Goal: Task Accomplishment & Management: Complete application form

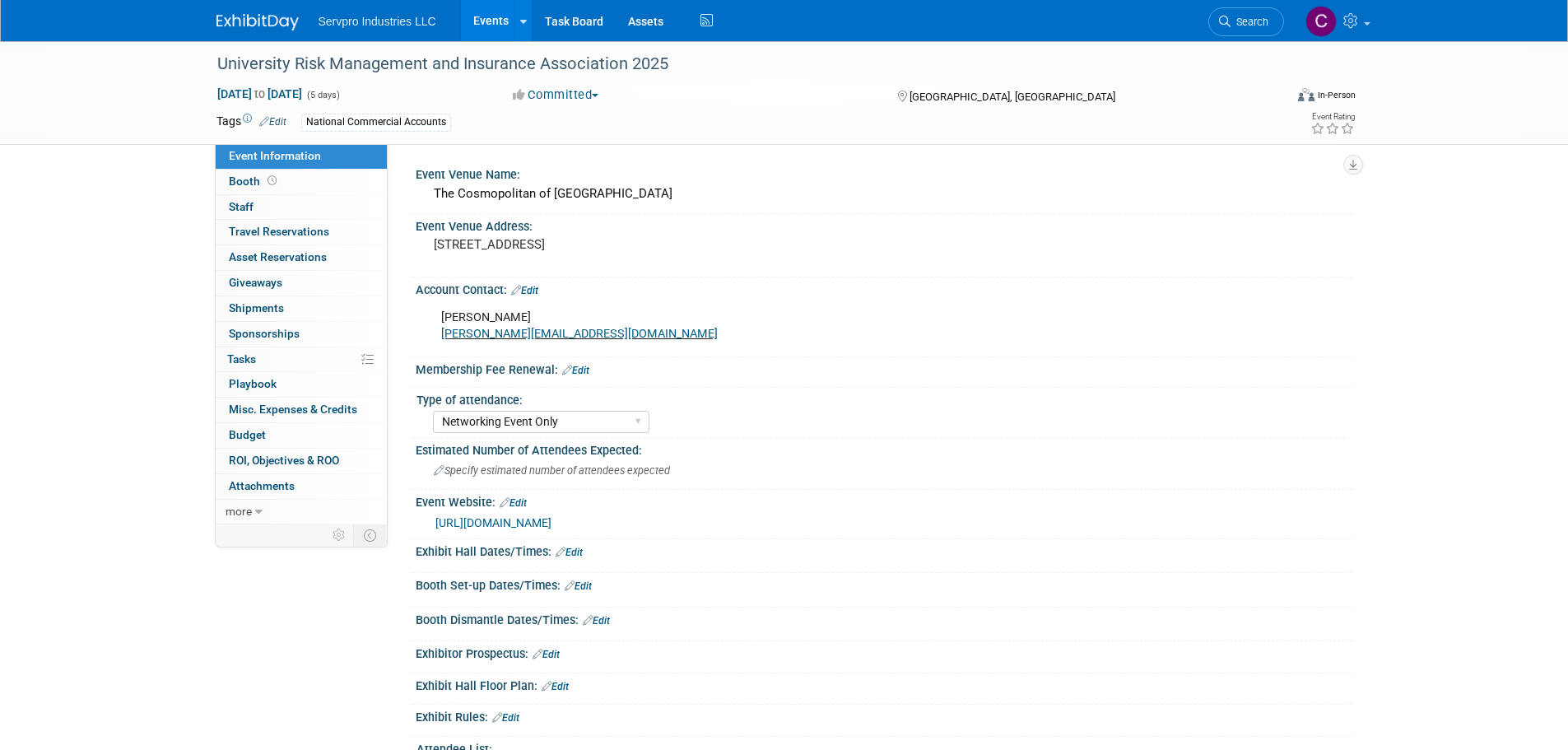
select select "Networking Event Only"
click at [597, 56] on div "University Risk Management and Insurance Association 2025" at bounding box center [735, 64] width 1048 height 29
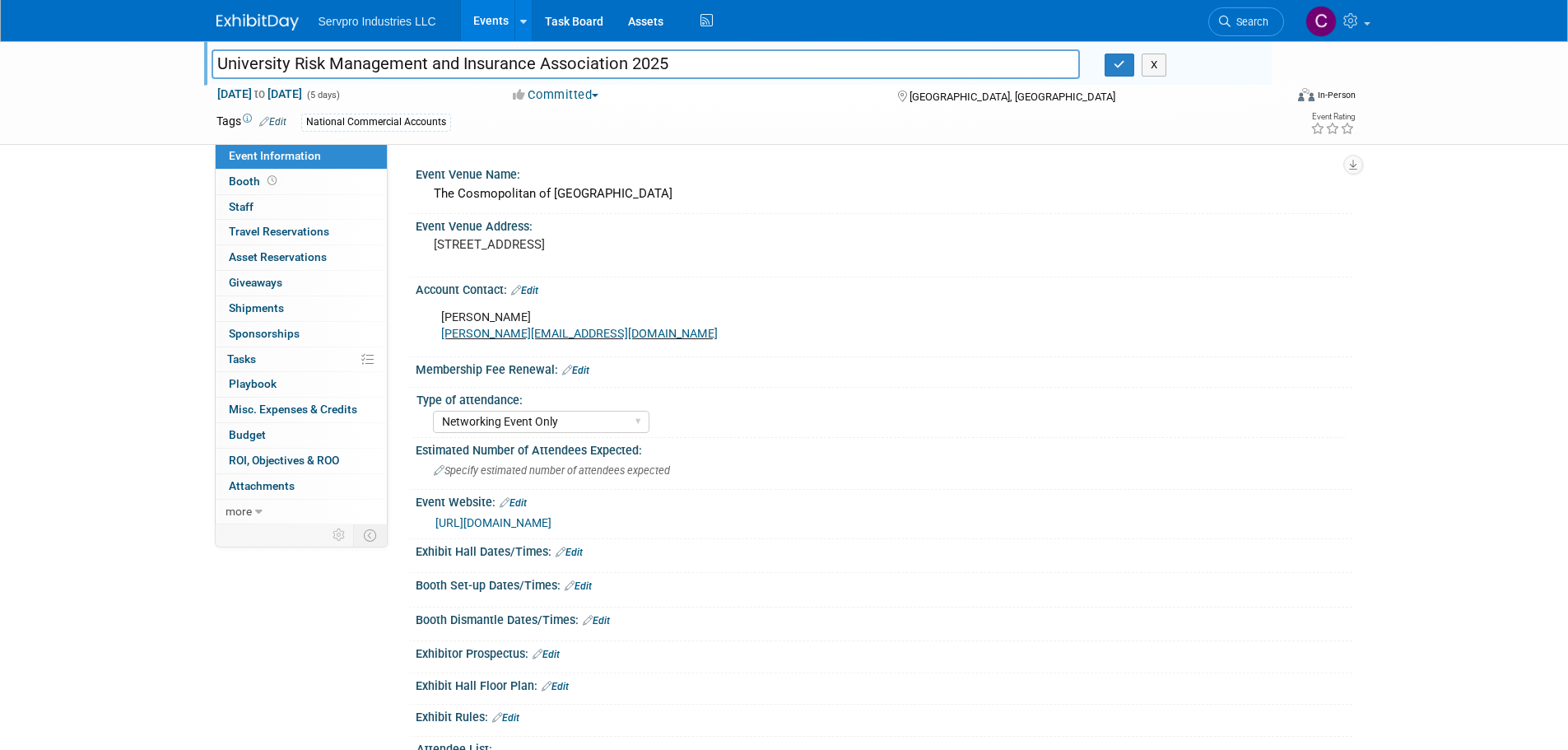
click at [597, 56] on input "University Risk Management and Insurance Association 2025" at bounding box center [646, 63] width 869 height 29
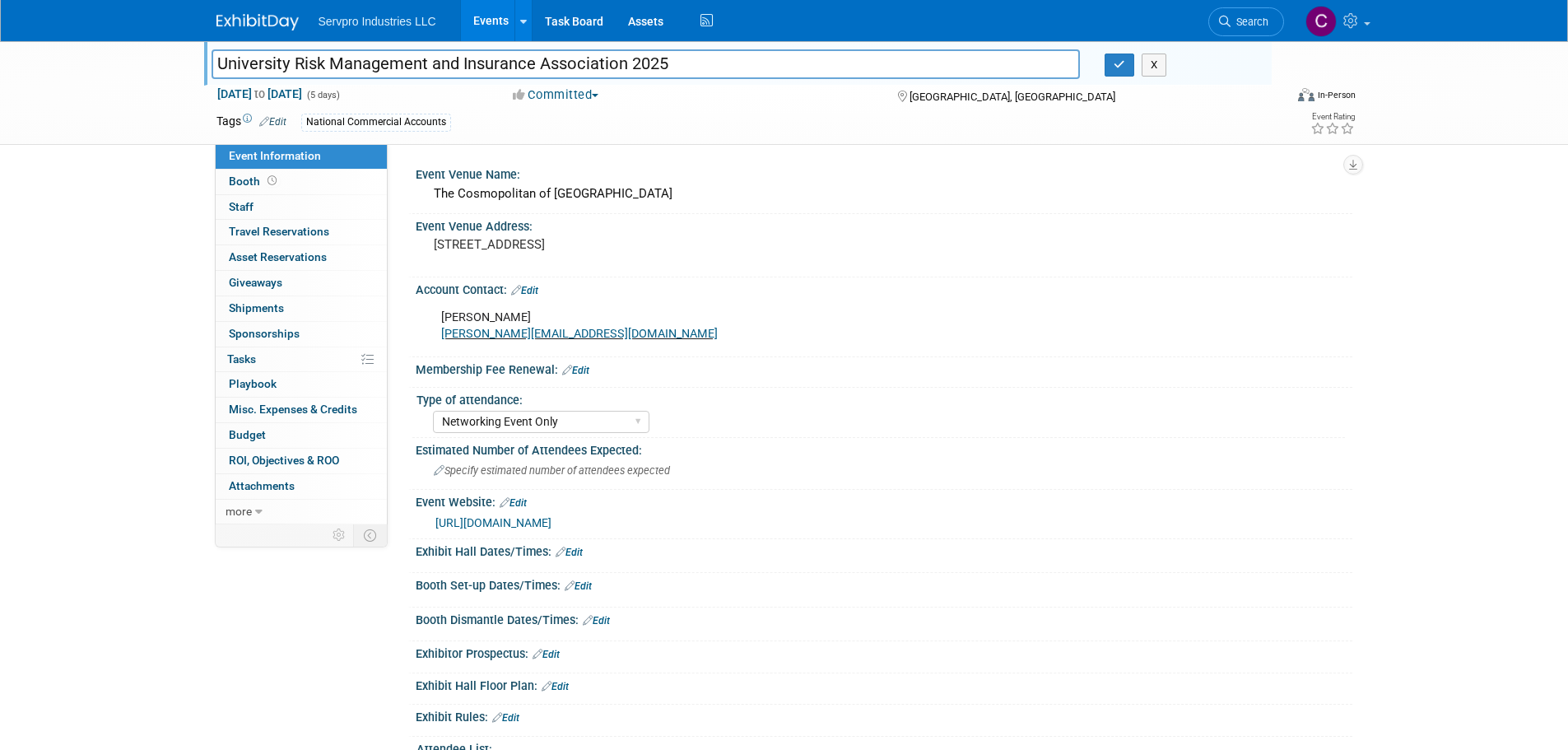
click at [597, 56] on input "University Risk Management and Insurance Association 2025" at bounding box center [646, 63] width 869 height 29
click at [1120, 68] on icon "button" at bounding box center [1119, 64] width 11 height 10
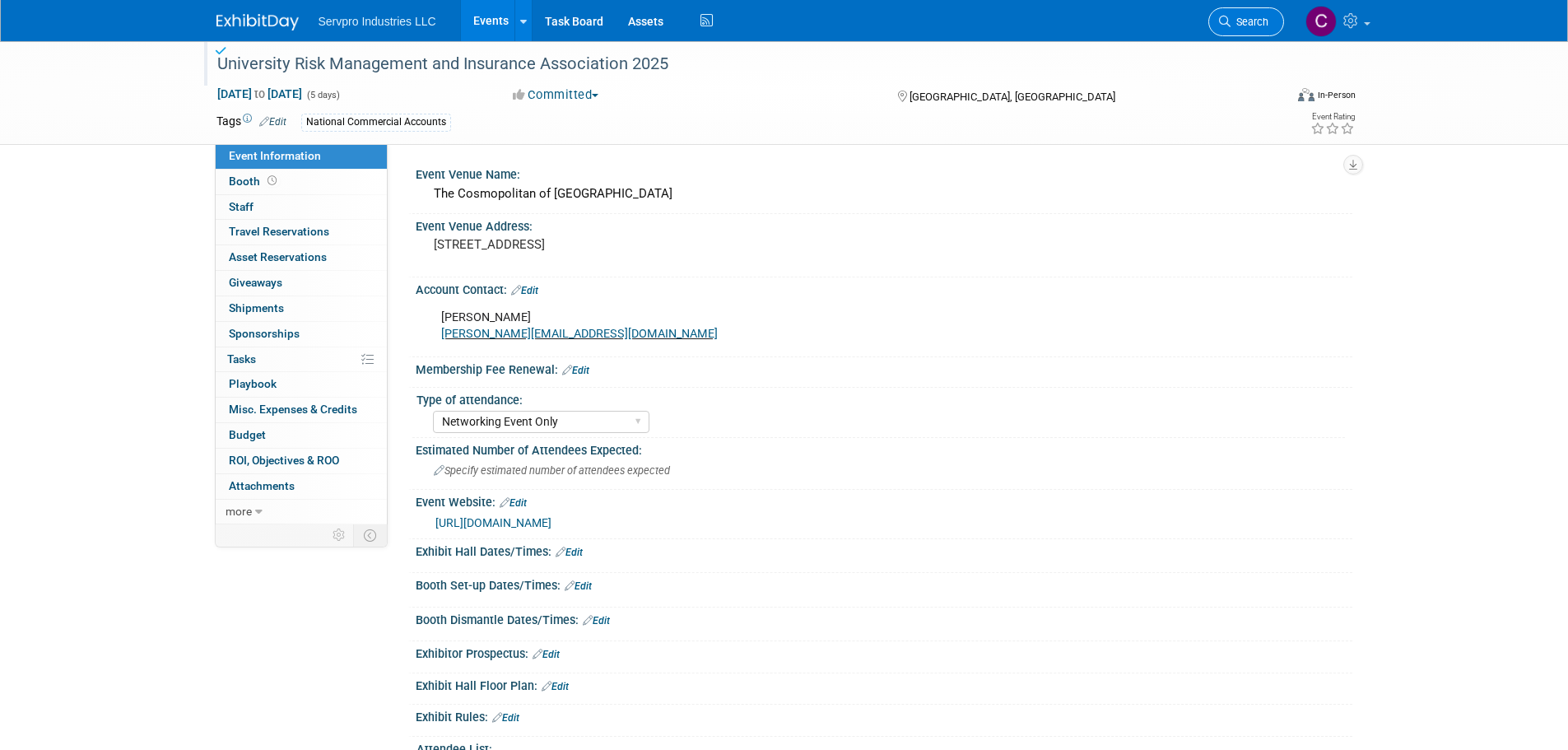
click at [1249, 16] on span "Search" at bounding box center [1250, 22] width 38 height 12
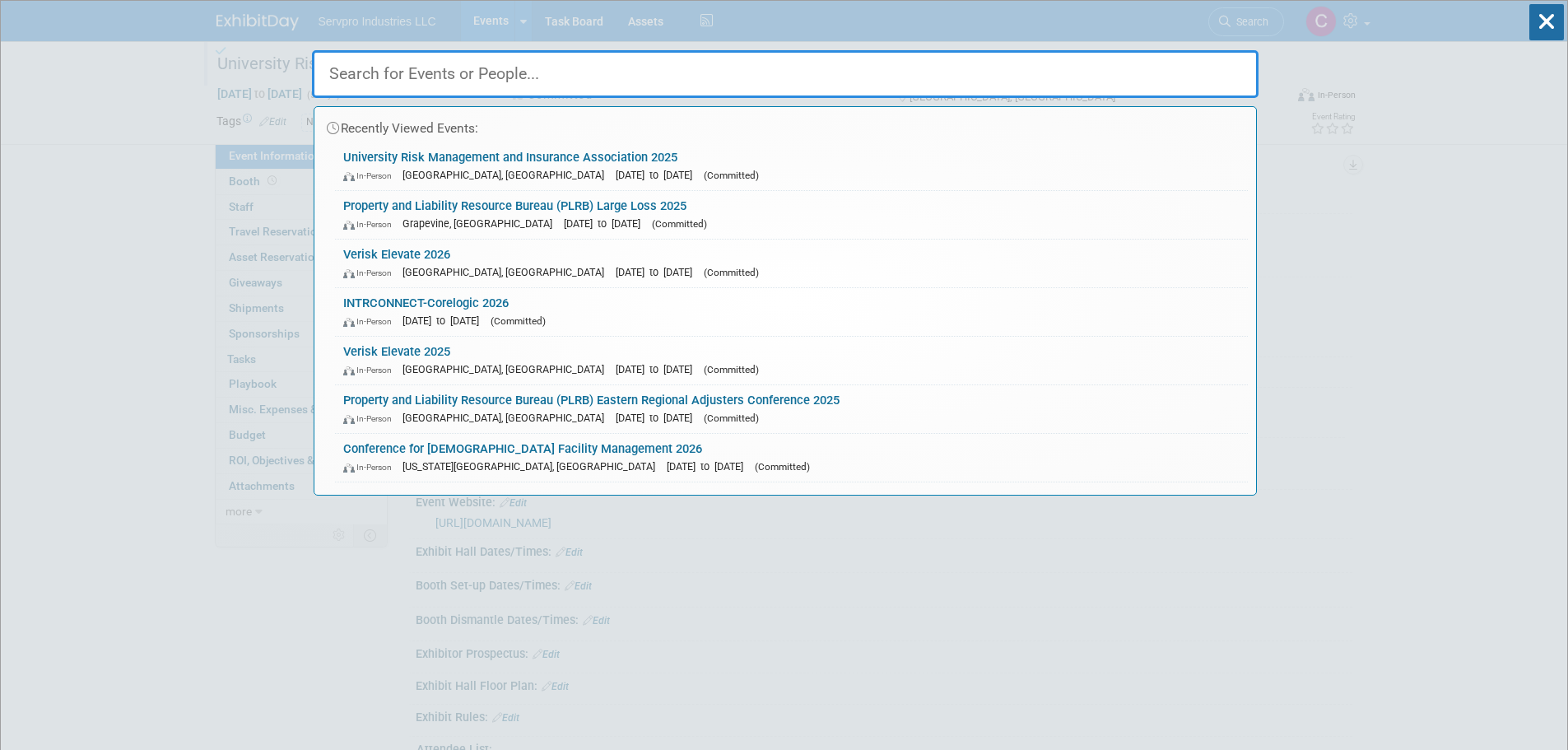
paste input "University Risk Management and Insurance Association 2025"
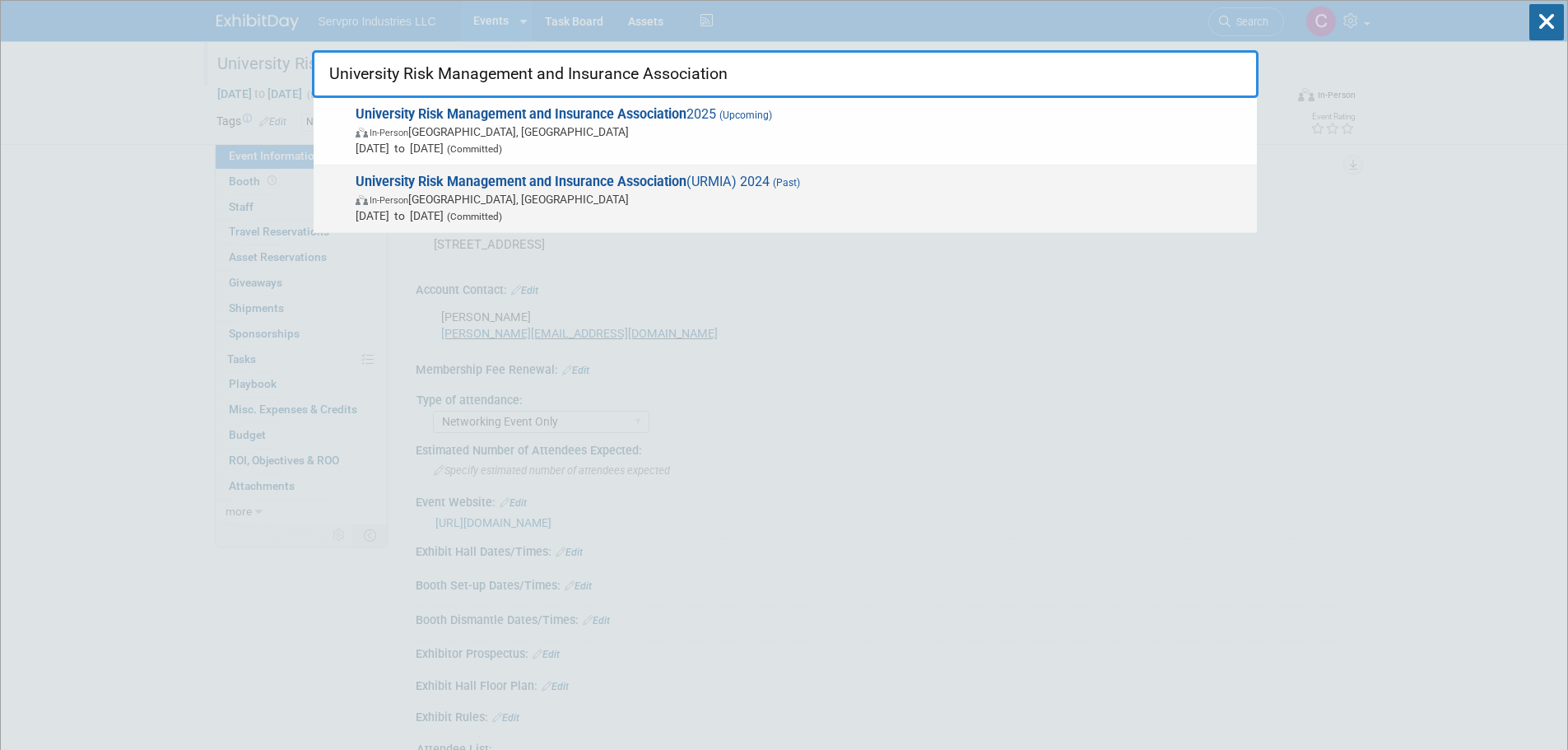
type input "University Risk Management and Insurance Association"
click at [584, 184] on strong "University Risk Management and Insurance Association" at bounding box center [521, 181] width 331 height 16
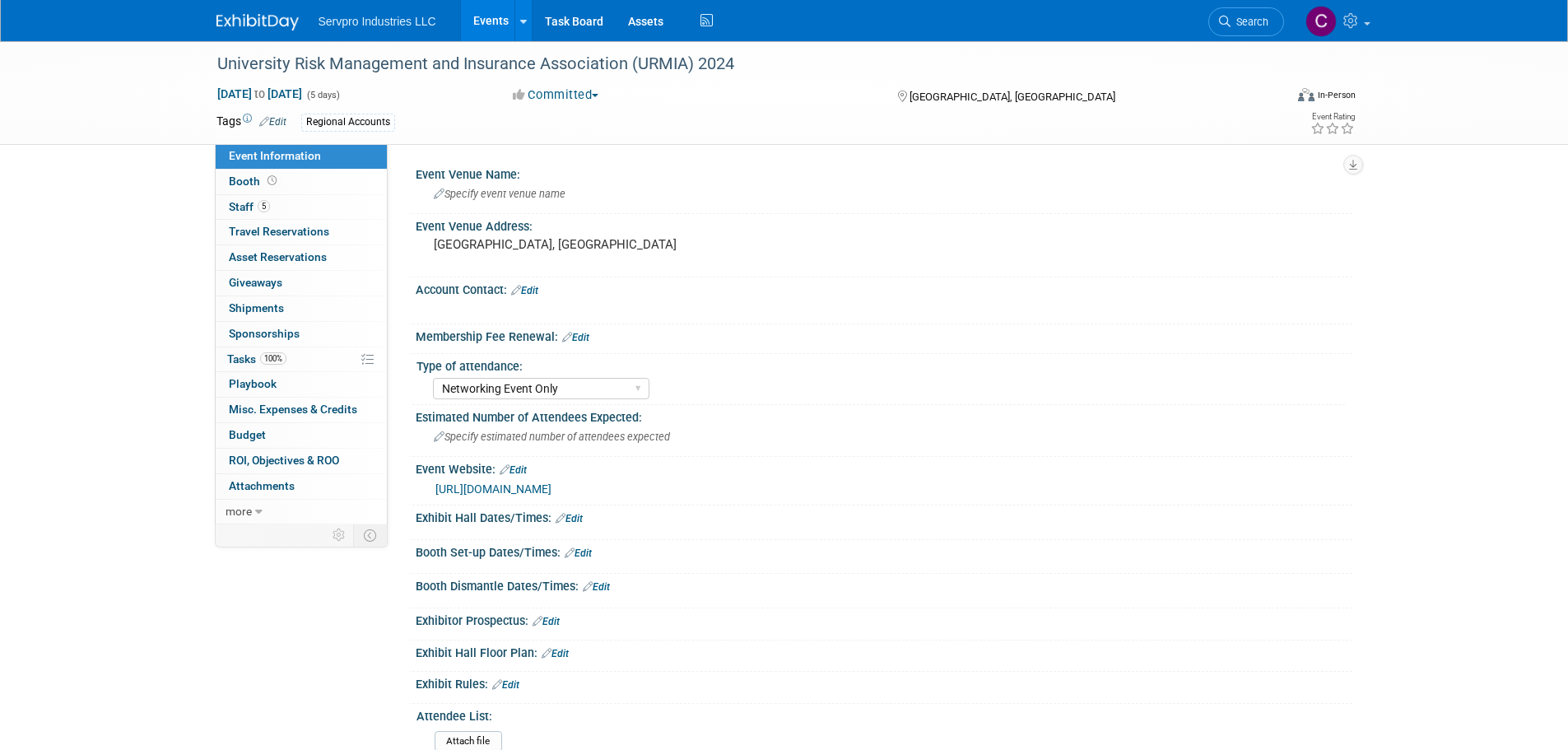
select select "Networking Event Only"
click at [240, 204] on span "Staff 5" at bounding box center [249, 206] width 41 height 13
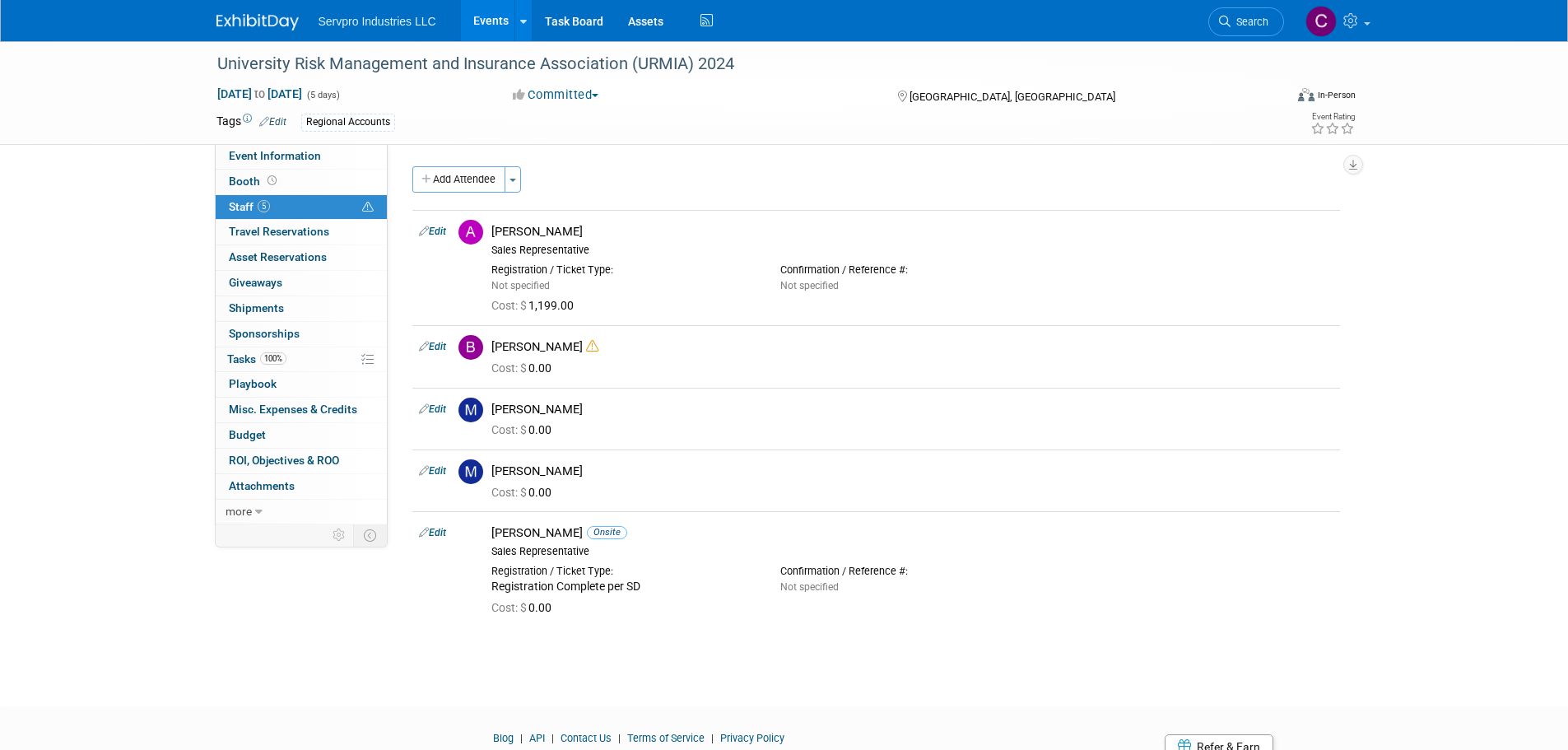
click at [240, 204] on span "Staff 5" at bounding box center [249, 206] width 41 height 13
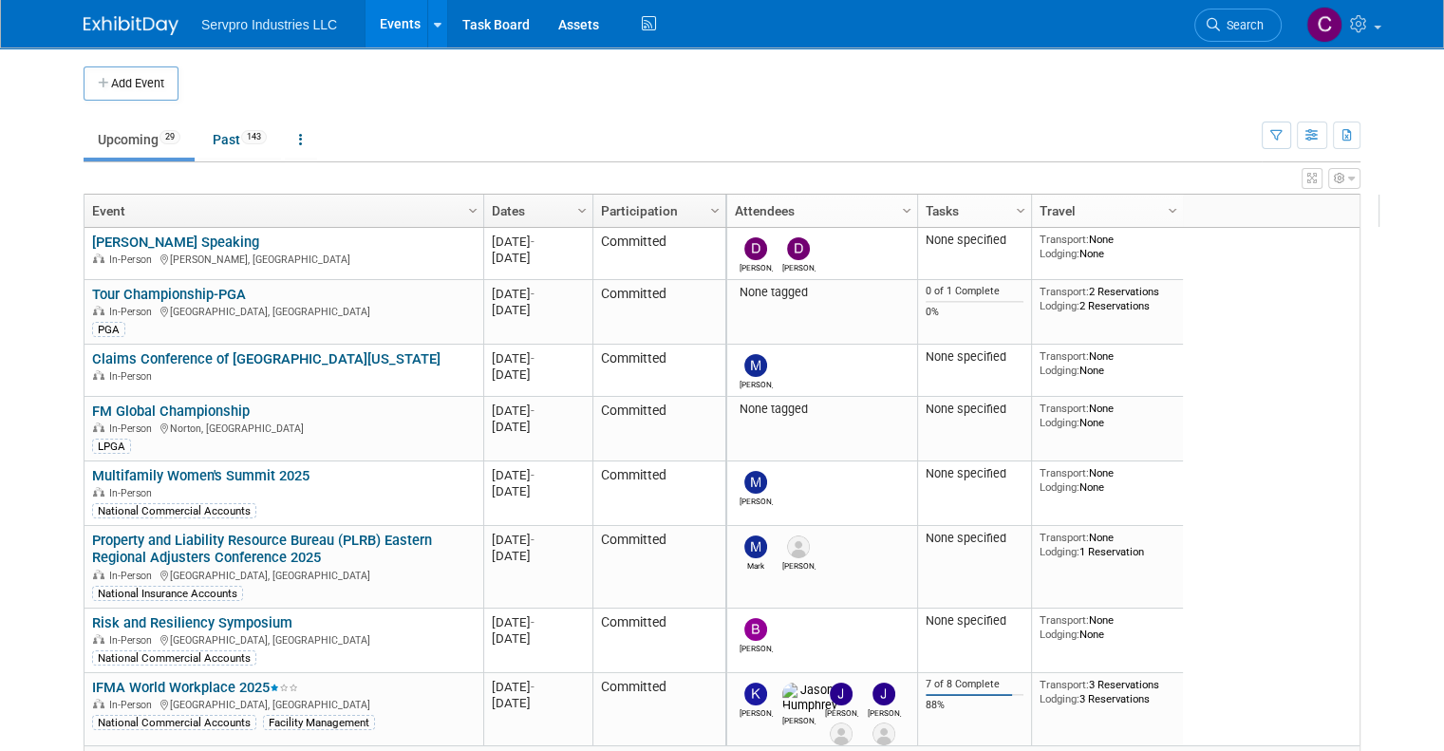
click at [1300, 265] on div "David Delana None specified Transport: None Lodging: None 2025 M-2025-08 August…" at bounding box center [1058, 486] width 667 height 517
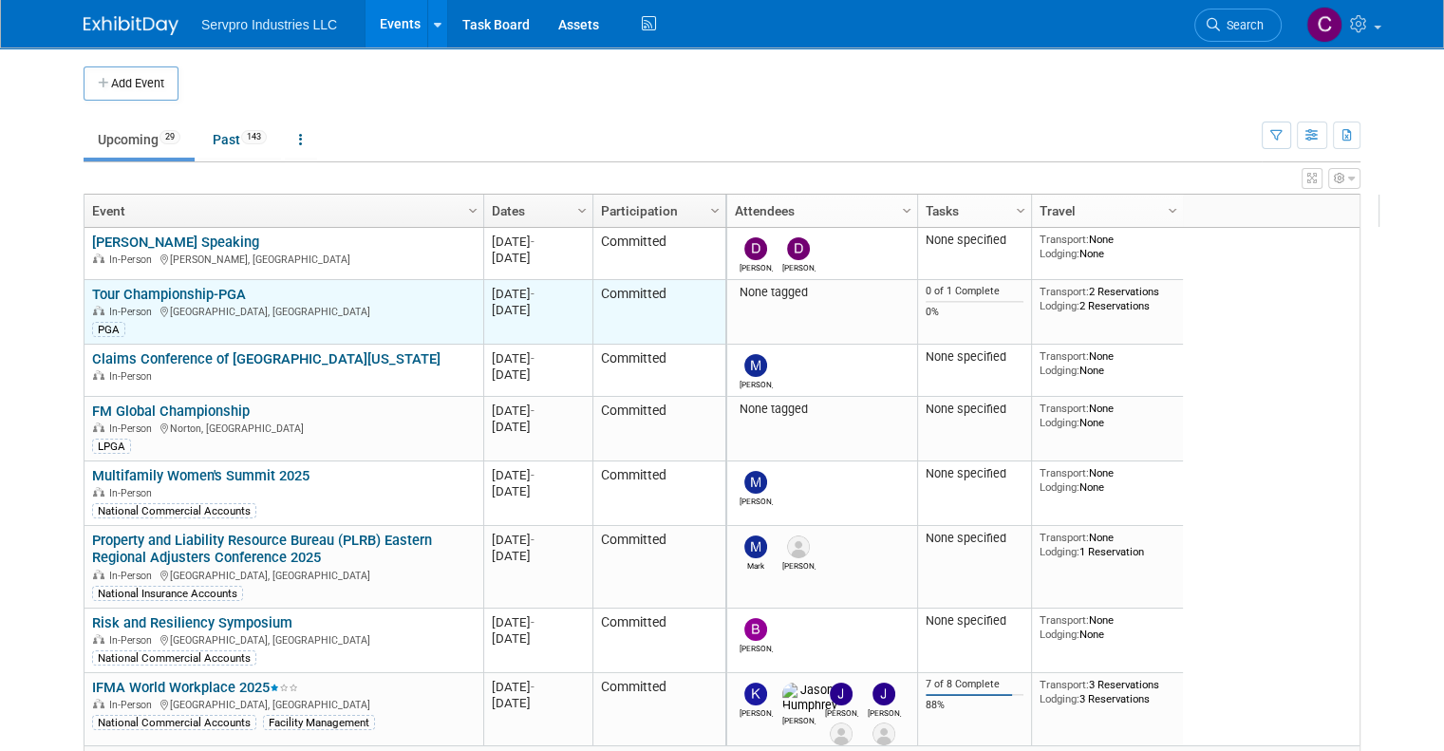
click at [174, 286] on link "Tour Championship-PGA" at bounding box center [169, 294] width 154 height 17
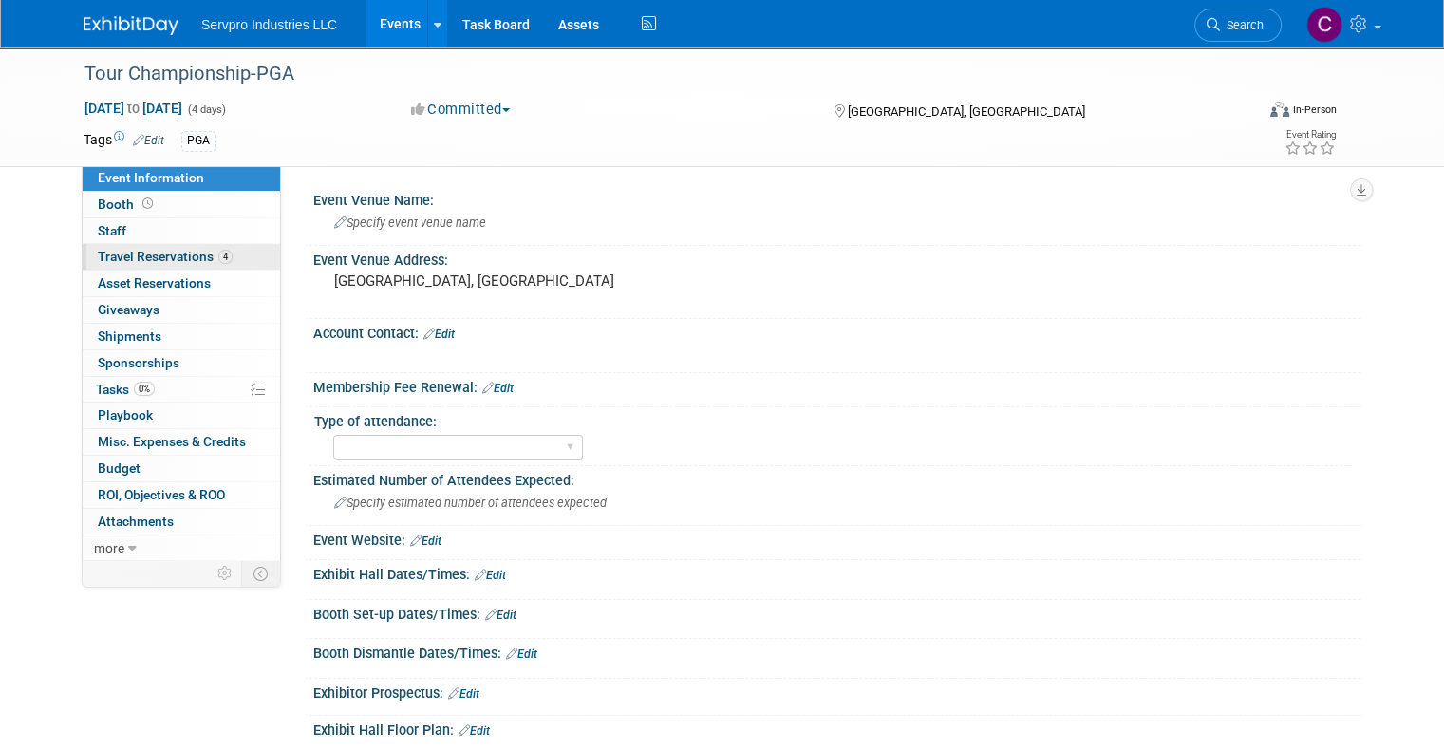
click at [170, 257] on span "Travel Reservations 4" at bounding box center [165, 256] width 135 height 15
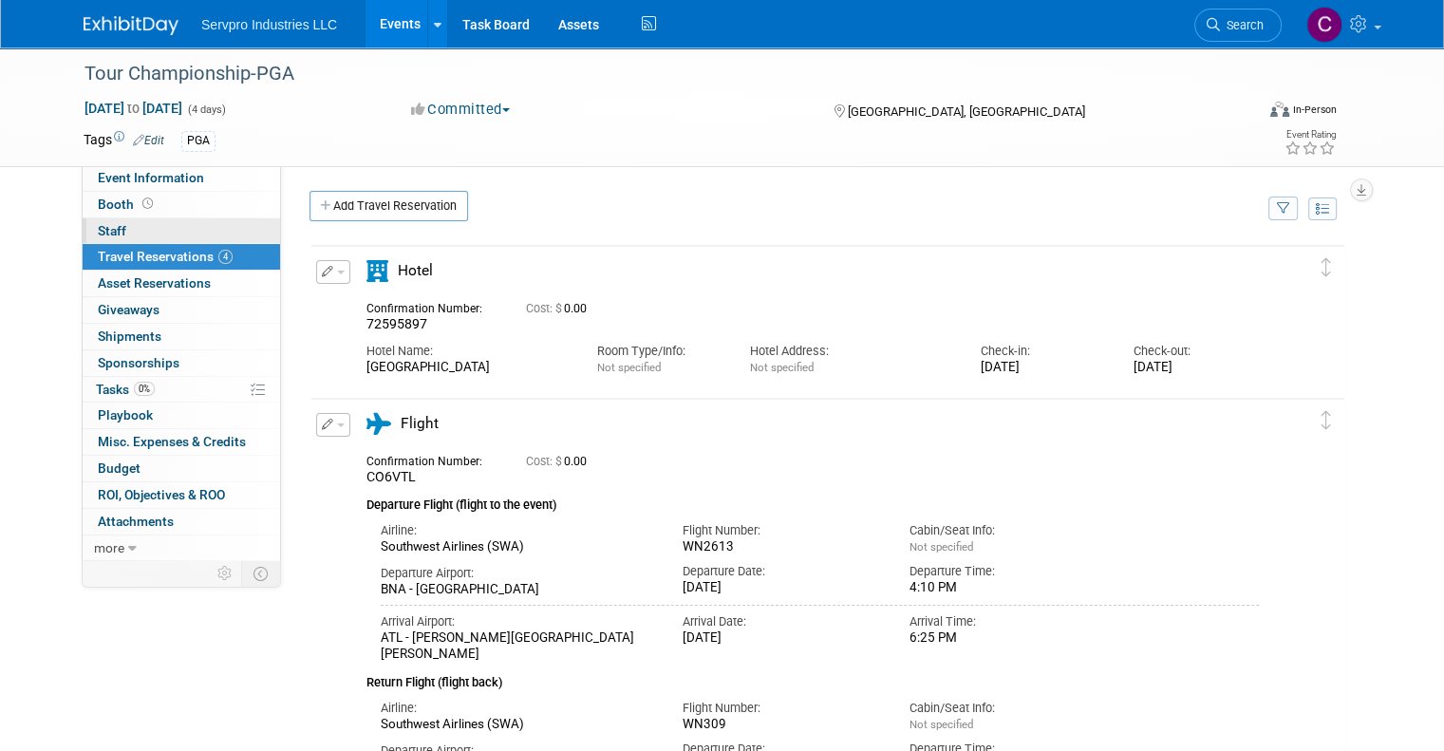
click at [104, 227] on span "Staff 0" at bounding box center [112, 230] width 28 height 15
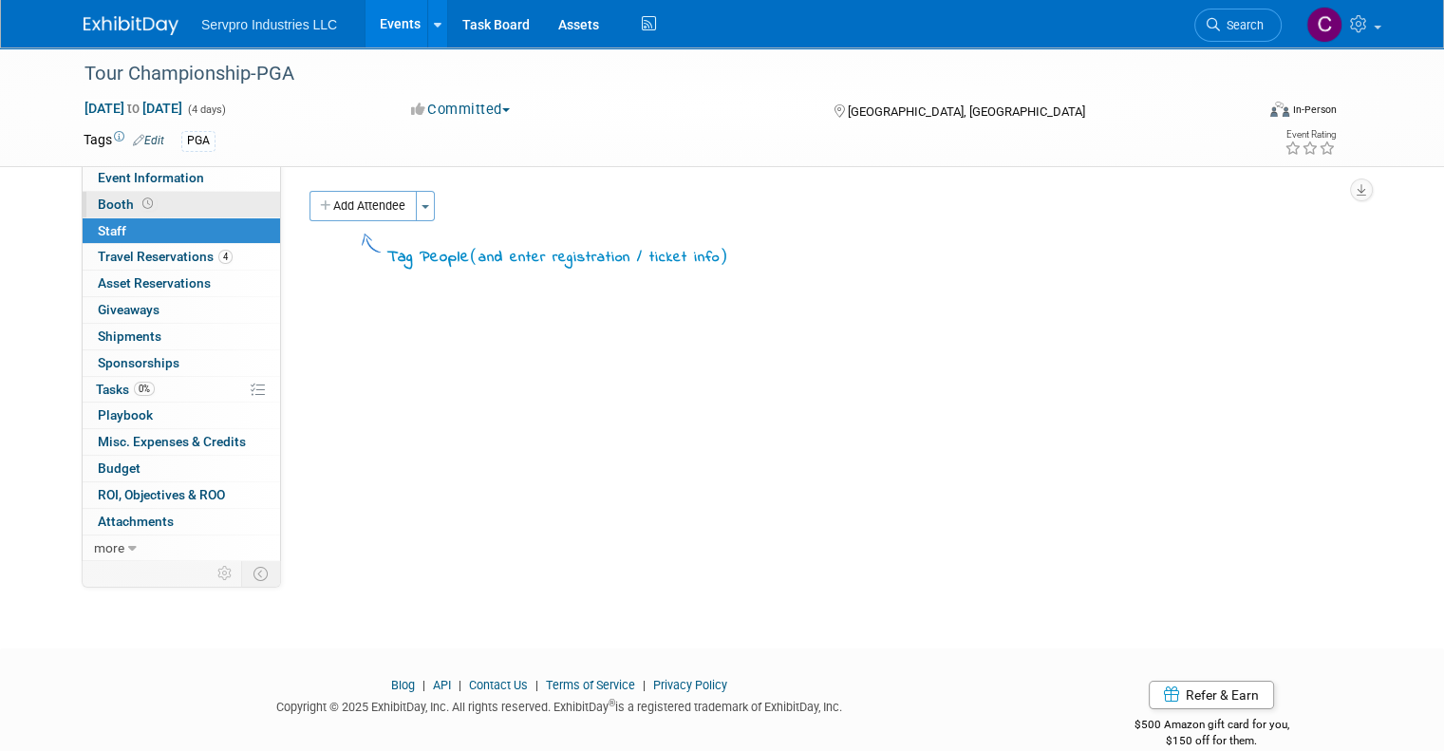
click at [106, 207] on span "Booth" at bounding box center [127, 203] width 59 height 15
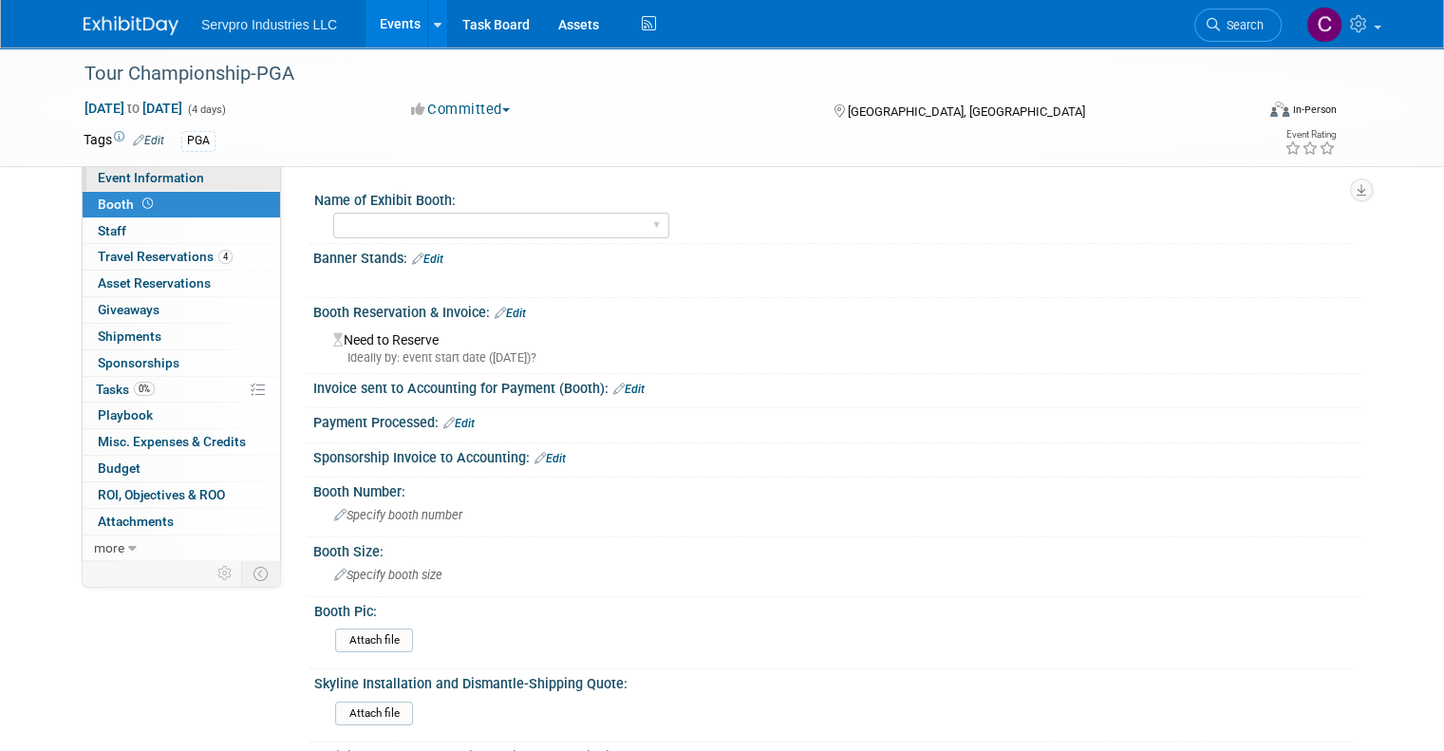
click at [112, 182] on span "Event Information" at bounding box center [151, 177] width 106 height 15
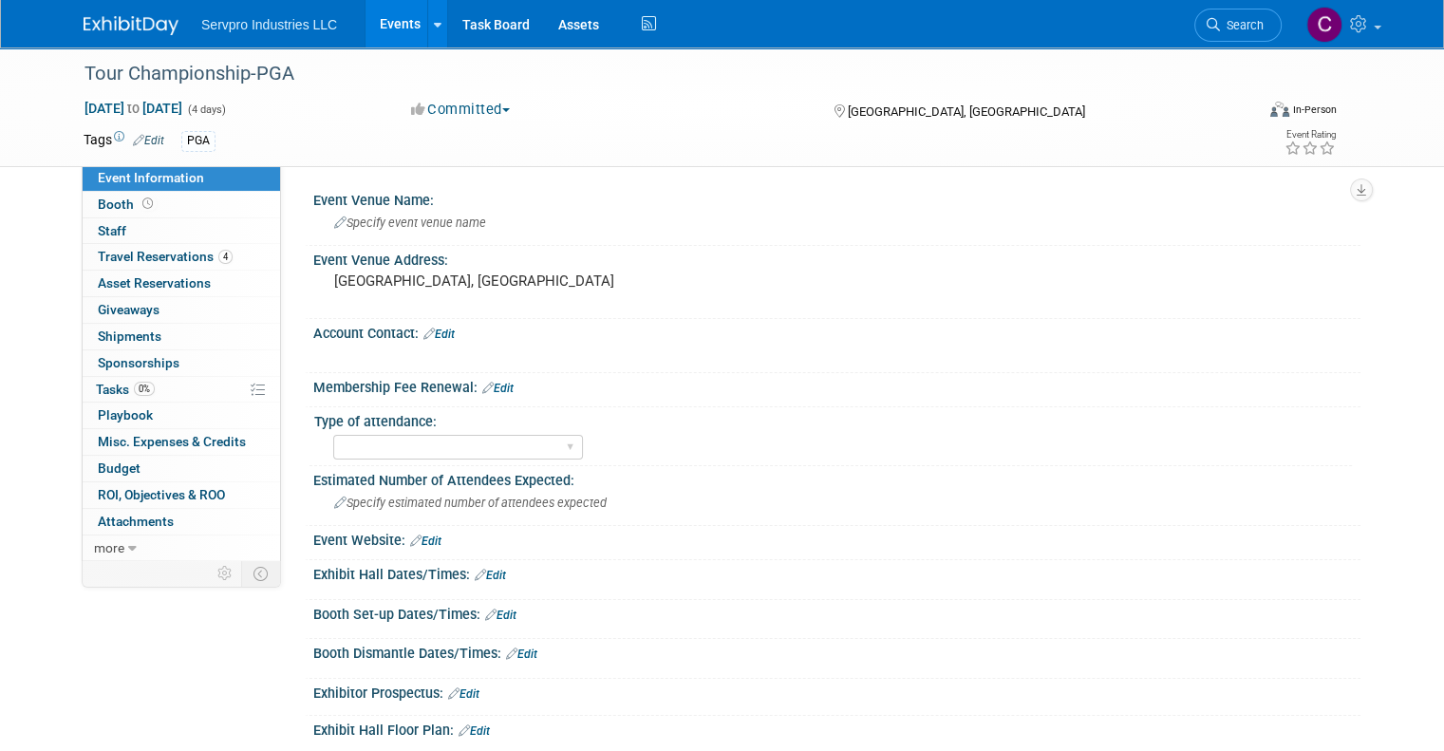
click at [376, 27] on link "Events" at bounding box center [399, 23] width 69 height 47
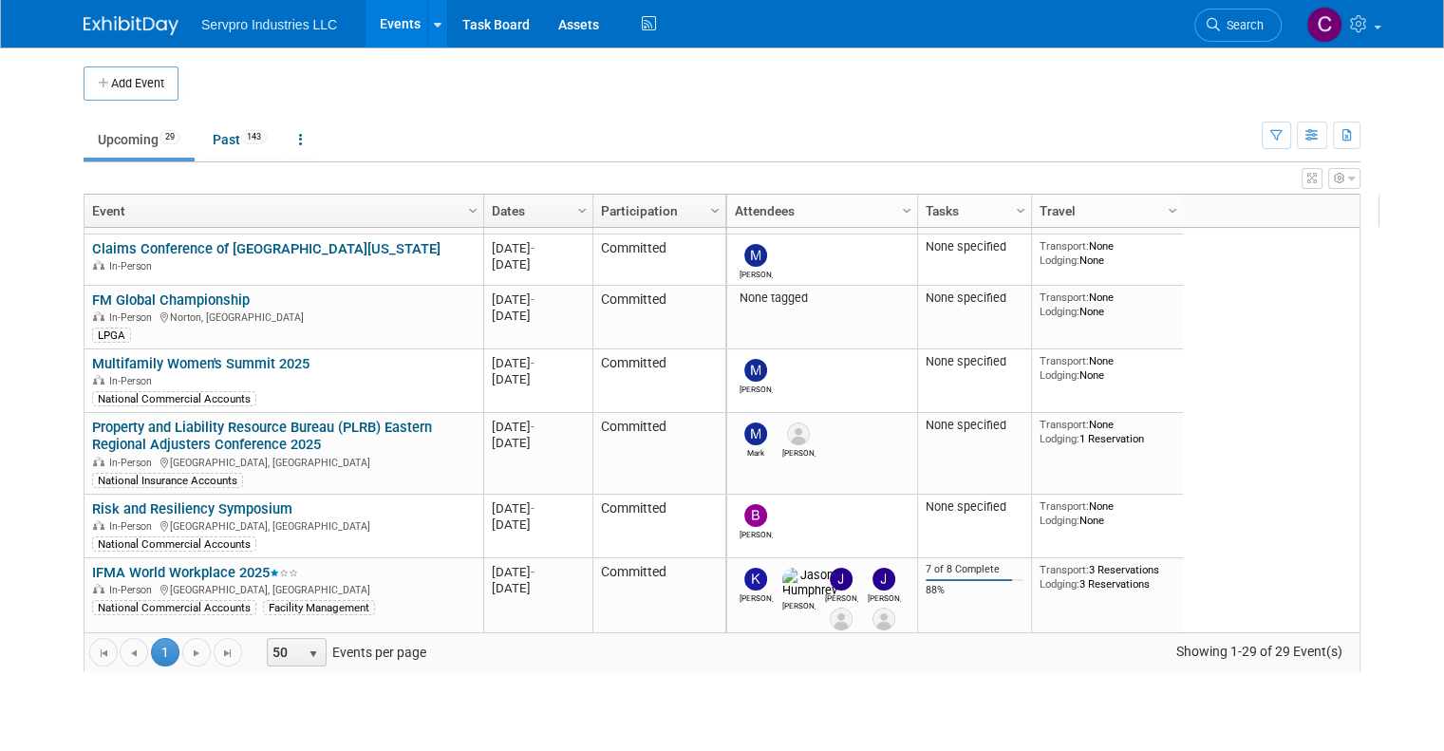
scroll to position [152, 0]
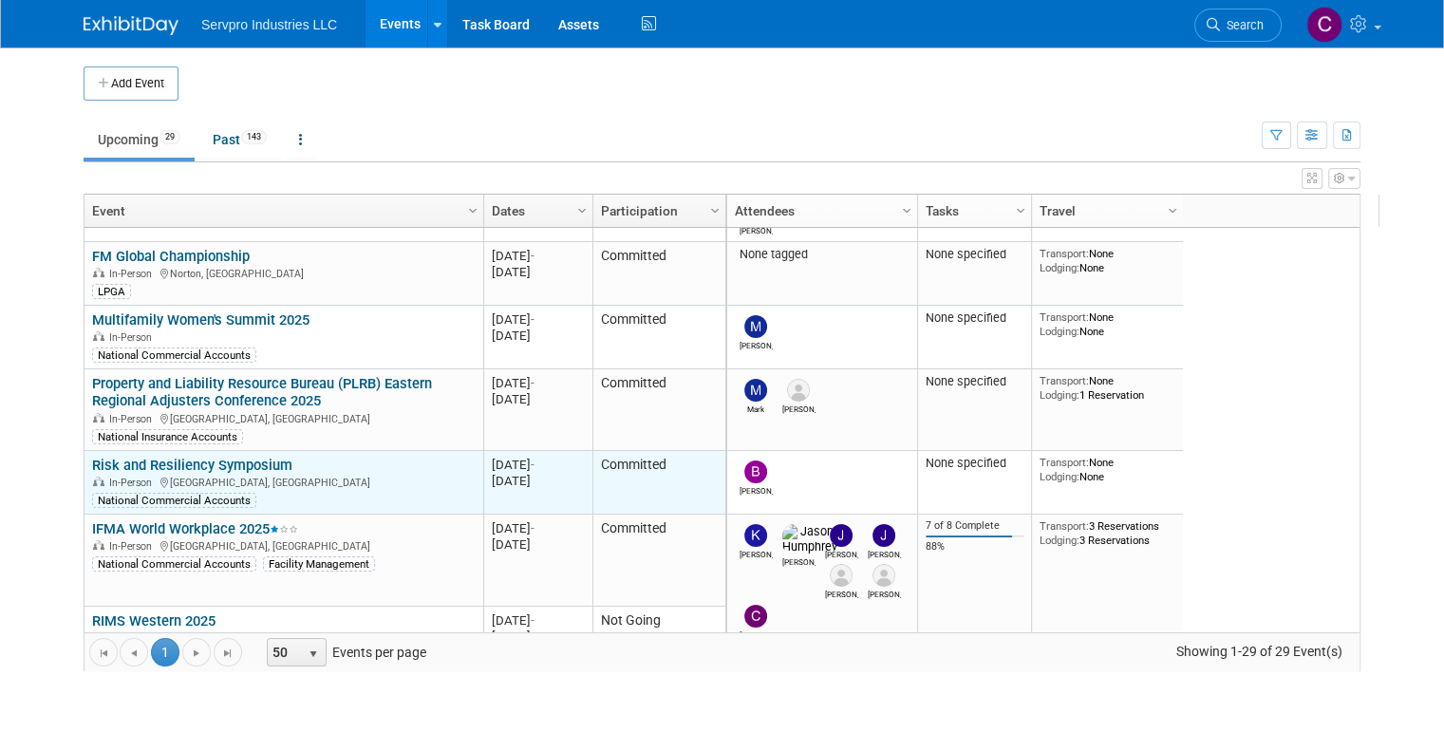
click at [247, 458] on link "Risk and Resiliency Symposium" at bounding box center [192, 465] width 200 height 17
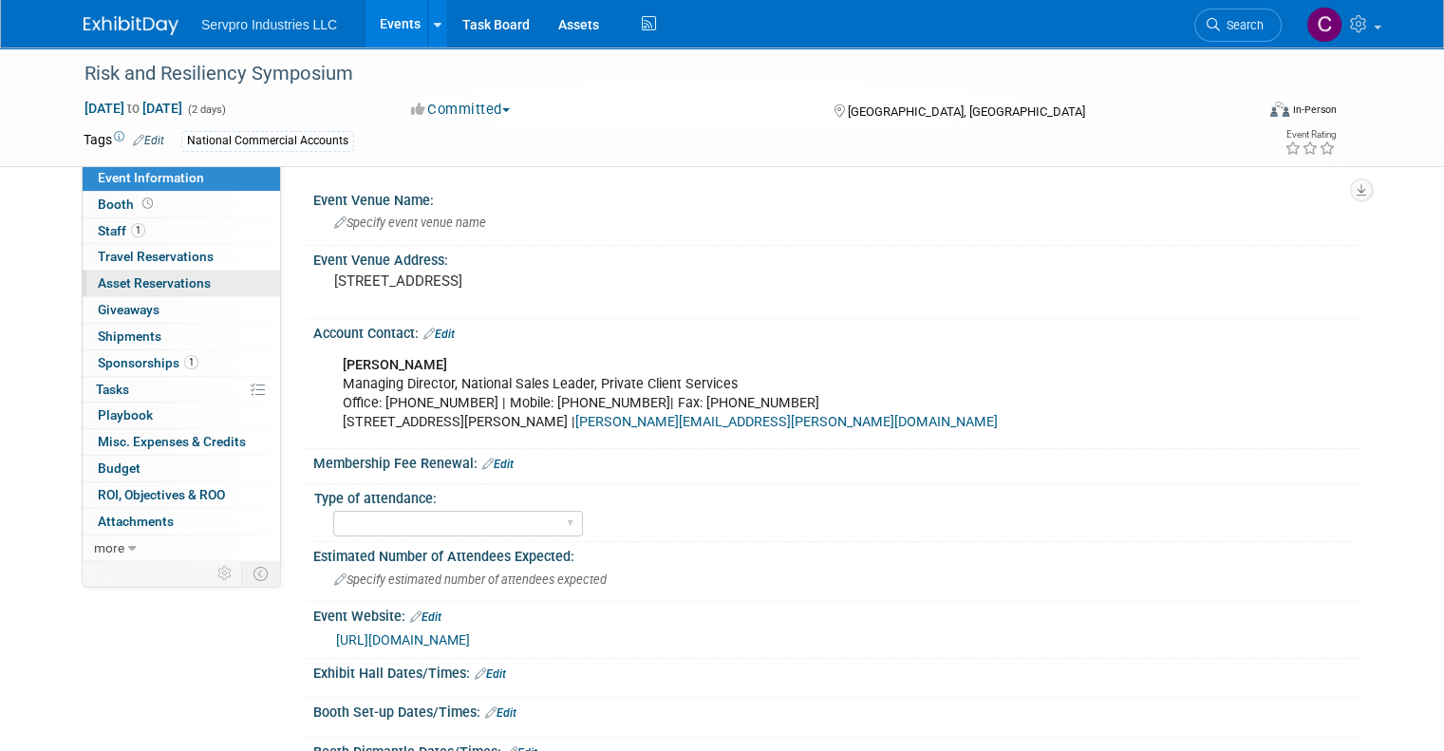
click at [107, 279] on span "Asset Reservations 0" at bounding box center [154, 282] width 113 height 15
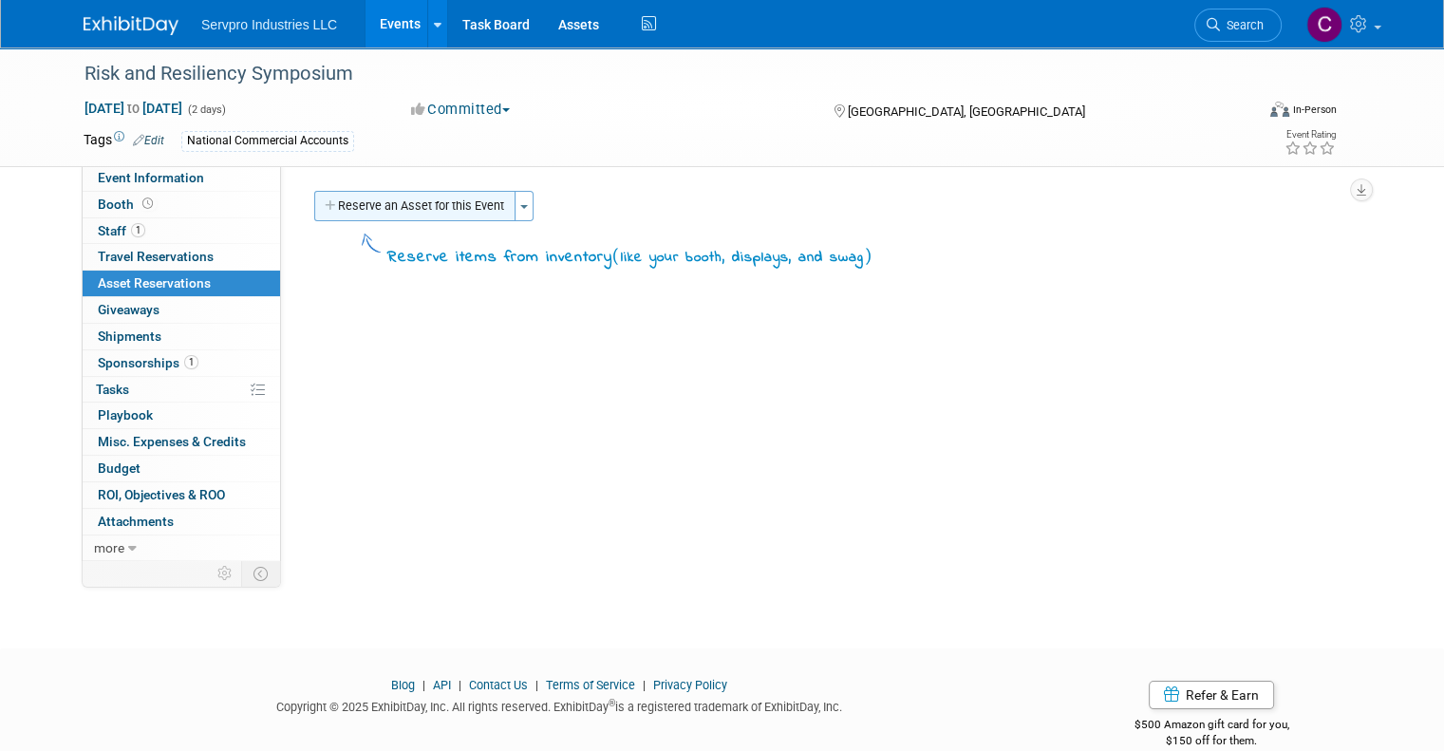
click at [368, 201] on button "Reserve an Asset for this Event" at bounding box center [414, 206] width 201 height 30
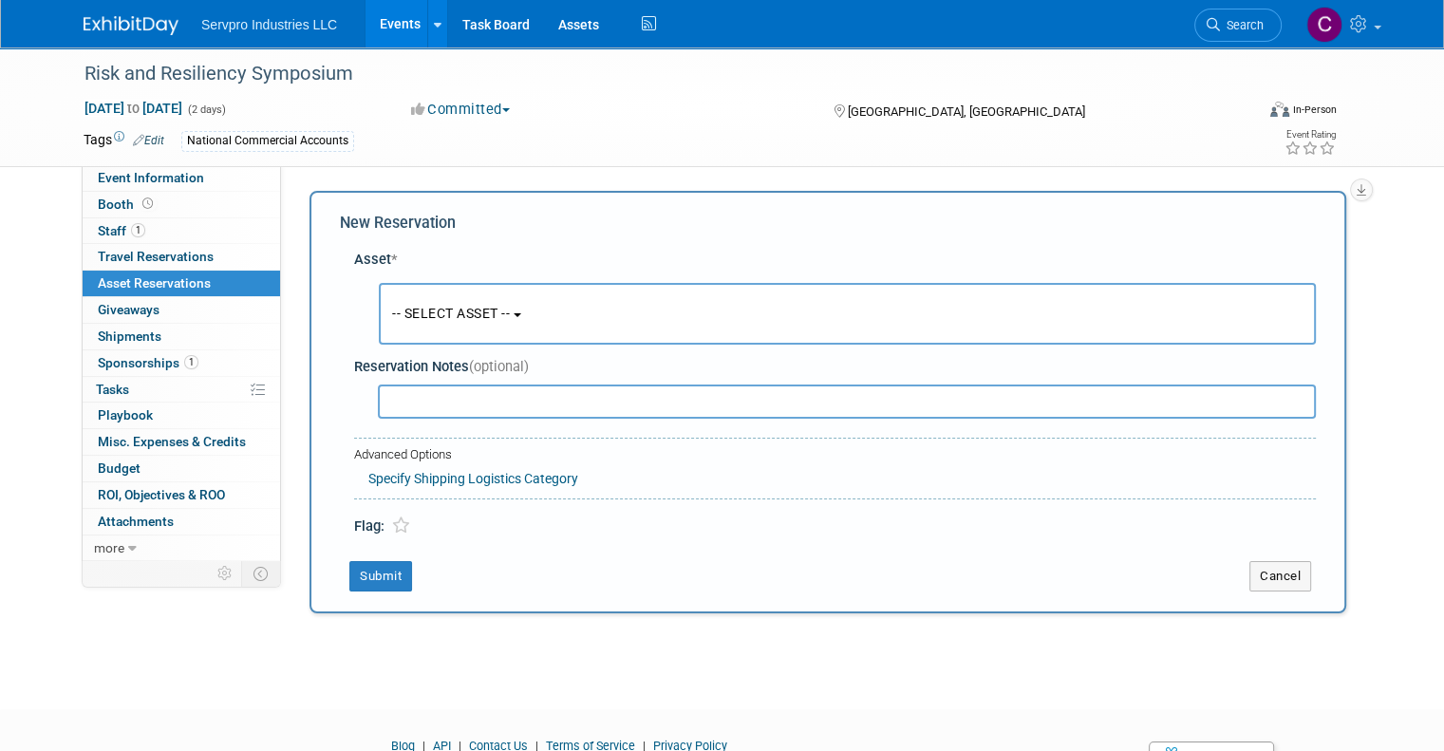
scroll to position [17, 0]
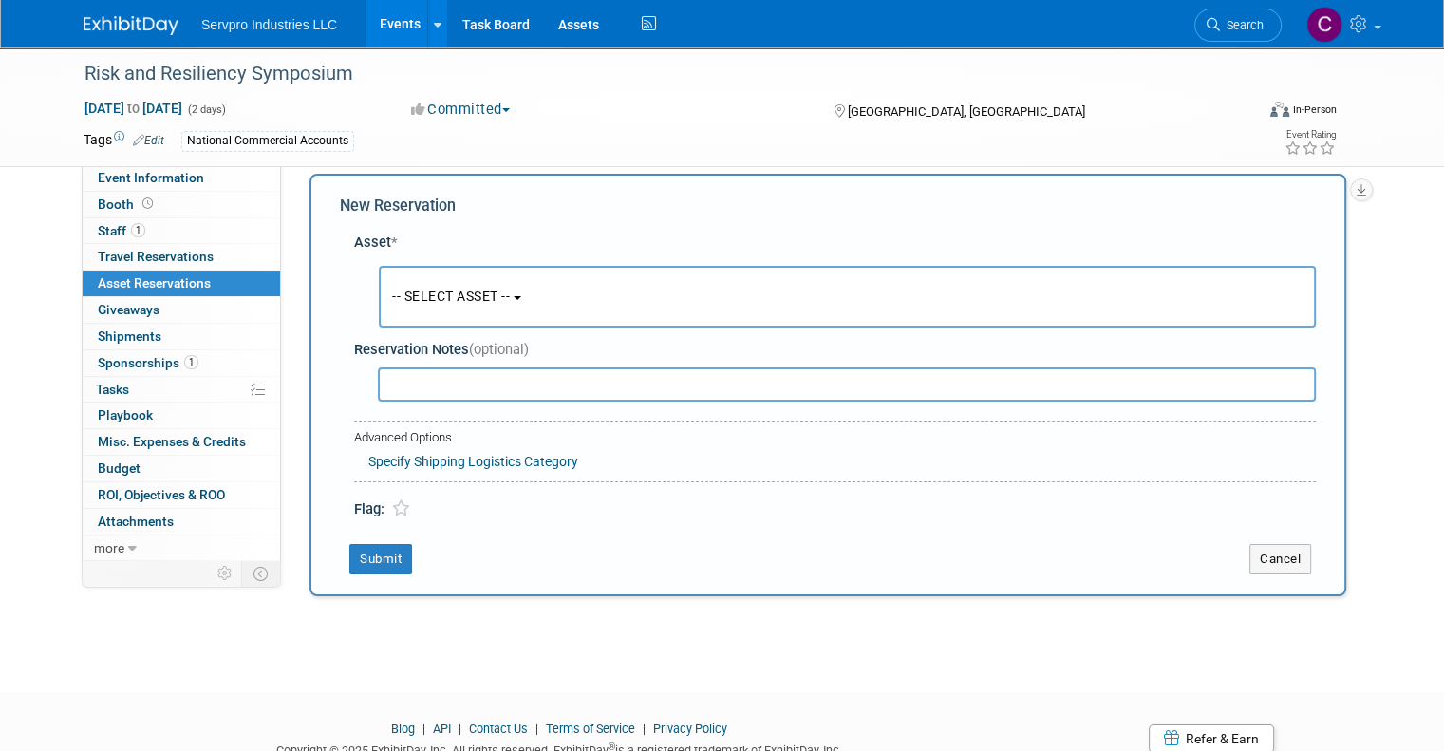
click at [419, 314] on button "-- SELECT ASSET --" at bounding box center [847, 297] width 937 height 62
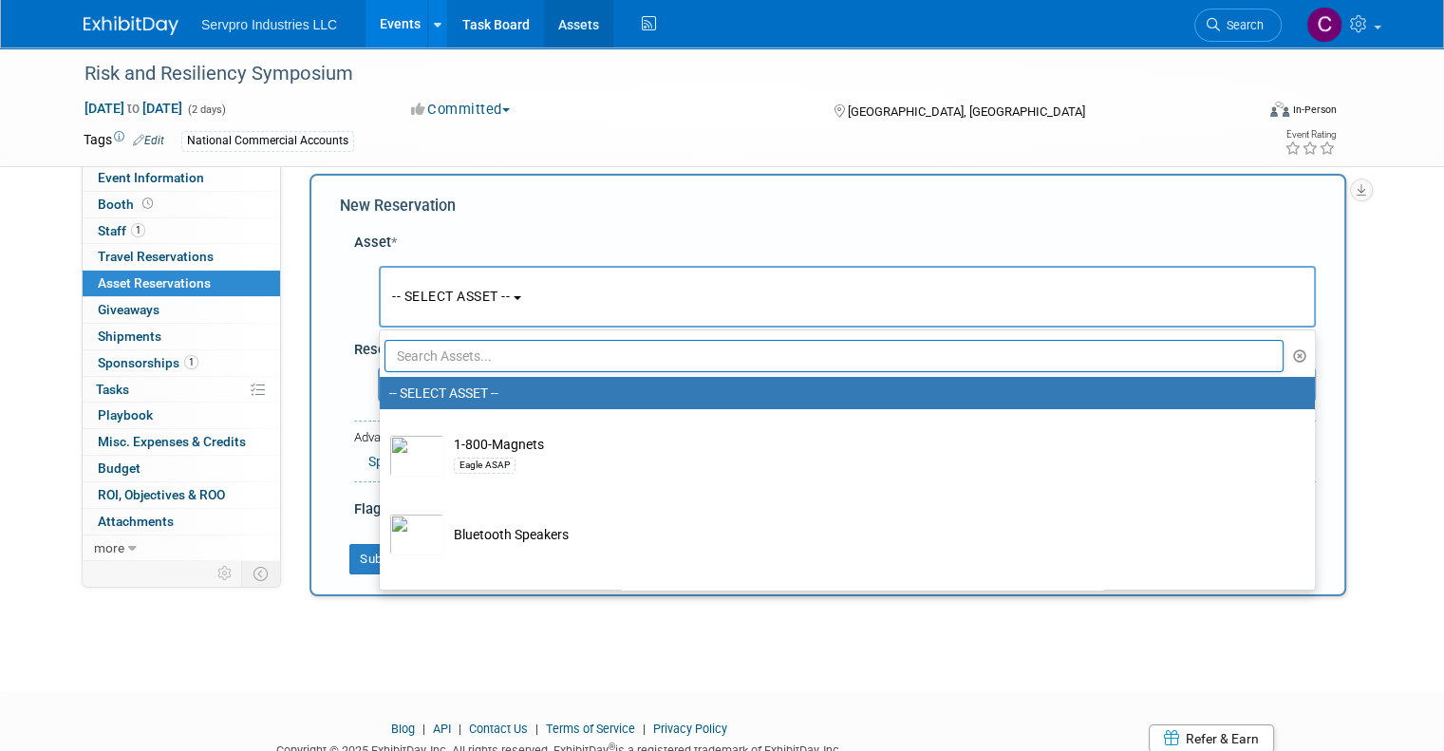
click at [551, 40] on link "Assets" at bounding box center [578, 23] width 69 height 47
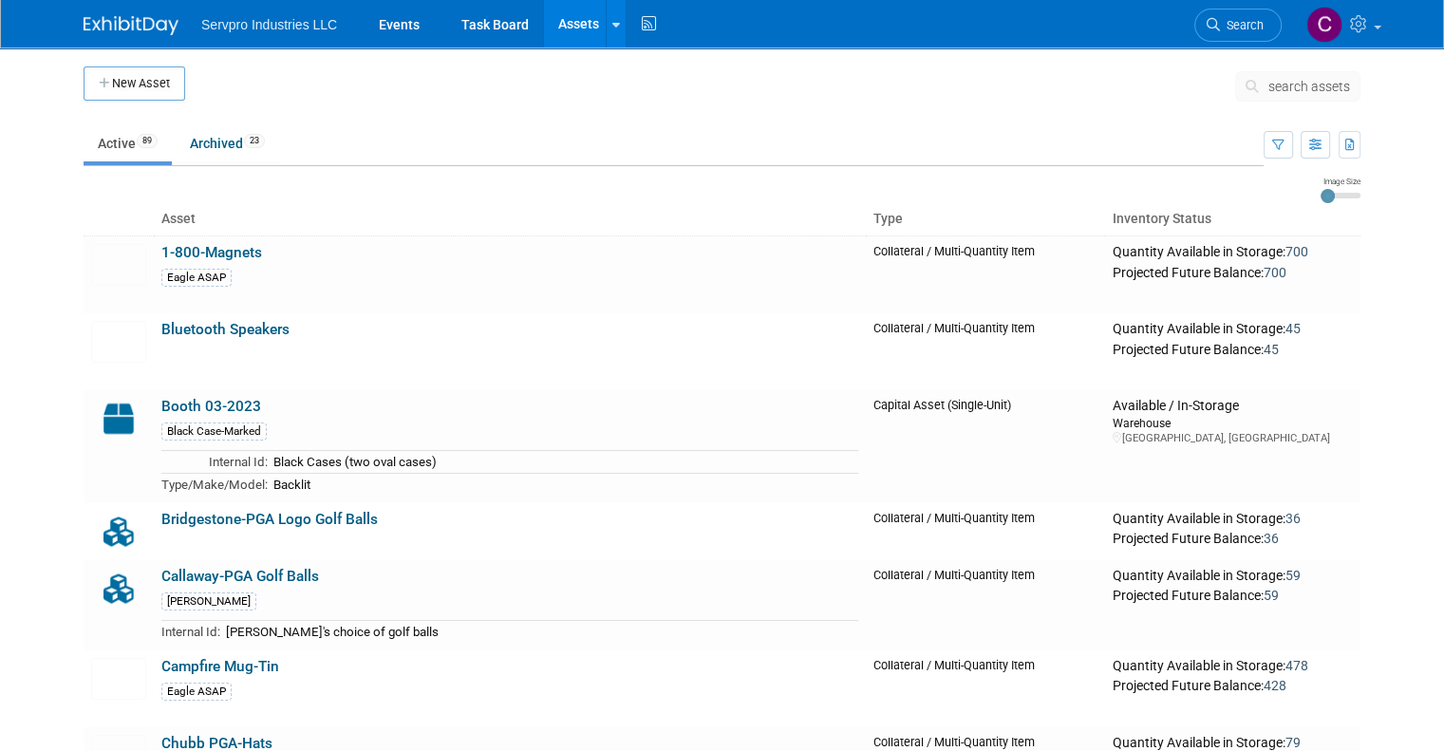
scroll to position [3994, 0]
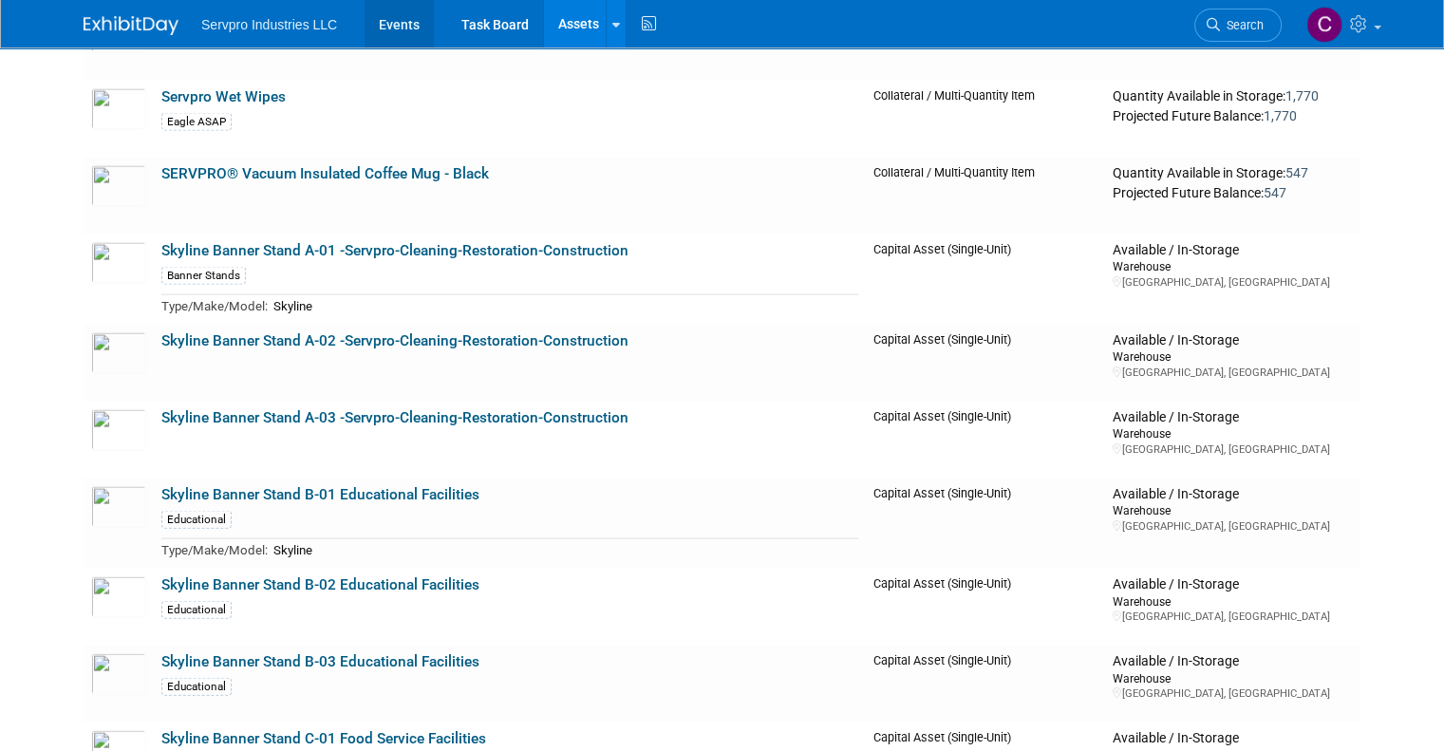
click at [371, 23] on link "Events" at bounding box center [398, 23] width 69 height 47
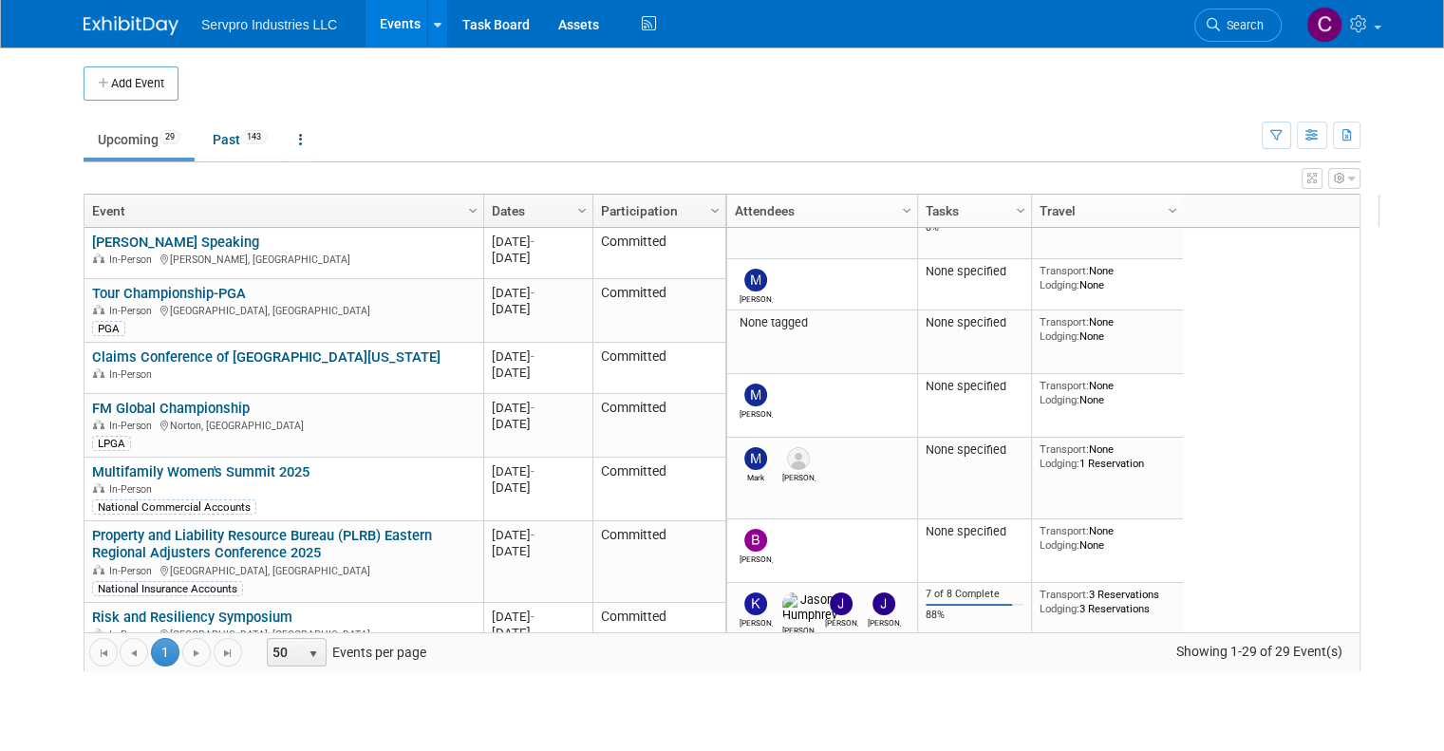
scroll to position [140, 0]
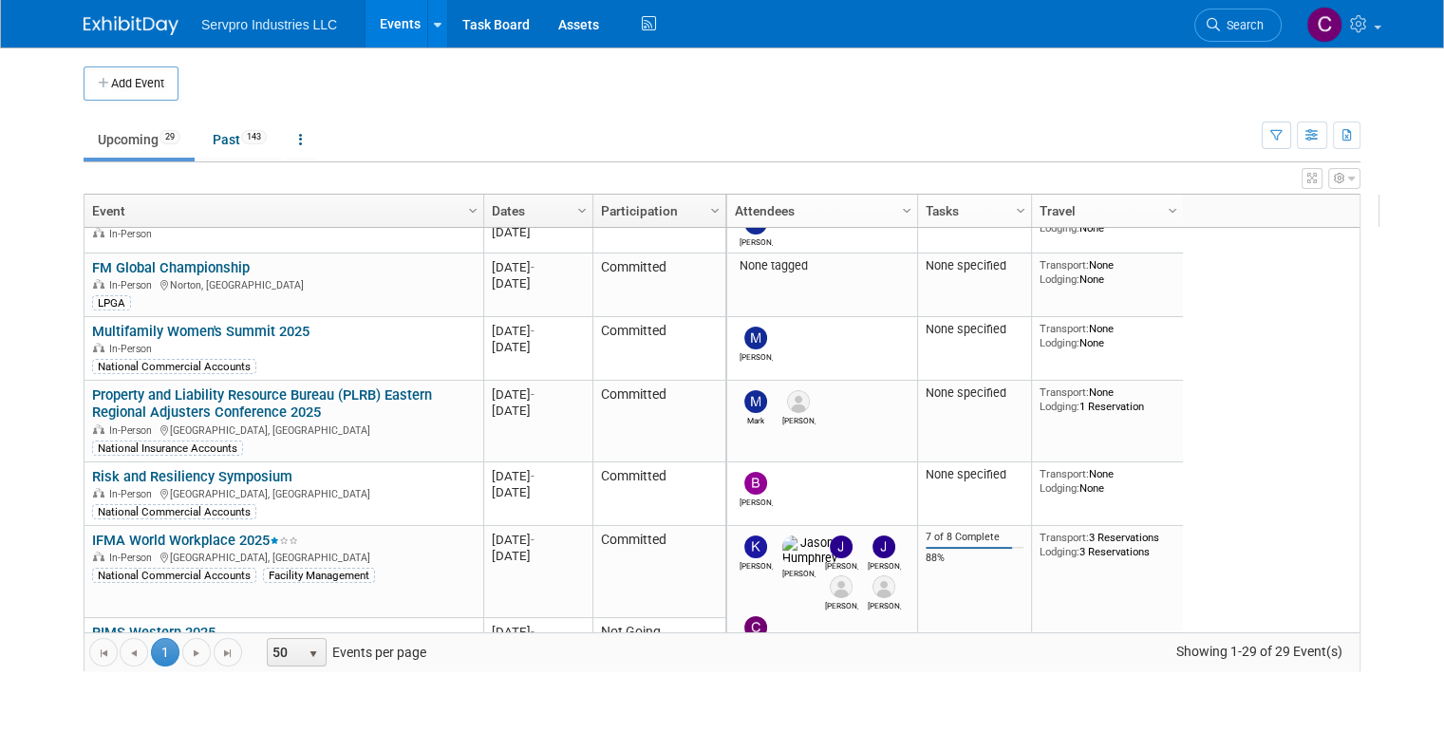
click at [17, 121] on body "Servpro Industries LLC Events Add Event Bulk Upload Events Shareable Event Boar…" at bounding box center [722, 375] width 1444 height 751
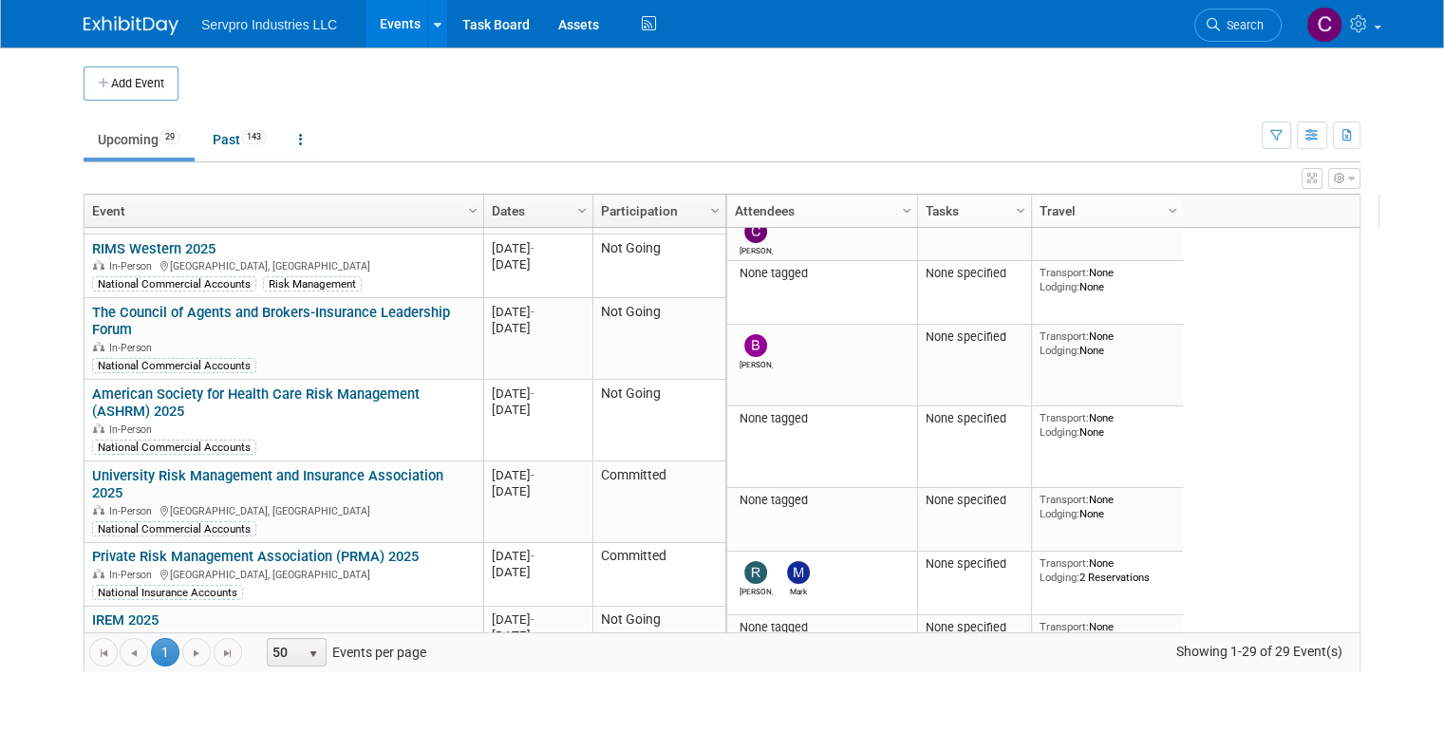
scroll to position [536, 0]
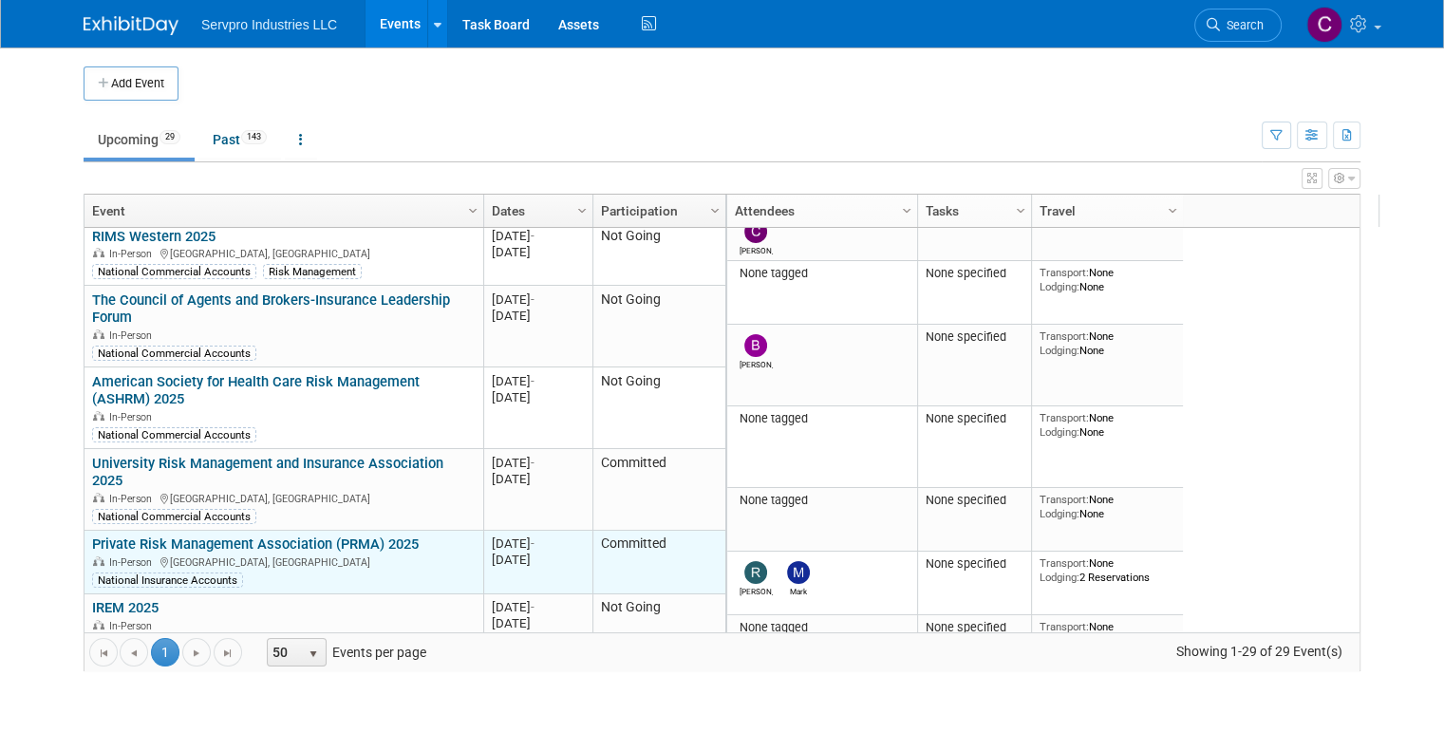
click at [273, 535] on link "Private Risk Management Association (PRMA) 2025" at bounding box center [255, 543] width 327 height 17
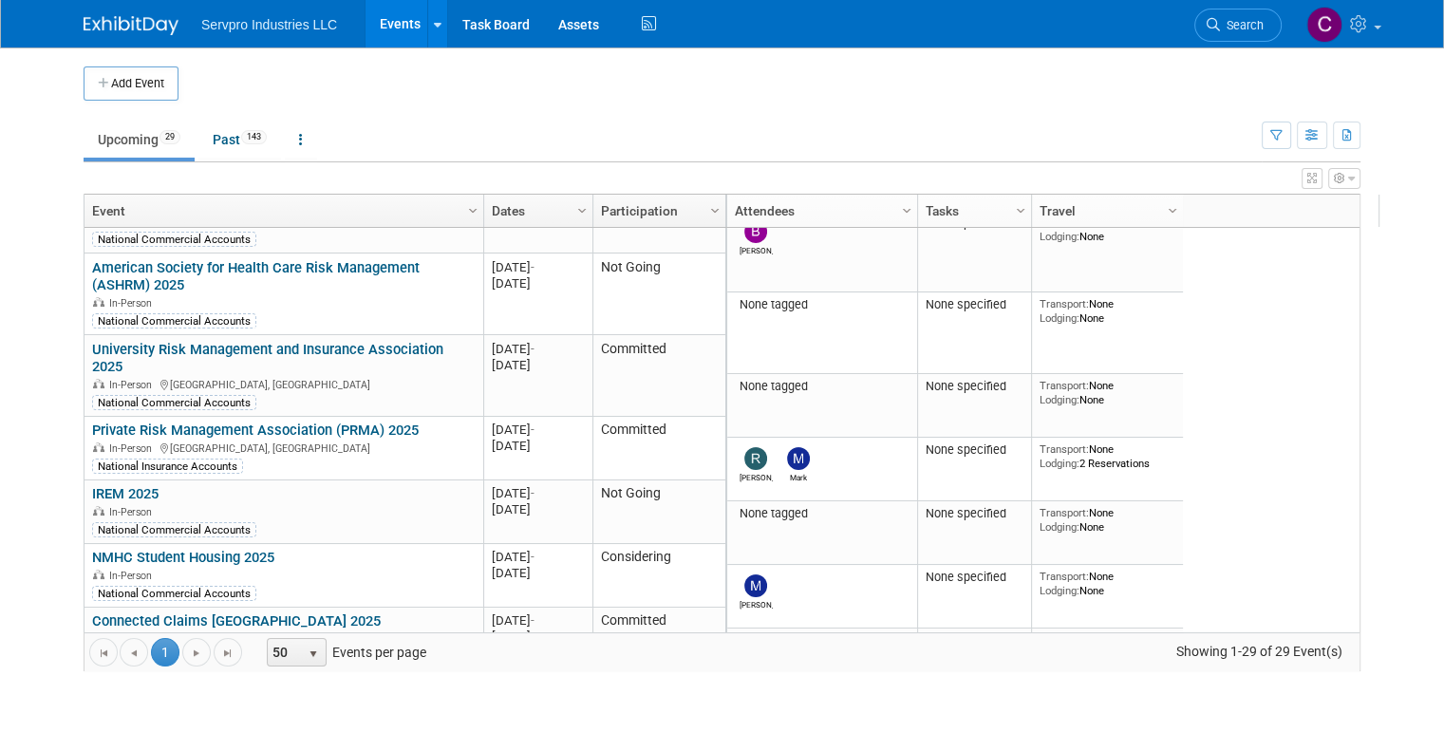
scroll to position [0, 0]
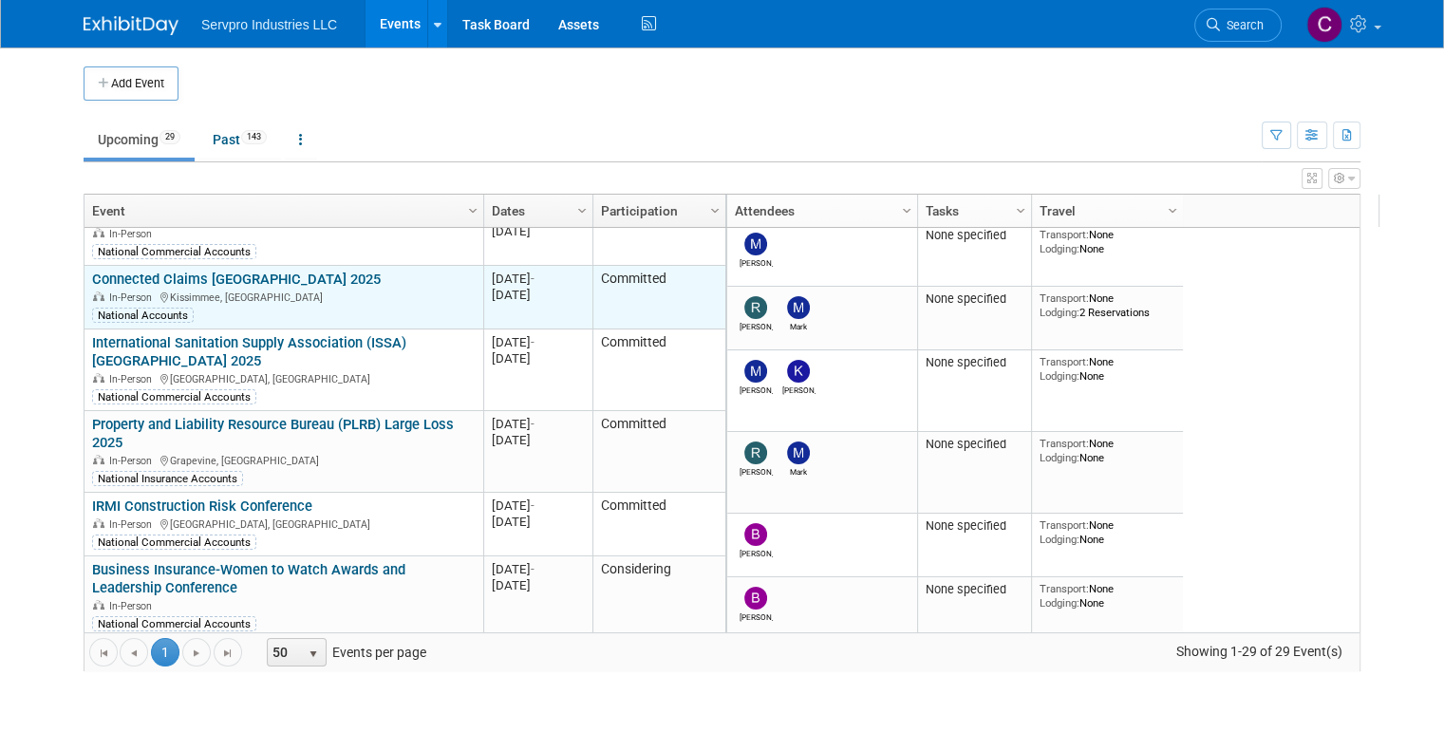
click at [168, 271] on link "Connected Claims [GEOGRAPHIC_DATA] 2025" at bounding box center [236, 279] width 289 height 17
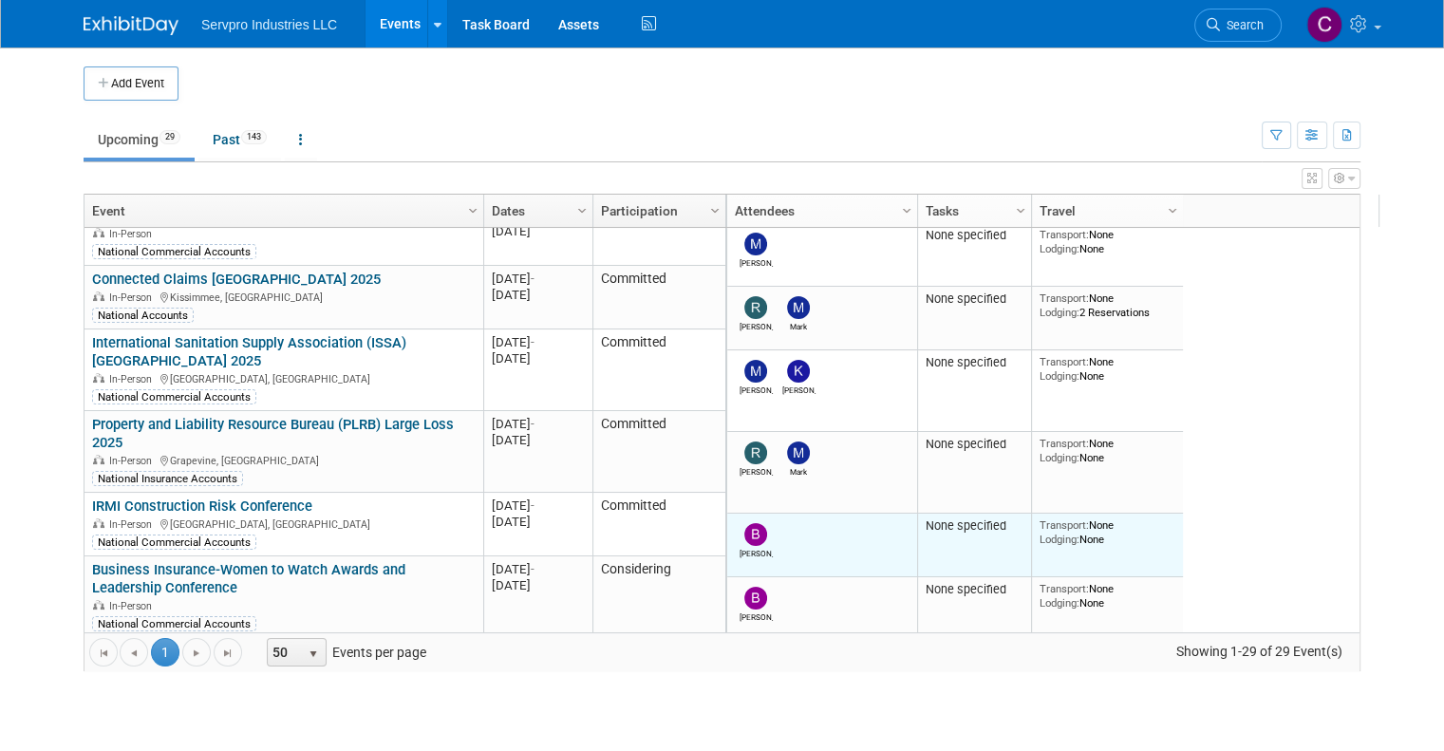
click at [891, 513] on td "Brian" at bounding box center [822, 545] width 190 height 64
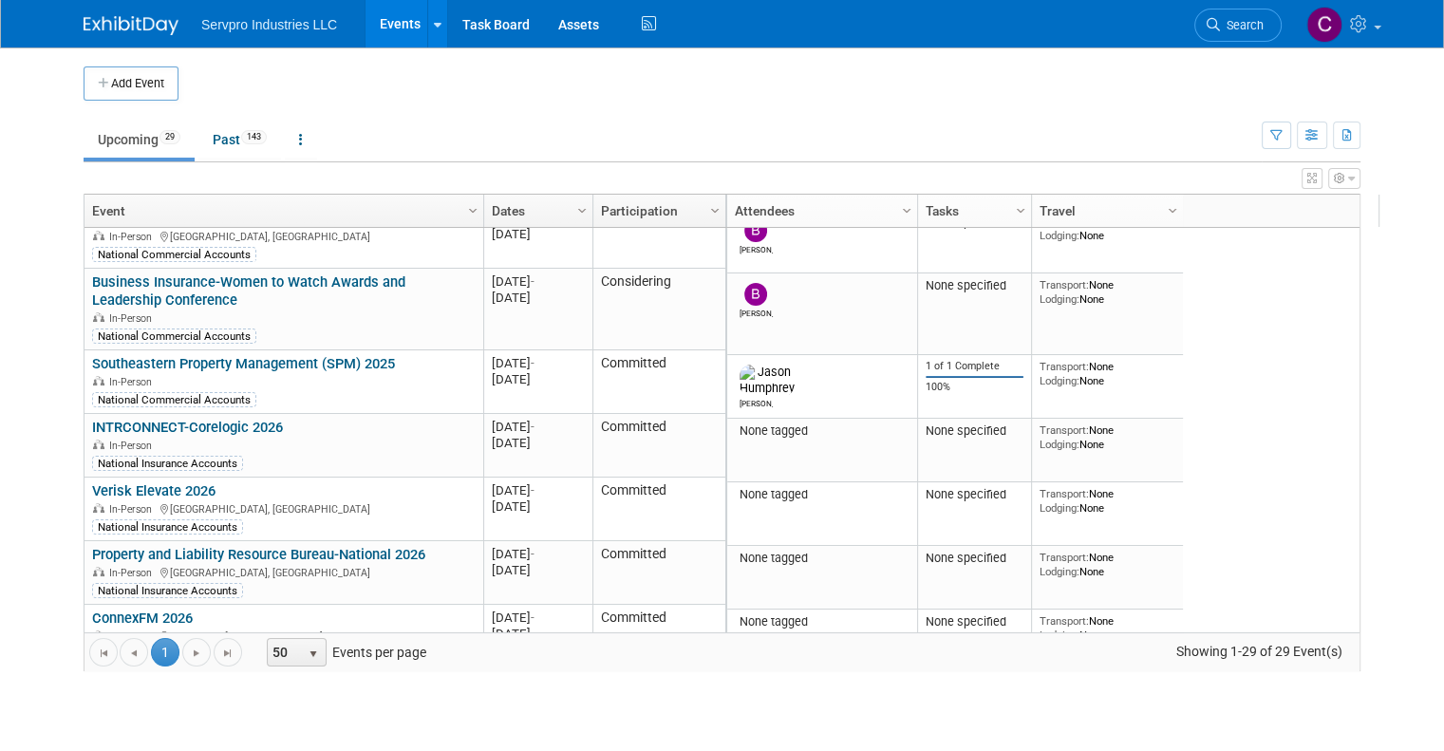
scroll to position [1296, 0]
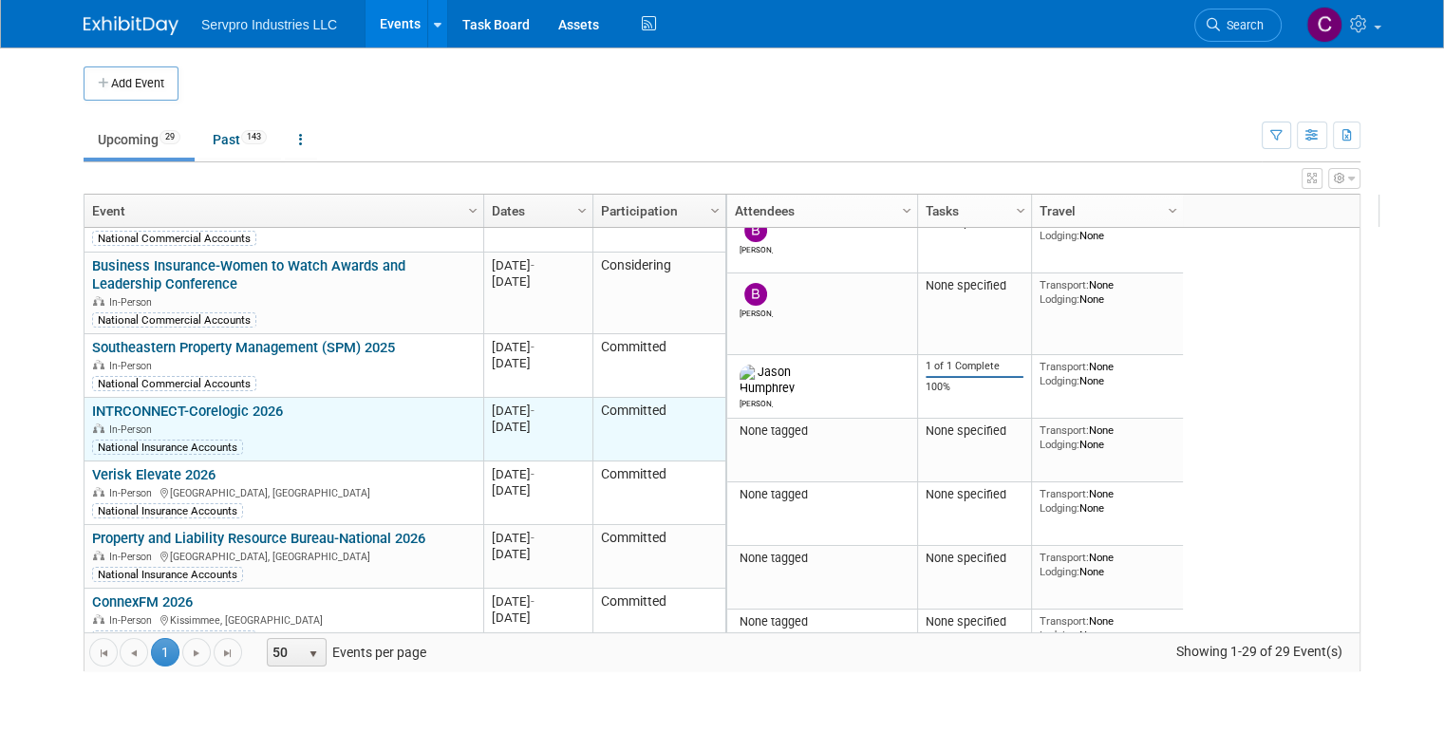
click at [179, 402] on link "INTRCONNECT-Corelogic 2026" at bounding box center [187, 410] width 191 height 17
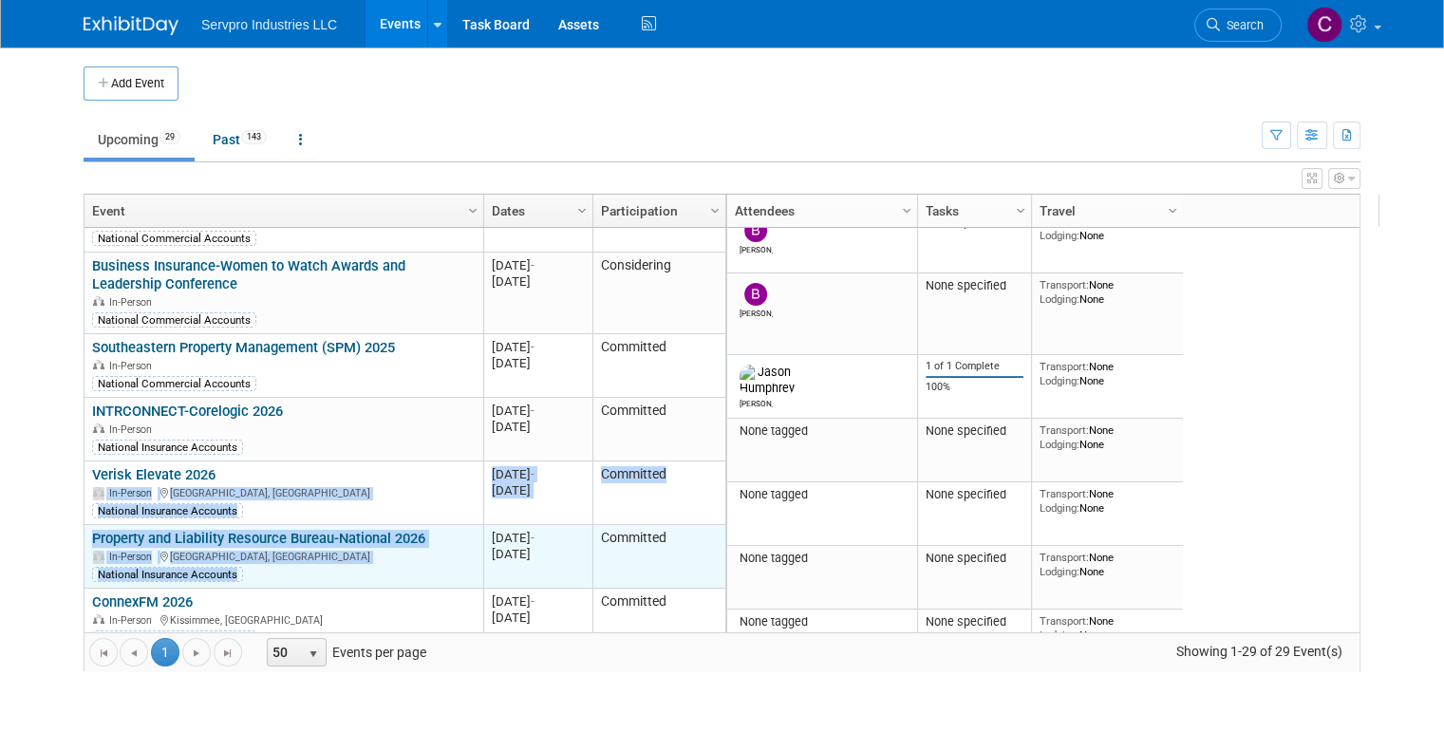
drag, startPoint x: 229, startPoint y: 451, endPoint x: 259, endPoint y: 544, distance: 97.9
click at [277, 548] on div "In-Person Oxon Hill, MD" at bounding box center [283, 556] width 383 height 16
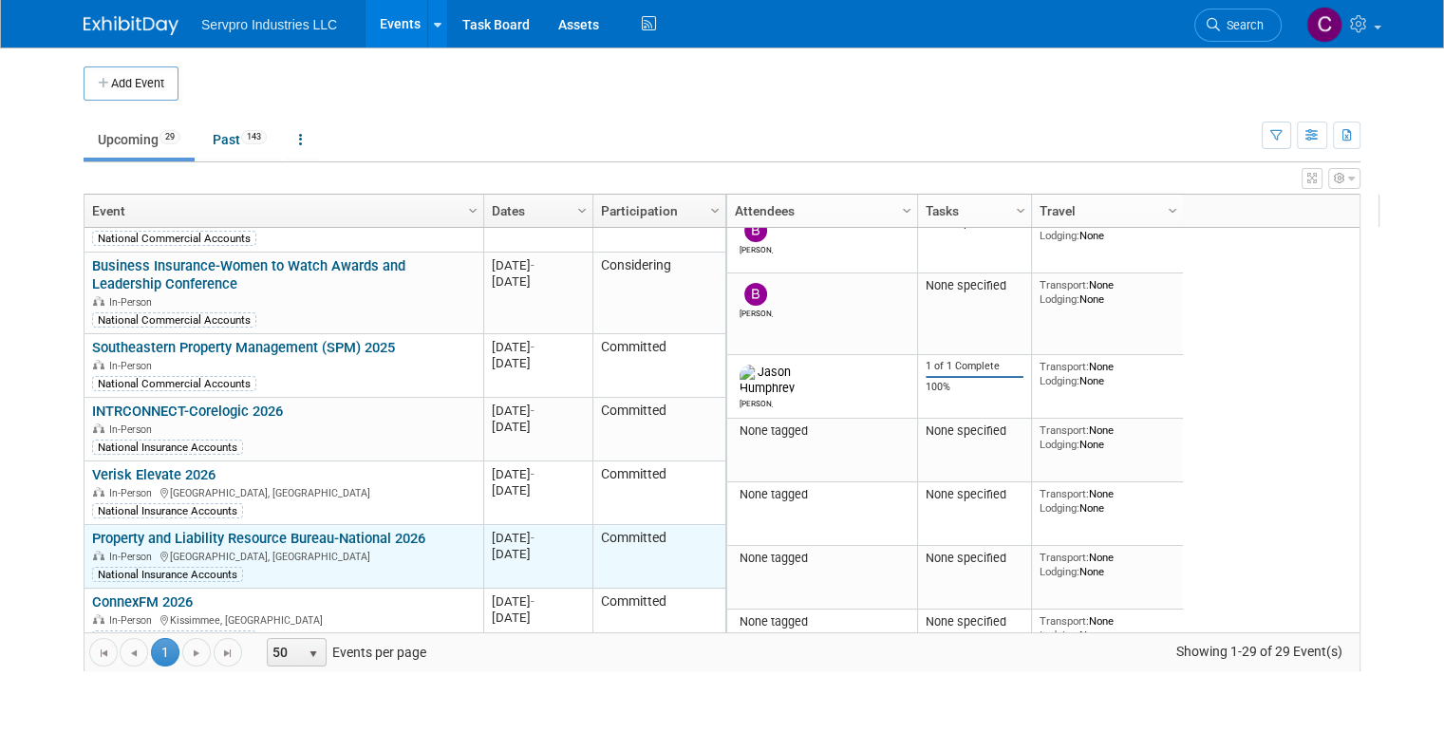
click at [277, 548] on div "In-Person Oxon Hill, MD" at bounding box center [283, 556] width 383 height 16
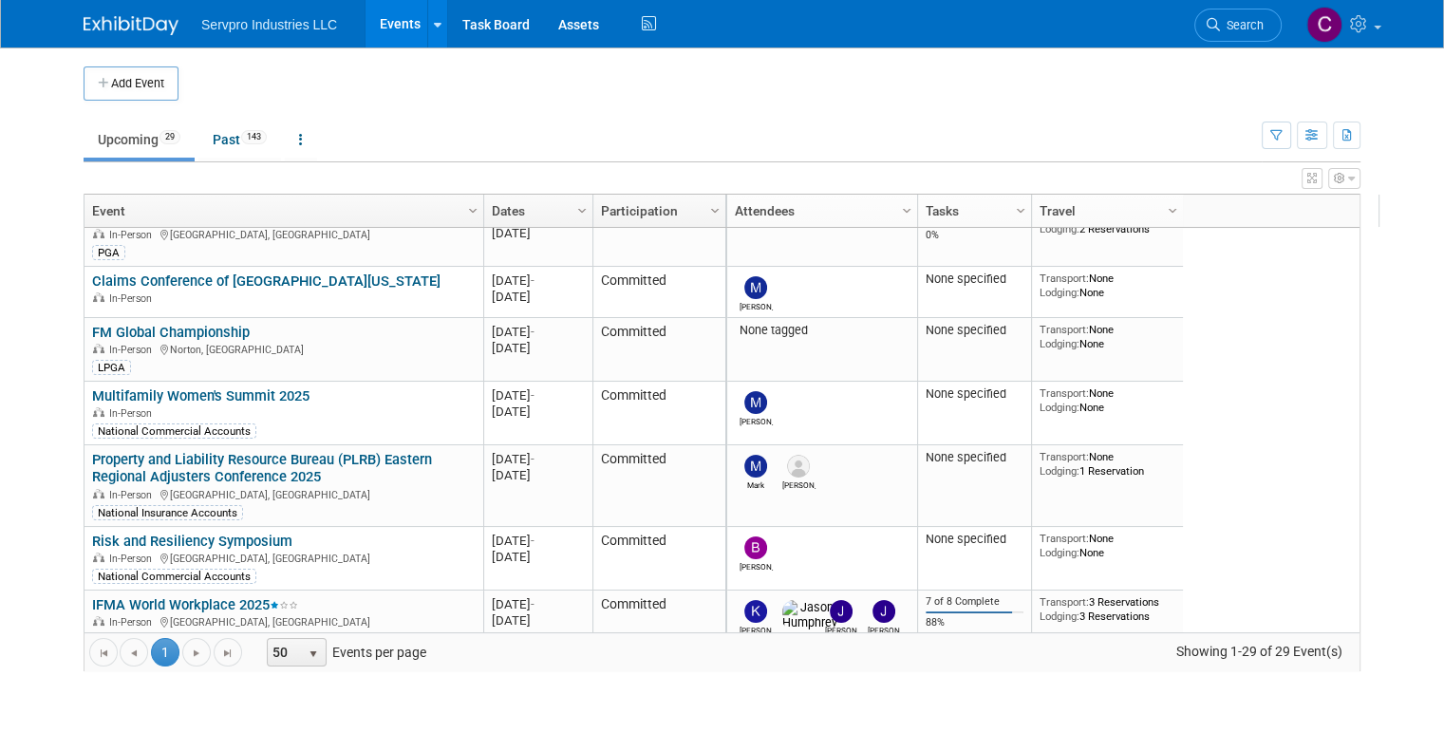
scroll to position [106, 0]
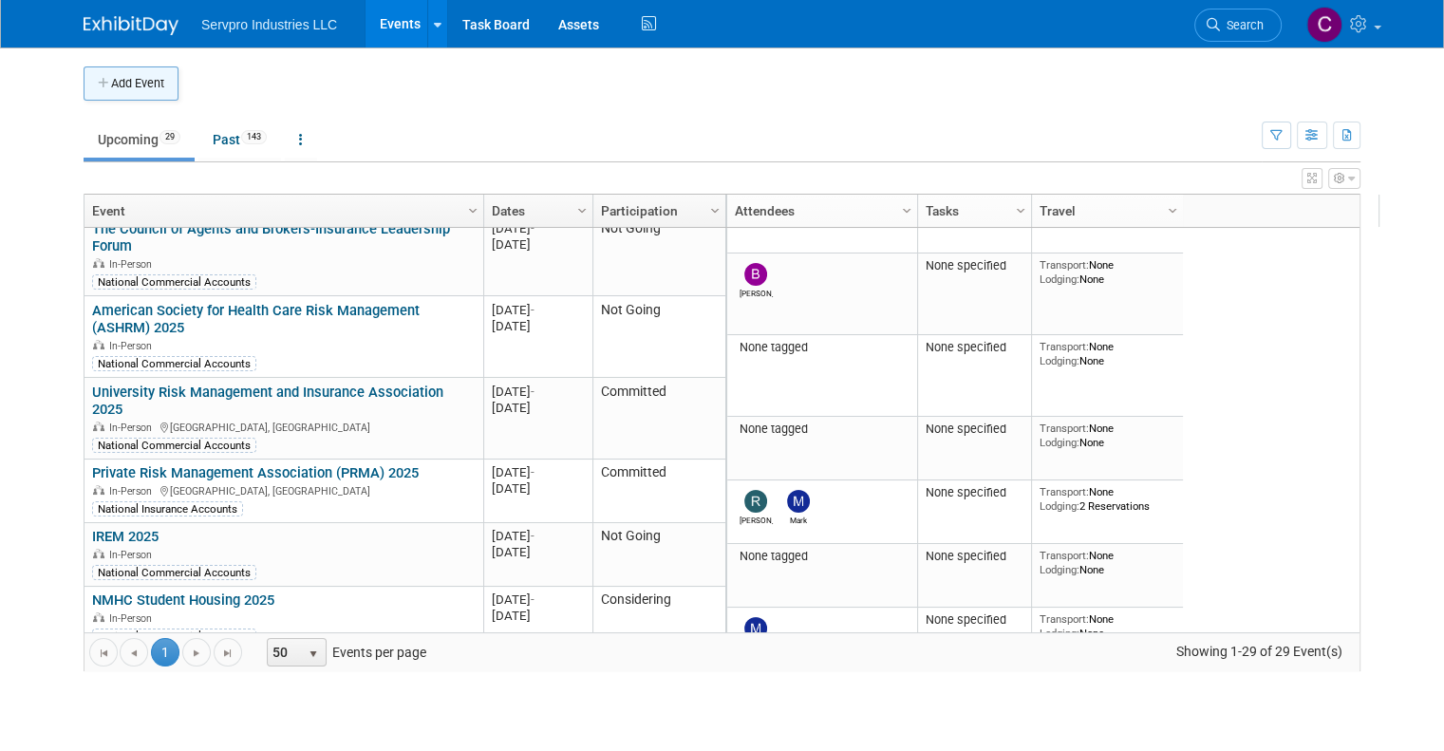
click at [118, 86] on button "Add Event" at bounding box center [131, 83] width 95 height 34
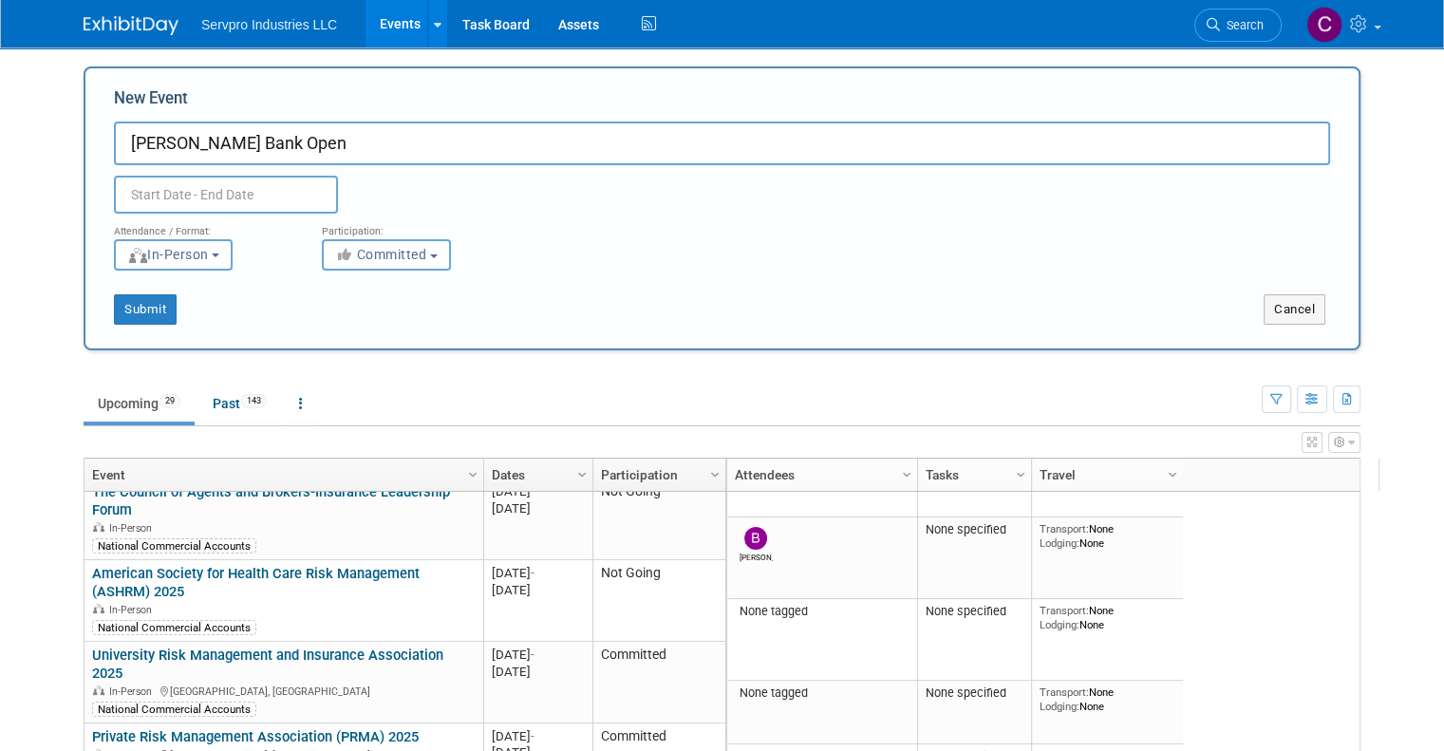
type input "[PERSON_NAME] Bank Open"
click at [230, 195] on input "text" at bounding box center [226, 195] width 224 height 38
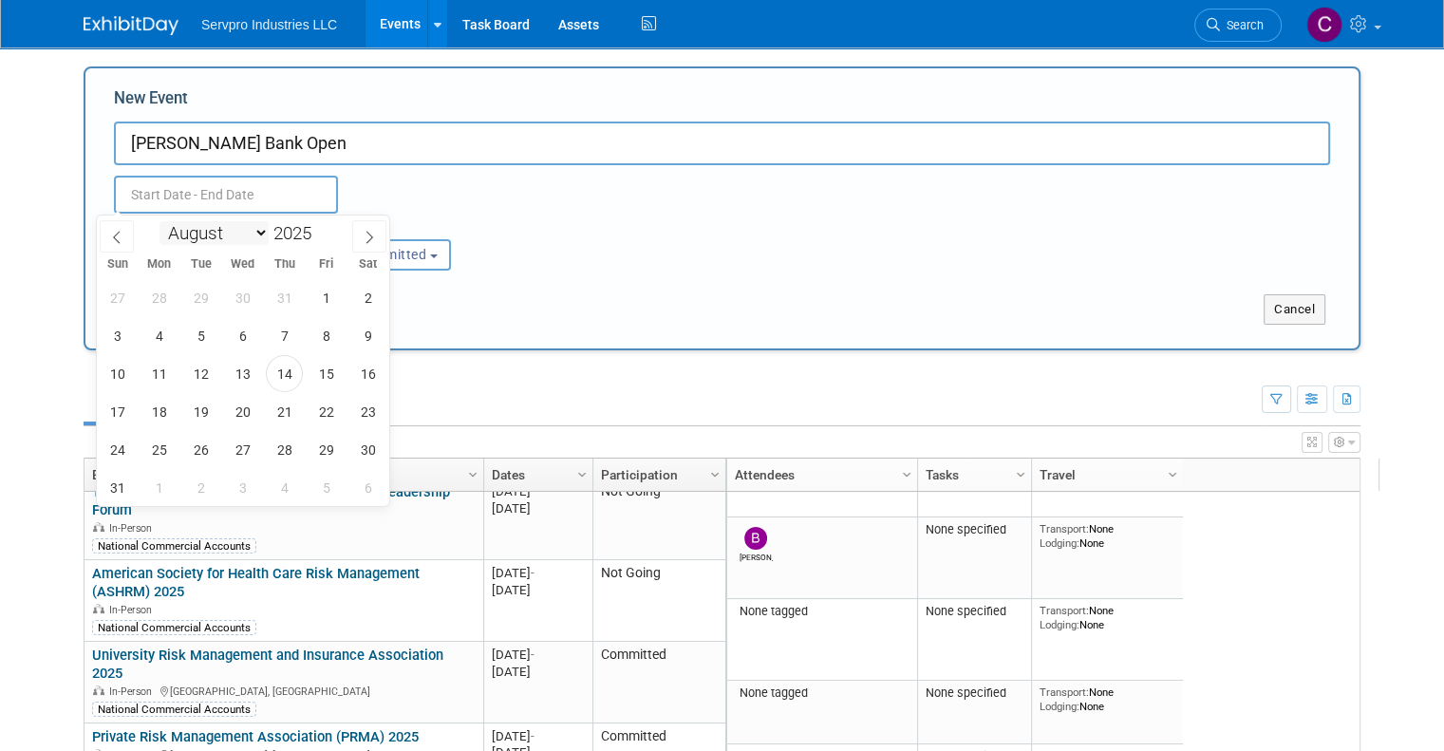
click at [258, 238] on select "January February March April May June July August September October November De…" at bounding box center [213, 233] width 109 height 24
select select "8"
click at [159, 221] on select "January February March April May June July August September October November De…" at bounding box center [213, 233] width 109 height 24
click at [166, 337] on span "8" at bounding box center [158, 335] width 37 height 37
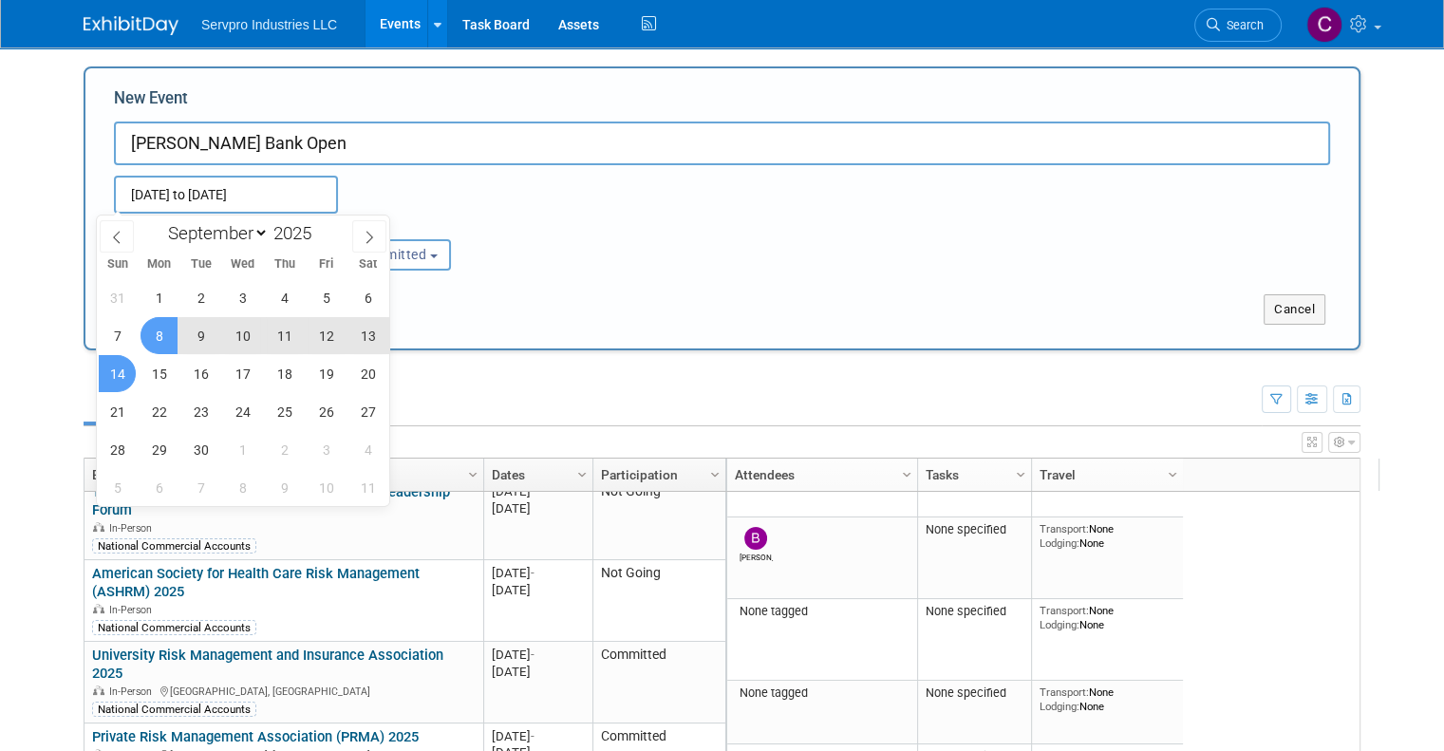
click at [125, 365] on span "14" at bounding box center [117, 373] width 37 height 37
type input "Sep 8, 2025 to Sep 14, 2025"
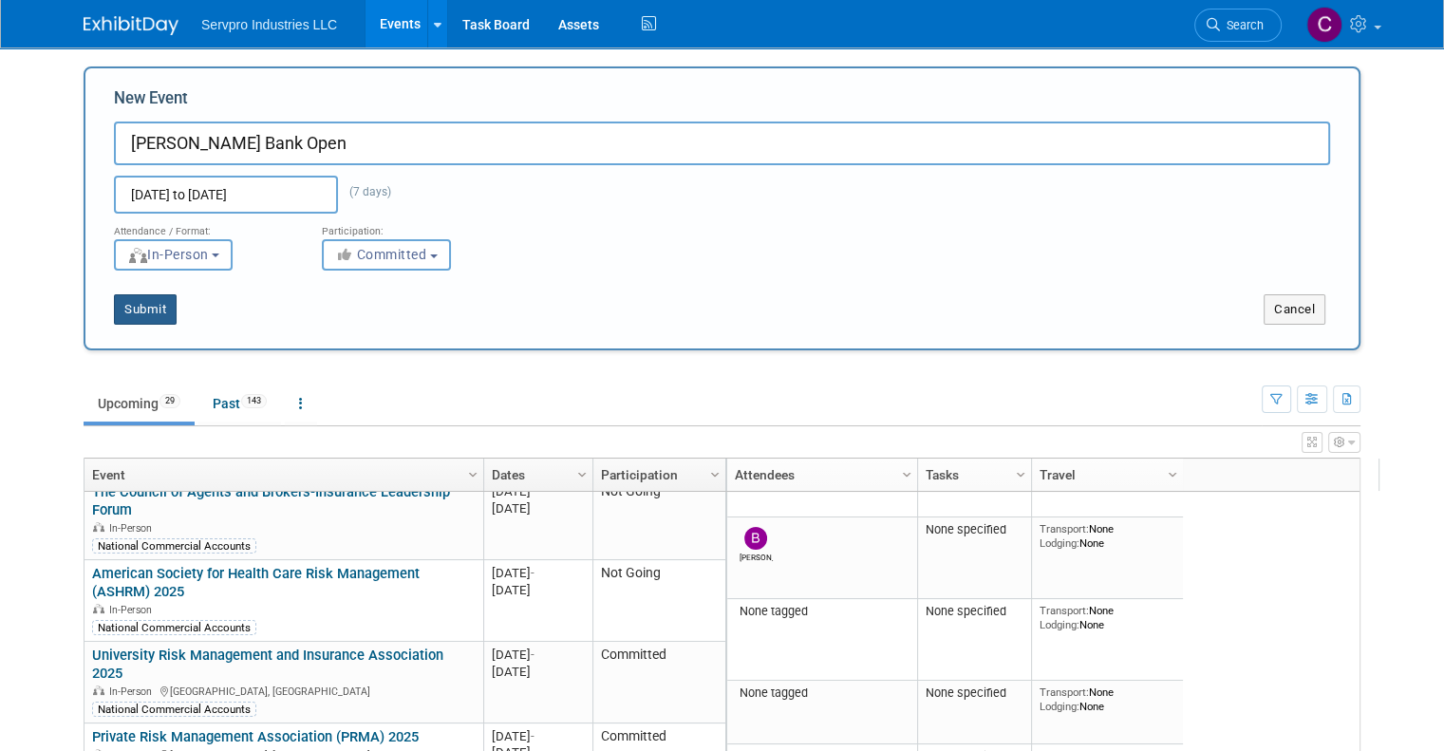
click at [129, 309] on button "Submit" at bounding box center [145, 309] width 63 height 30
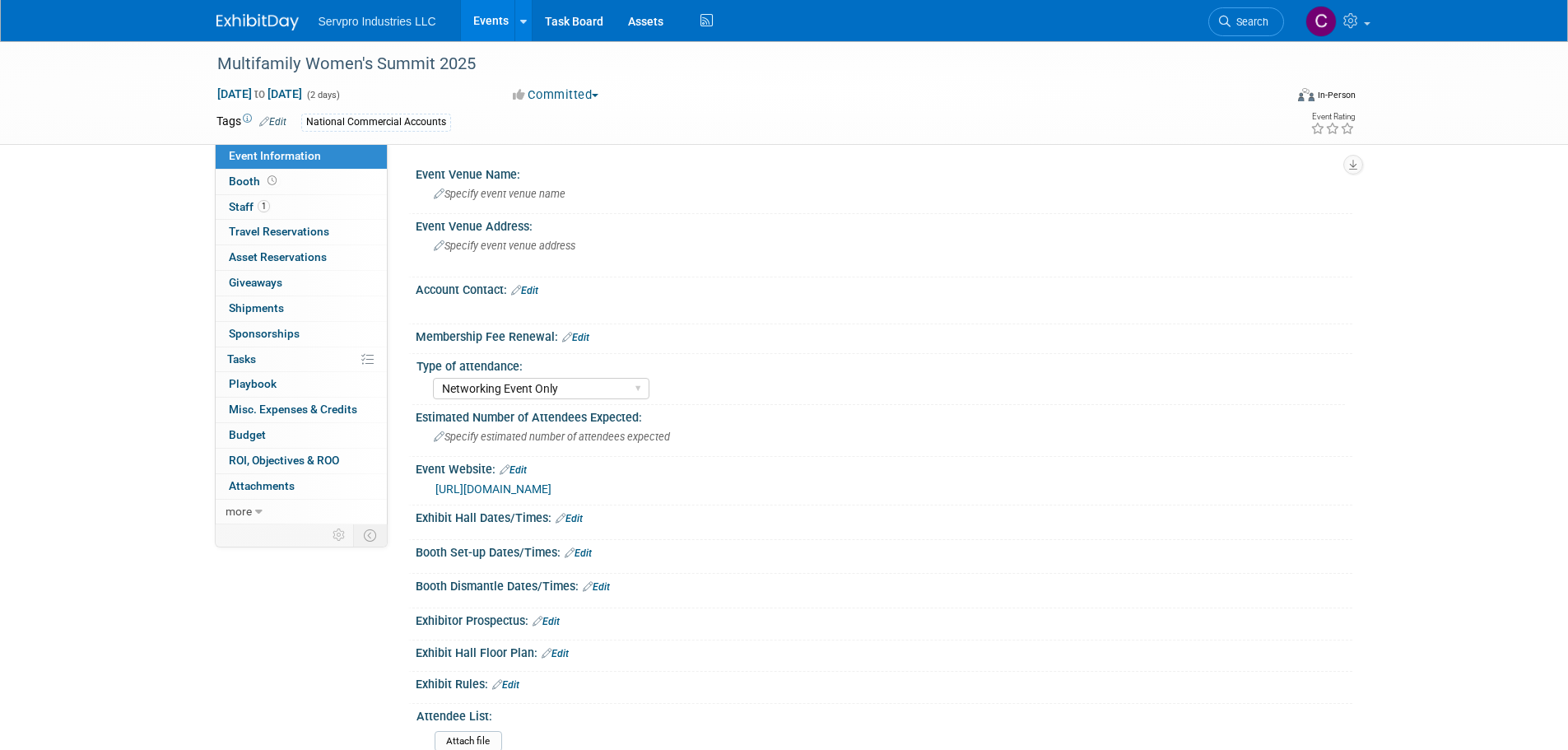
select select "Networking Event Only"
click at [478, 489] on link "https://multifamilywomen.com/" at bounding box center [493, 488] width 116 height 13
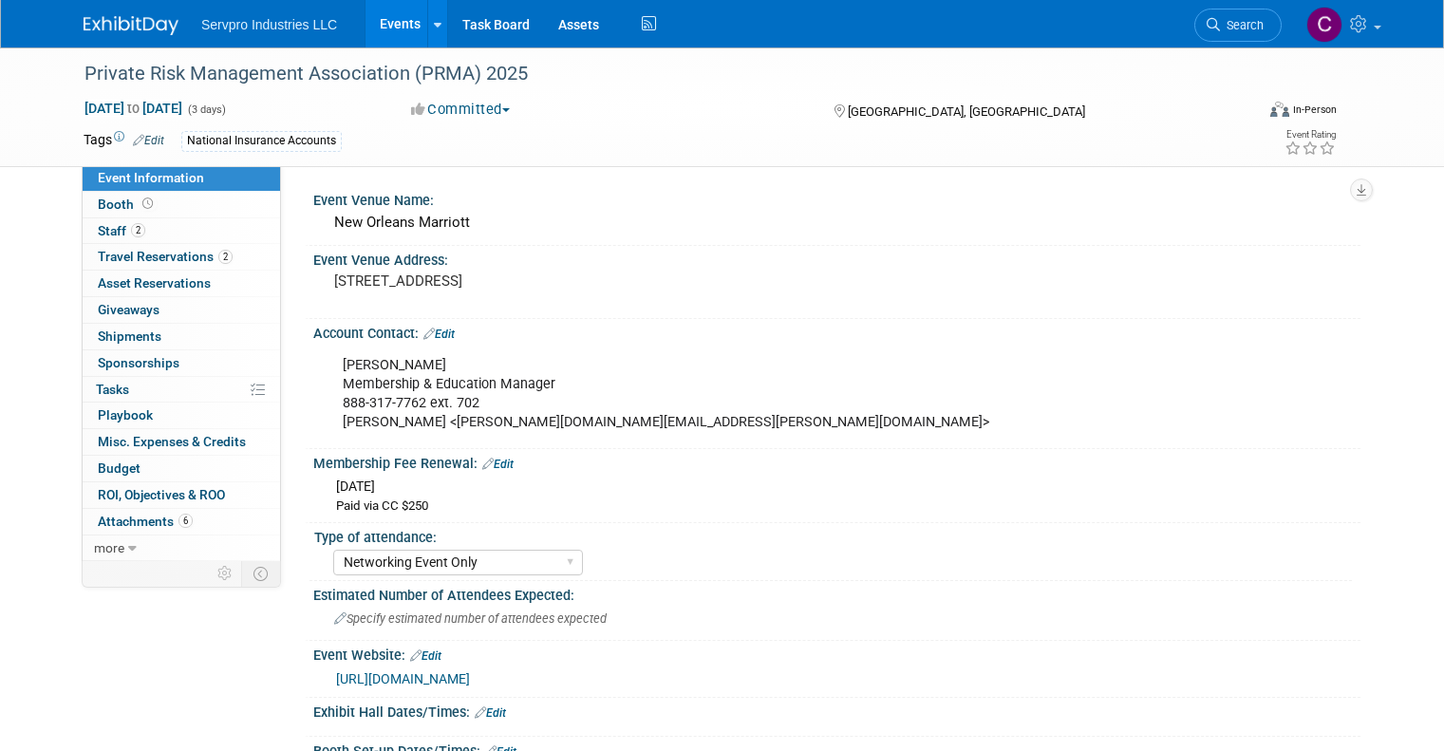
select select "Networking Event Only"
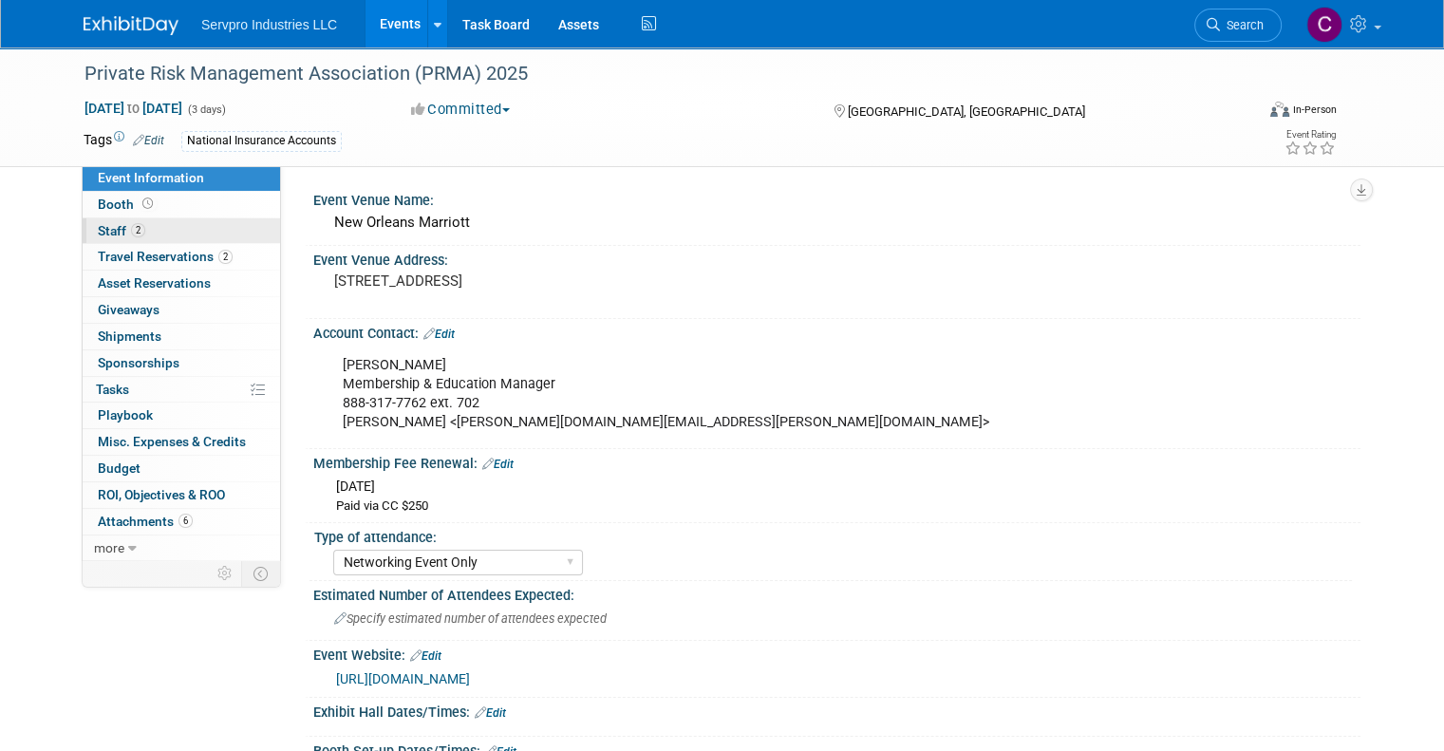
click at [103, 237] on span "Staff 2" at bounding box center [121, 230] width 47 height 15
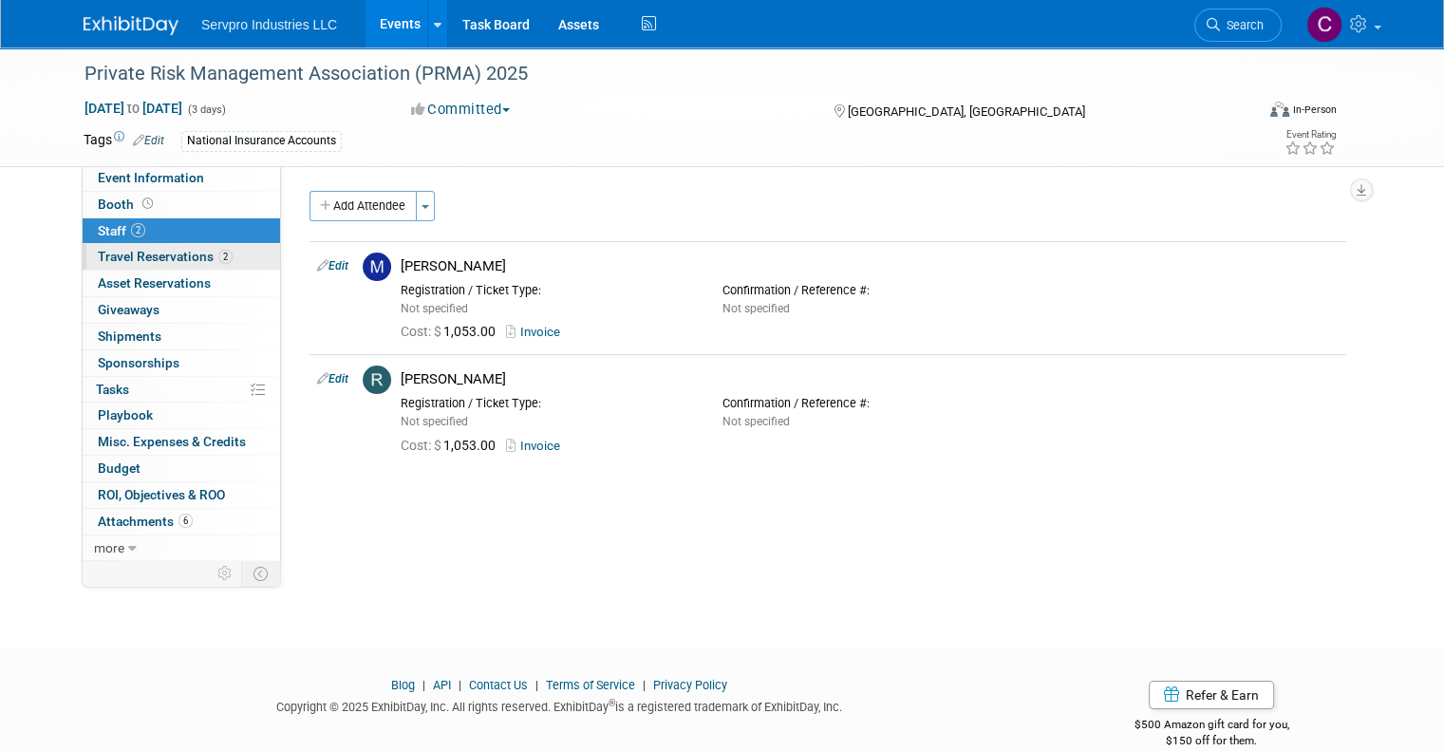
click at [103, 252] on span "Travel Reservations 2" at bounding box center [165, 256] width 135 height 15
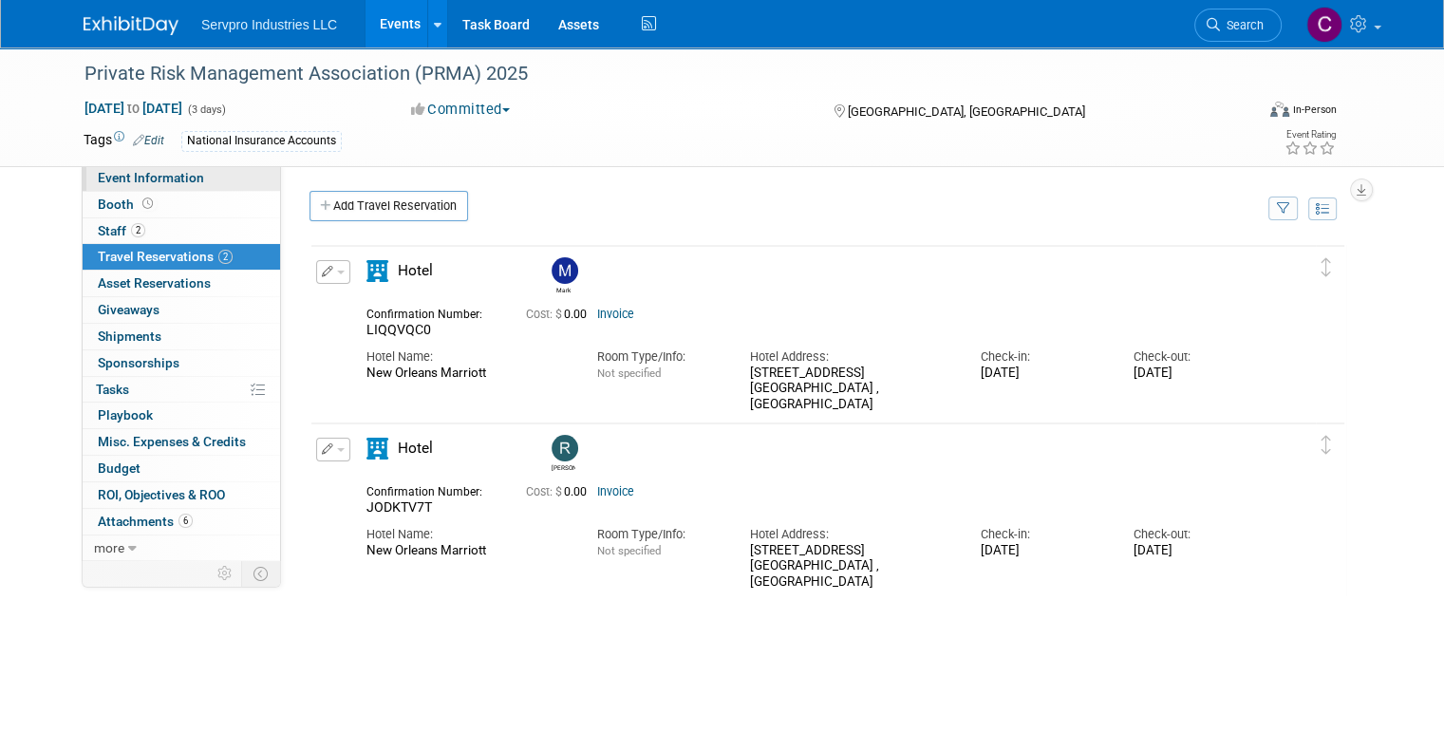
click at [113, 172] on span "Event Information" at bounding box center [151, 177] width 106 height 15
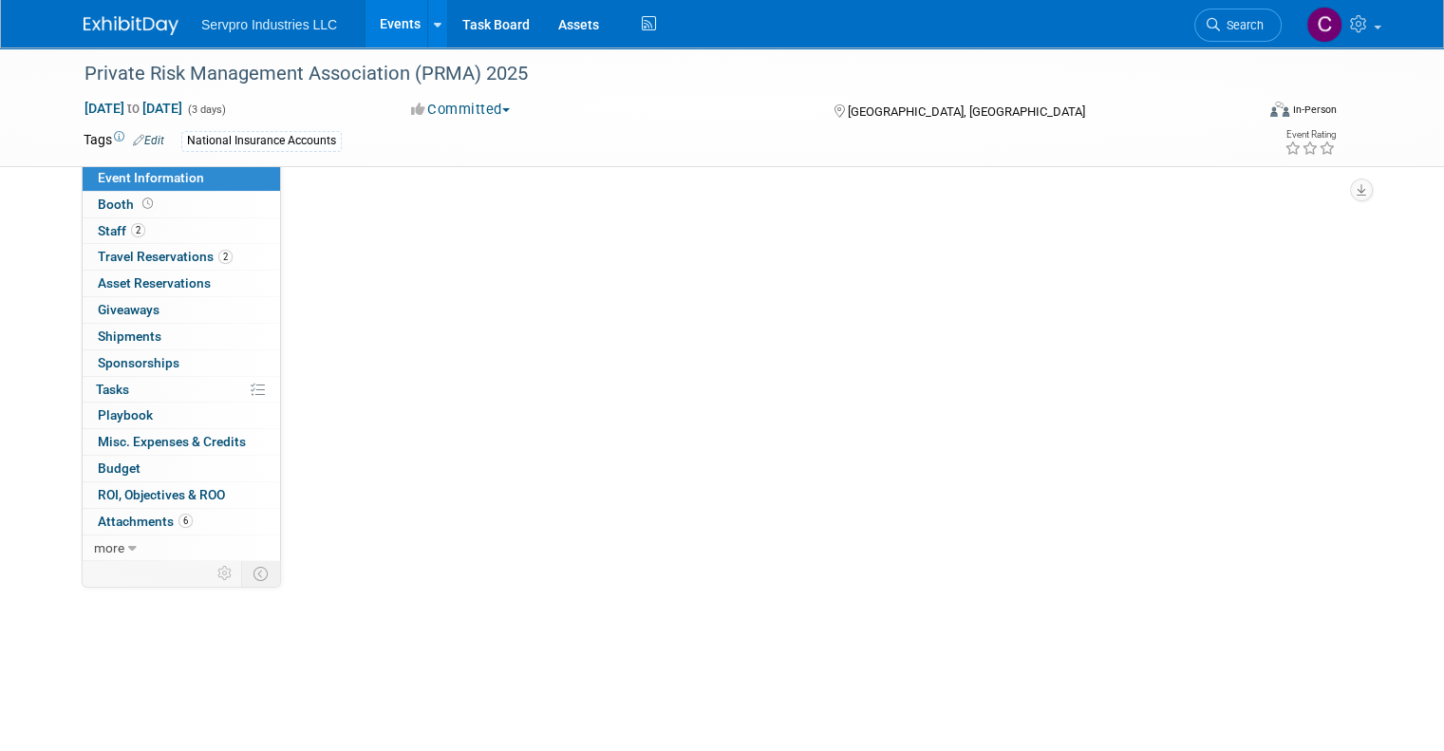
select select "Networking Event Only"
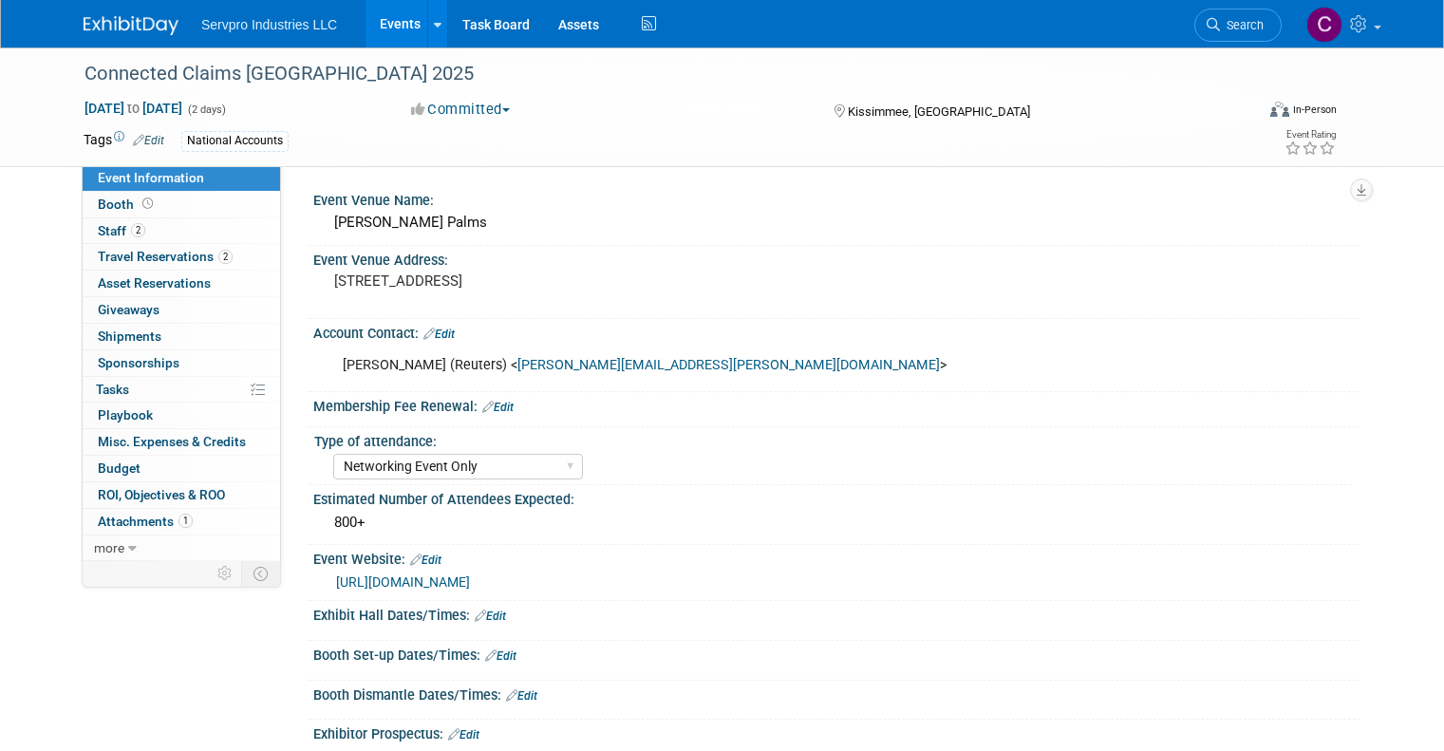
select select "Networking Event Only"
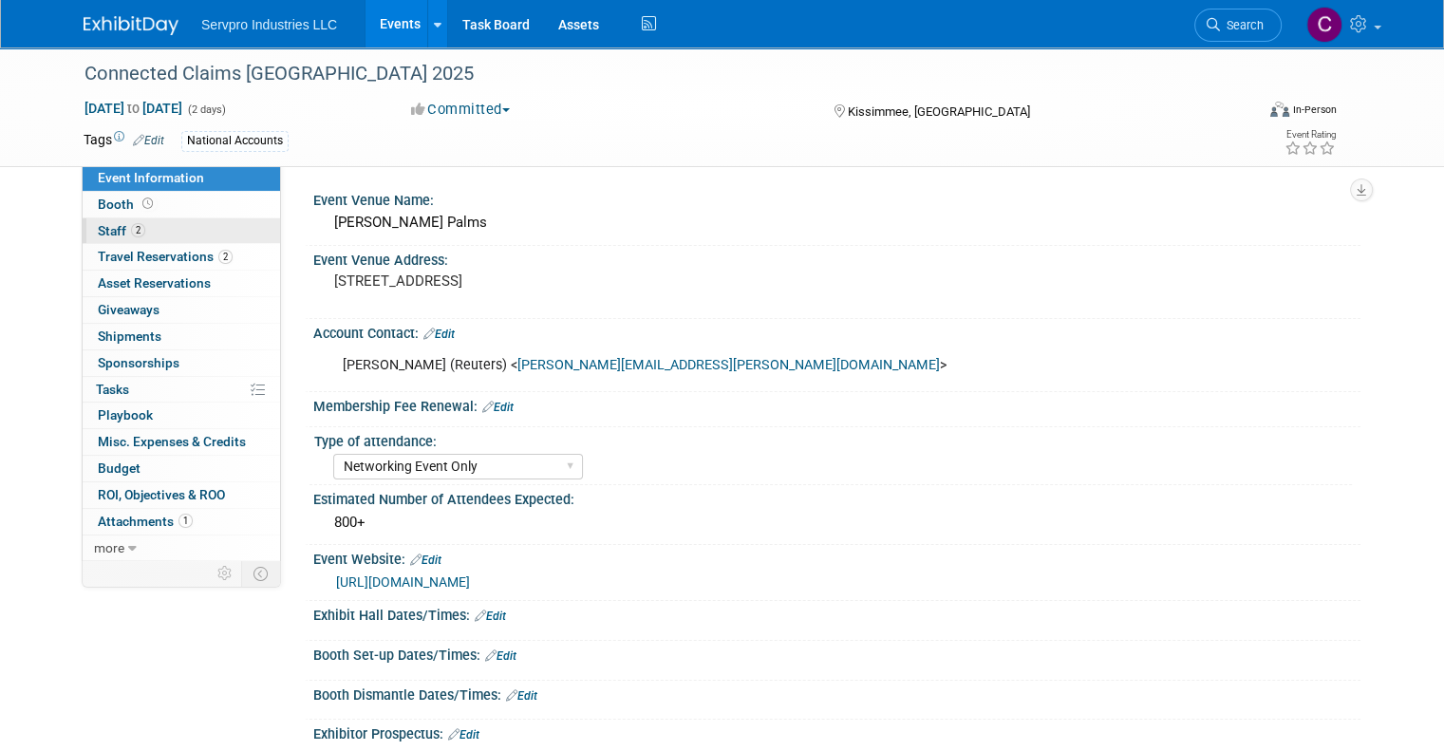
click at [140, 229] on link "2 Staff 2" at bounding box center [181, 231] width 197 height 26
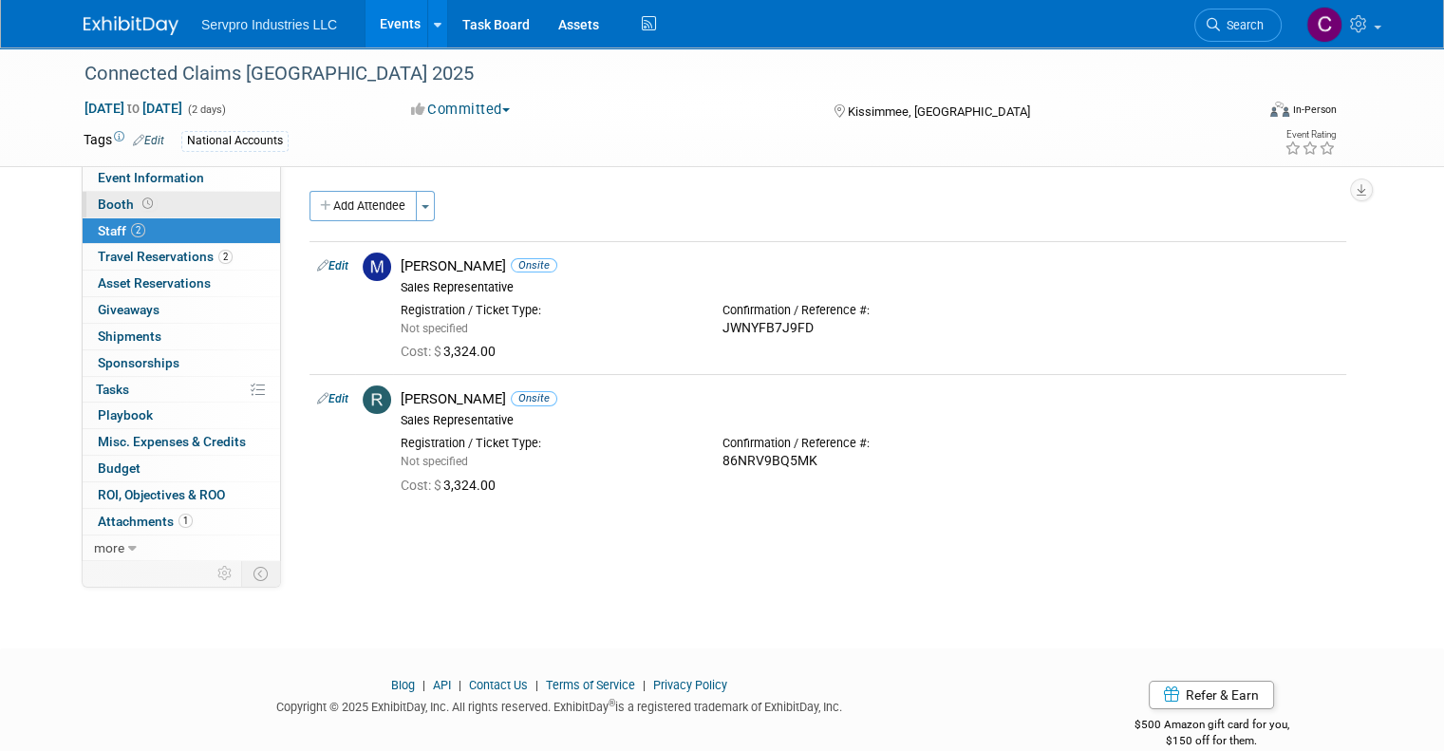
click at [142, 208] on icon at bounding box center [147, 203] width 10 height 10
select select "No Booth Needed"
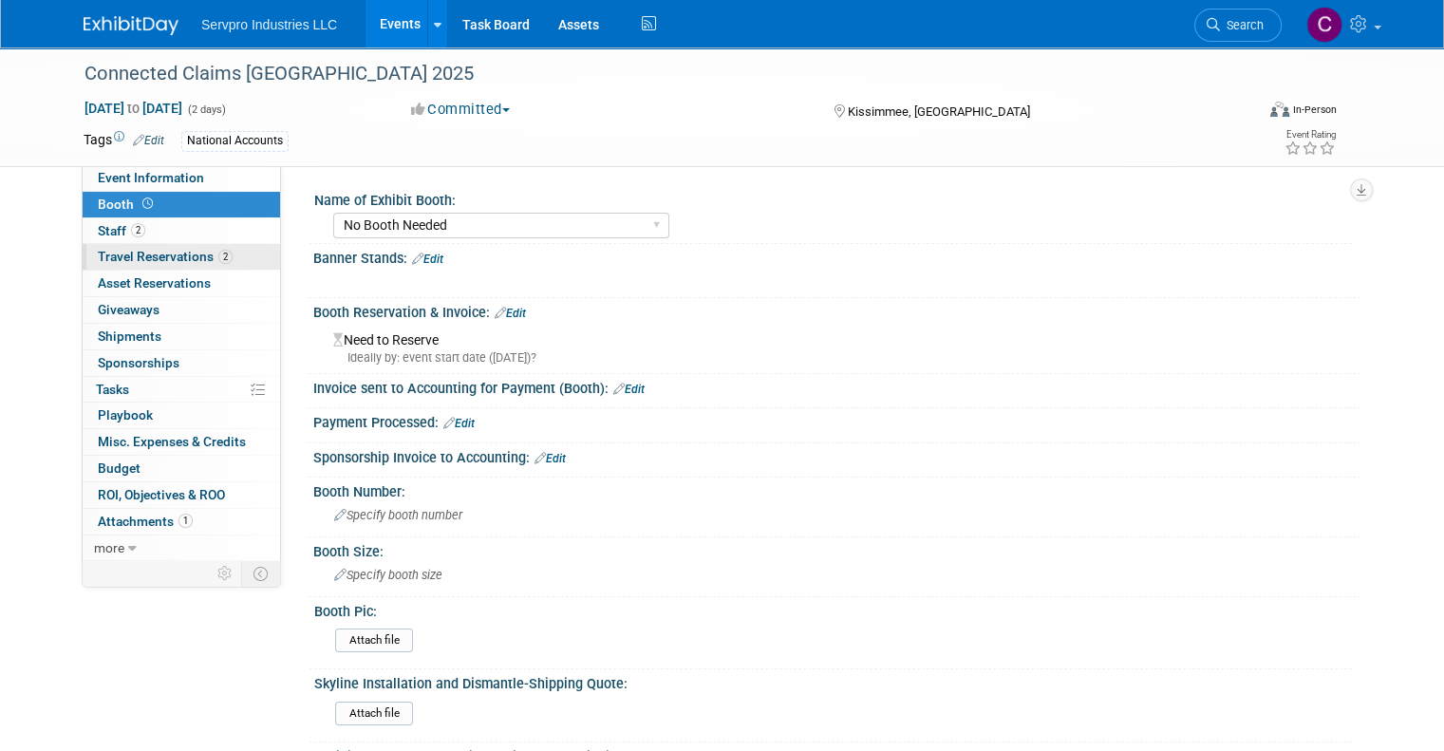
click at [114, 252] on span "Travel Reservations 2" at bounding box center [165, 256] width 135 height 15
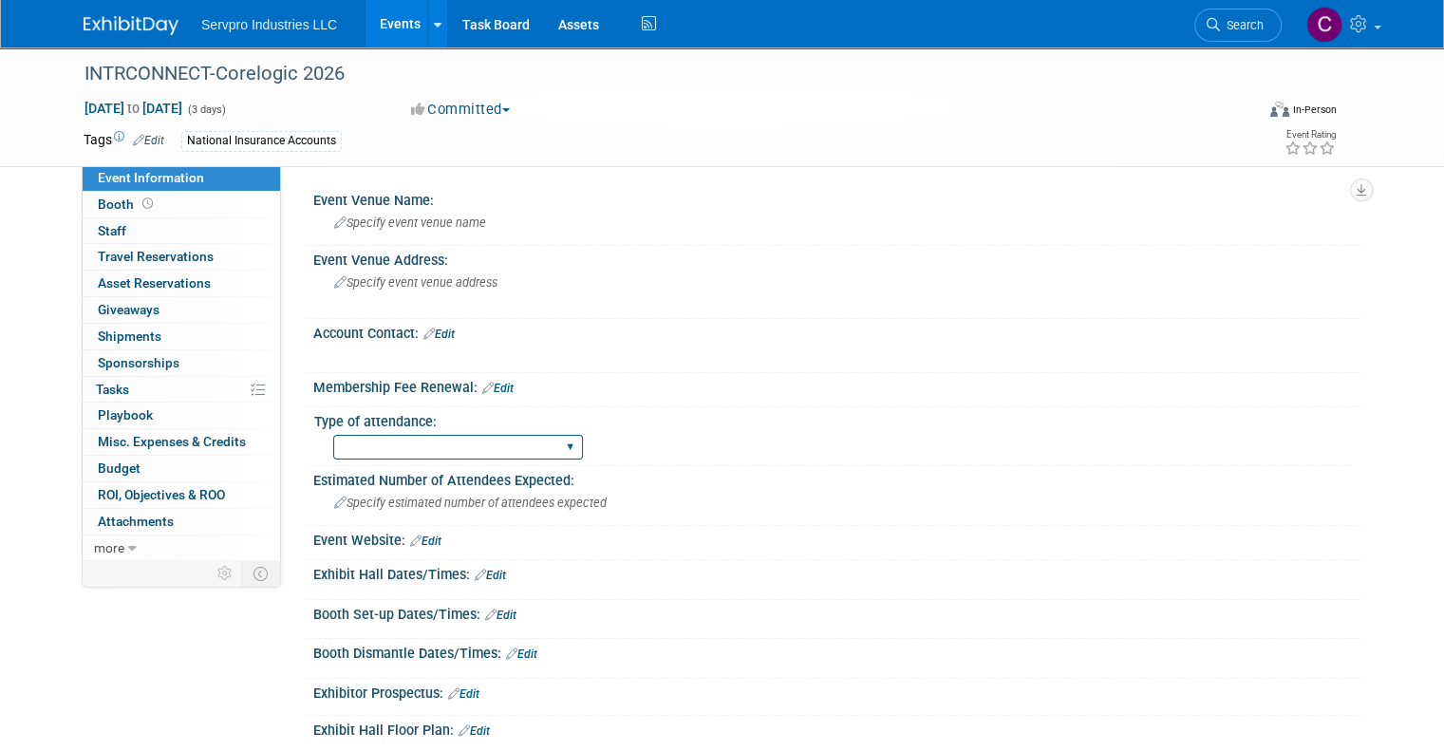
click at [380, 445] on select "Exhibitor Networking Event Only Sponsorship Only First Time Attending-Scope of …" at bounding box center [458, 448] width 250 height 26
select select "Exhibitor"
click at [333, 435] on select "Exhibitor Networking Event Only Sponsorship Only First Time Attending-Scope of …" at bounding box center [458, 448] width 250 height 26
click at [373, 447] on select "Exhibitor Networking Event Only Sponsorship Only First Time Attending-Scope of …" at bounding box center [458, 448] width 250 height 26
click at [98, 207] on span "Booth" at bounding box center [127, 203] width 59 height 15
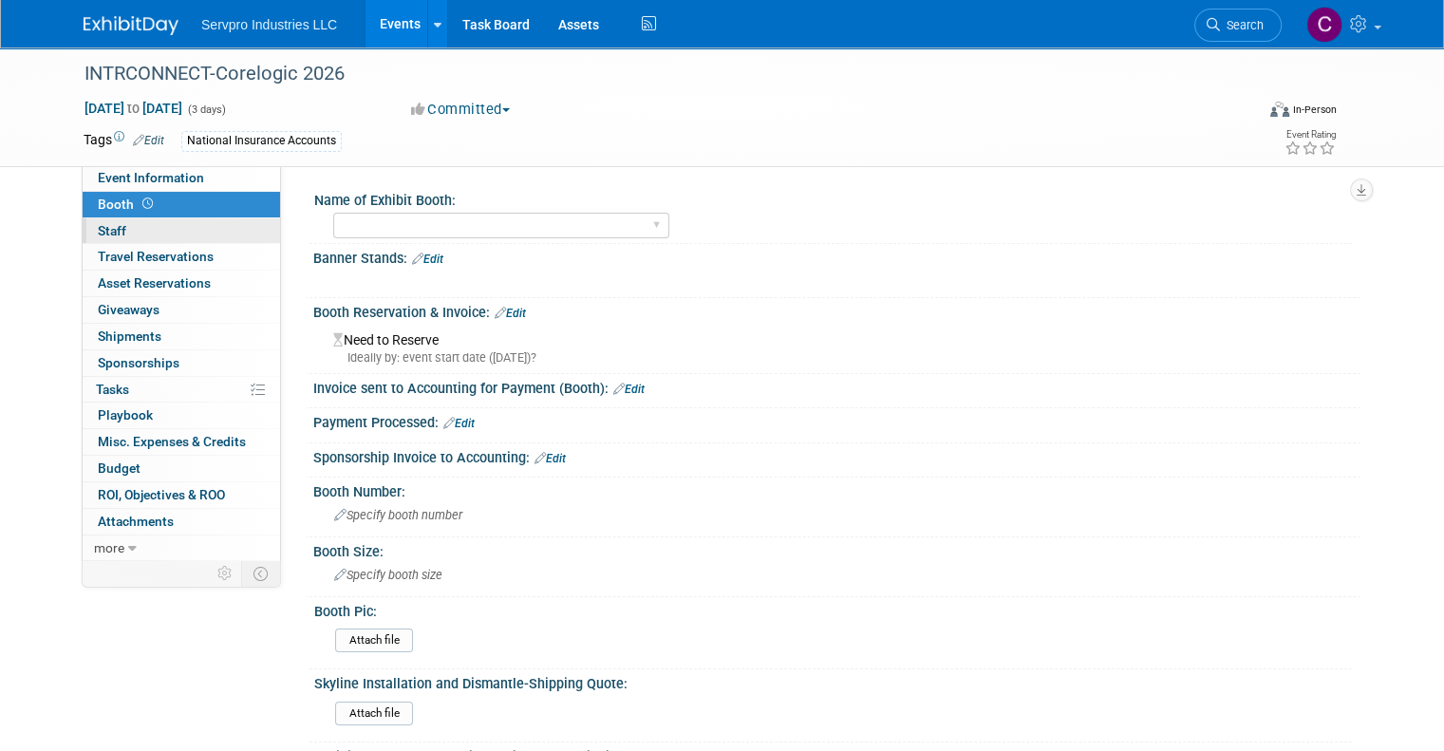
click at [98, 226] on span "Staff 0" at bounding box center [112, 230] width 28 height 15
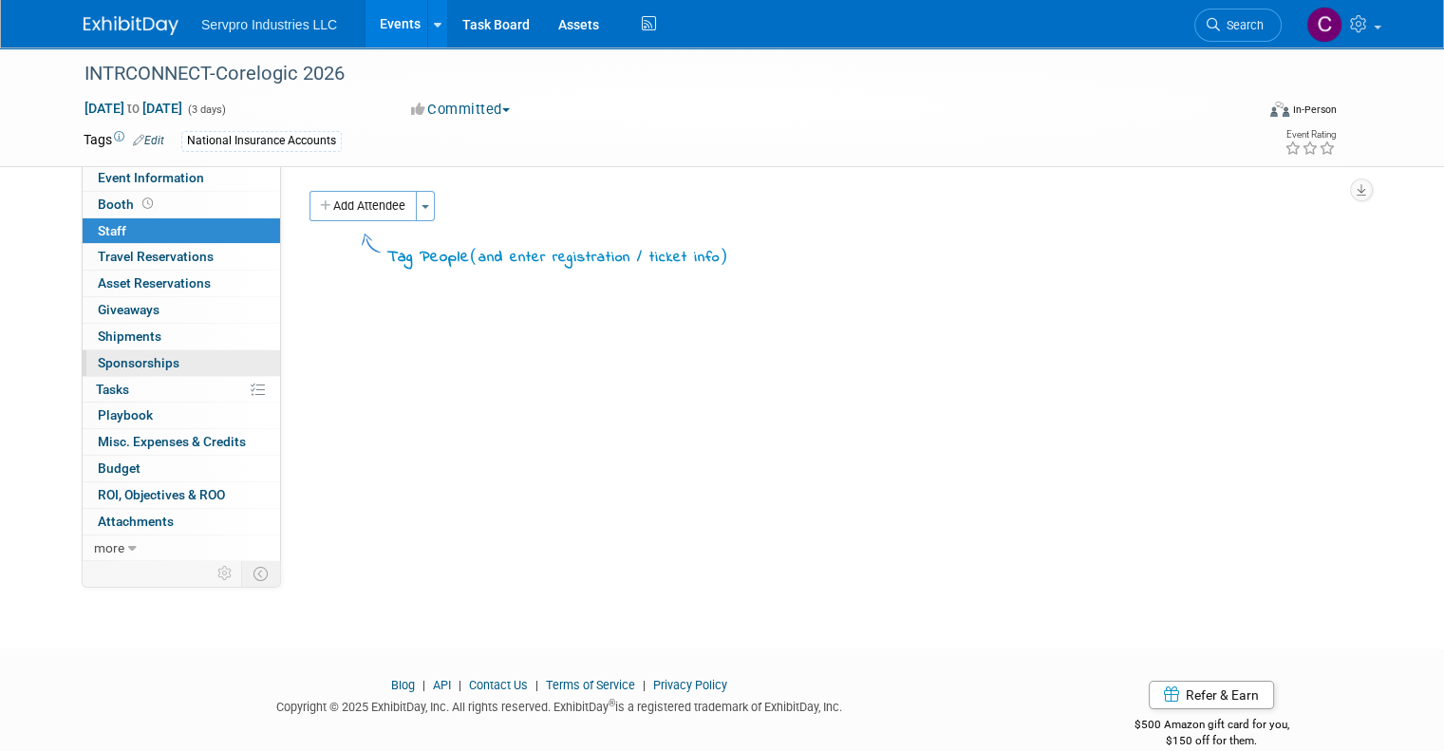
click at [102, 361] on span "Sponsorships 0" at bounding box center [139, 362] width 82 height 15
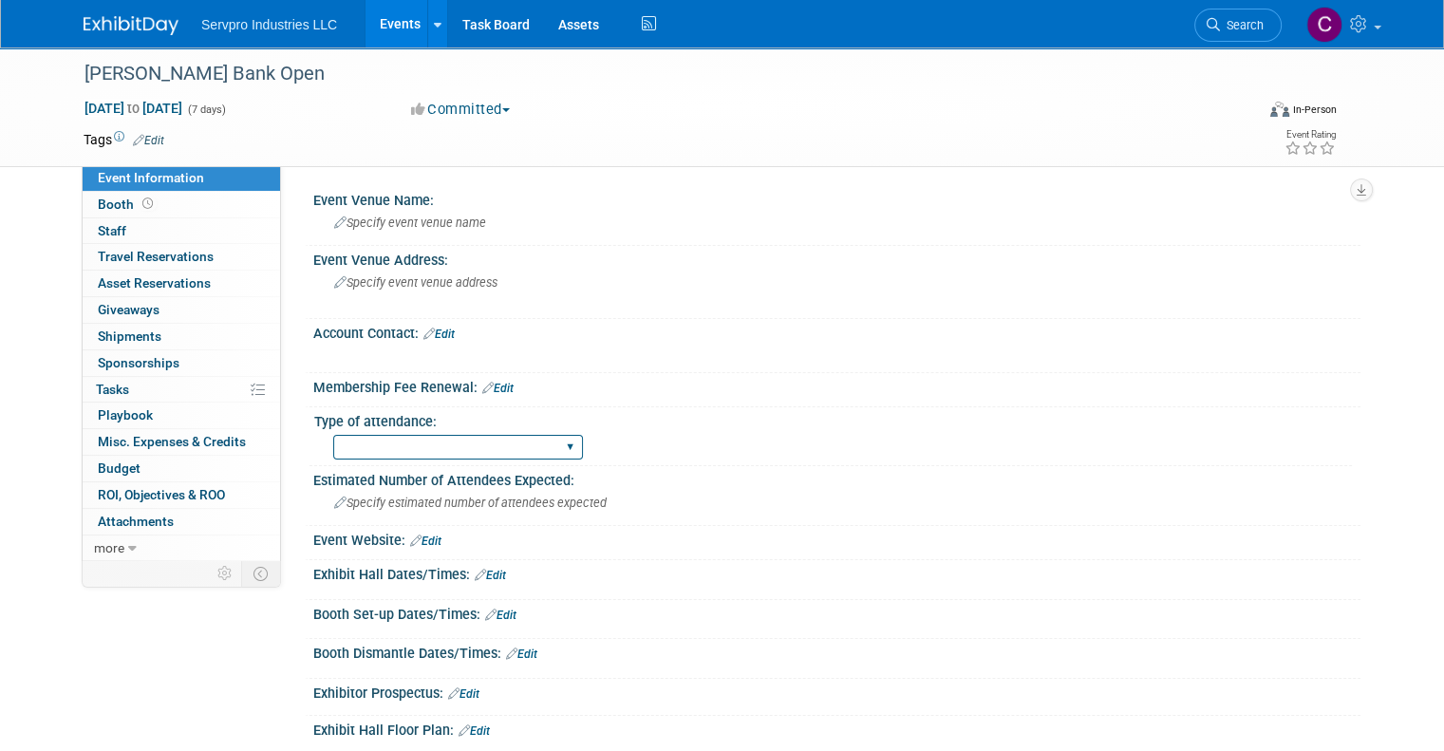
click at [349, 442] on select "Exhibitor Networking Event Only Sponsorship Only First Time Attending-Scope of …" at bounding box center [458, 448] width 250 height 26
select select "PGA-HQ"
click at [333, 435] on select "Exhibitor Networking Event Only Sponsorship Only First Time Attending-Scope of …" at bounding box center [458, 448] width 250 height 26
click at [136, 230] on link "0 Staff 0" at bounding box center [181, 231] width 197 height 26
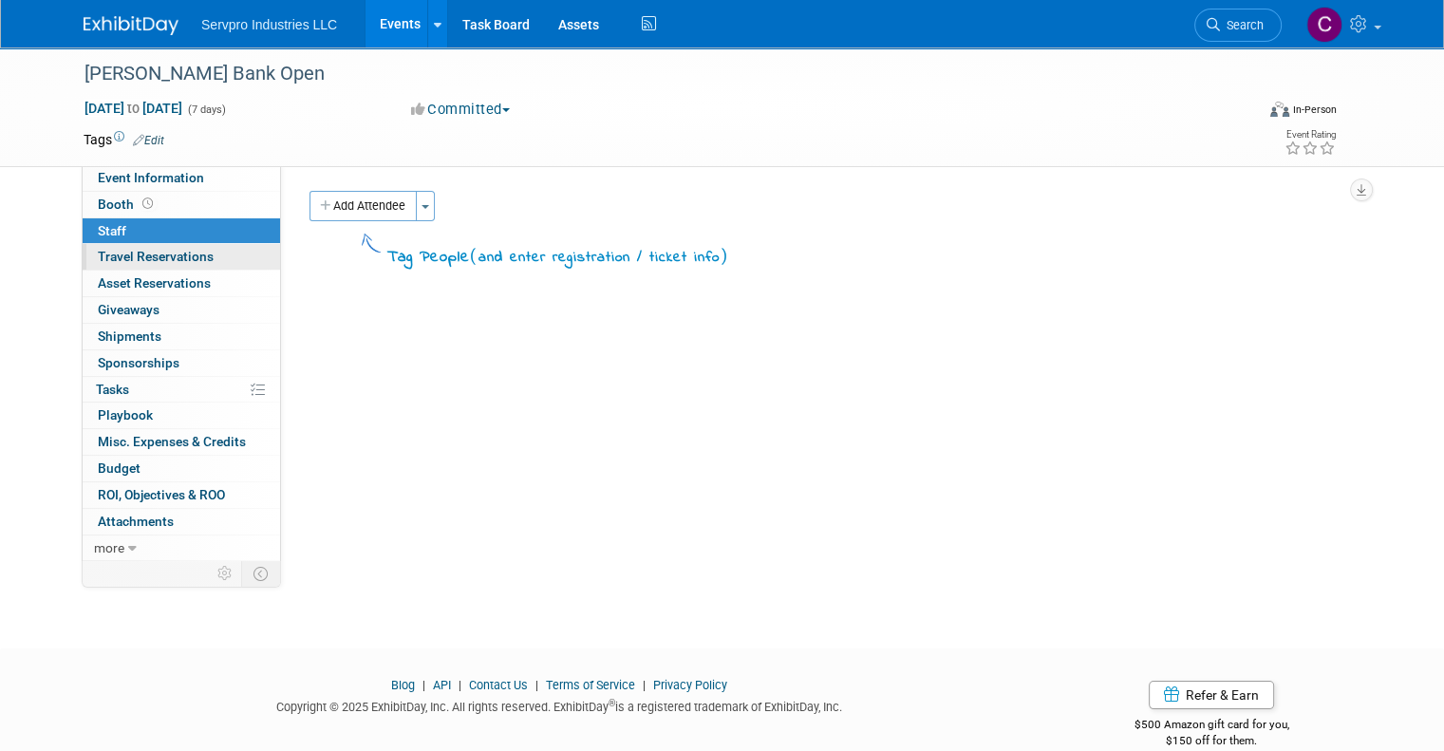
click at [127, 269] on link "0 Travel Reservations 0" at bounding box center [181, 257] width 197 height 26
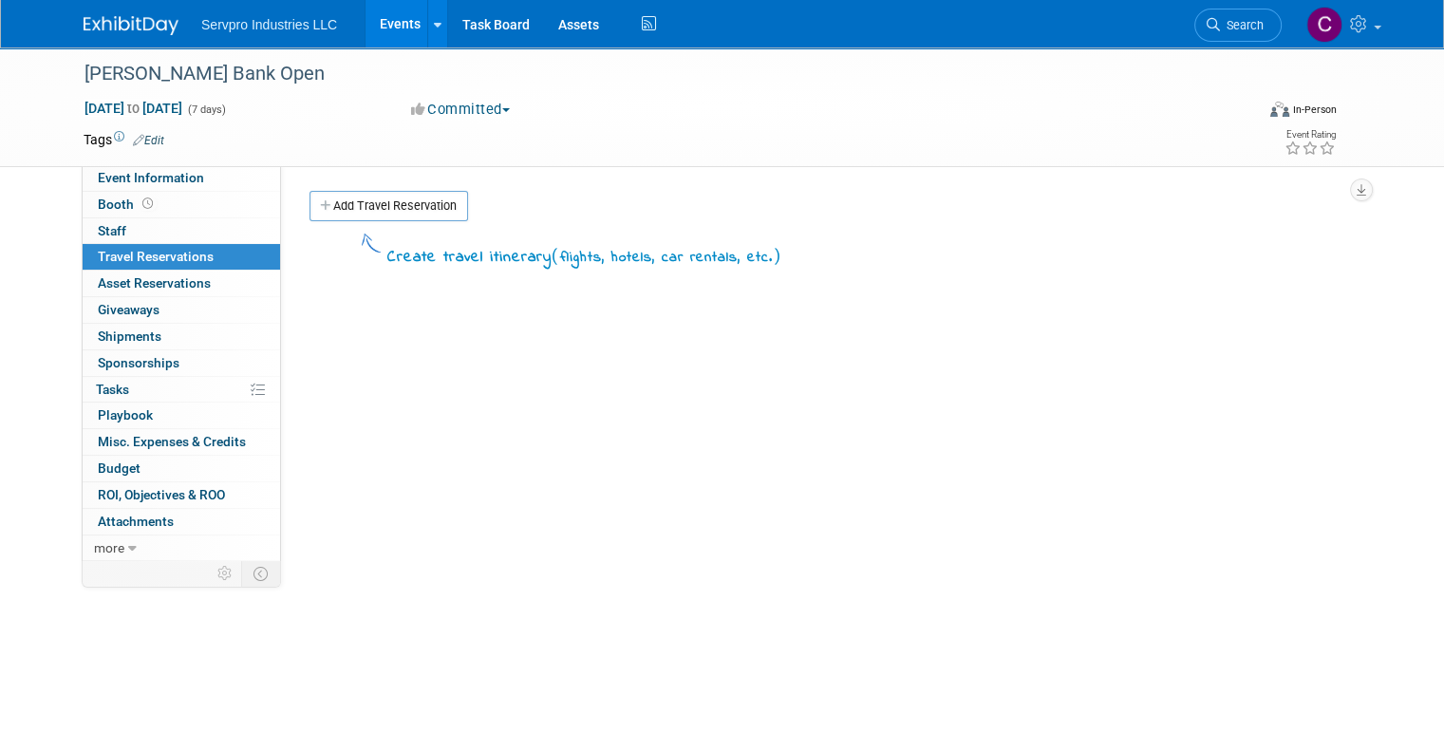
click at [368, 33] on link "Events" at bounding box center [399, 23] width 69 height 47
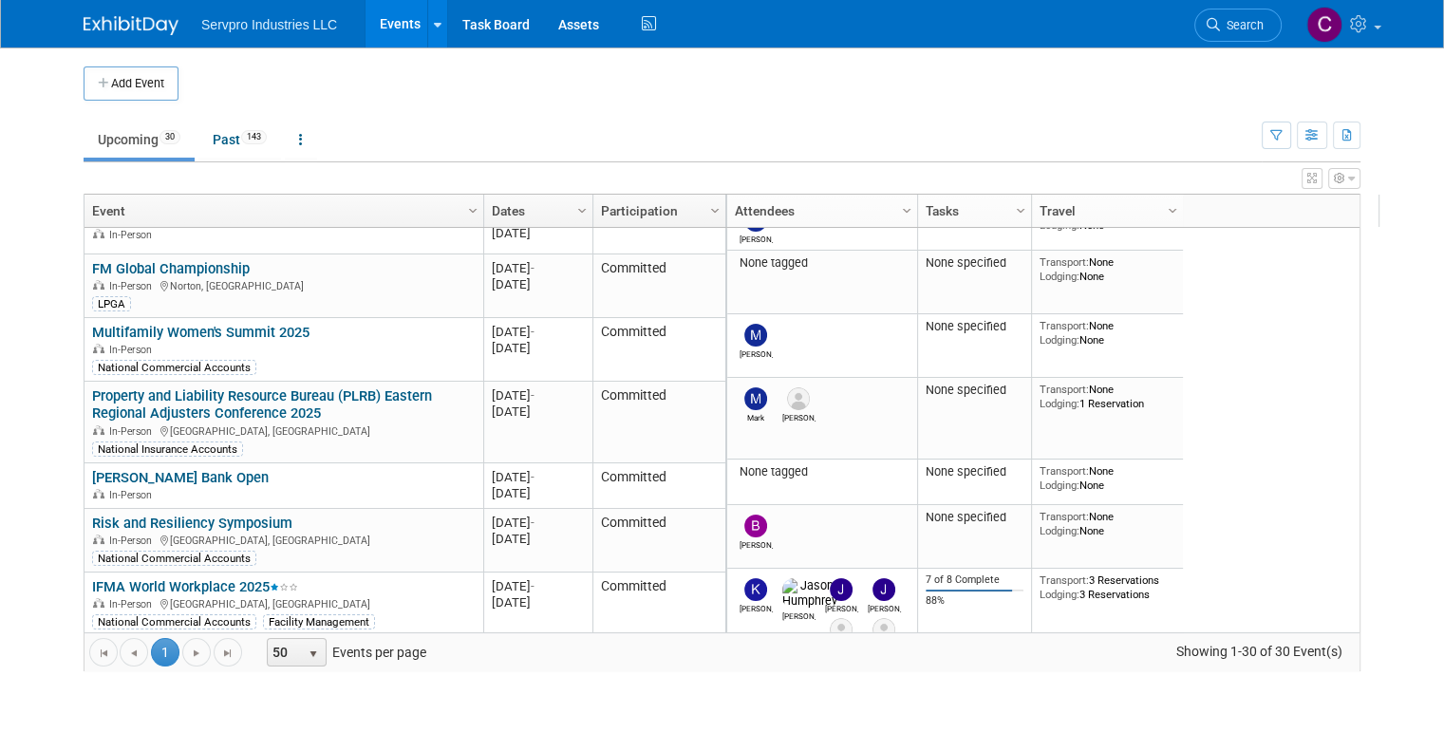
scroll to position [143, 0]
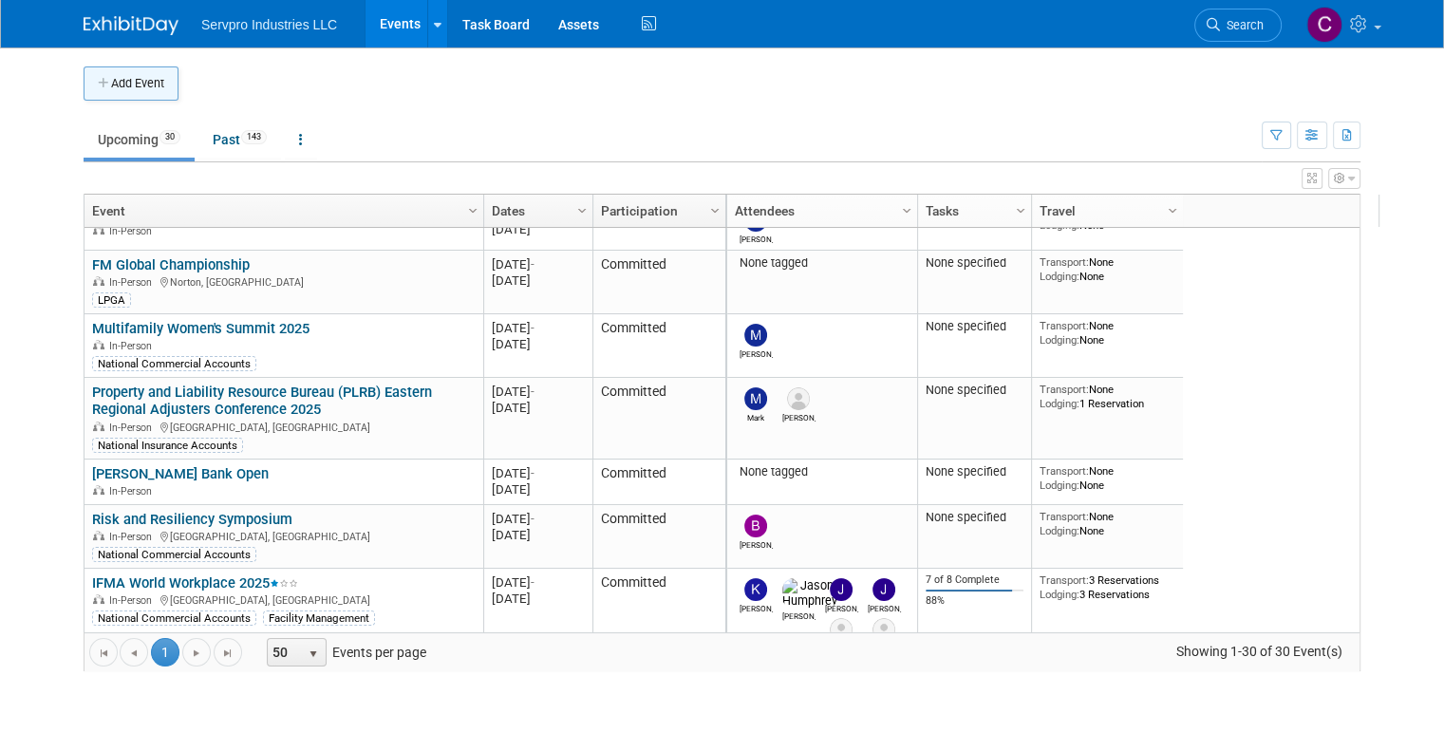
click at [128, 83] on button "Add Event" at bounding box center [131, 83] width 95 height 34
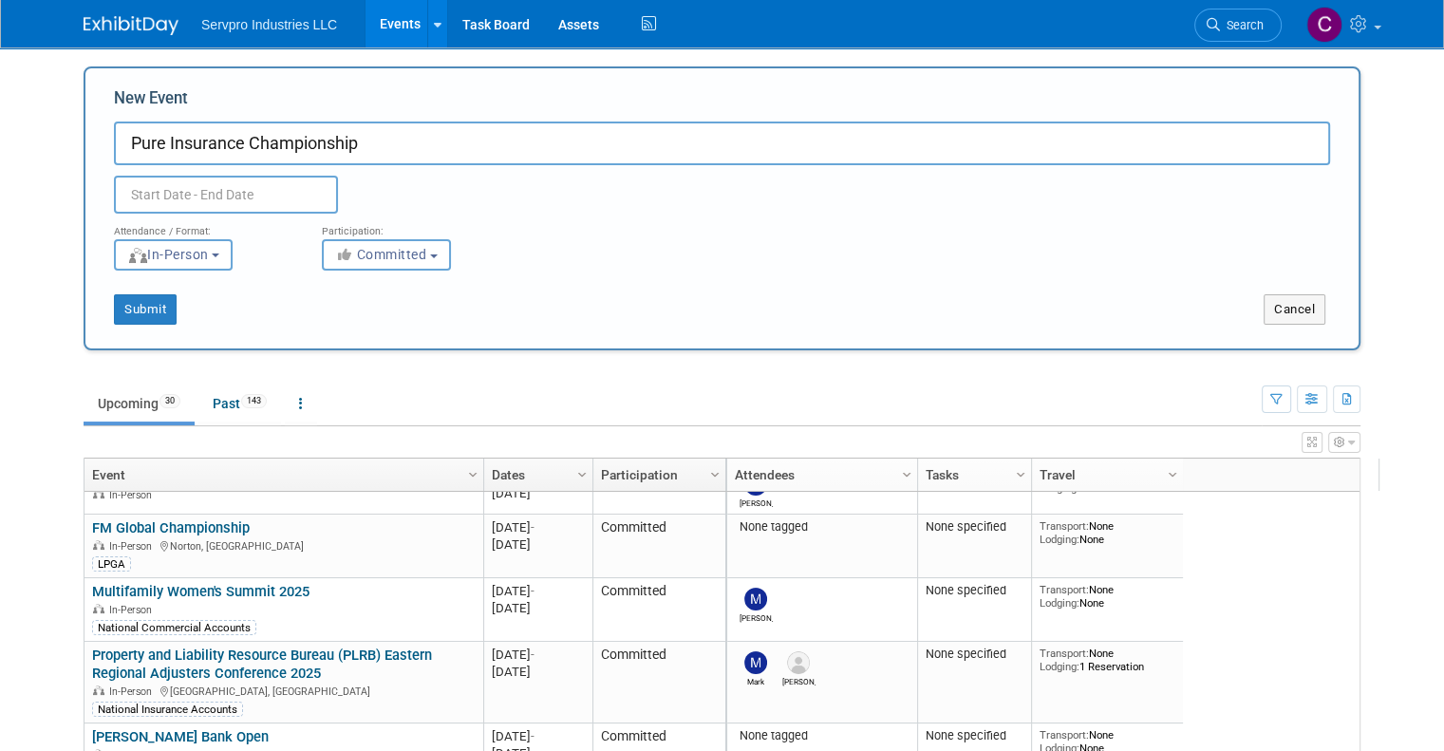
type input "Pure Insurance Championship"
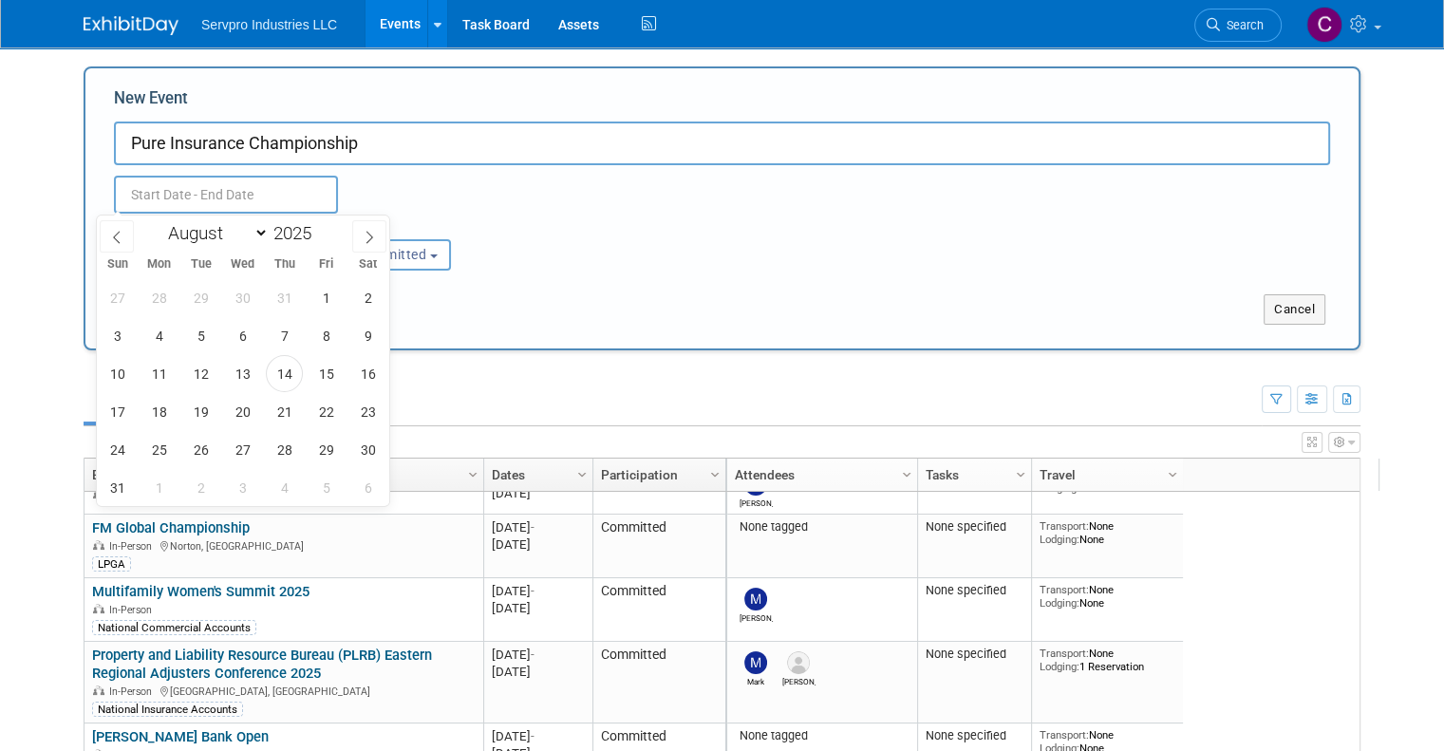
click at [124, 190] on input "text" at bounding box center [226, 195] width 224 height 38
click at [258, 225] on select "January February March April May June July August September October November De…" at bounding box center [213, 233] width 109 height 24
select select "8"
click at [159, 221] on select "January February March April May June July August September October November De…" at bounding box center [213, 233] width 109 height 24
click at [153, 367] on span "15" at bounding box center [158, 373] width 37 height 37
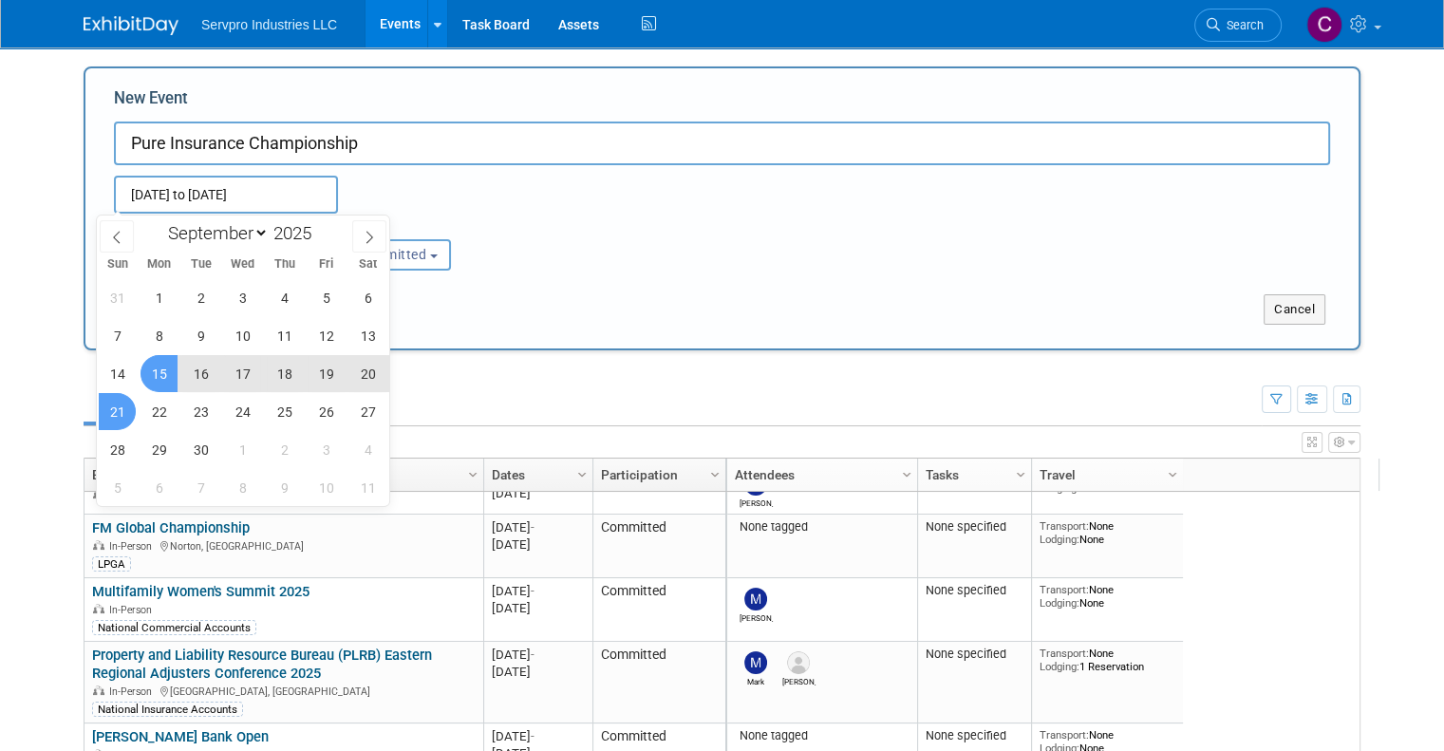
click at [107, 412] on span "21" at bounding box center [117, 411] width 37 height 37
type input "[DATE] to [DATE]"
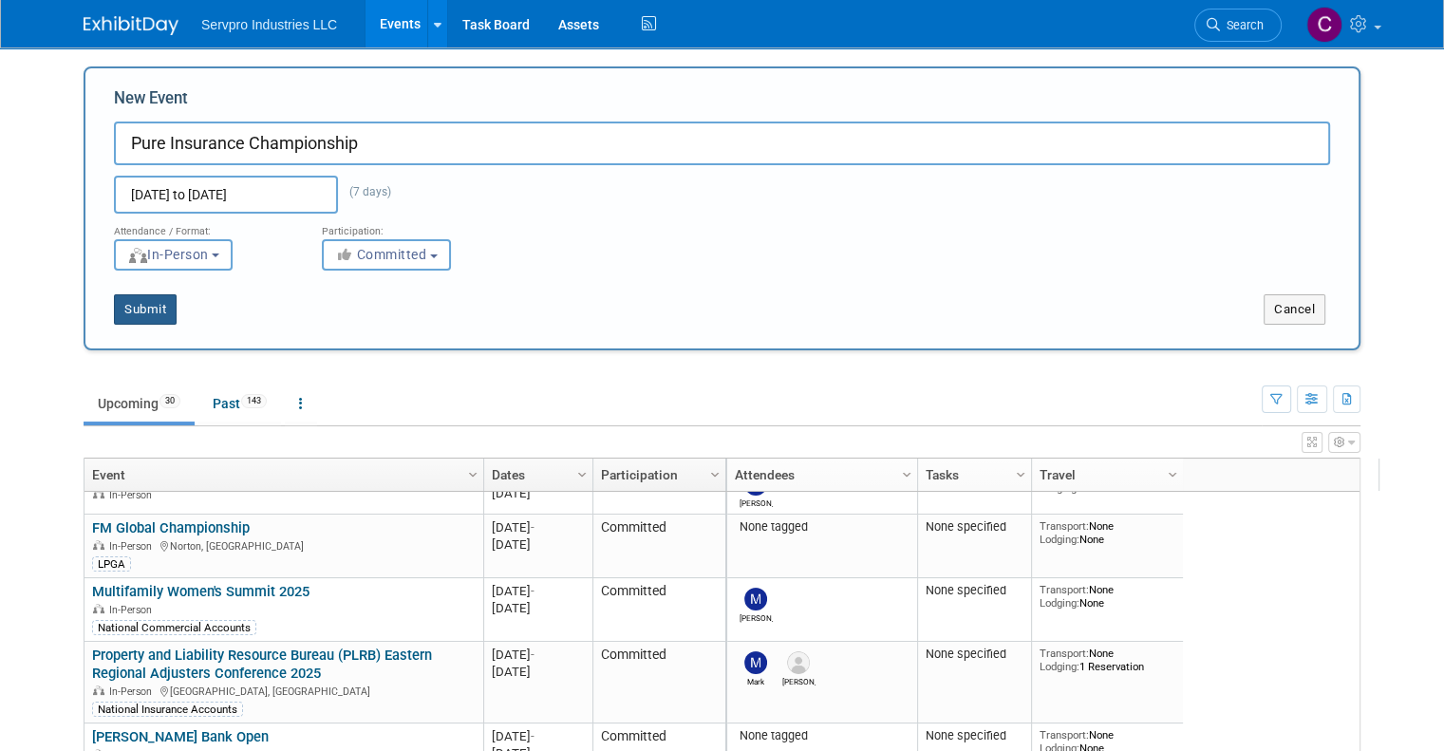
click at [126, 304] on button "Submit" at bounding box center [145, 309] width 63 height 30
type input "Pure Insurance Championship"
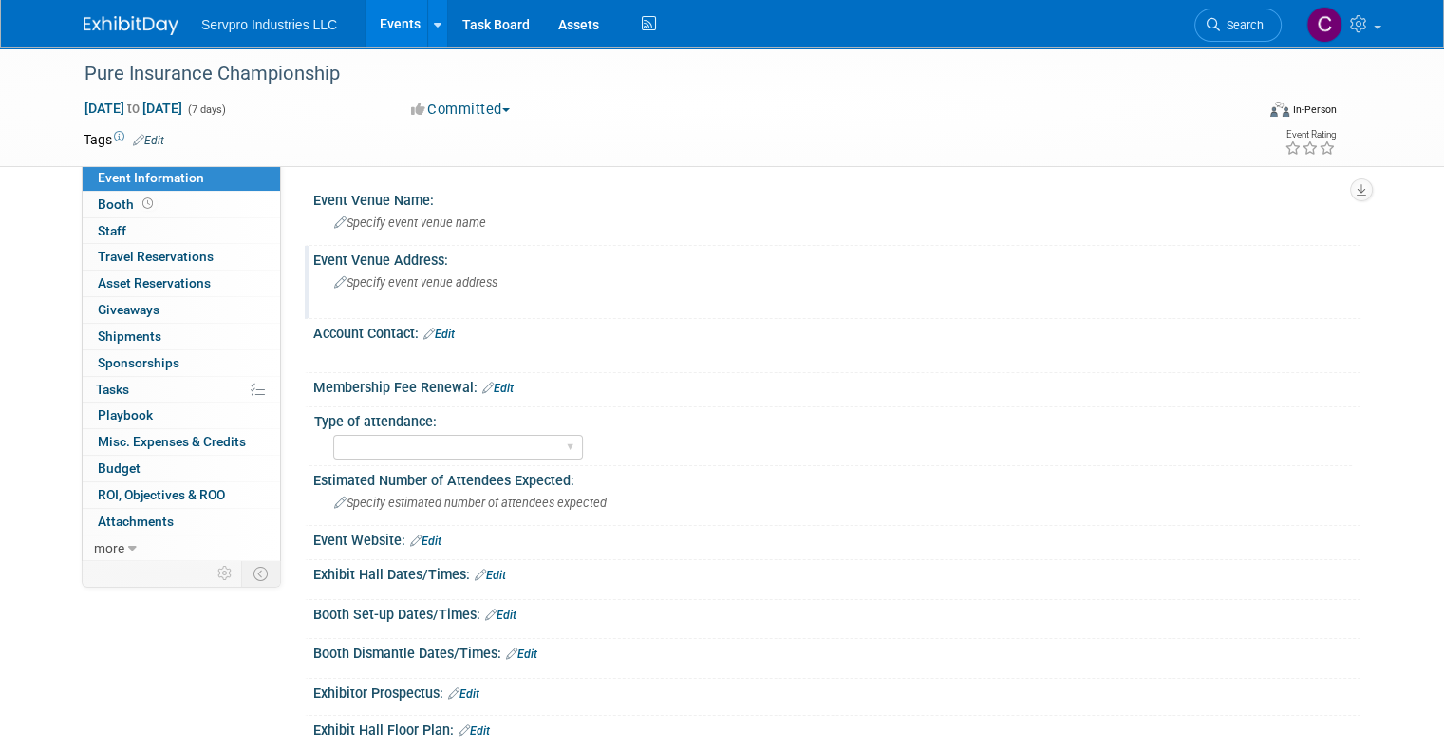
click at [357, 284] on span "Specify event venue address" at bounding box center [415, 282] width 163 height 14
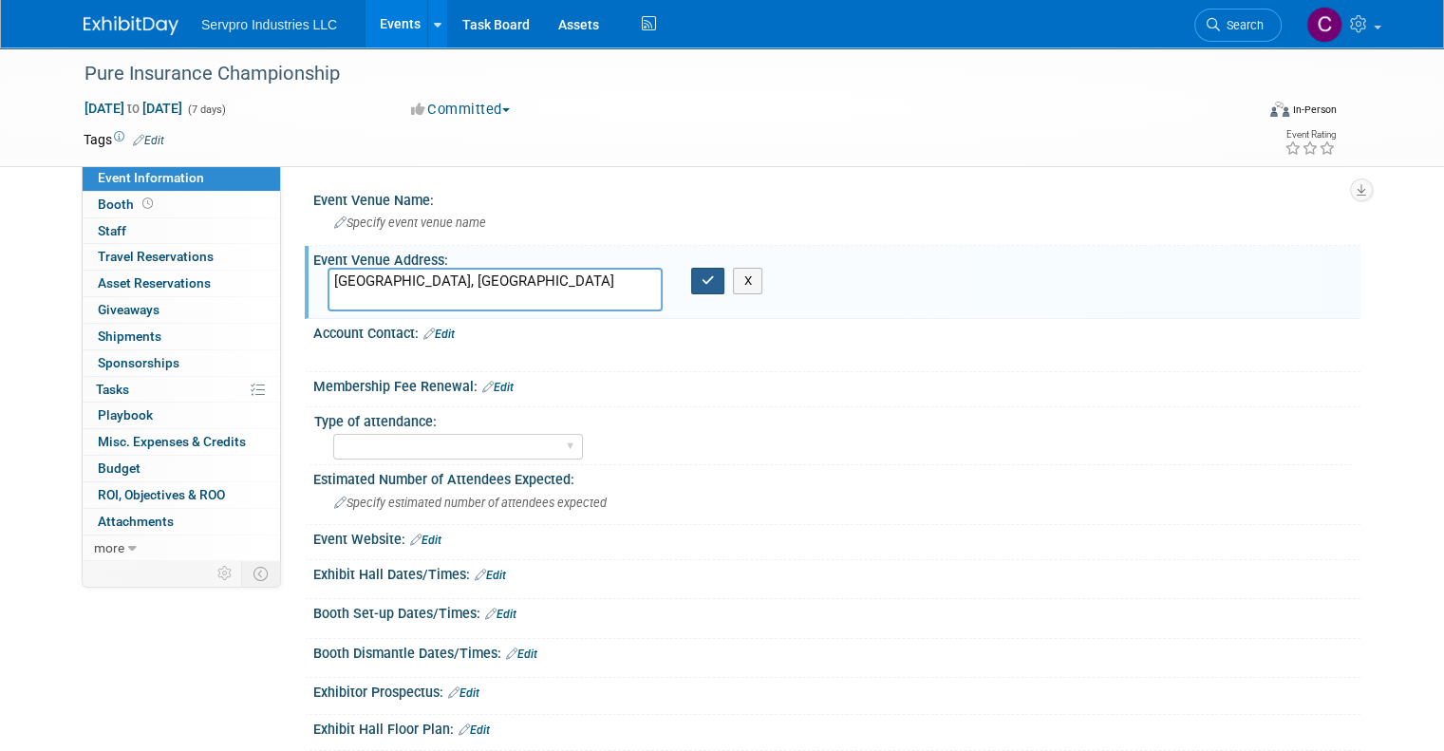
type textarea "[GEOGRAPHIC_DATA], [GEOGRAPHIC_DATA]"
click at [704, 282] on icon "button" at bounding box center [707, 280] width 13 height 12
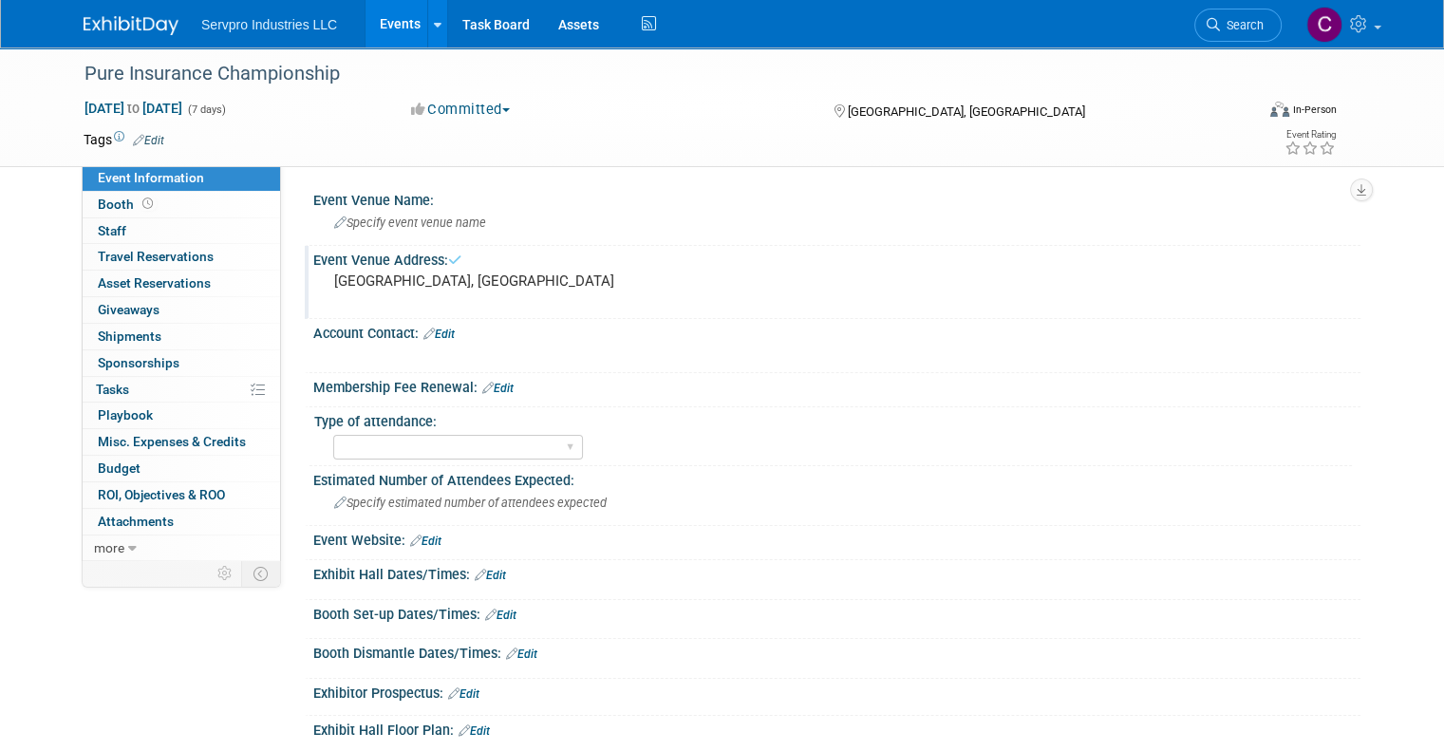
click at [387, 22] on link "Events" at bounding box center [399, 23] width 69 height 47
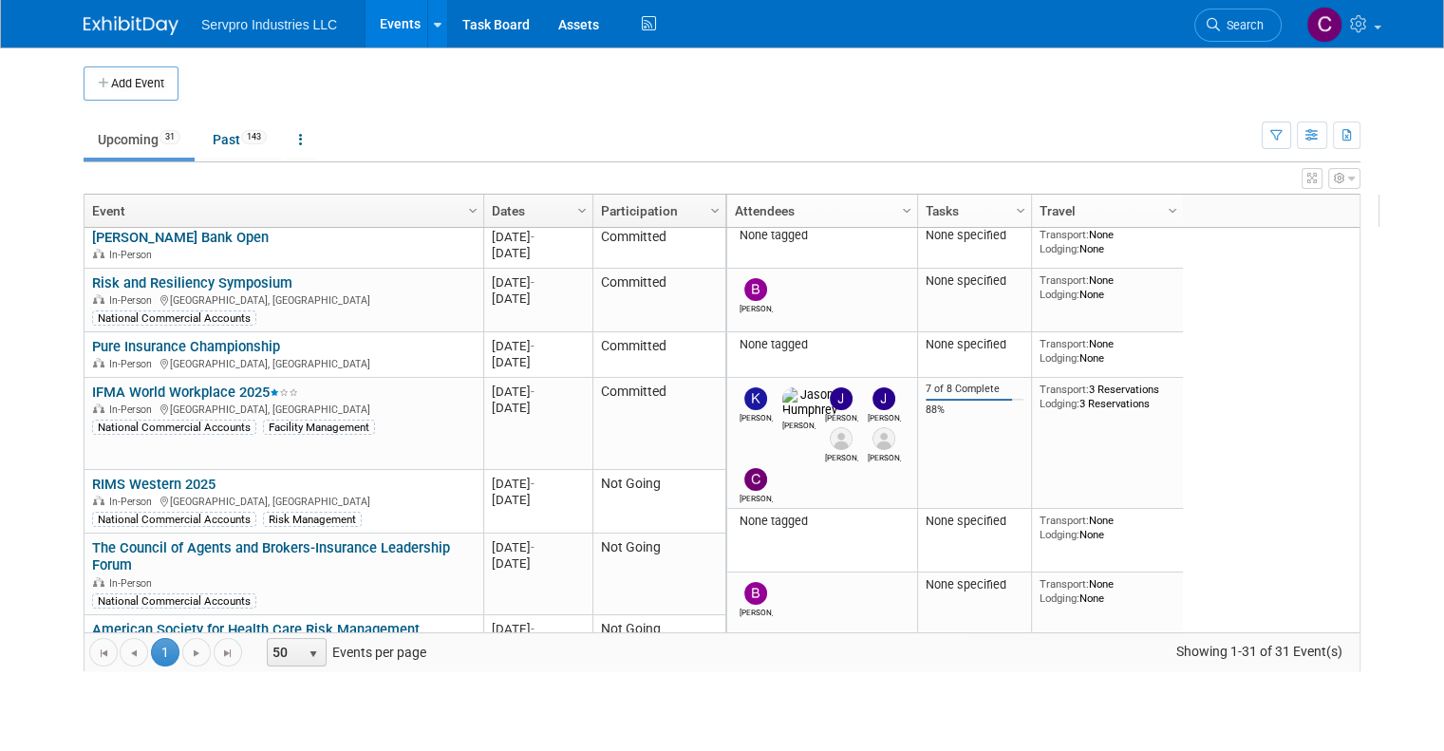
scroll to position [409, 0]
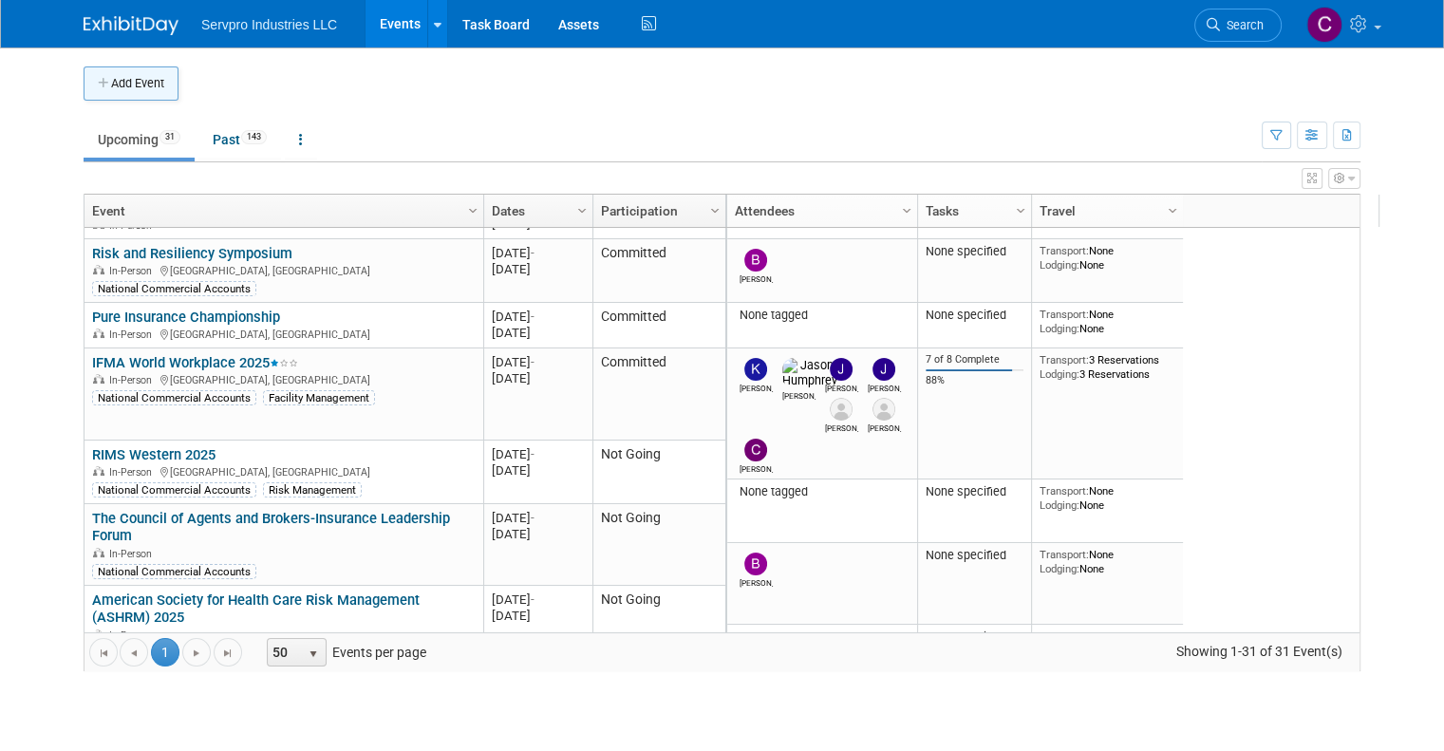
click at [112, 86] on button "Add Event" at bounding box center [131, 83] width 95 height 34
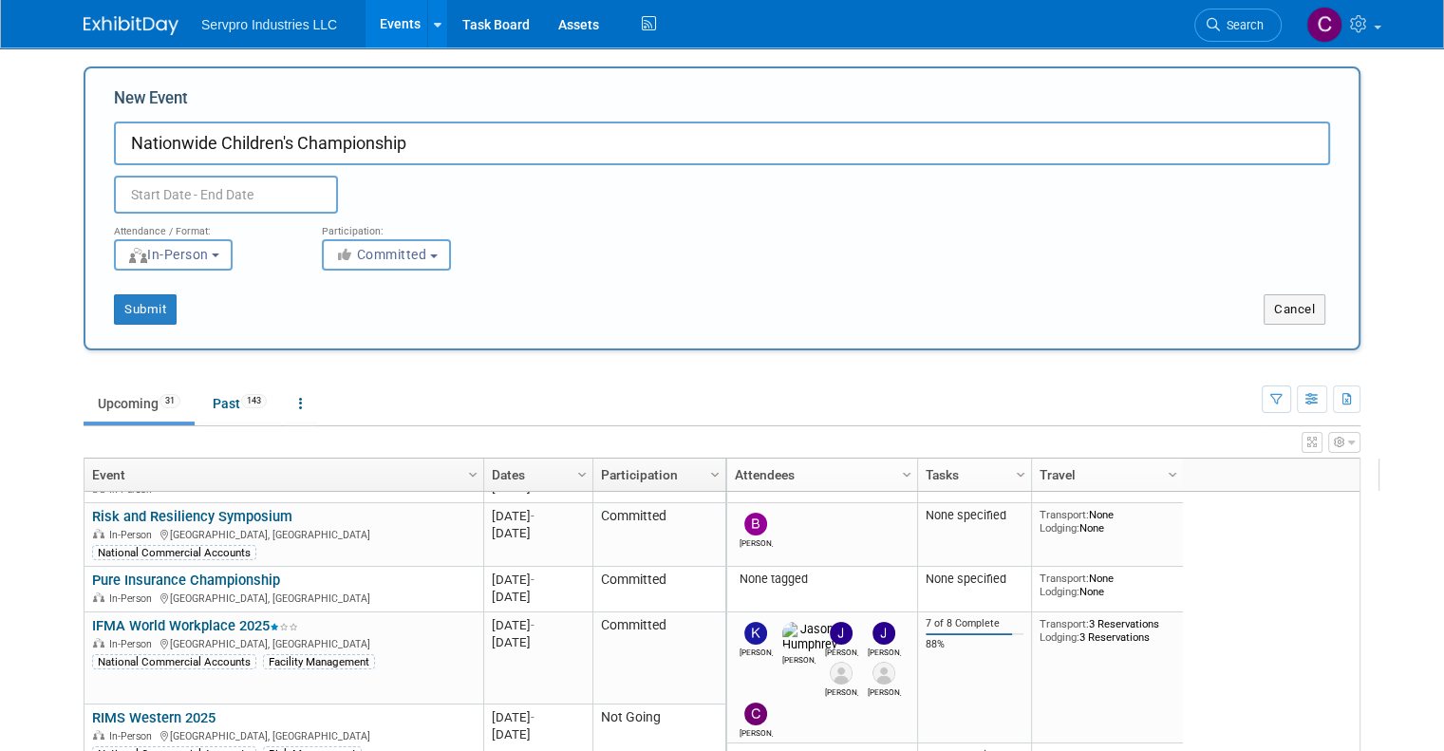
type input "Nationwide Children's Championship"
click at [221, 184] on input "text" at bounding box center [226, 195] width 224 height 38
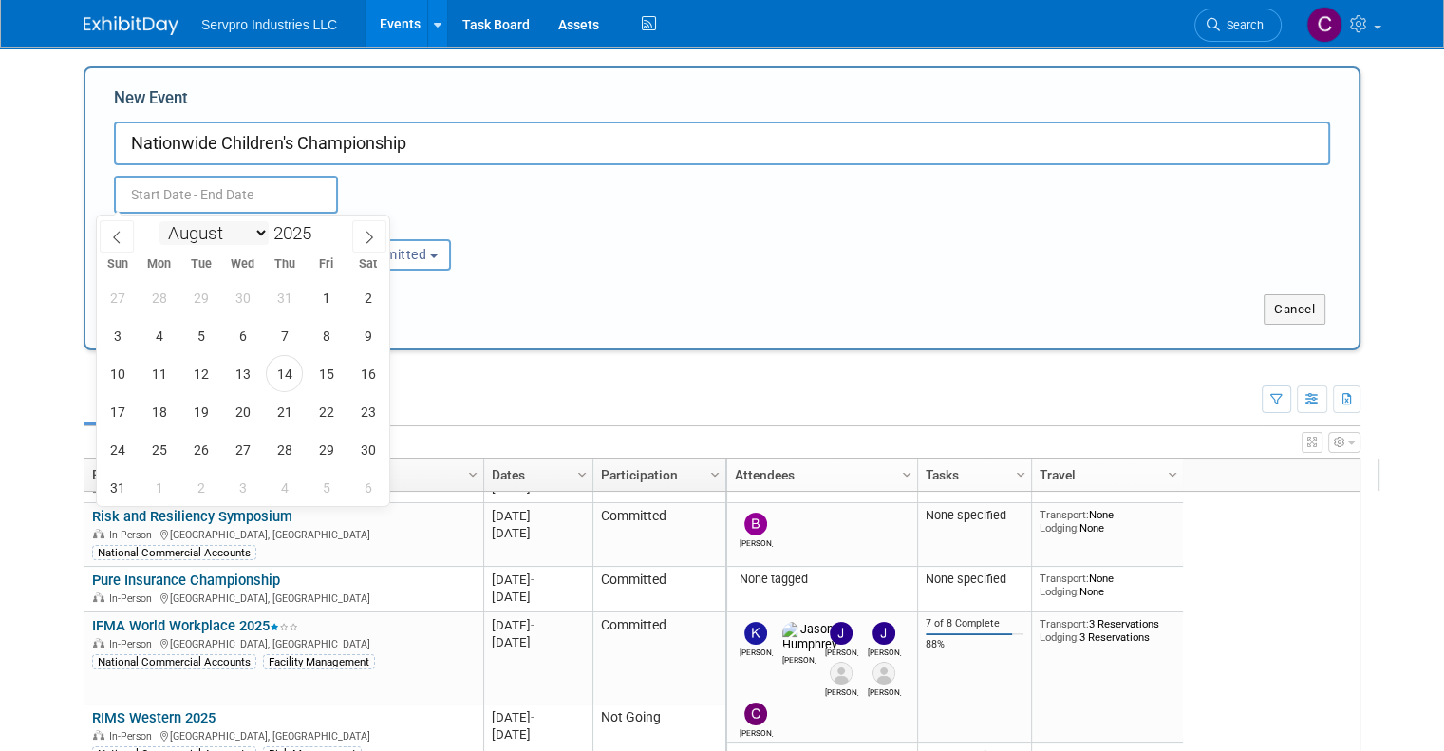
click at [258, 231] on select "January February March April May June July August September October November De…" at bounding box center [213, 233] width 109 height 24
select select "8"
click at [159, 221] on select "January February March April May June July August September October November De…" at bounding box center [213, 233] width 109 height 24
click at [158, 376] on span "15" at bounding box center [158, 373] width 37 height 37
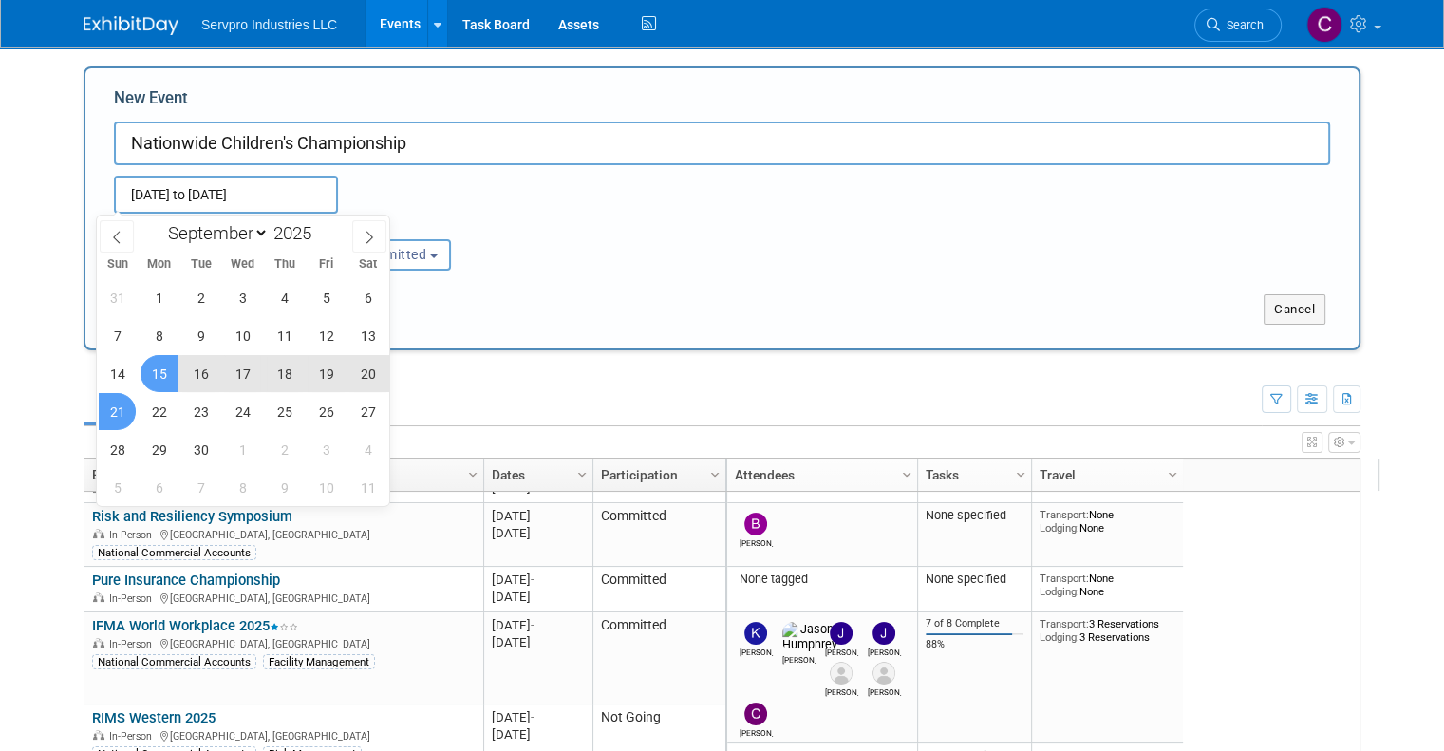
click at [107, 415] on span "21" at bounding box center [117, 411] width 37 height 37
type input "[DATE] to [DATE]"
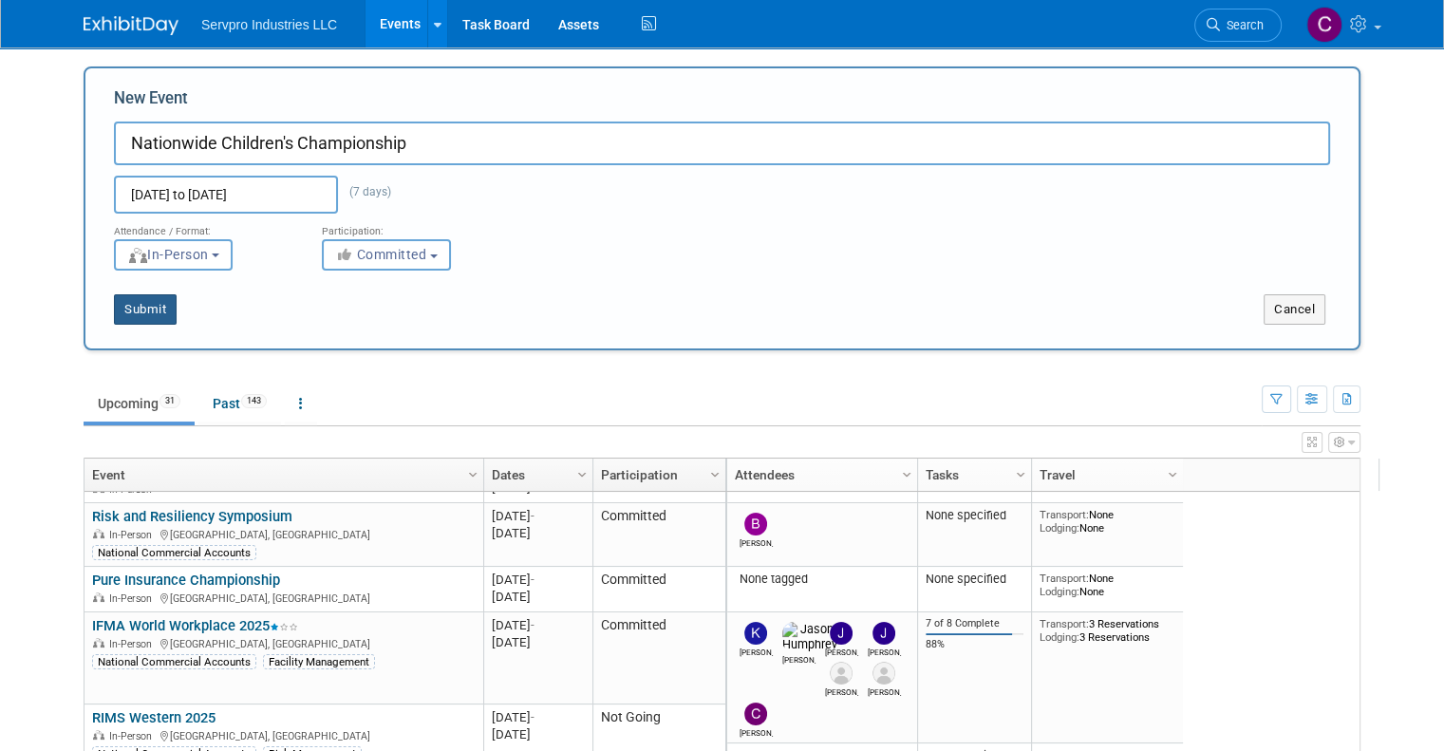
click at [129, 309] on button "Submit" at bounding box center [145, 309] width 63 height 30
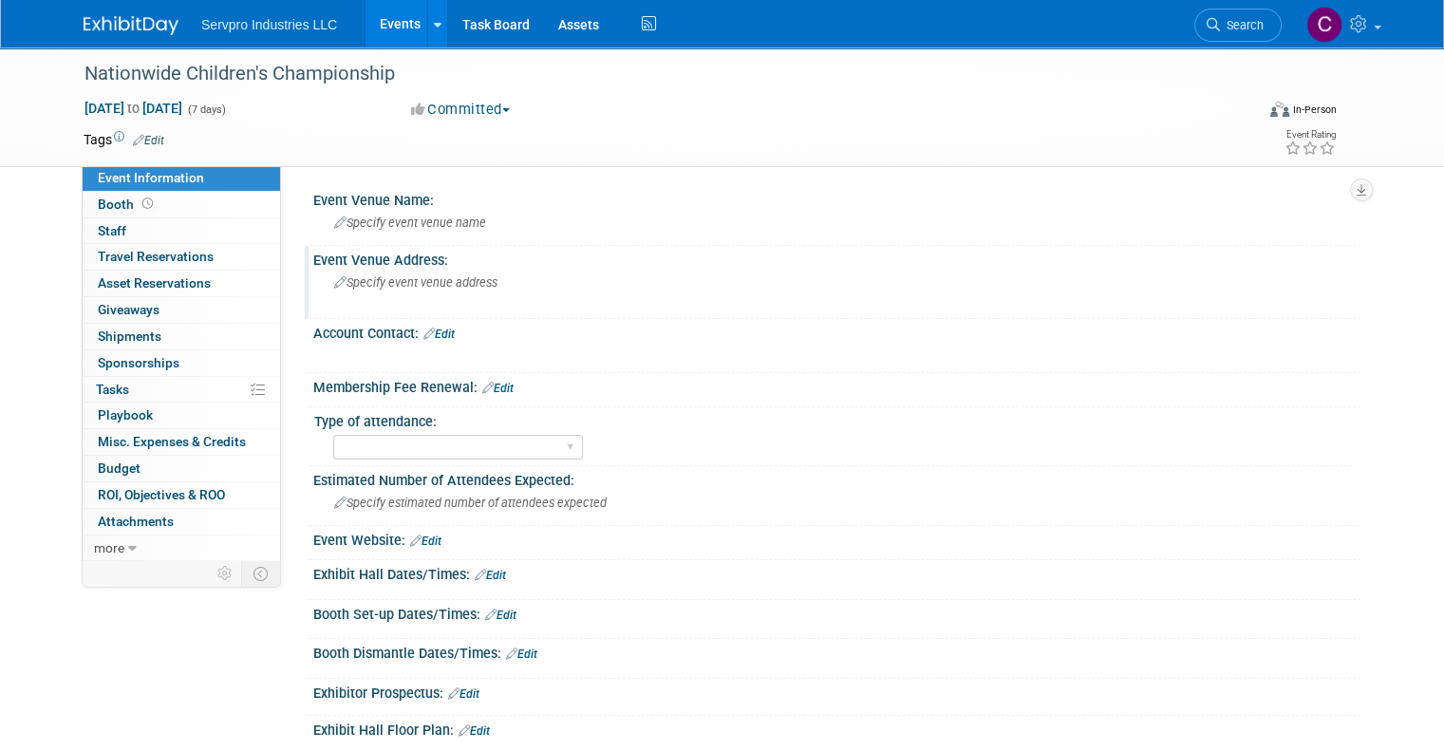
click at [359, 278] on span "Specify event venue address" at bounding box center [415, 282] width 163 height 14
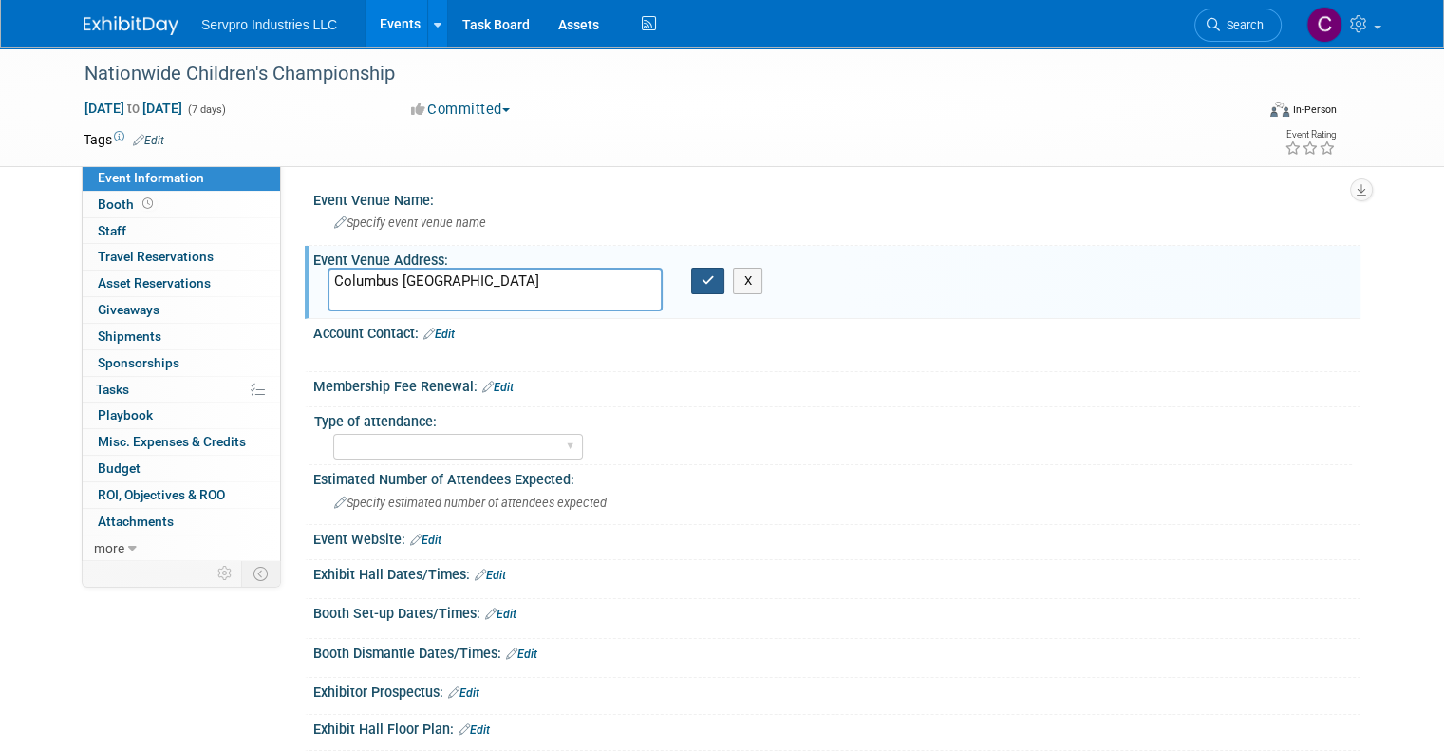
type textarea "Columbus [GEOGRAPHIC_DATA]"
click at [691, 275] on button "button" at bounding box center [708, 281] width 34 height 27
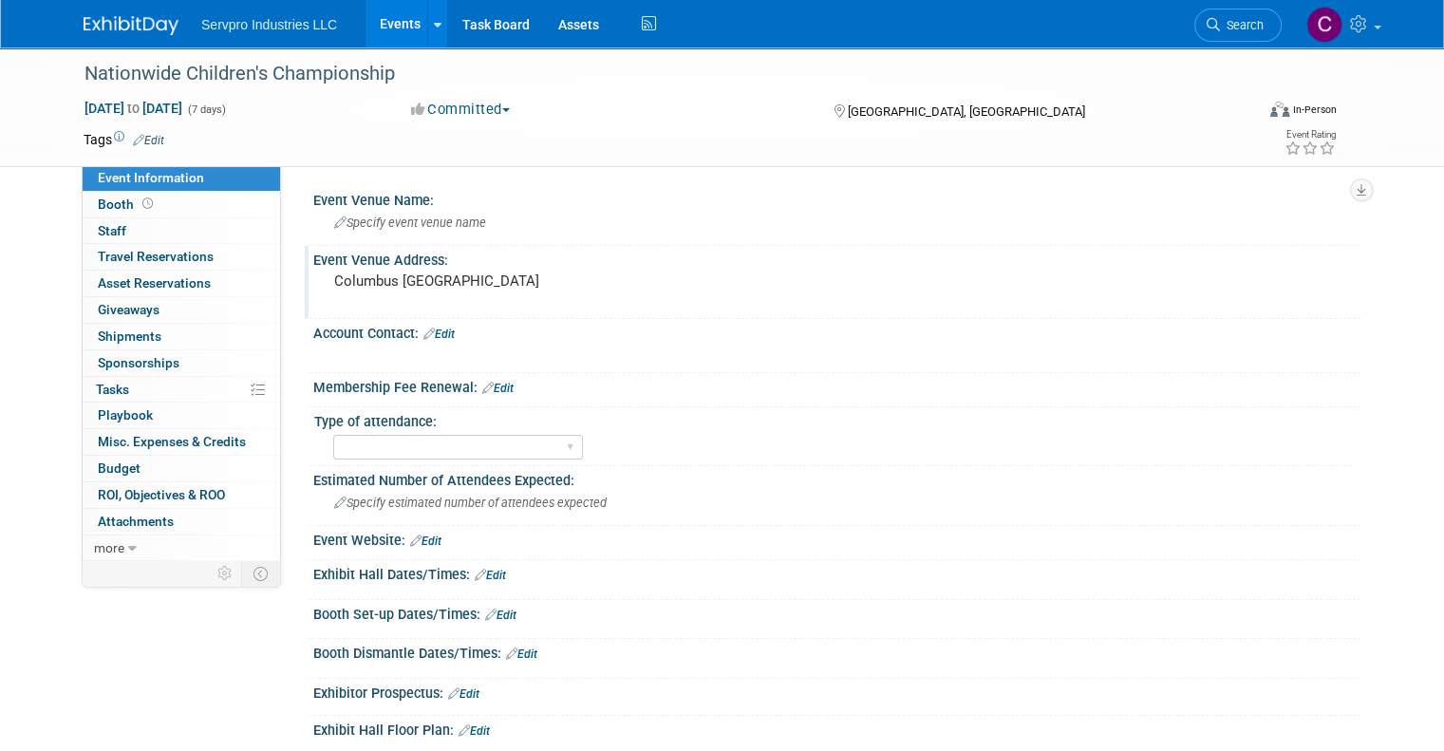
click at [379, 22] on link "Events" at bounding box center [399, 23] width 69 height 47
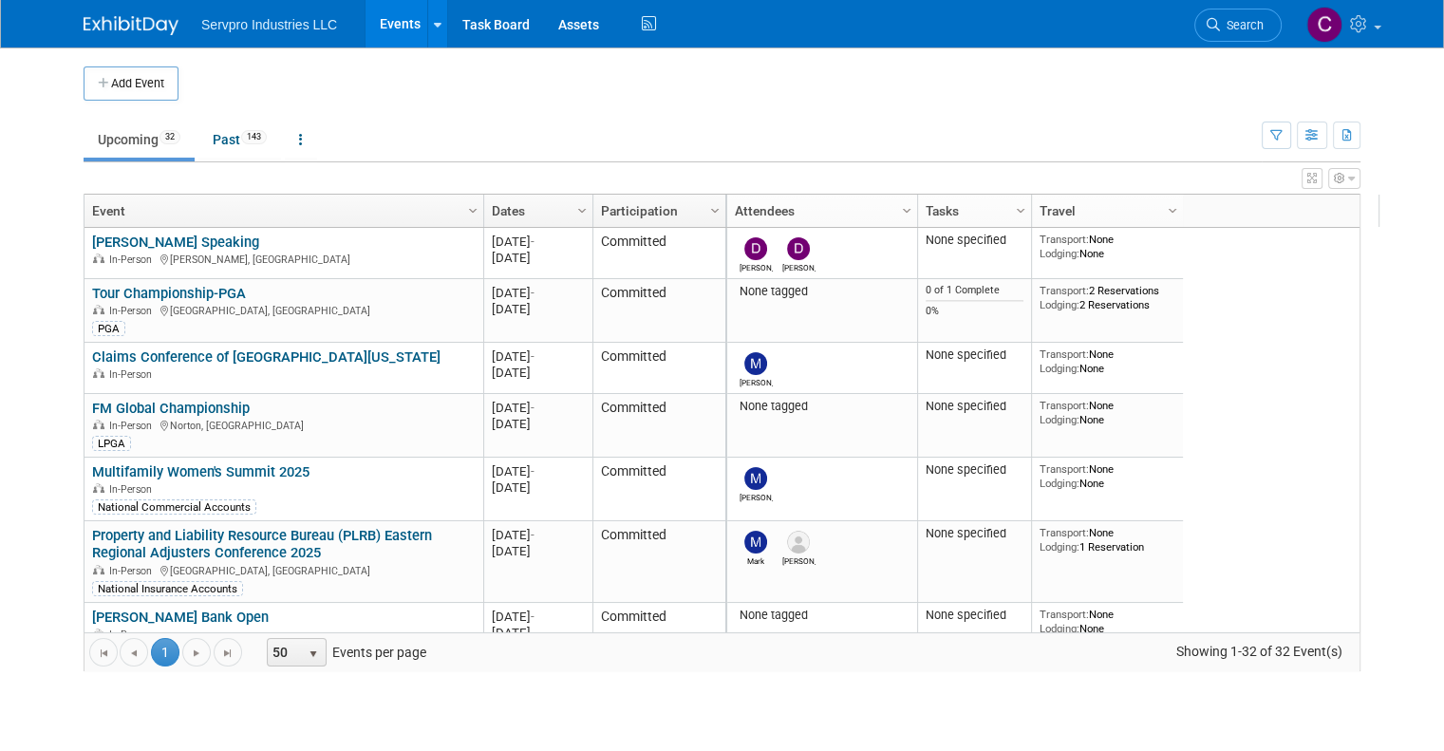
click at [125, 66] on div "Add Event" at bounding box center [131, 83] width 95 height 34
click at [121, 81] on button "Add Event" at bounding box center [131, 83] width 95 height 34
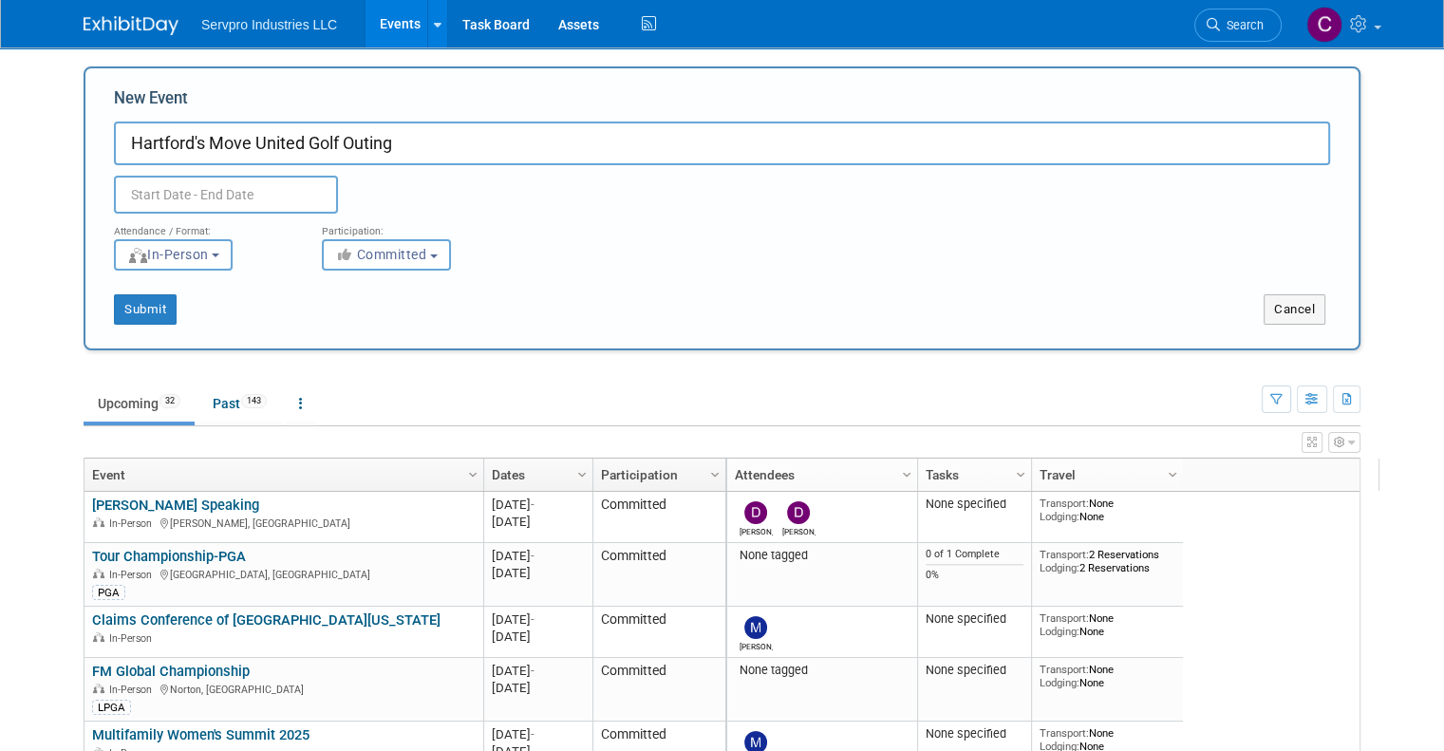
type input "Hartford's Move United Golf Outing"
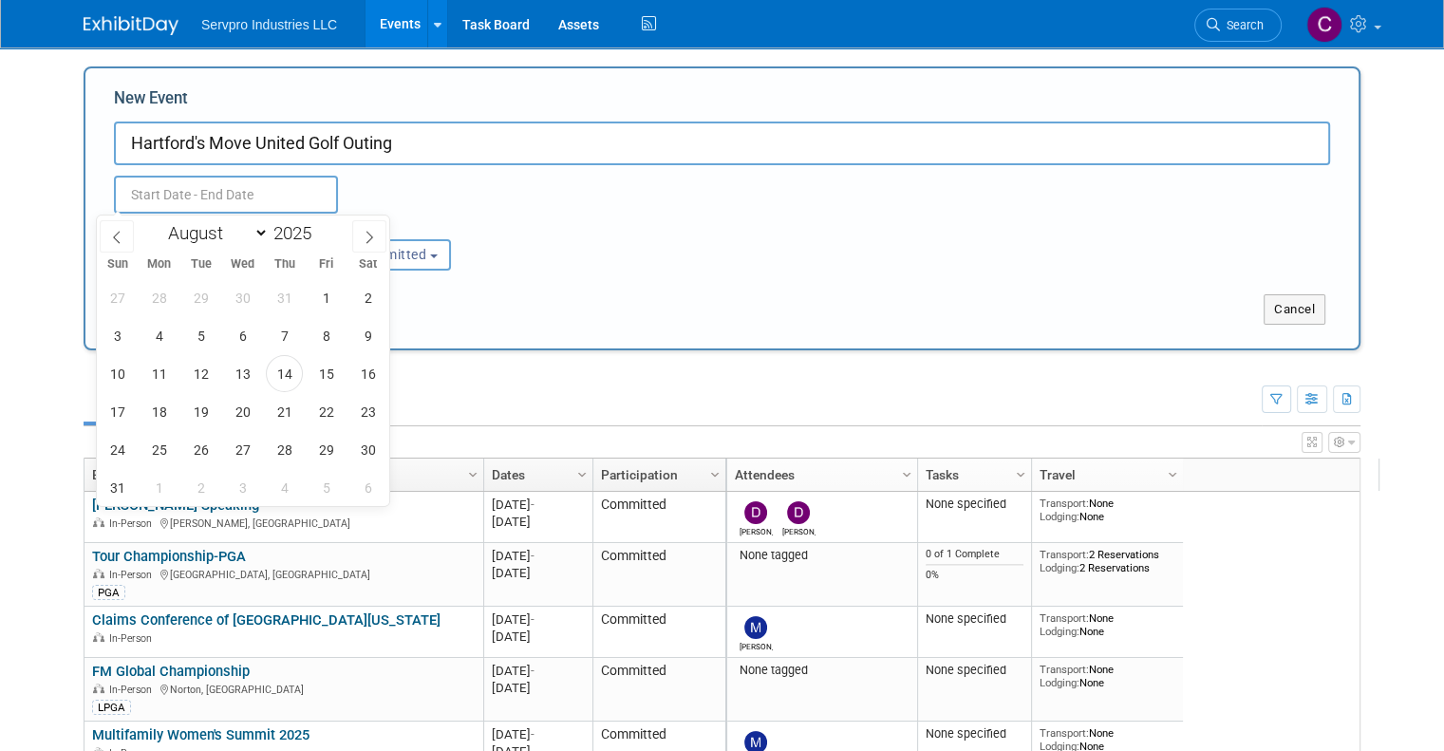
click at [213, 200] on input "text" at bounding box center [226, 195] width 224 height 38
click at [253, 238] on select "January February March April May June July August September October November De…" at bounding box center [213, 233] width 109 height 24
select select "9"
click at [159, 221] on select "January February March April May June July August September October November De…" at bounding box center [213, 233] width 109 height 24
click at [284, 297] on span "2" at bounding box center [284, 297] width 37 height 37
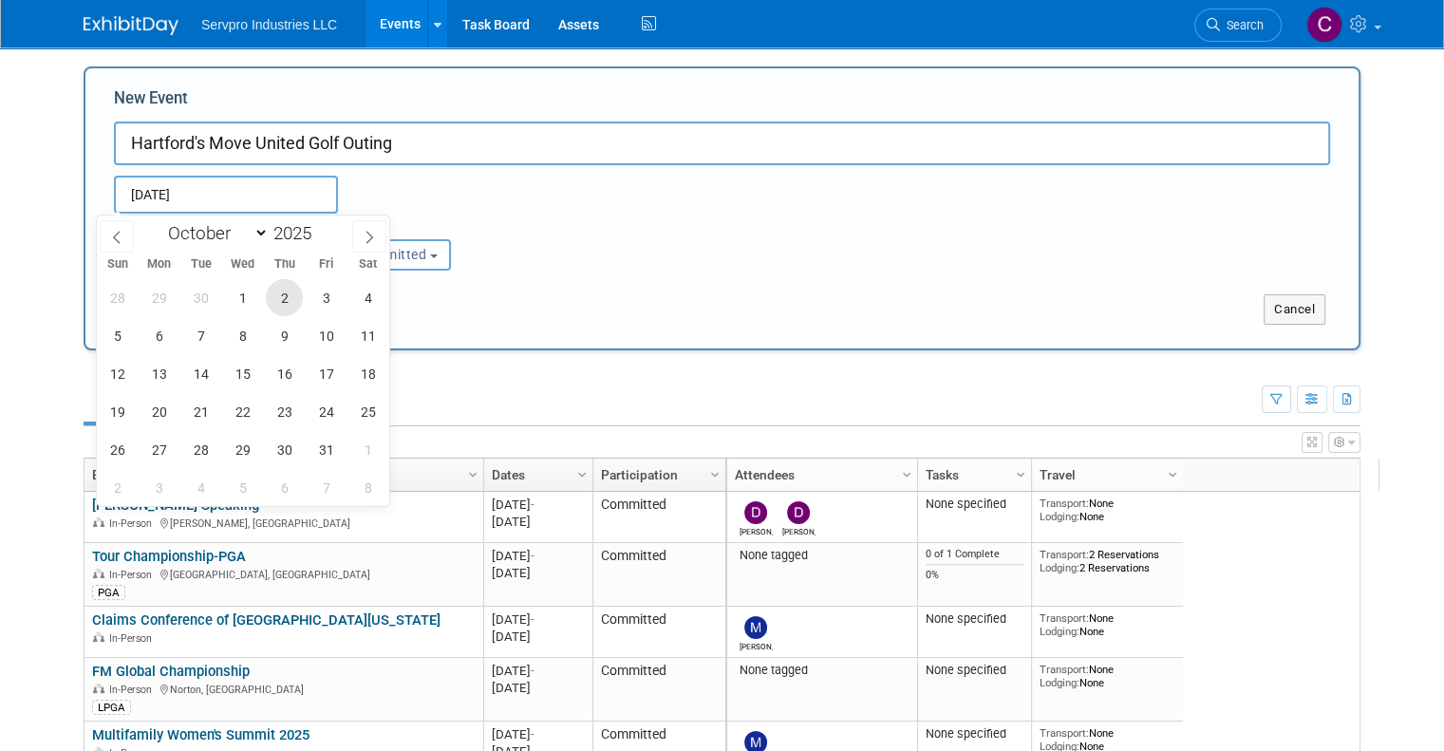
type input "Oct 2, 2025 to Oct 2, 2025"
click at [497, 292] on div "Submit Cancel" at bounding box center [722, 298] width 1244 height 54
type input "Oct 2, 2025 to Oct 2, 2025"
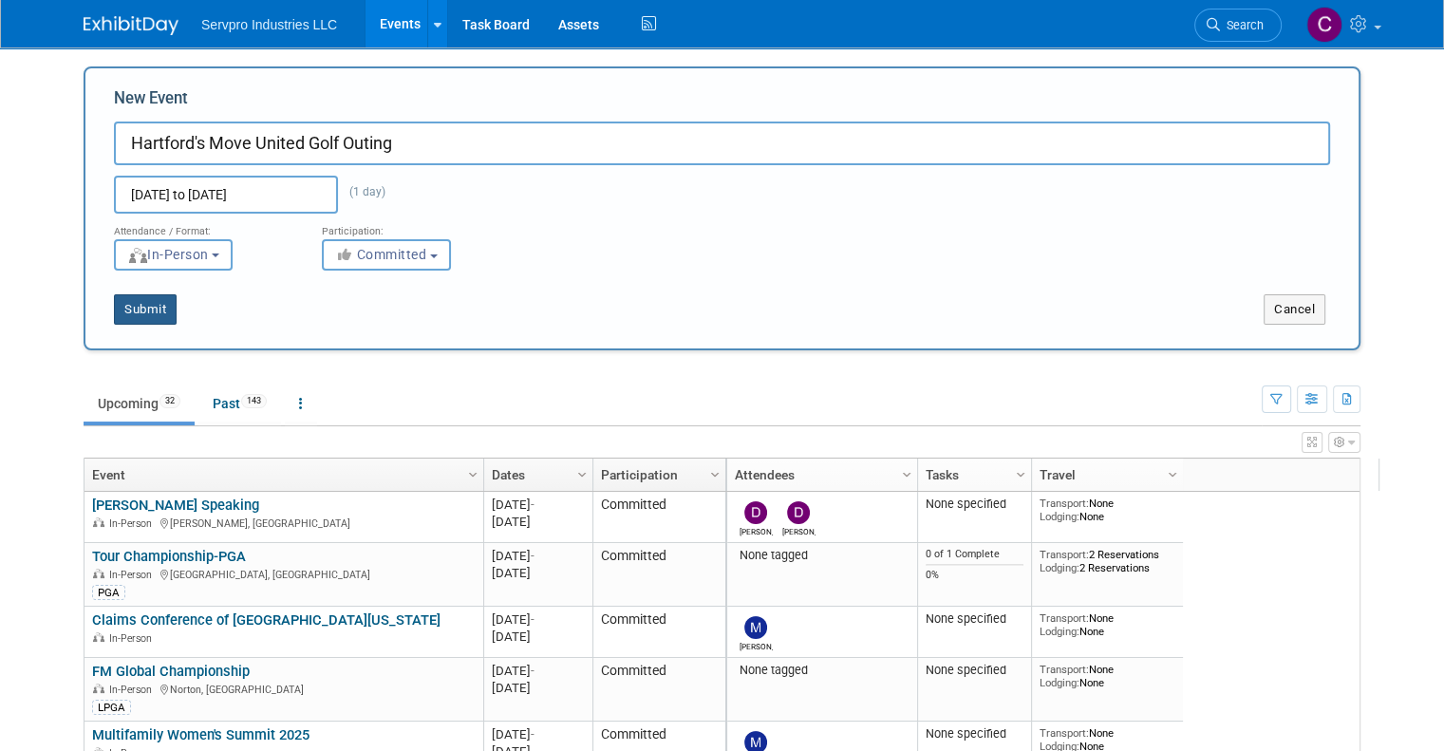
click at [129, 307] on button "Submit" at bounding box center [145, 309] width 63 height 30
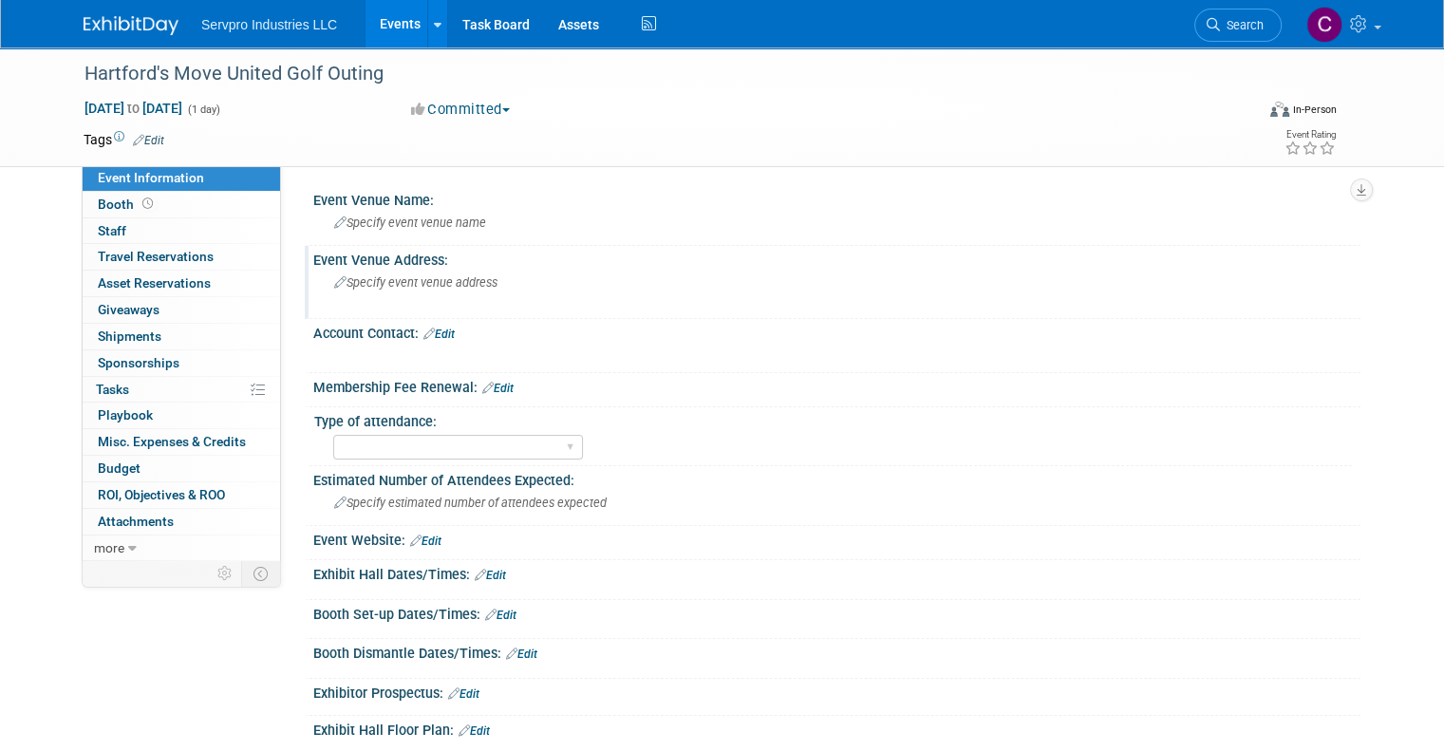
click at [370, 284] on span "Specify event venue address" at bounding box center [415, 282] width 163 height 14
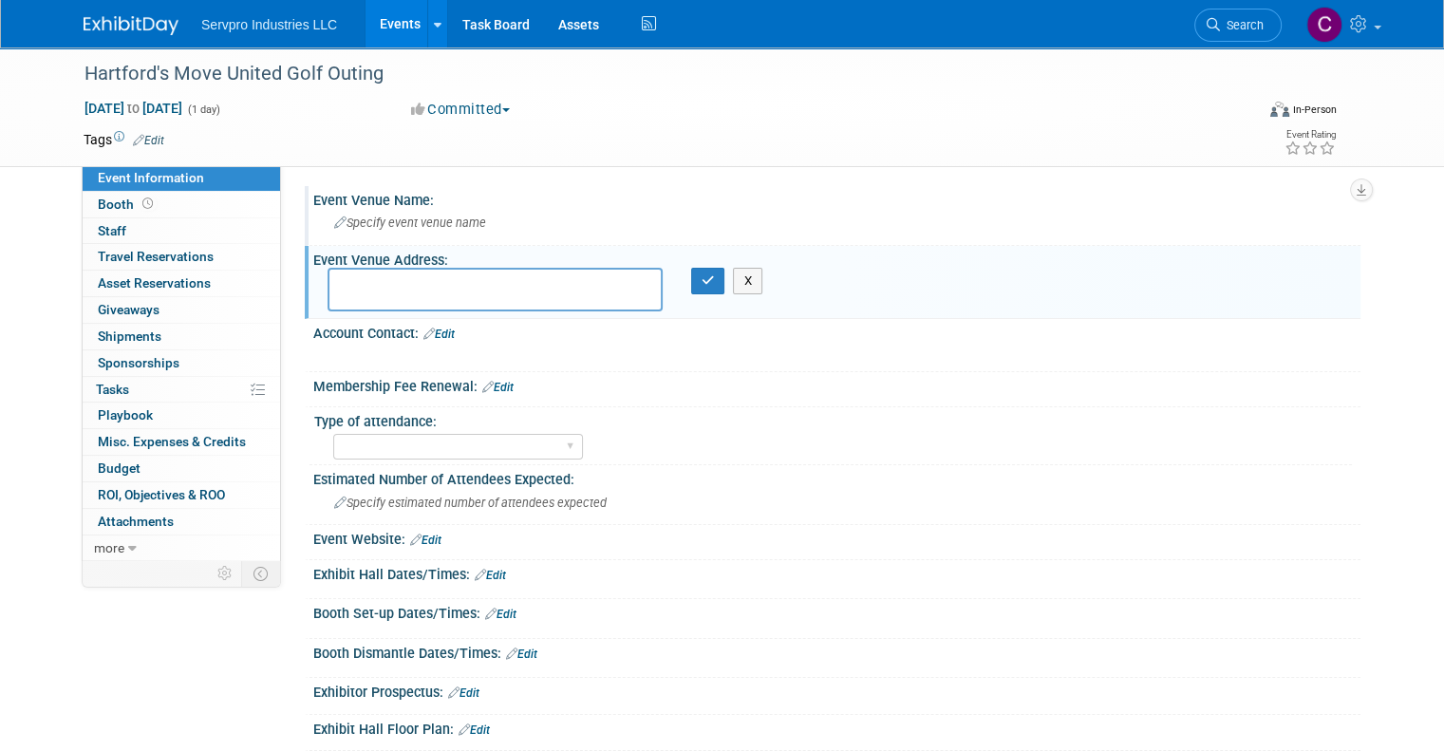
click at [364, 224] on span "Specify event venue name" at bounding box center [410, 222] width 152 height 14
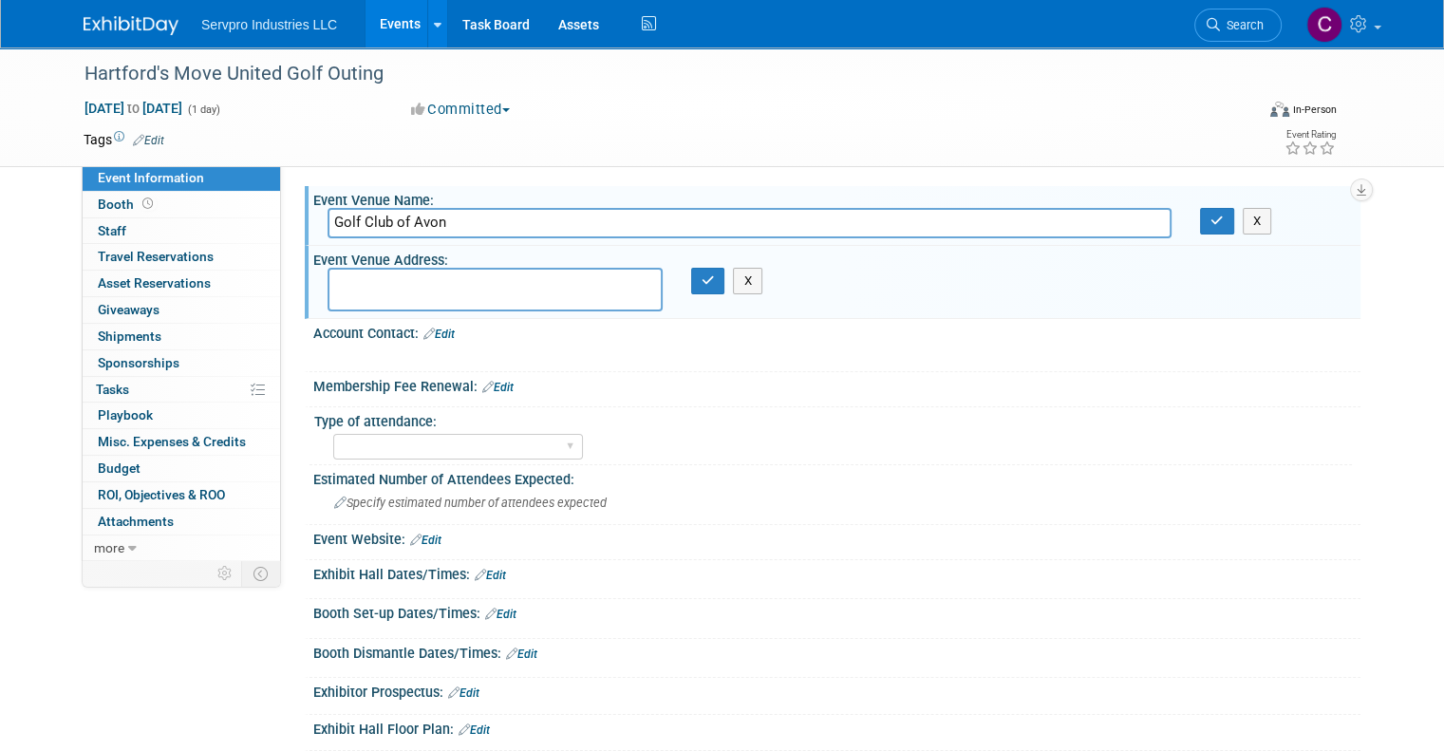
type input "Golf Club of Avon"
click at [339, 289] on textarea at bounding box center [494, 289] width 335 height 43
type textarea "Avon, [GEOGRAPHIC_DATA]"
click at [701, 280] on icon "button" at bounding box center [707, 280] width 13 height 12
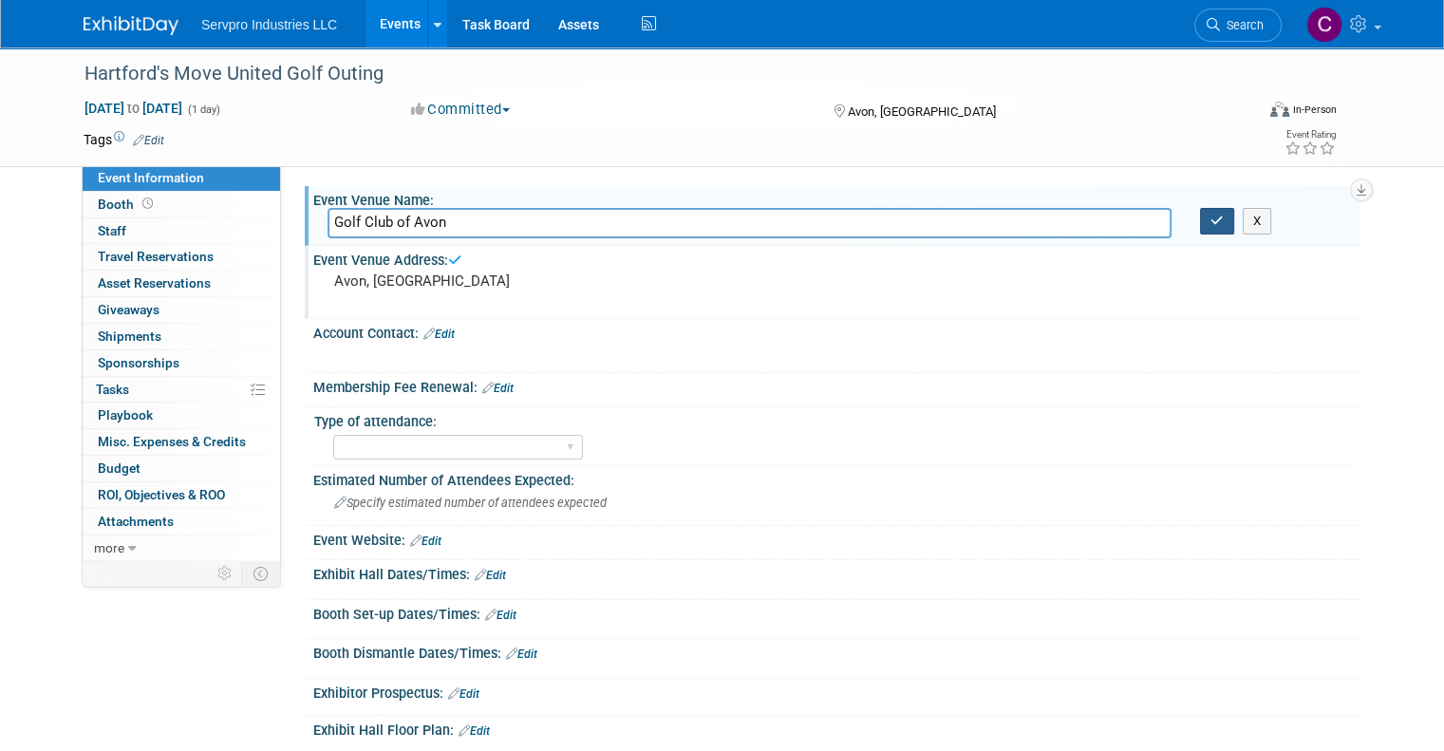
click at [1223, 224] on icon "button" at bounding box center [1216, 221] width 13 height 12
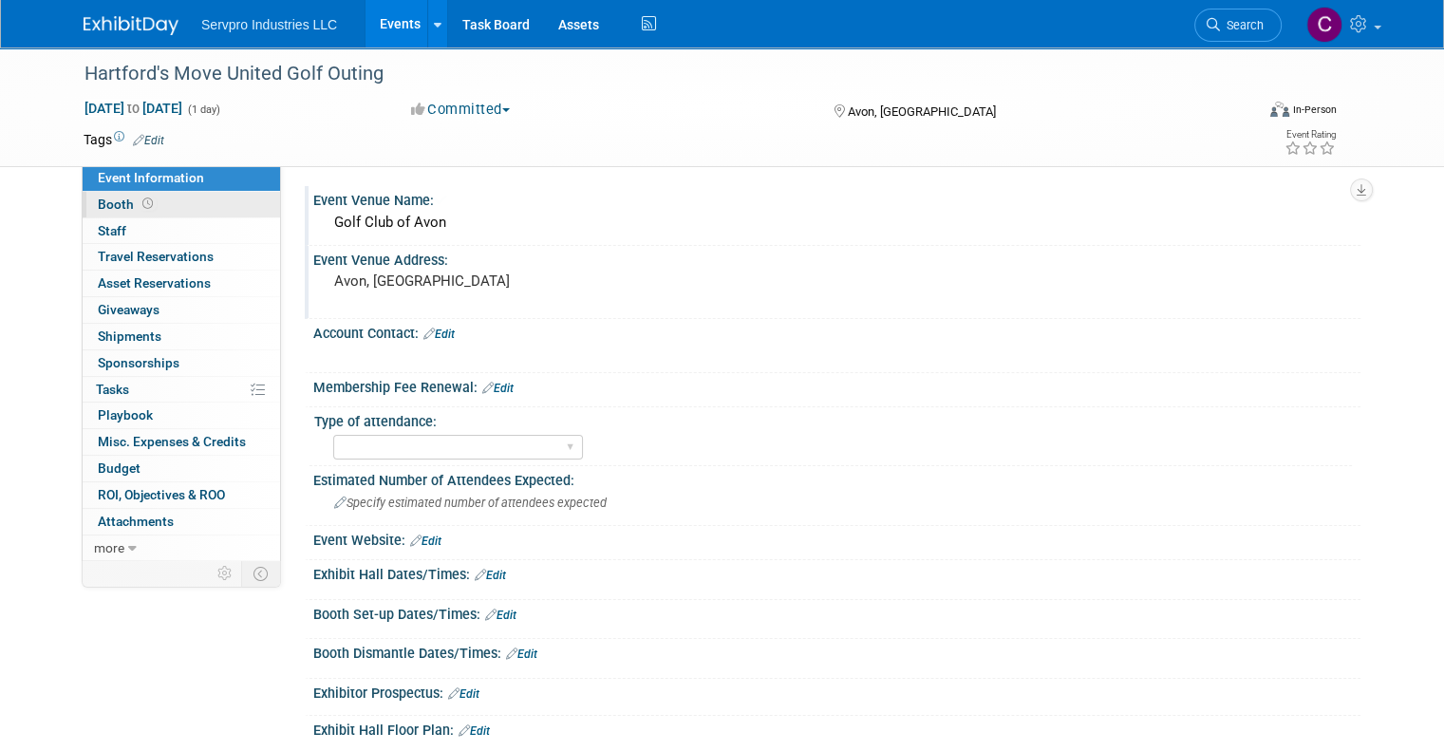
click at [99, 203] on span "Booth" at bounding box center [127, 203] width 59 height 15
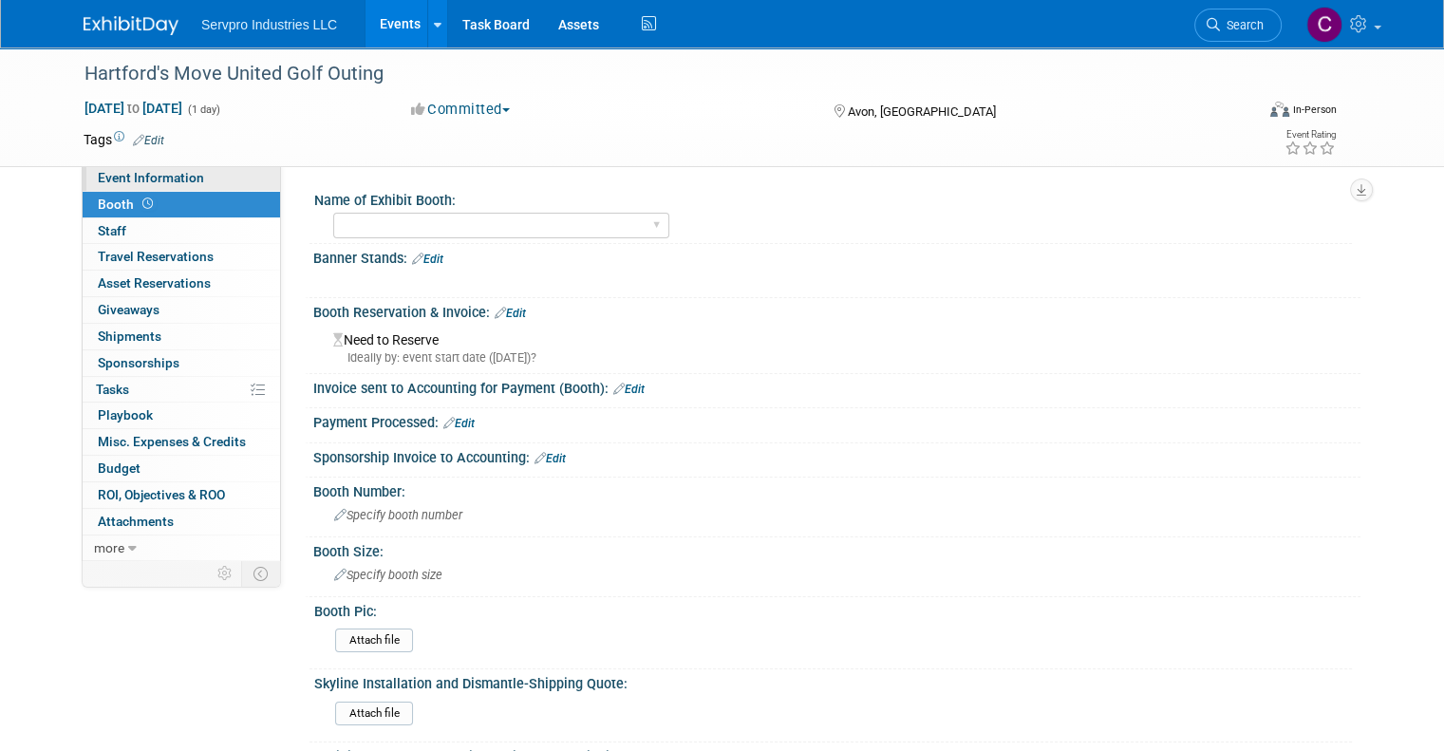
click at [103, 184] on span "Event Information" at bounding box center [151, 177] width 106 height 15
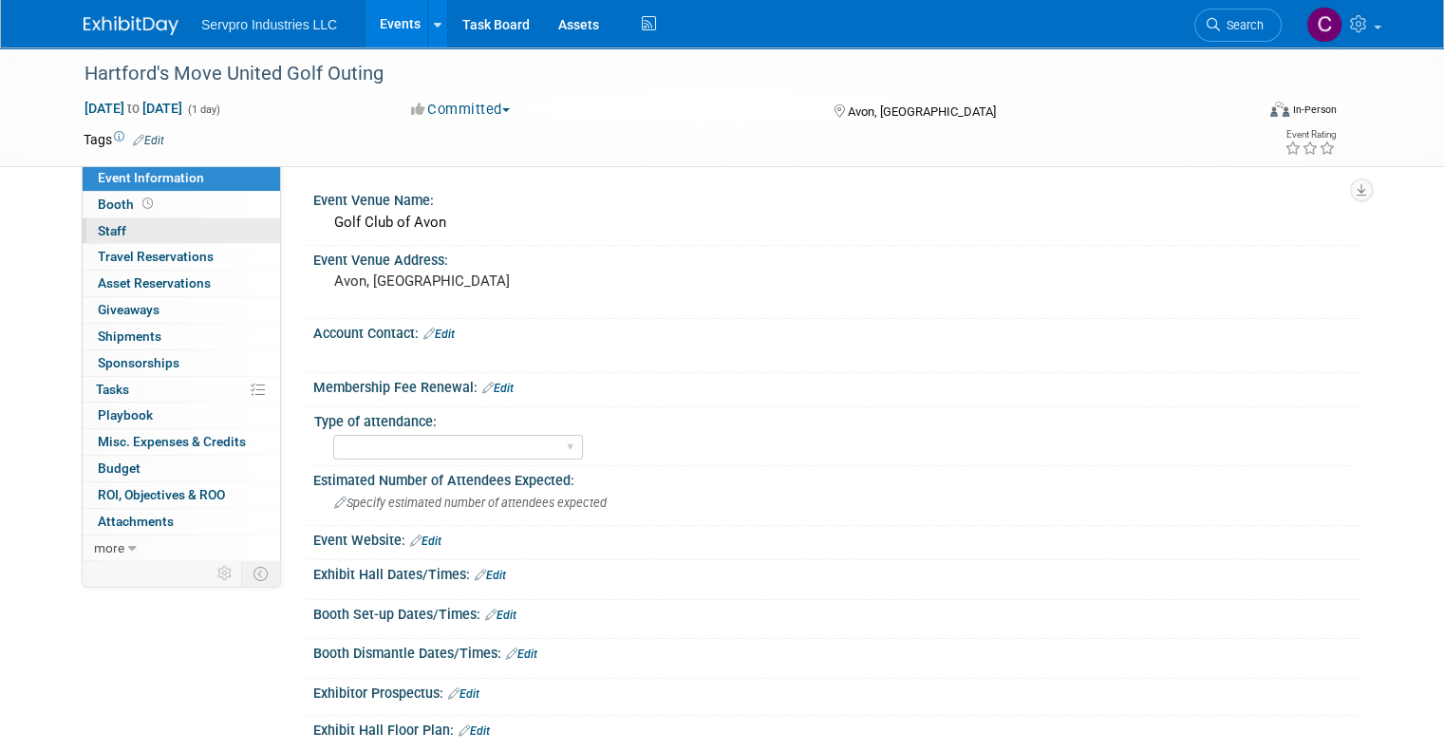
click at [101, 238] on span "Staff 0" at bounding box center [112, 230] width 28 height 15
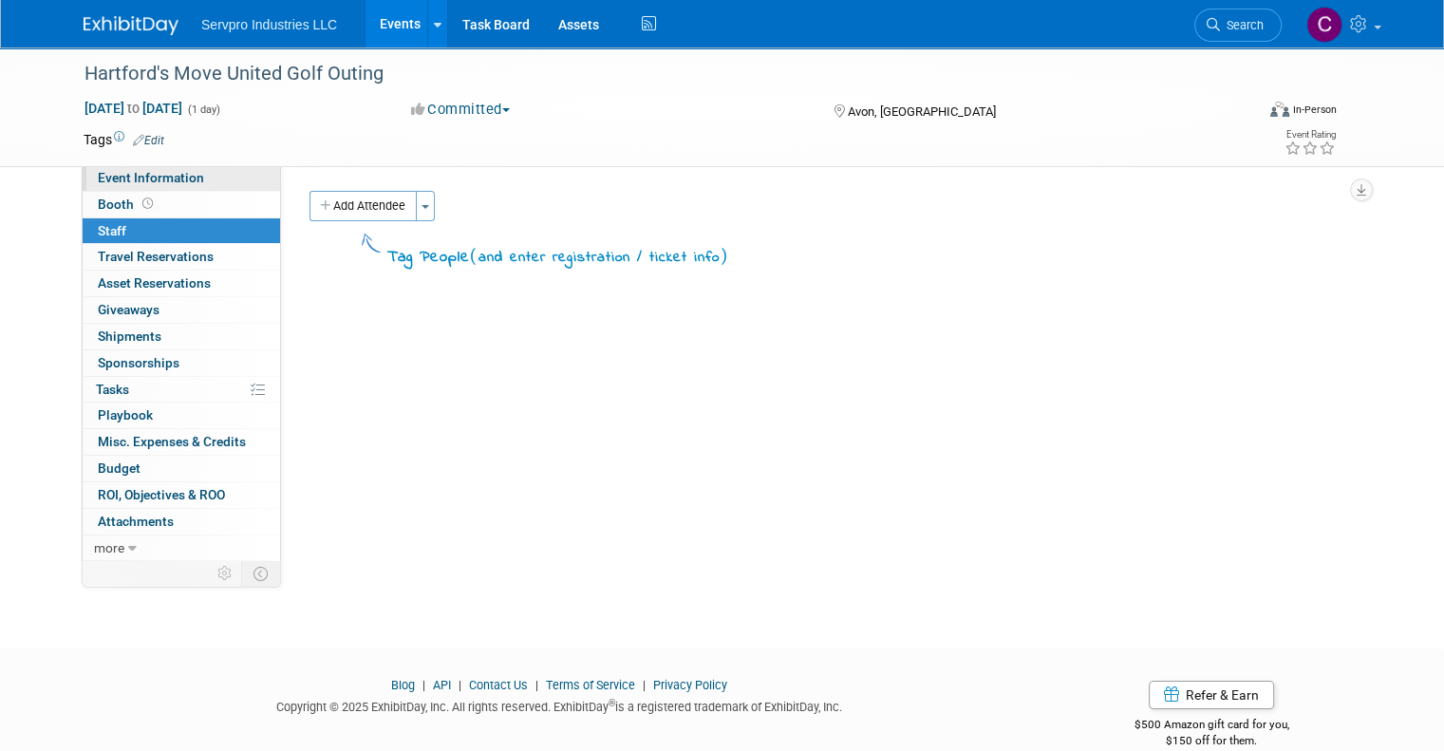
click at [113, 177] on span "Event Information" at bounding box center [151, 177] width 106 height 15
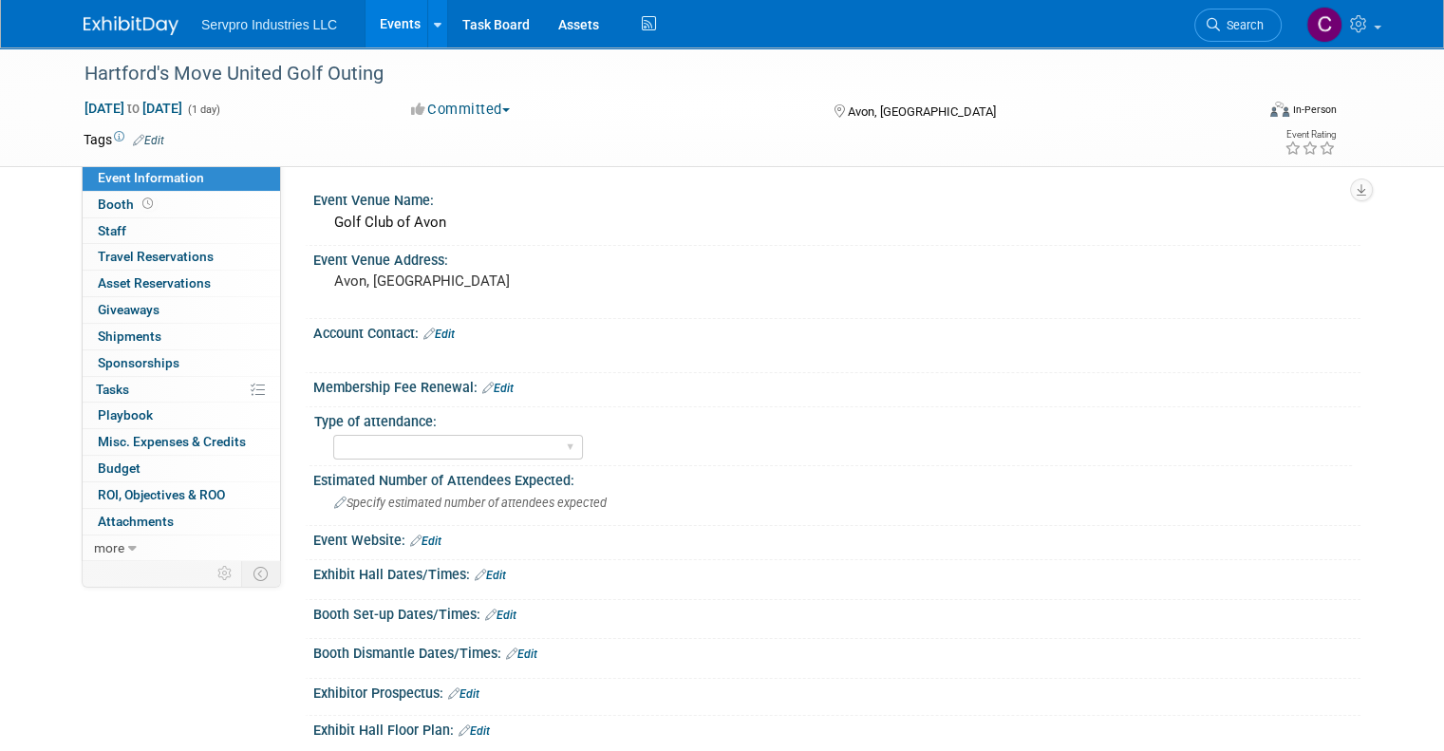
click at [383, 18] on link "Events" at bounding box center [399, 23] width 69 height 47
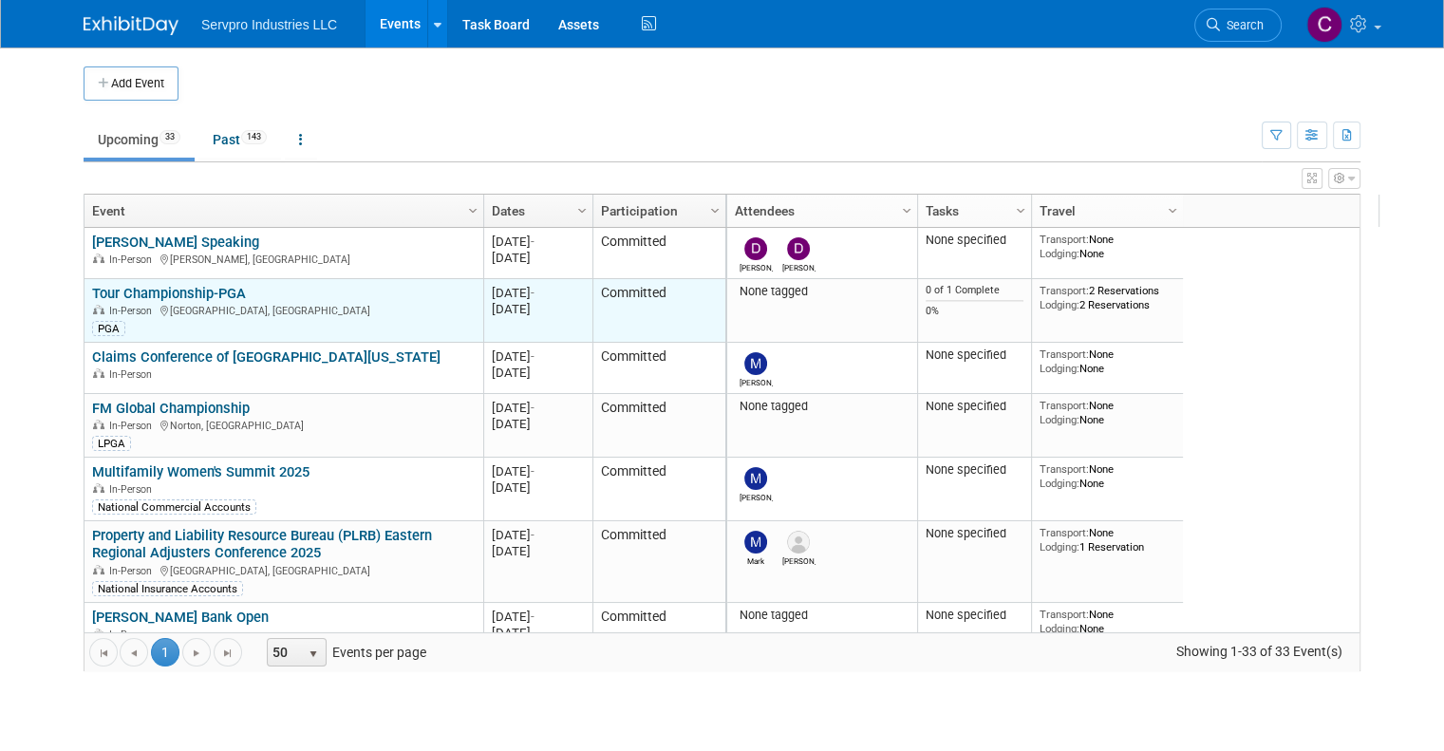
click at [190, 291] on link "Tour Championship-PGA" at bounding box center [169, 293] width 154 height 17
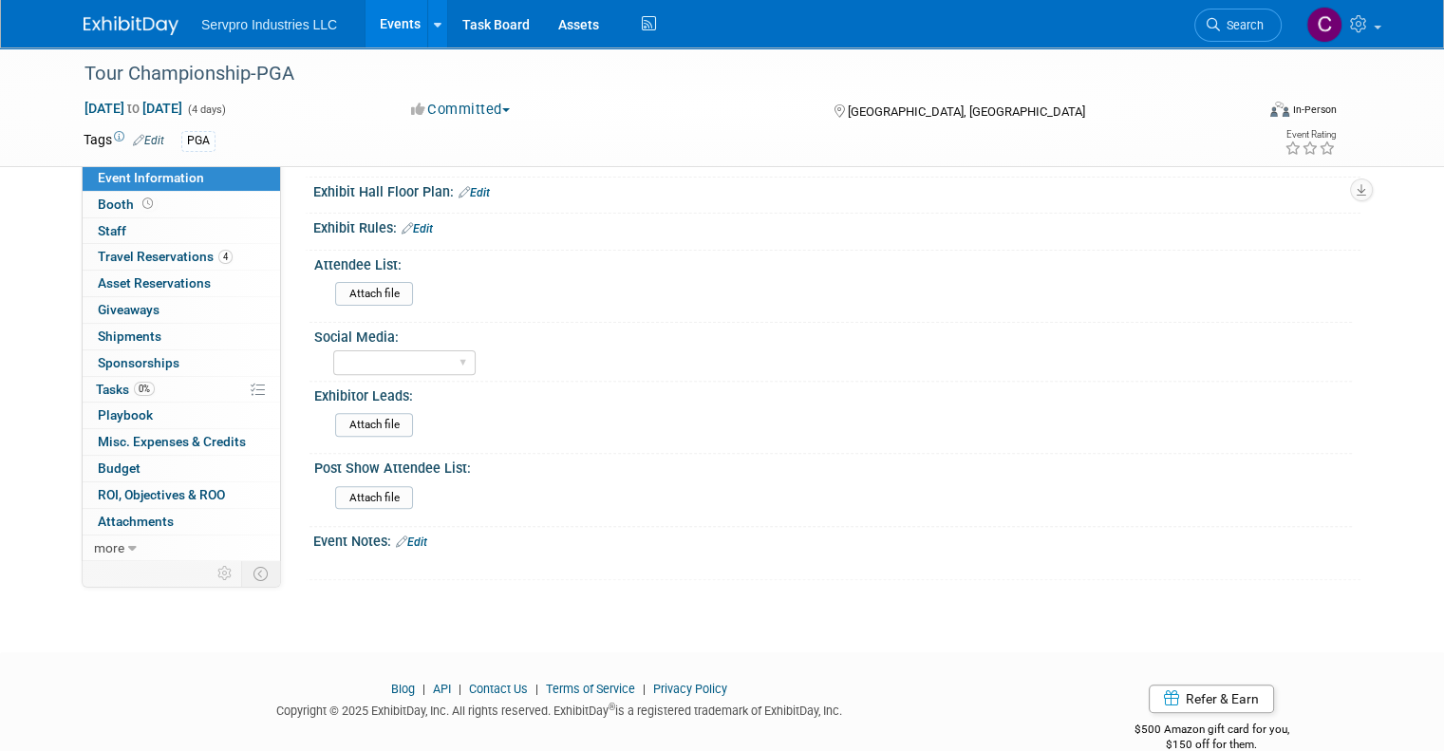
scroll to position [563, 0]
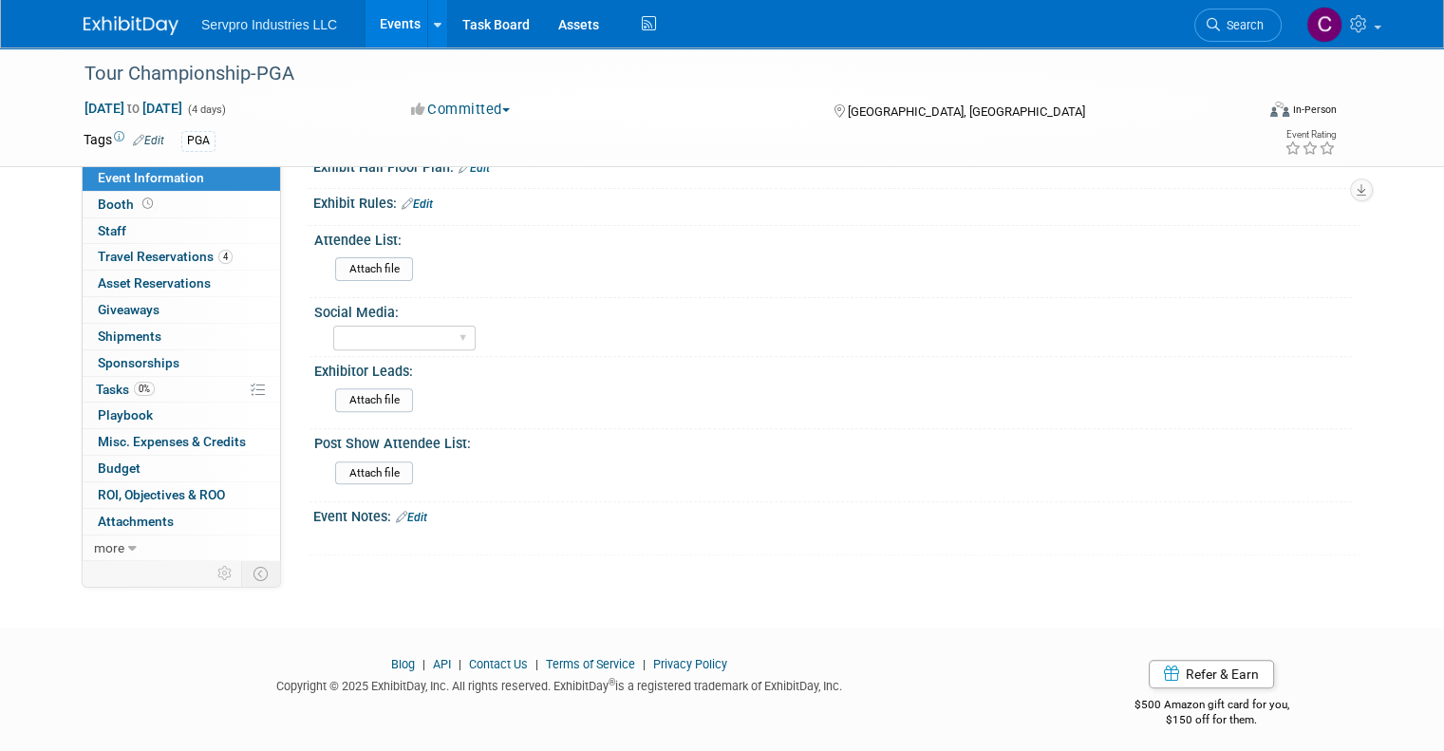
click at [405, 511] on link "Edit" at bounding box center [411, 517] width 31 height 13
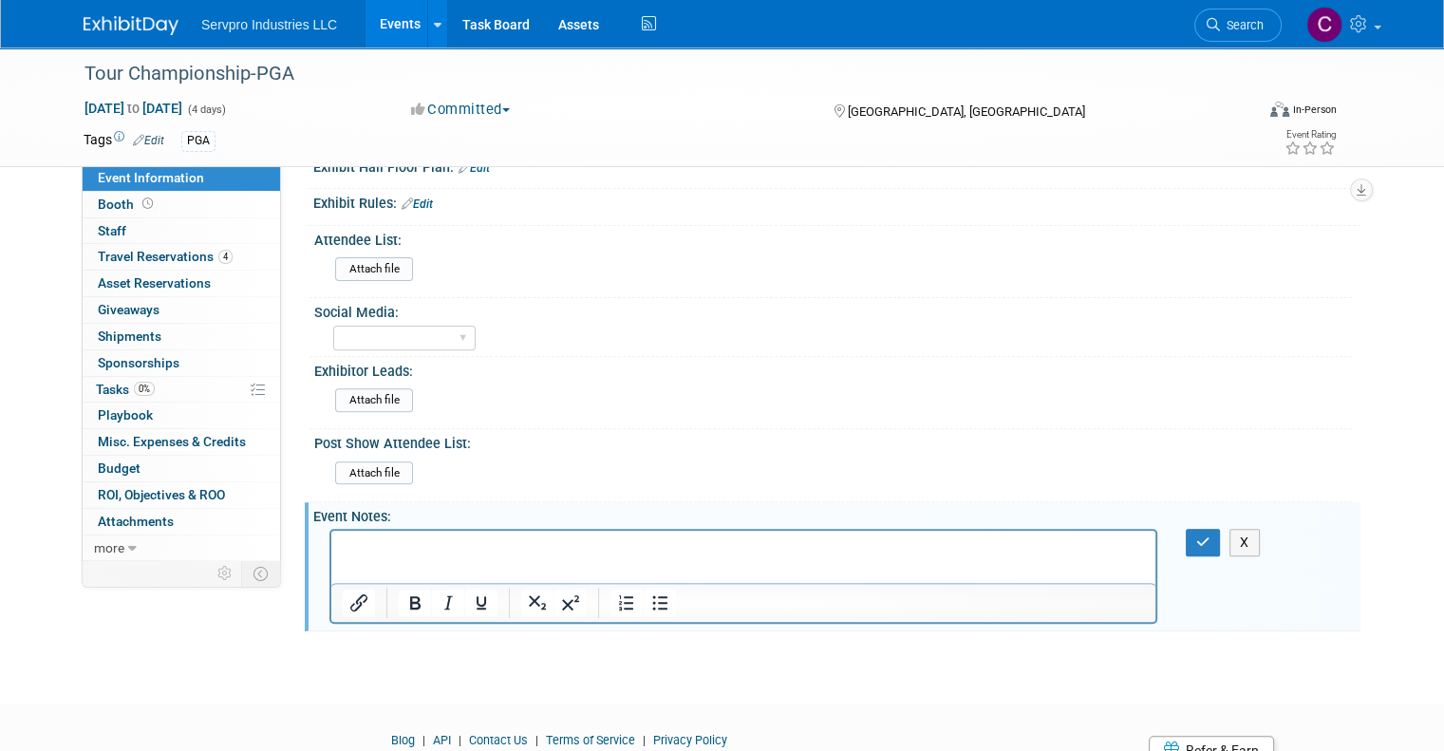
scroll to position [0, 0]
click at [334, 539] on html at bounding box center [743, 544] width 824 height 27
paste body "Rich Text Area. Press ALT-0 for help."
click at [620, 541] on p "Hospitality on Hole 13 - 16 tickets per day" at bounding box center [744, 547] width 802 height 19
click at [1210, 535] on icon "button" at bounding box center [1203, 541] width 14 height 13
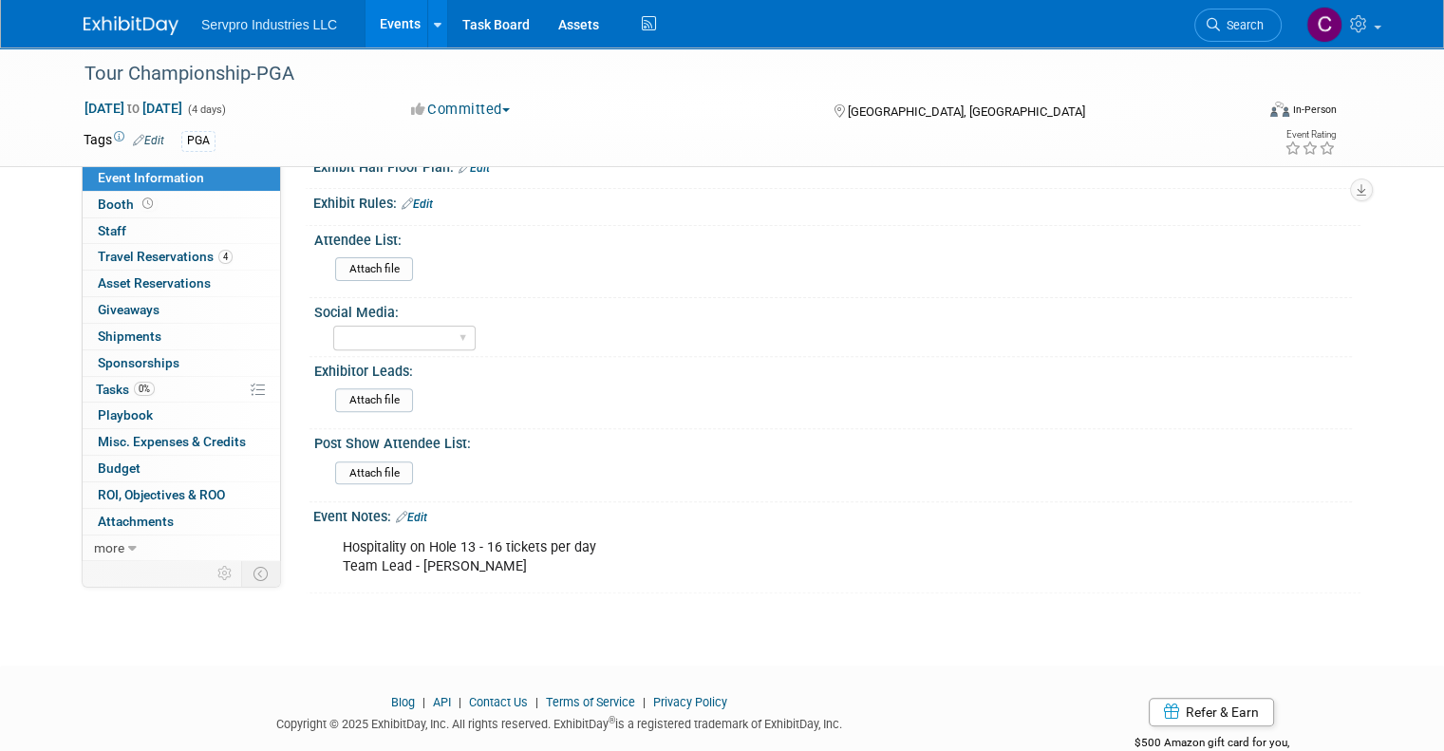
click at [116, 177] on span "Event Information" at bounding box center [151, 177] width 106 height 15
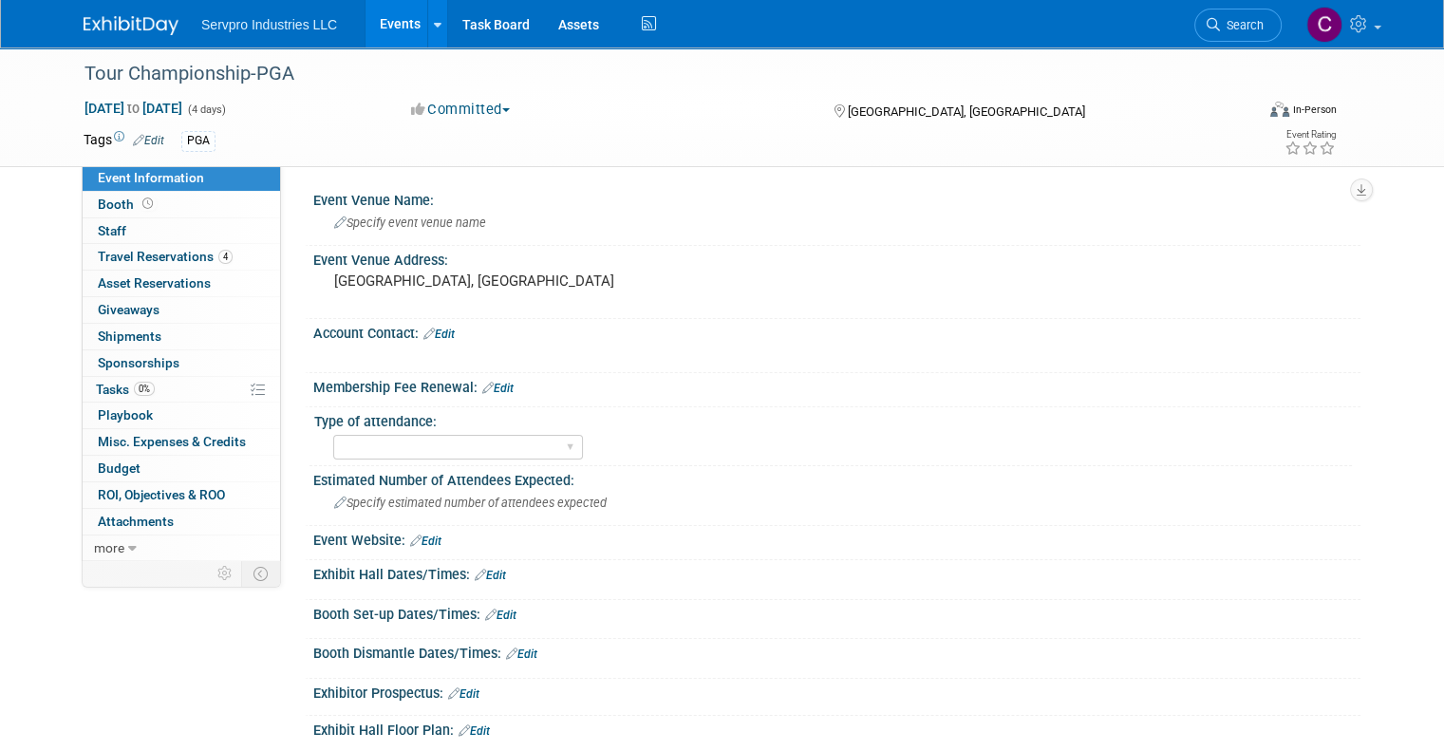
click at [380, 19] on link "Events" at bounding box center [399, 23] width 69 height 47
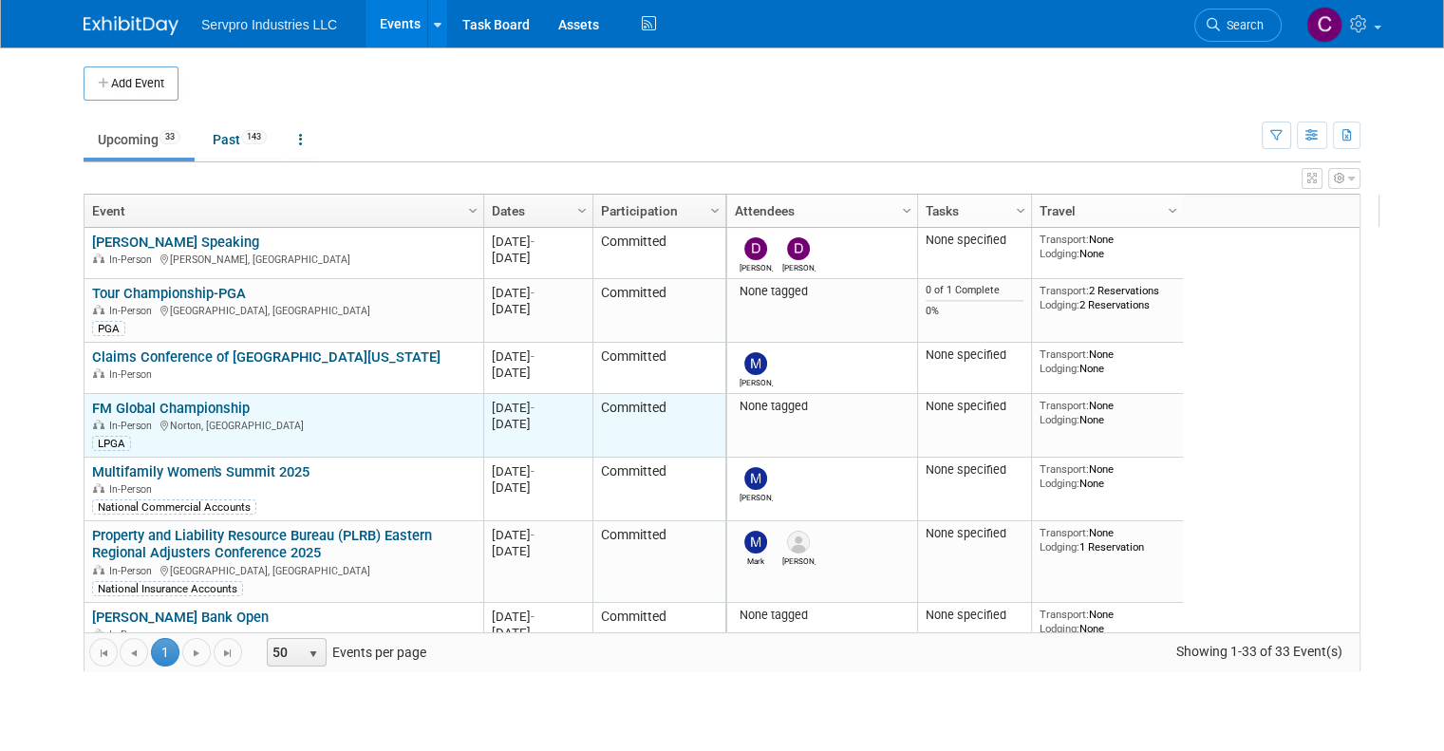
click at [182, 400] on link "FM Global Championship" at bounding box center [171, 408] width 158 height 17
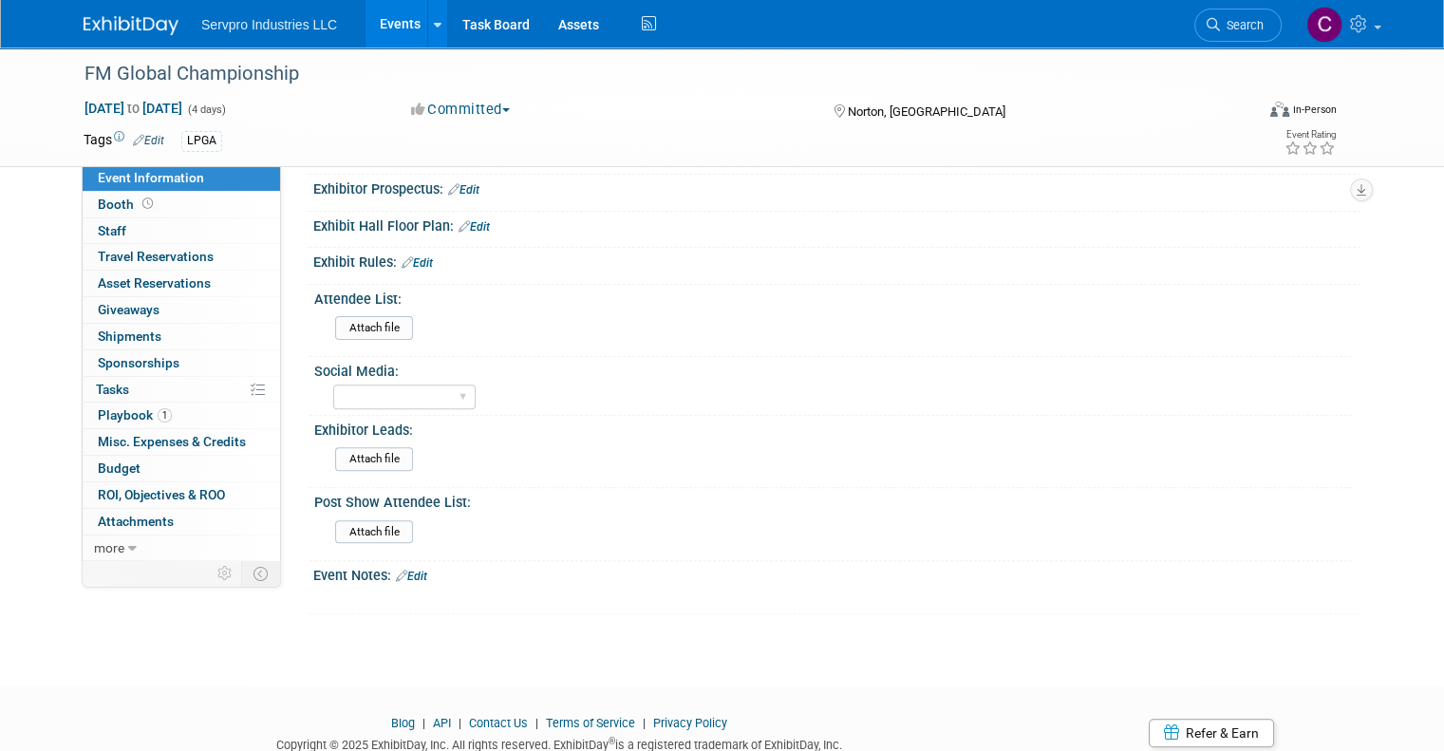
scroll to position [543, 0]
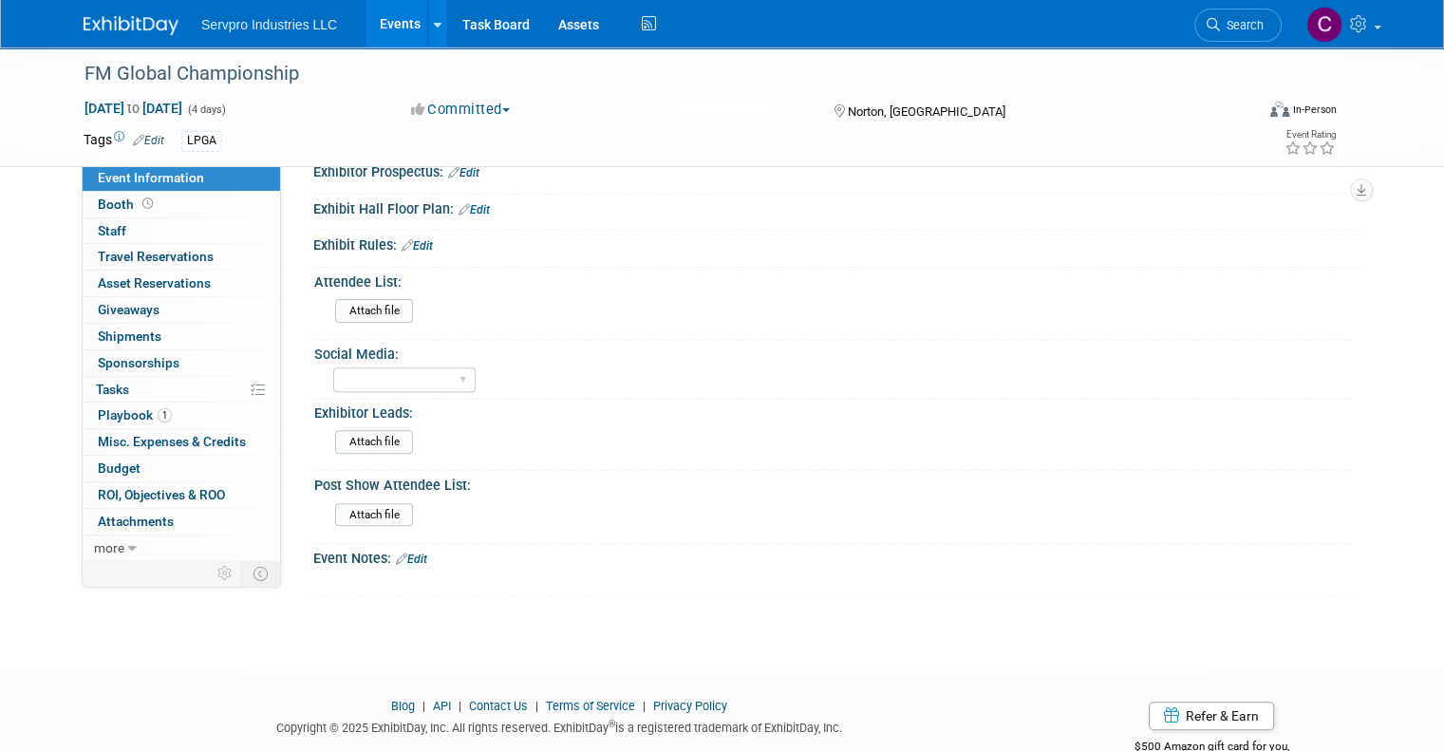
click at [405, 553] on link "Edit" at bounding box center [411, 558] width 31 height 13
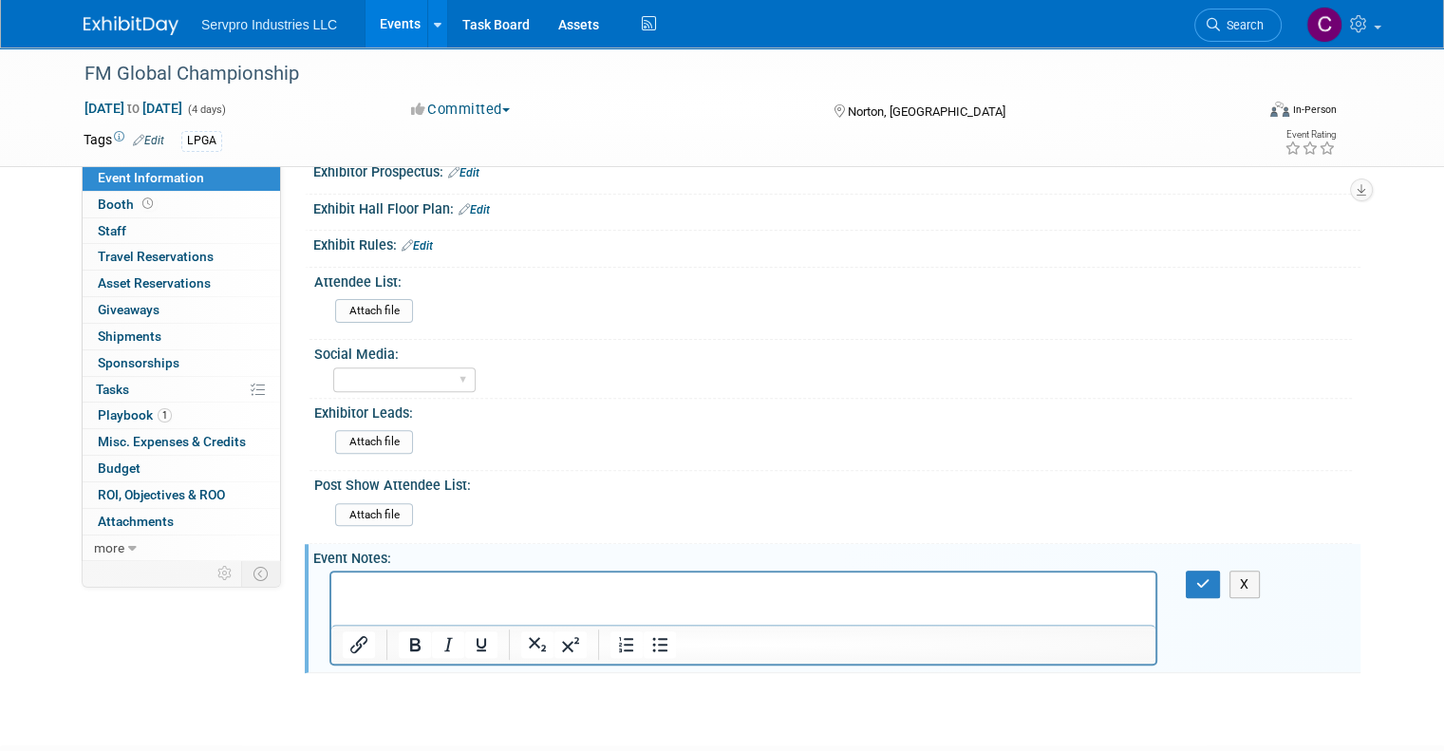
scroll to position [0, 0]
click at [397, 590] on p "Rich Text Area. Press ALT-0 for help." at bounding box center [744, 589] width 802 height 19
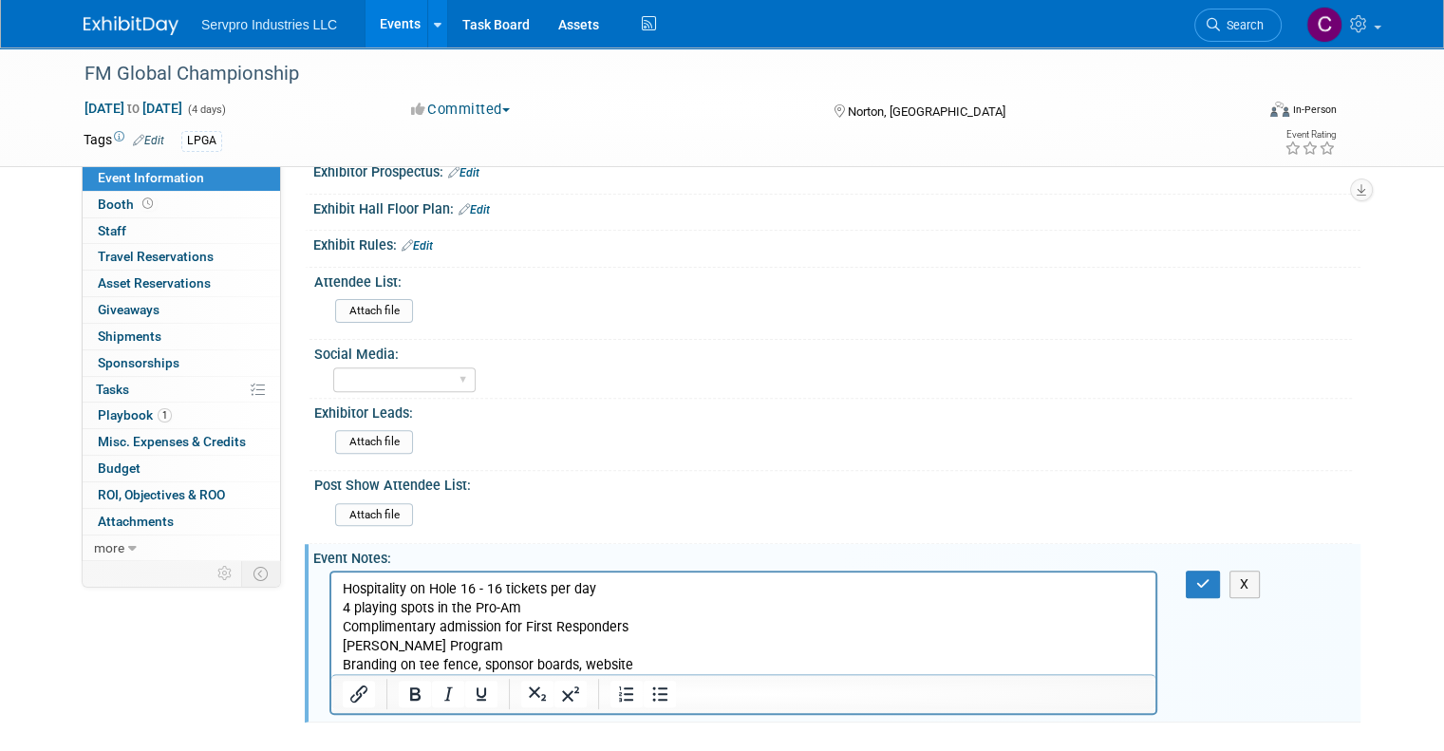
click at [671, 658] on p "Hospitality on Hole 16 - 16 tickets per day 4 playing spots in the Pro-Am Compl…" at bounding box center [744, 627] width 802 height 95
click at [343, 588] on p "Hospitality on Hole 16 - 16 tickets per day 4 playing spots in the Pro-Am Compl…" at bounding box center [744, 627] width 802 height 95
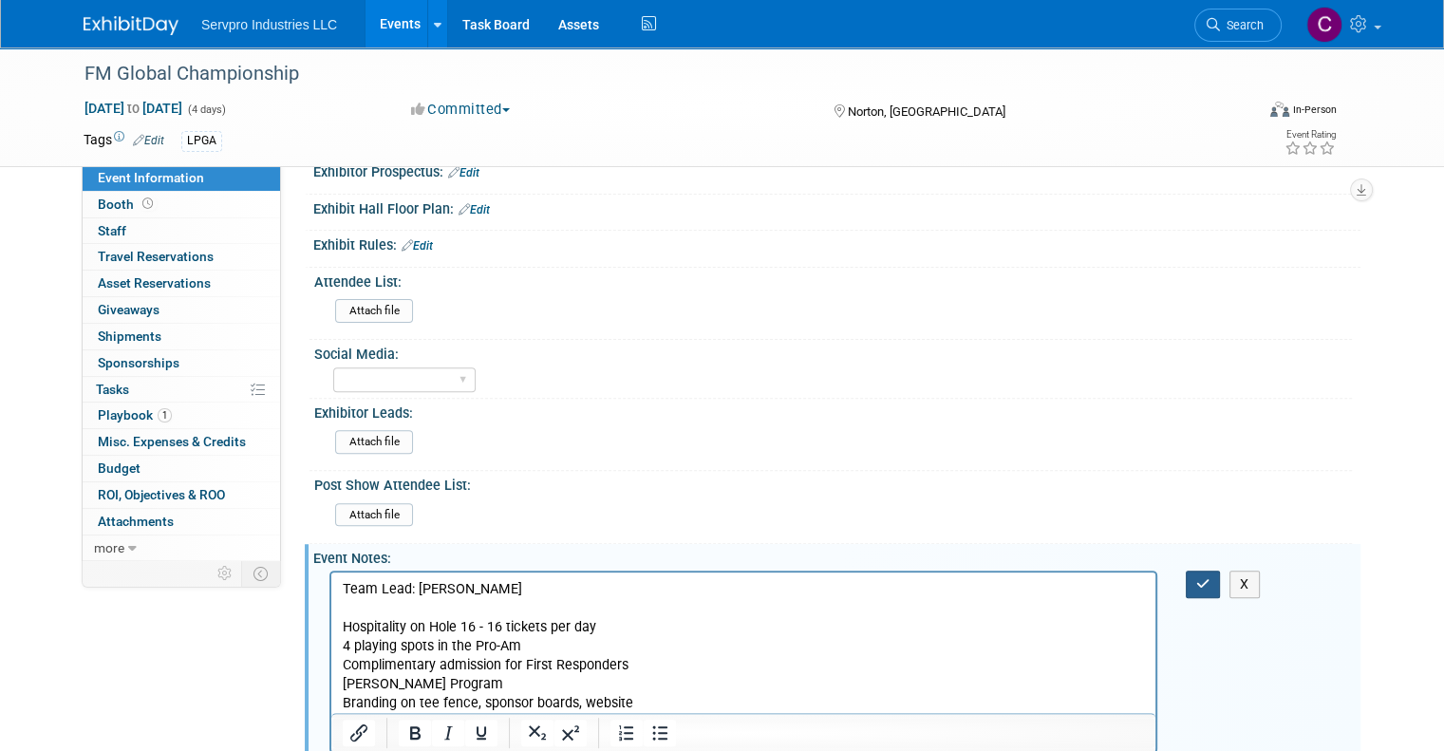
click at [1206, 577] on icon "button" at bounding box center [1203, 583] width 14 height 13
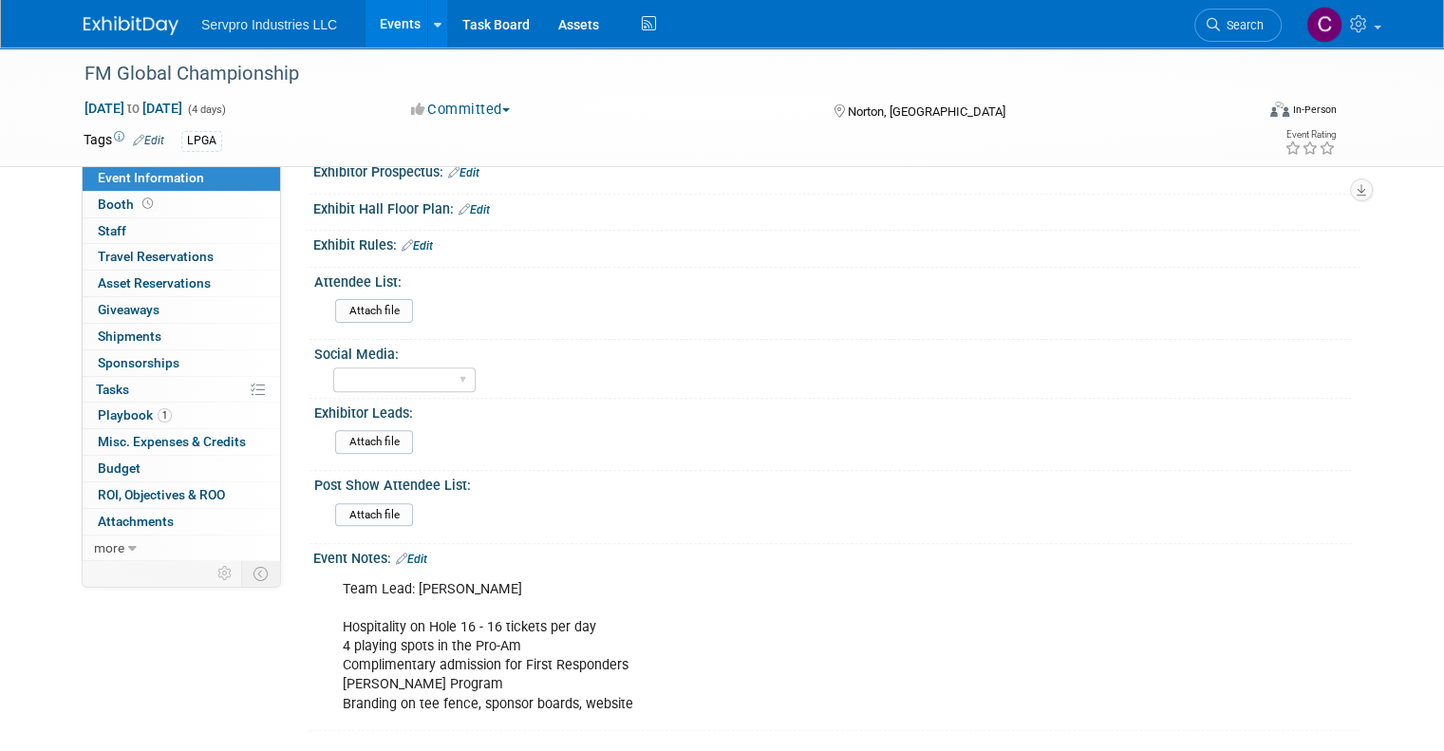
click at [376, 22] on link "Events" at bounding box center [399, 23] width 69 height 47
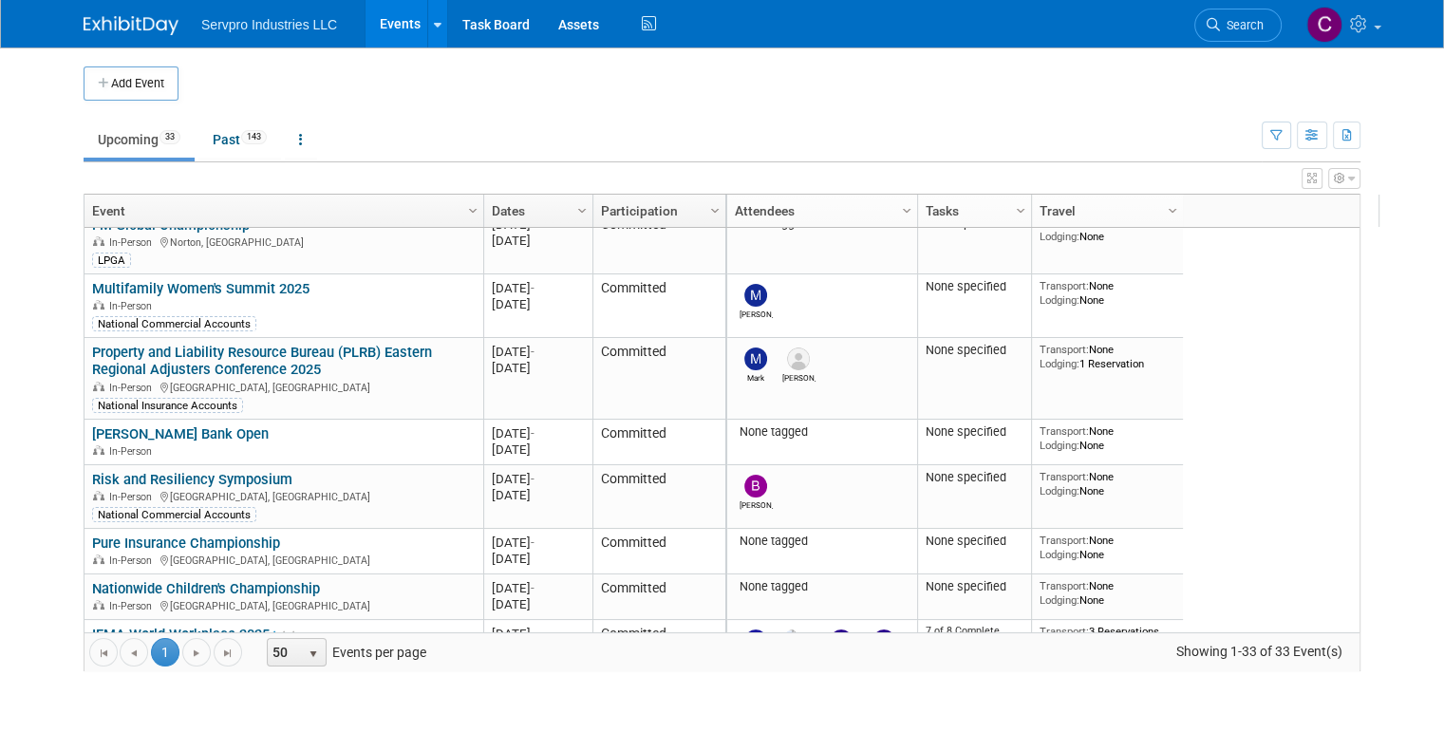
scroll to position [215, 0]
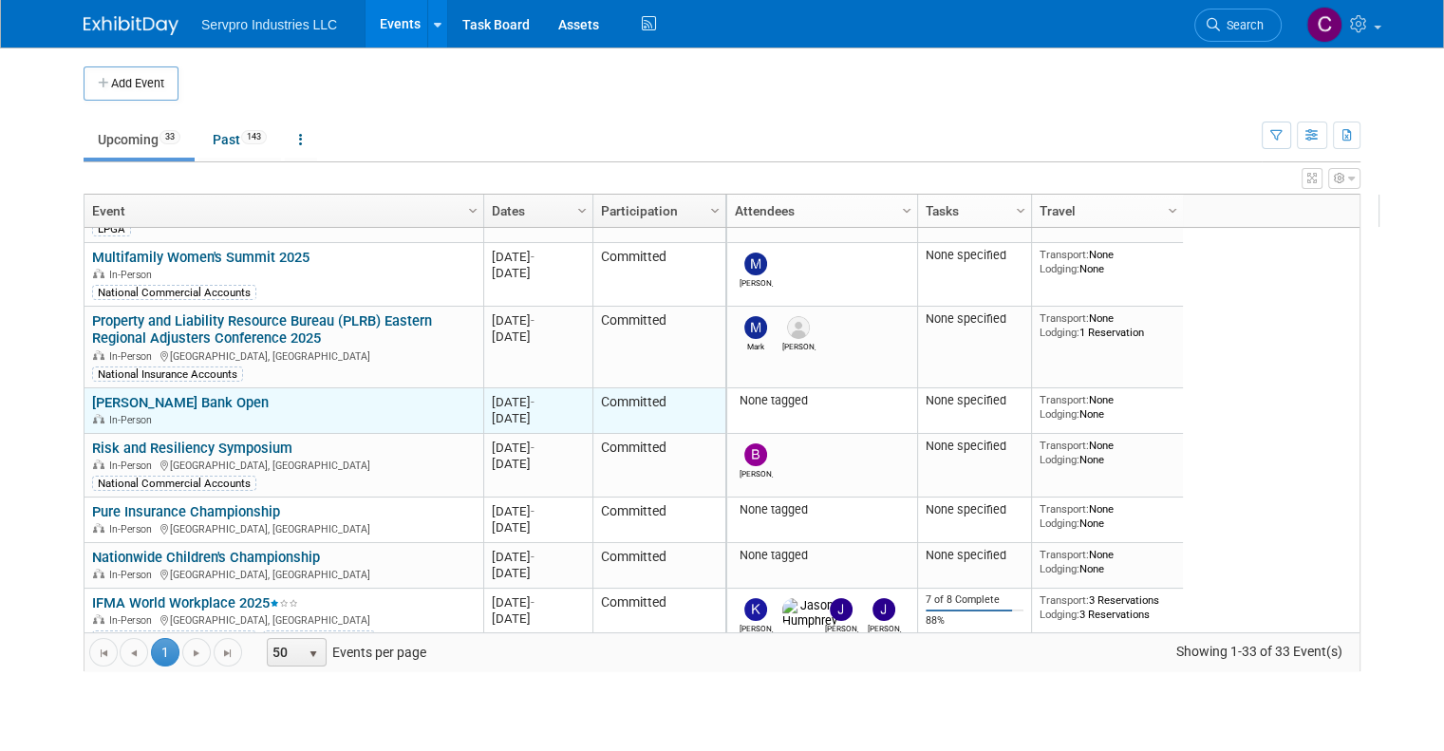
click at [181, 403] on link "[PERSON_NAME] Bank Open" at bounding box center [180, 402] width 177 height 17
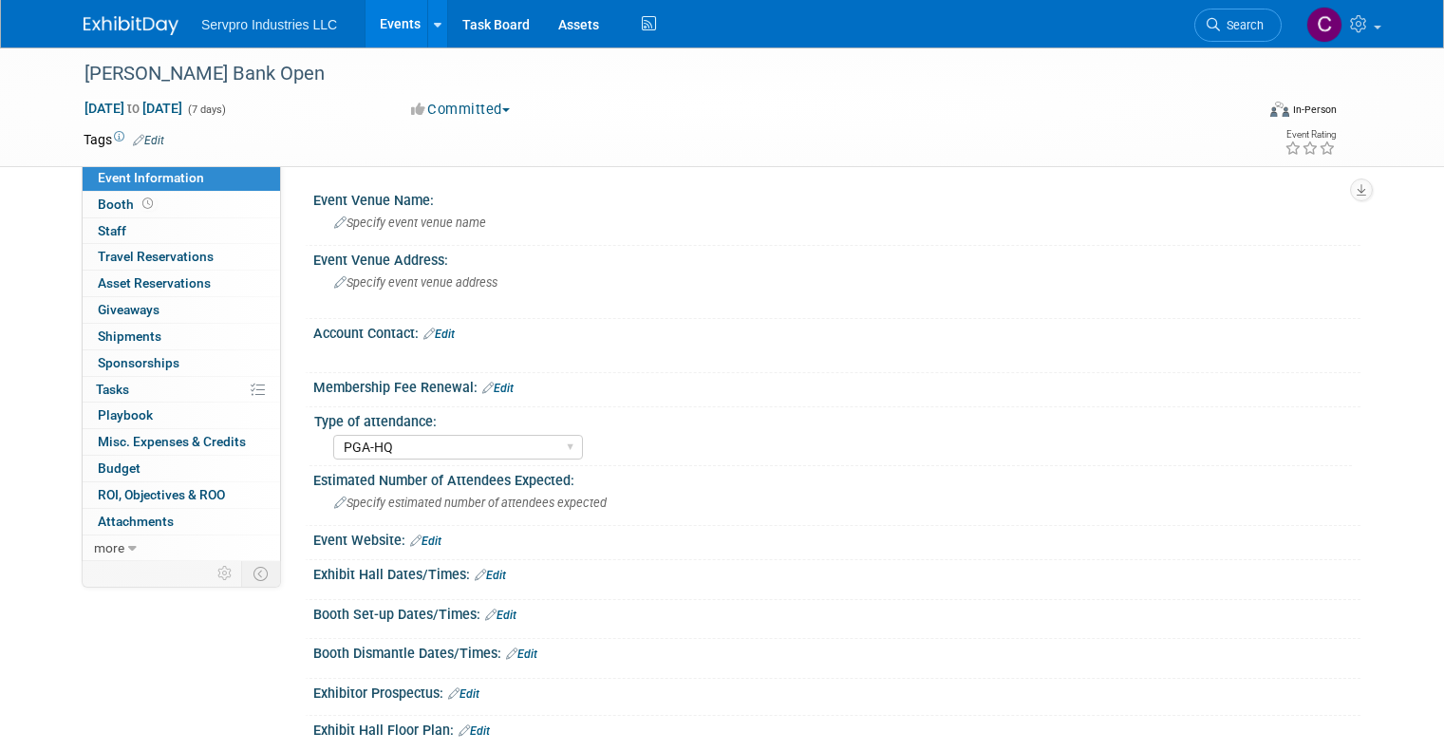
select select "PGA-HQ"
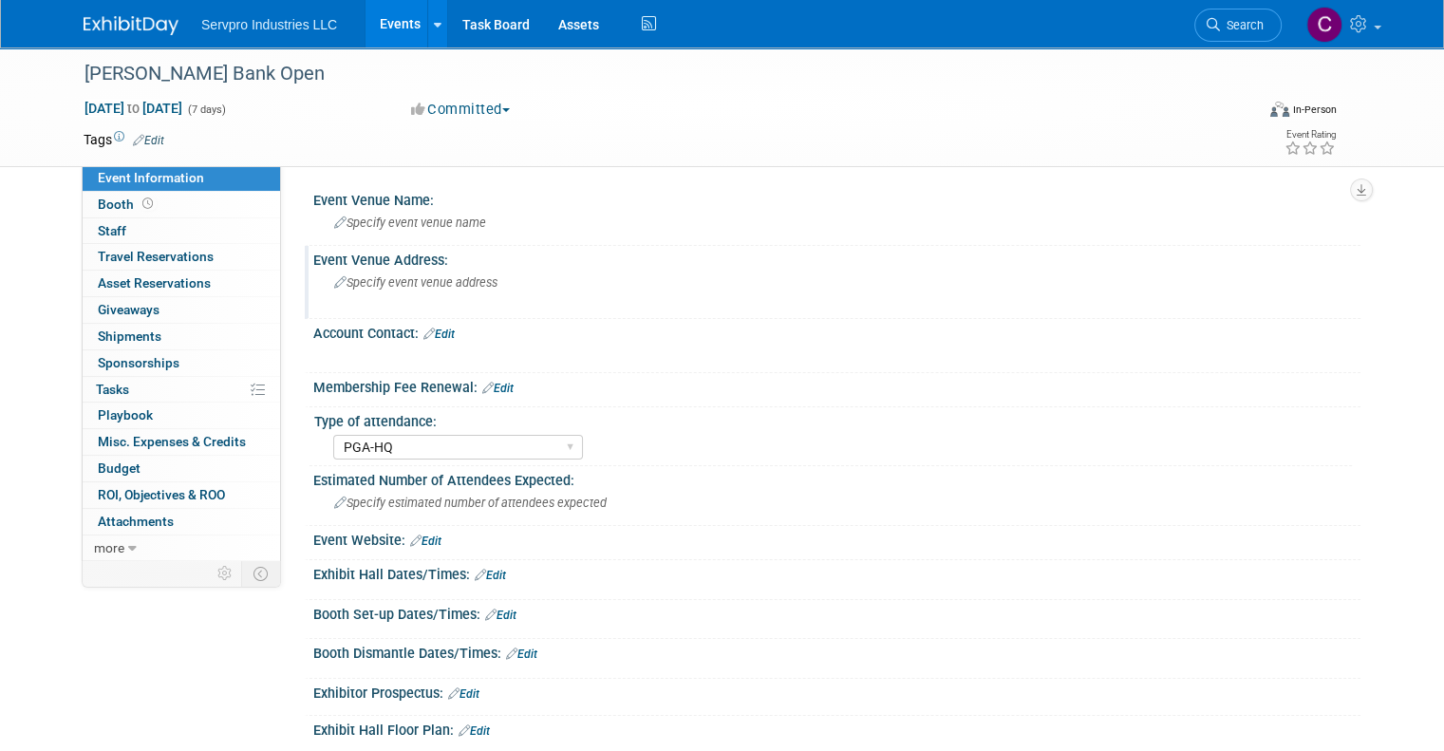
click at [353, 276] on span "Specify event venue address" at bounding box center [415, 282] width 163 height 14
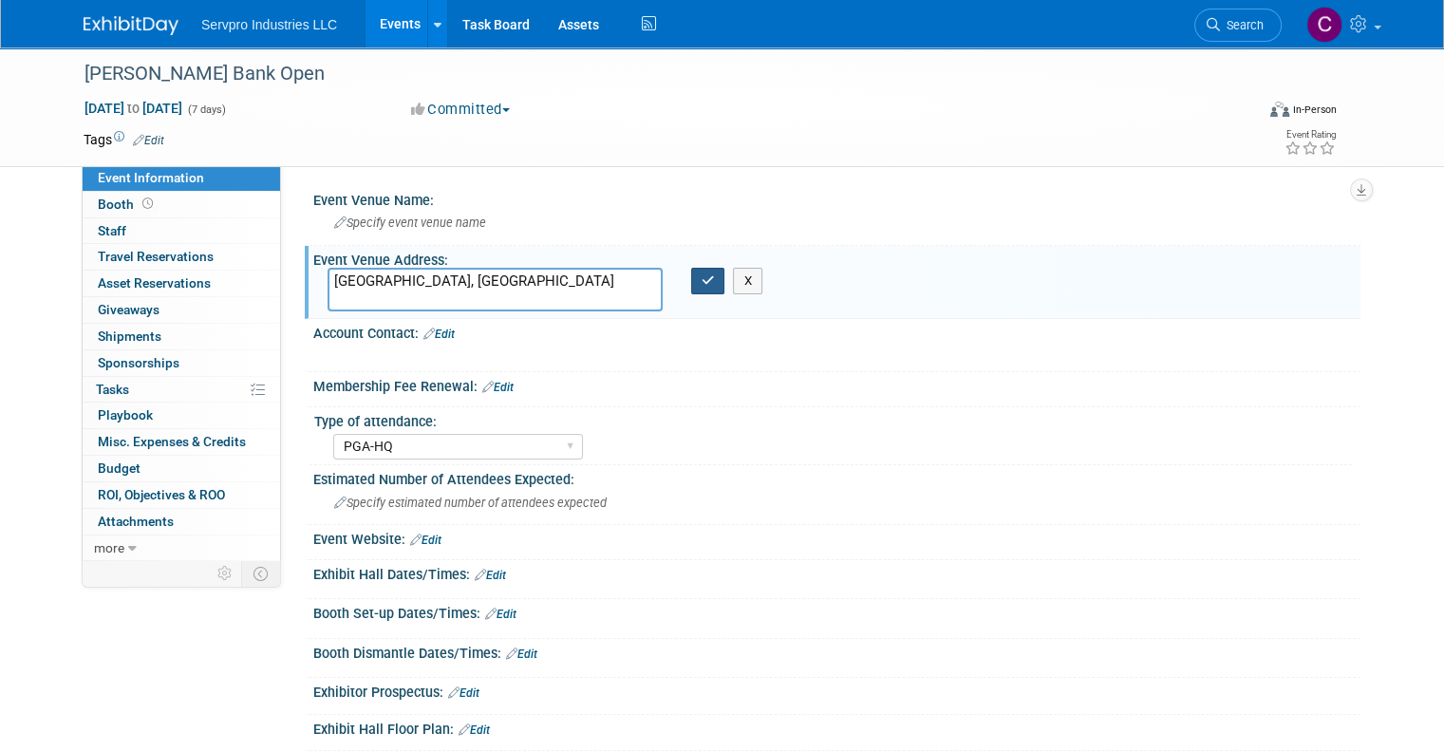
type textarea "[GEOGRAPHIC_DATA], [GEOGRAPHIC_DATA]"
click at [706, 286] on icon "button" at bounding box center [707, 280] width 13 height 12
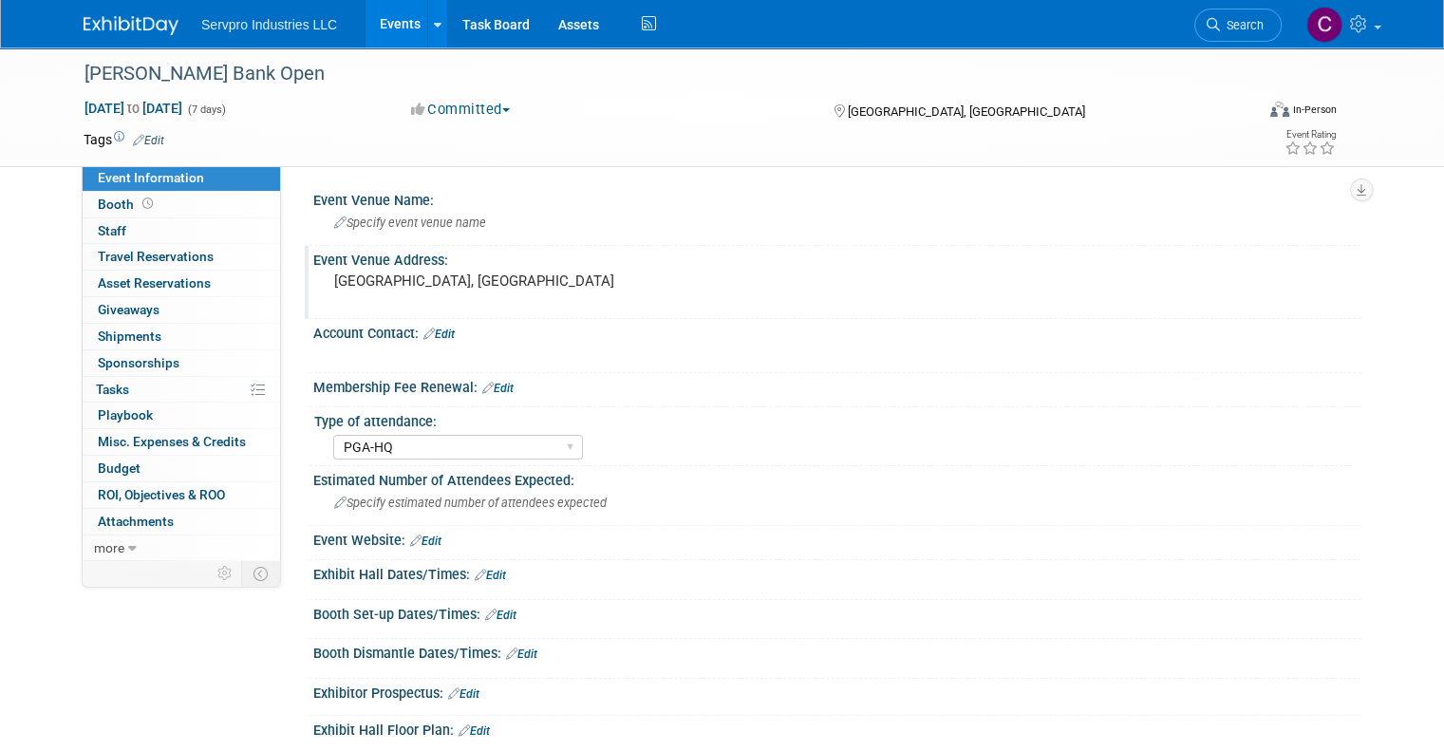
click at [378, 19] on link "Events" at bounding box center [399, 23] width 69 height 47
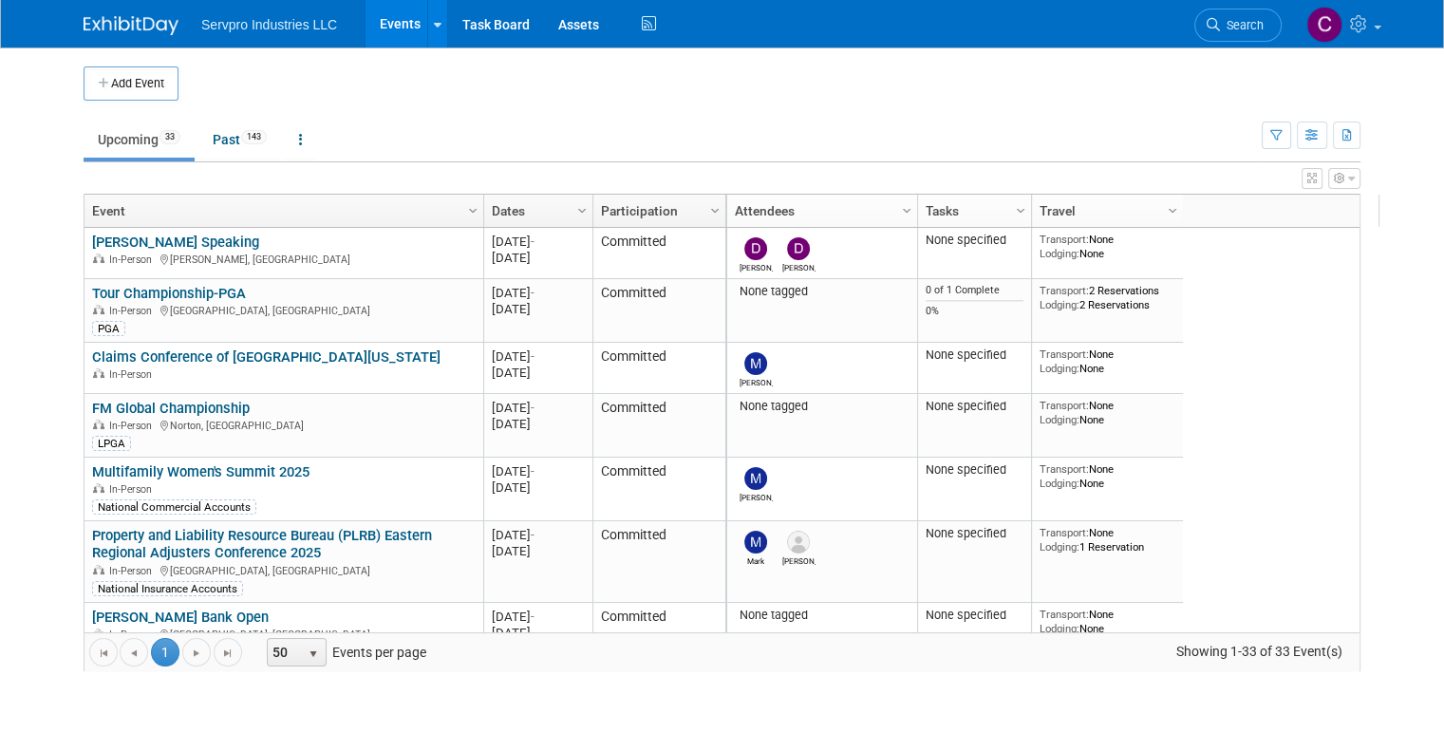
scroll to position [235, 0]
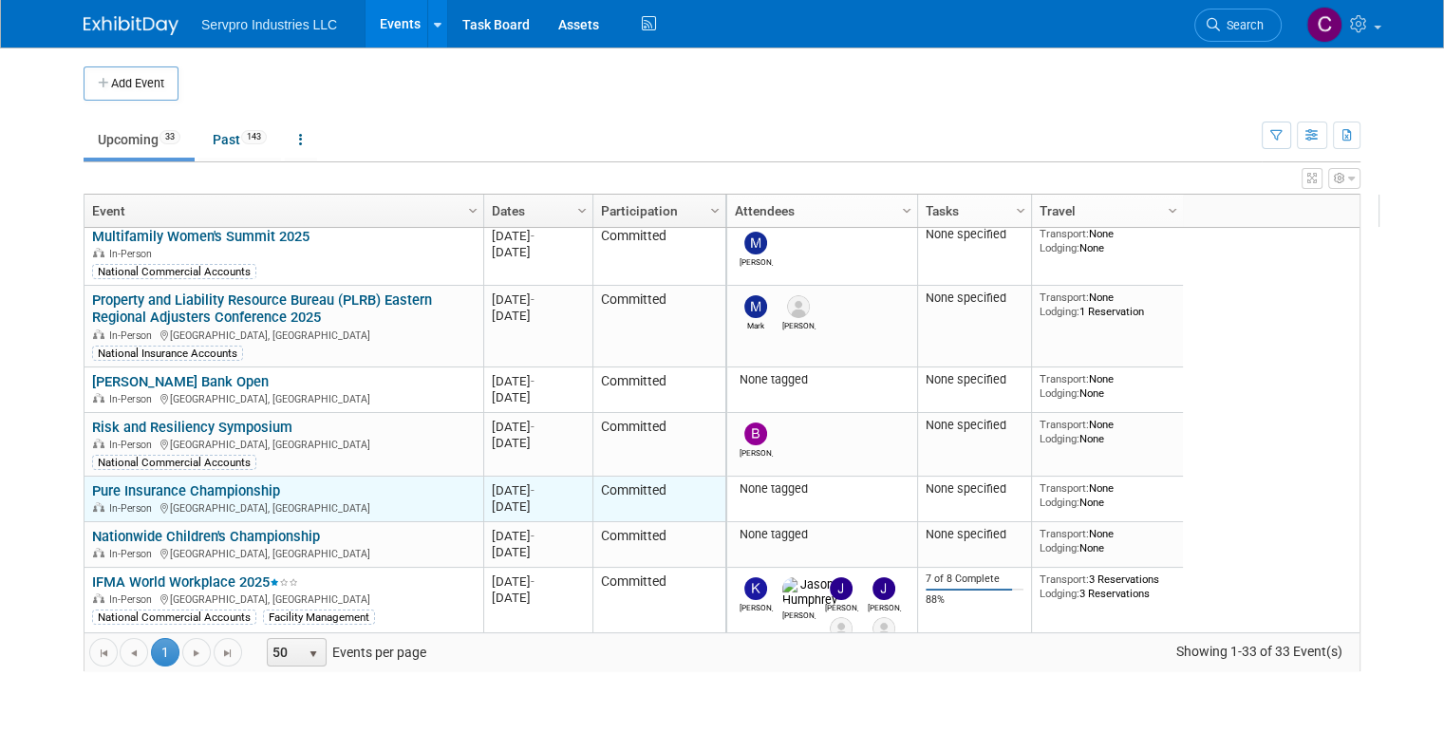
click at [237, 491] on link "Pure Insurance Championship" at bounding box center [186, 490] width 188 height 17
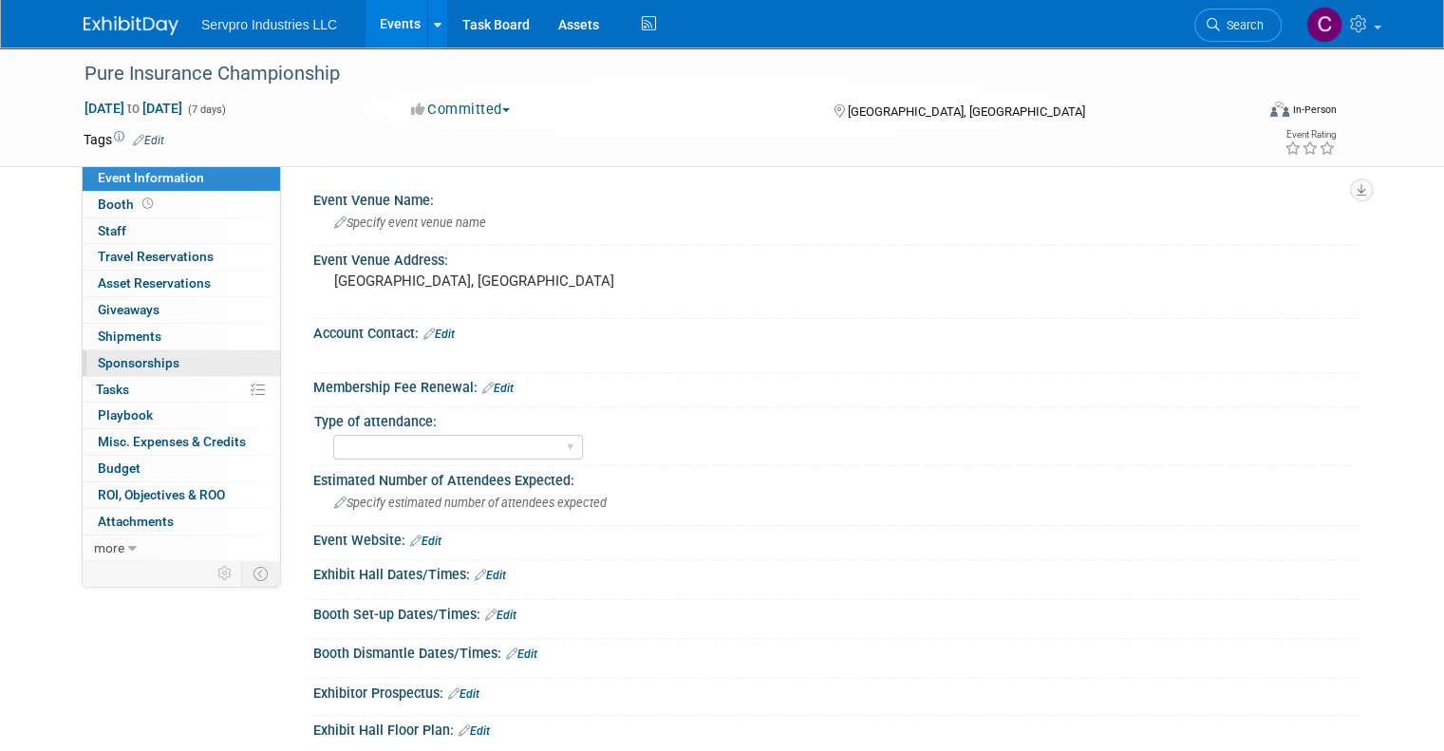
click at [121, 364] on span "Sponsorships 0" at bounding box center [139, 362] width 82 height 15
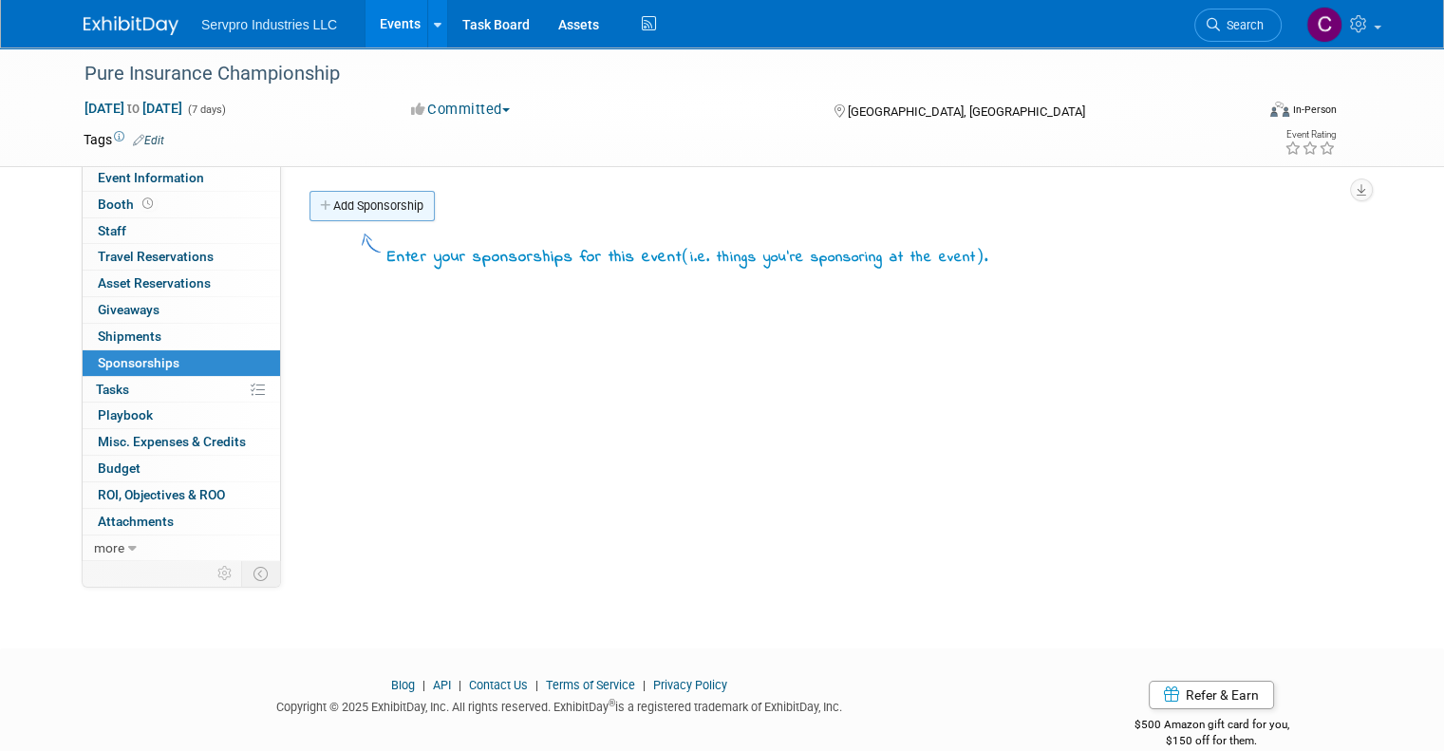
click at [367, 212] on link "Add Sponsorship" at bounding box center [371, 206] width 125 height 30
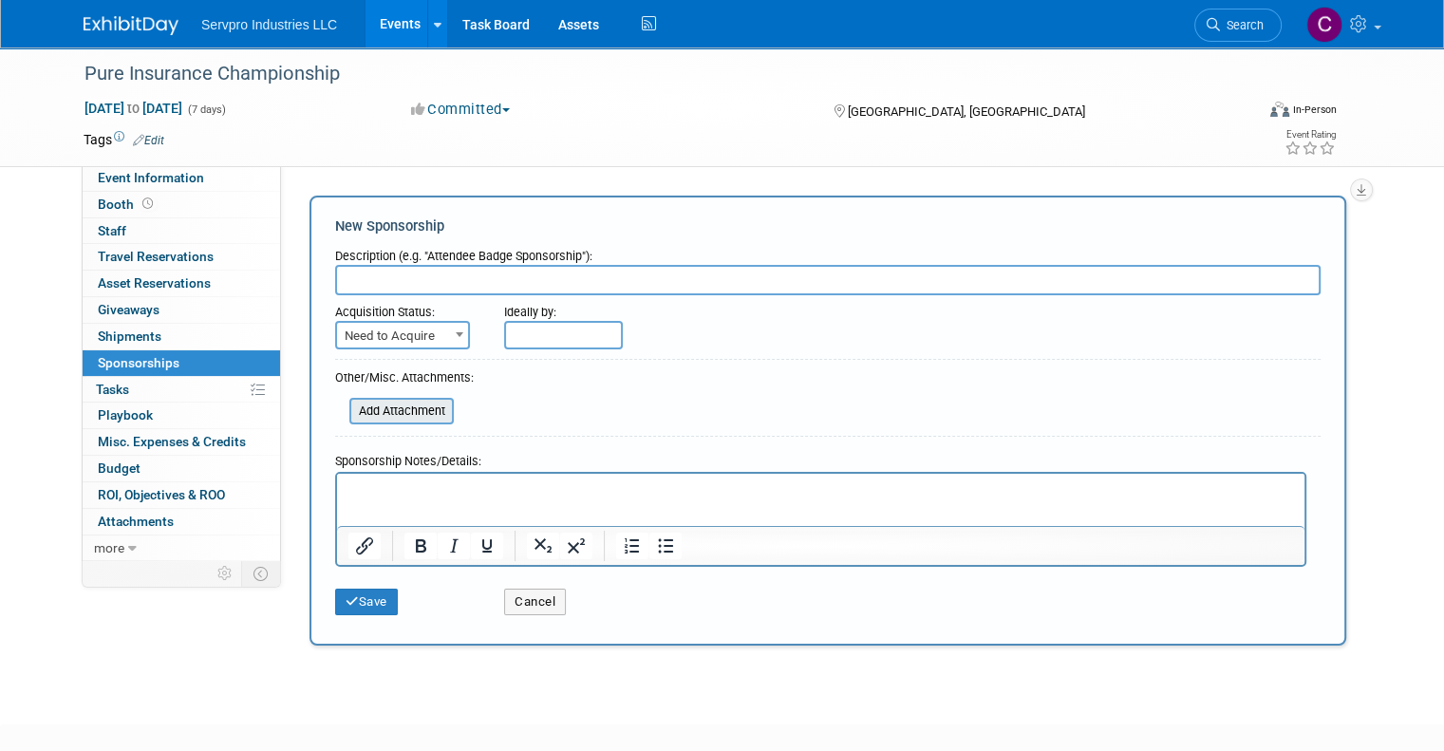
click at [380, 403] on input "file" at bounding box center [339, 411] width 226 height 23
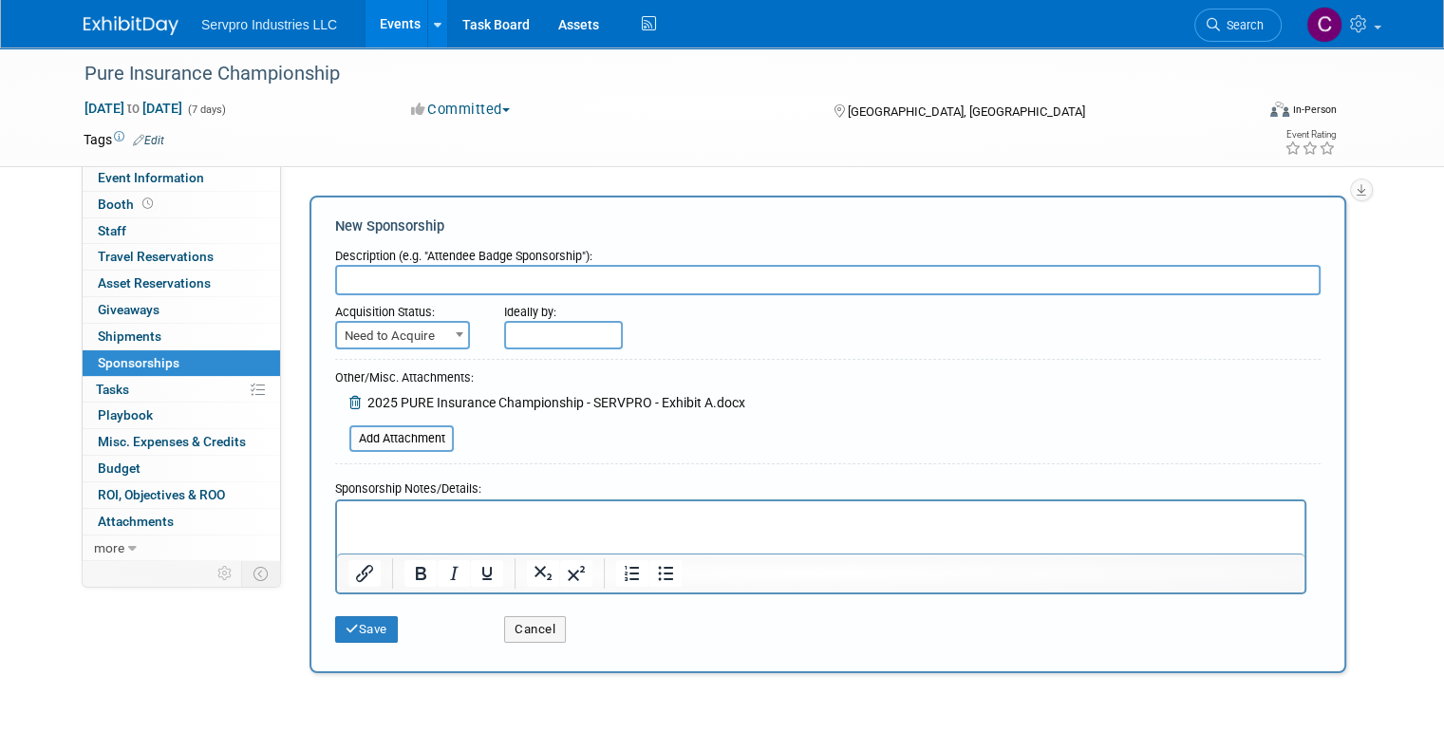
click at [362, 520] on p "Rich Text Area. Press ALT-0 for help." at bounding box center [820, 517] width 945 height 19
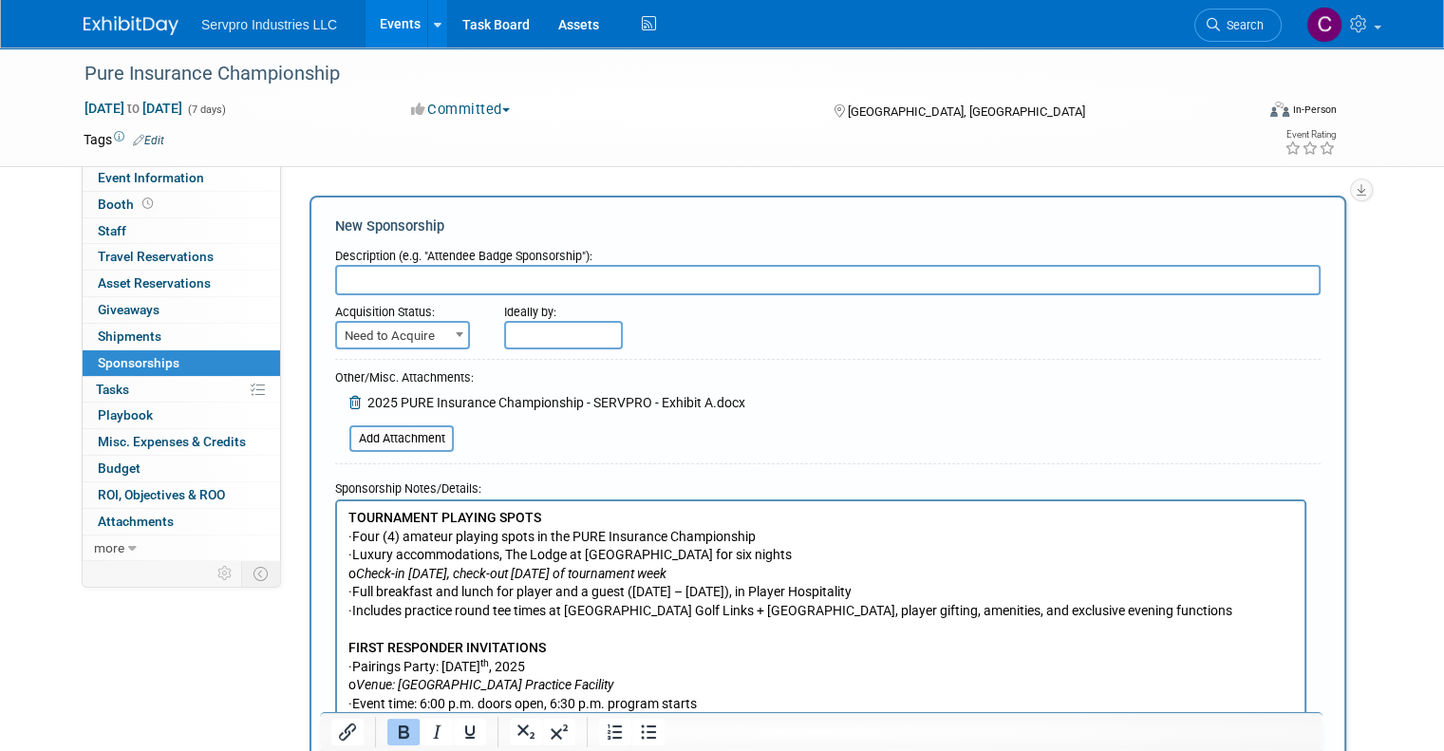
scroll to position [295, 0]
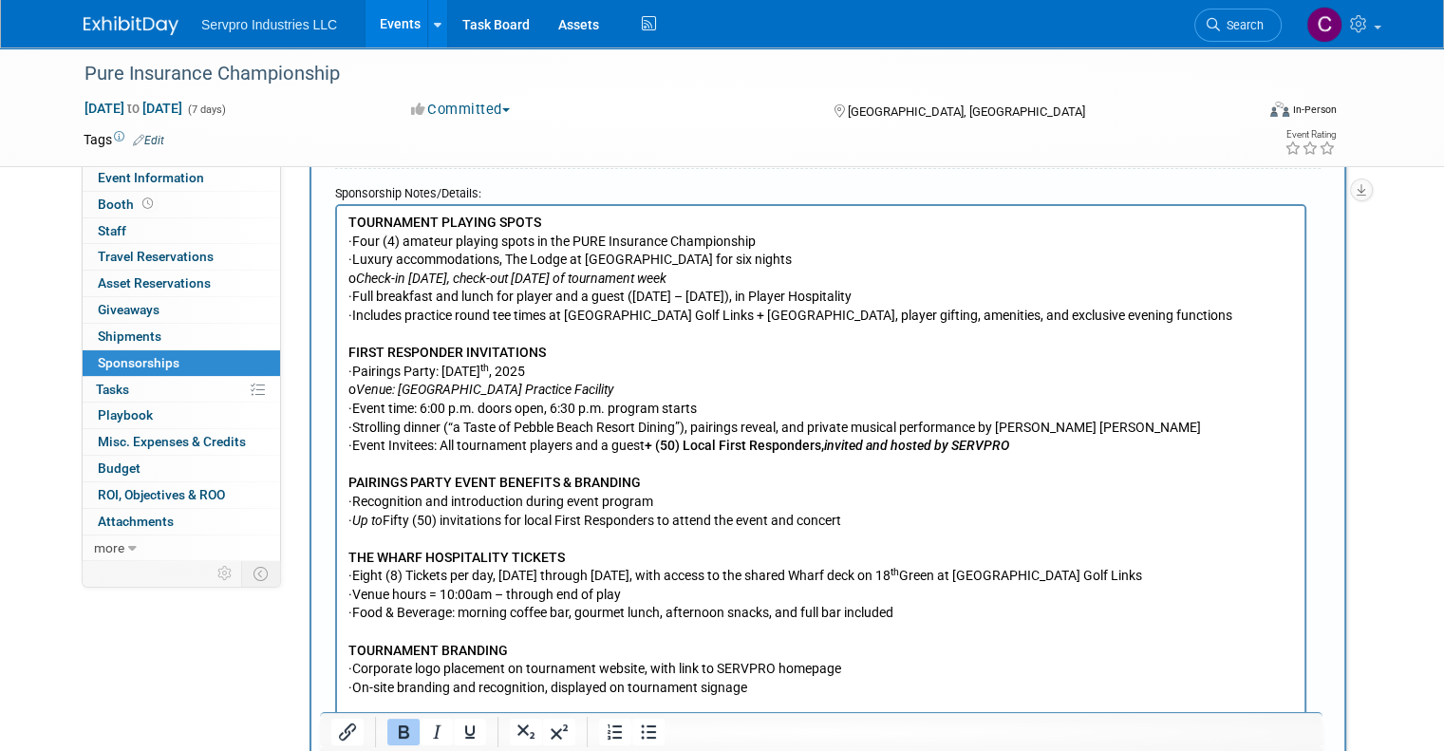
drag, startPoint x: 1441, startPoint y: 239, endPoint x: 1477, endPoint y: 350, distance: 116.8
click at [1443, 350] on html "Servpro Industries LLC Events Add Event Bulk Upload Events Shareable Event Boar…" at bounding box center [722, 80] width 1444 height 751
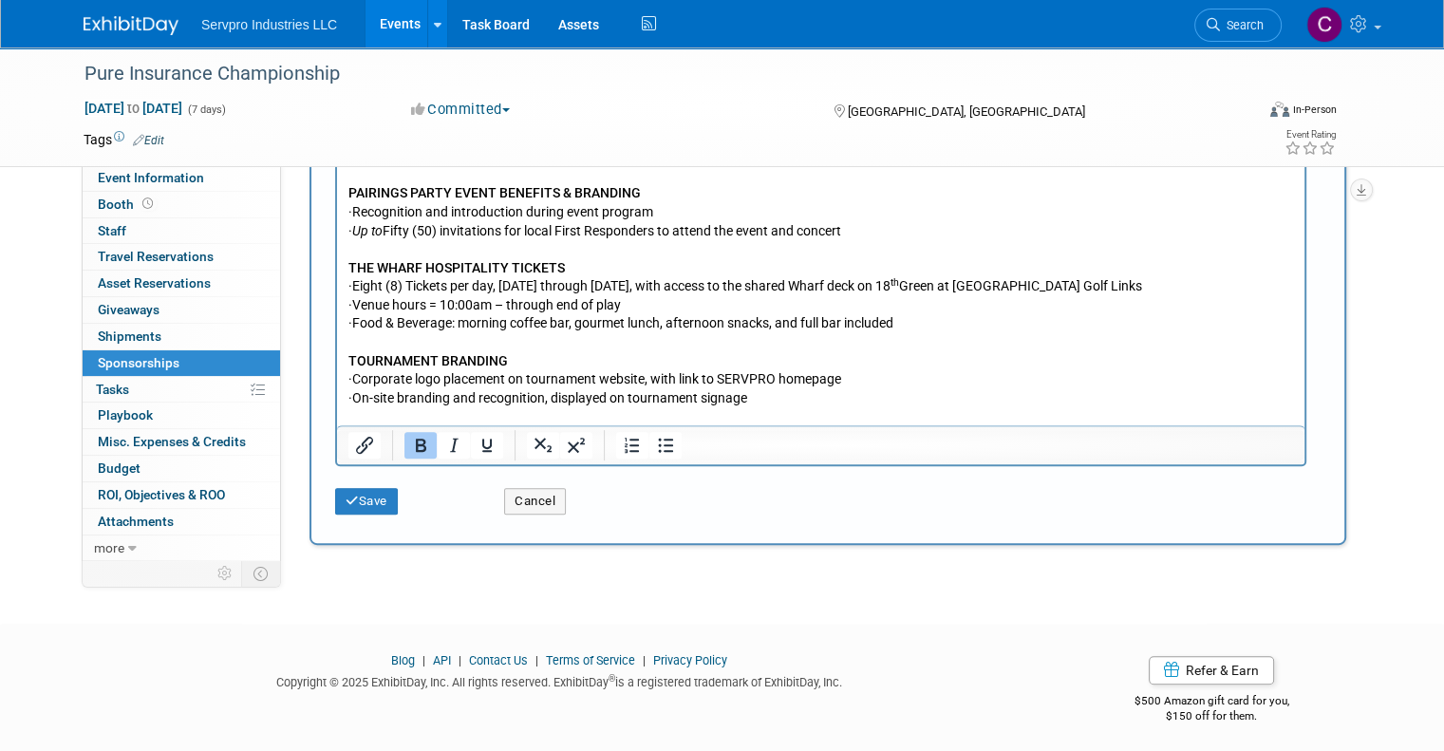
scroll to position [587, 0]
click at [357, 496] on button "Save" at bounding box center [366, 499] width 63 height 27
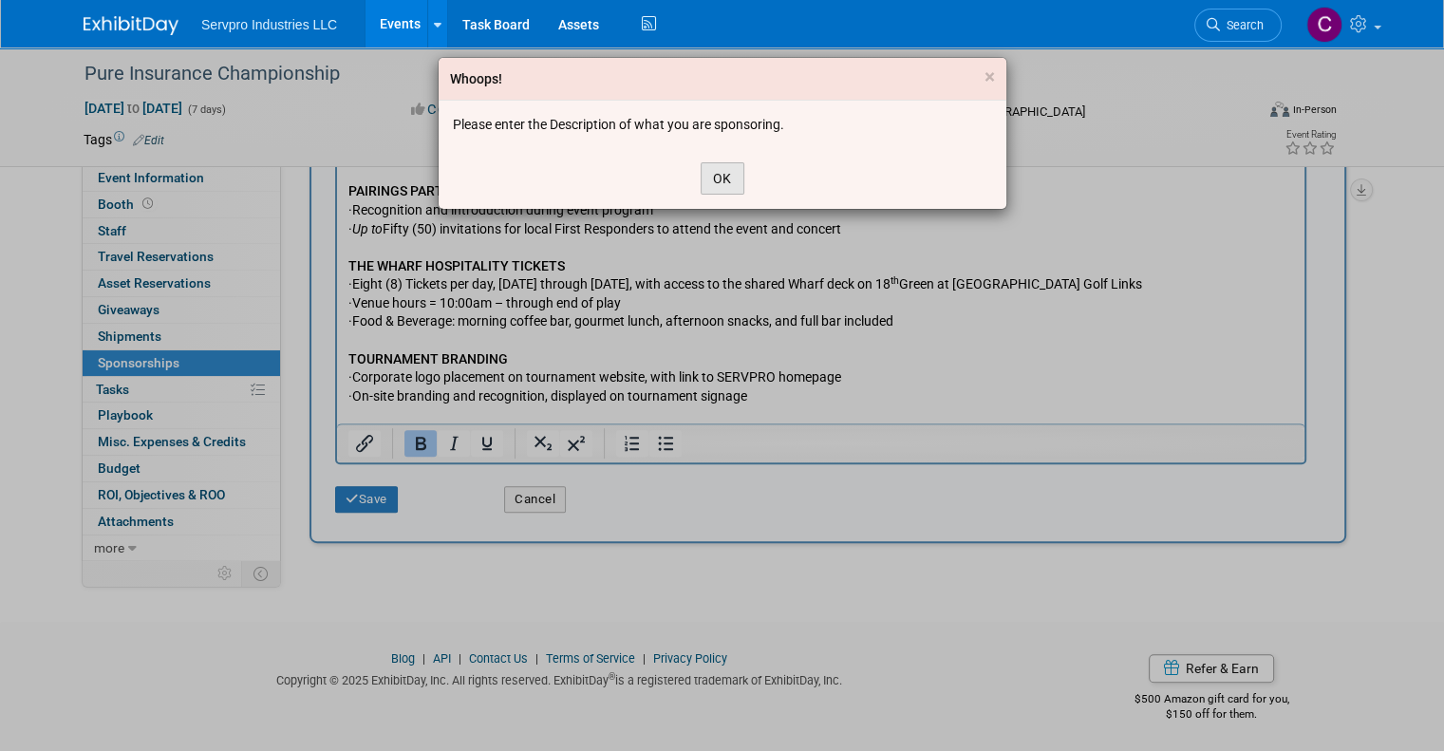
click at [723, 170] on button "OK" at bounding box center [722, 178] width 44 height 32
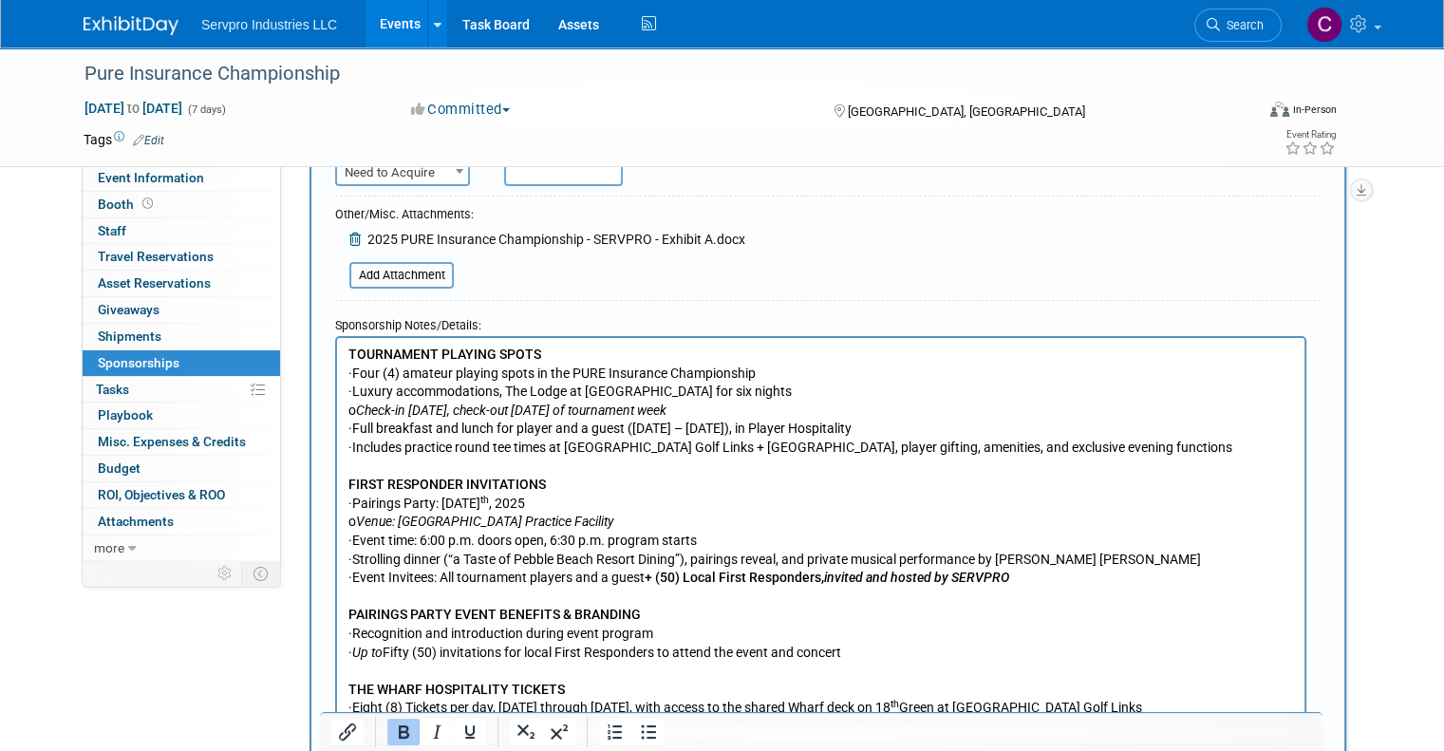
scroll to position [28, 0]
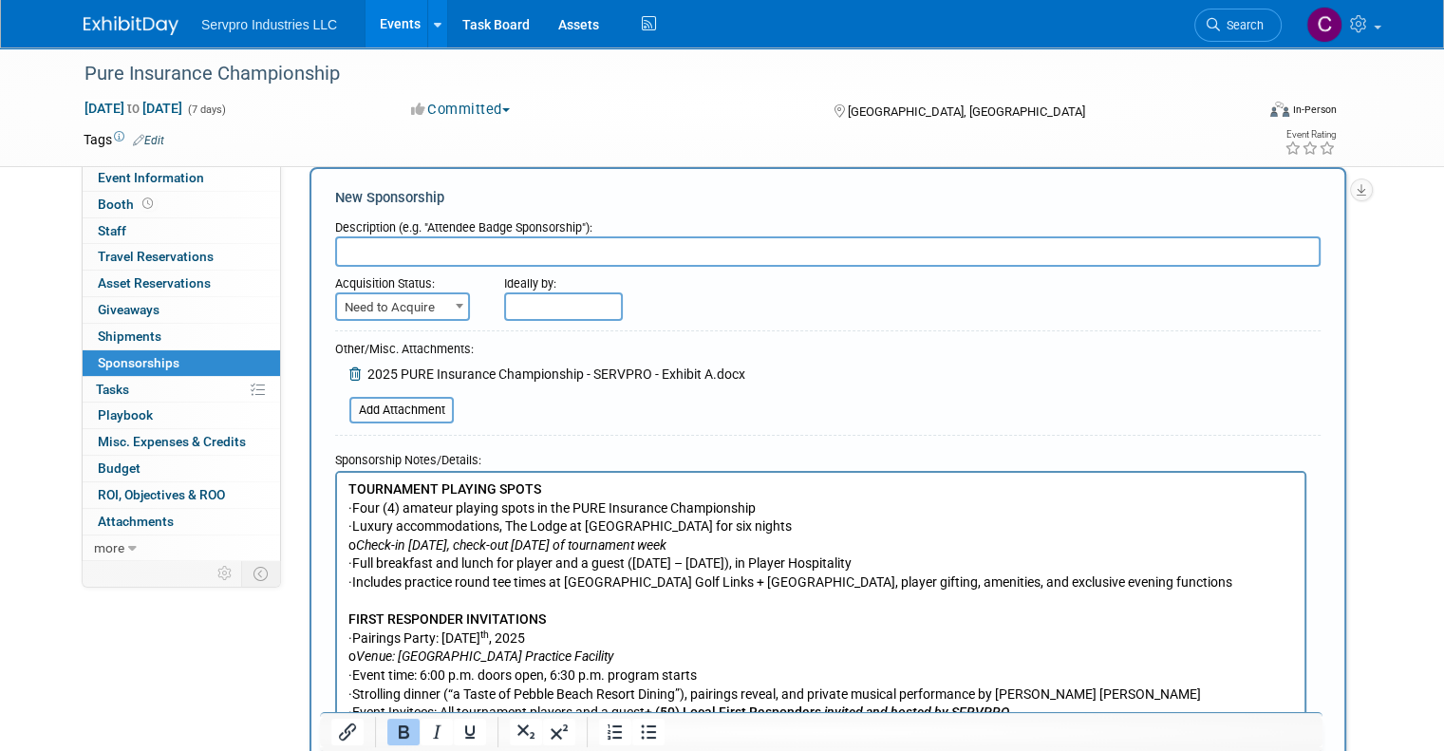
click at [405, 260] on input "text" at bounding box center [827, 251] width 985 height 30
type input "S"
type input "2025 Sponsorship"
click at [376, 304] on span "Need to Acquire" at bounding box center [402, 307] width 131 height 27
select select "2"
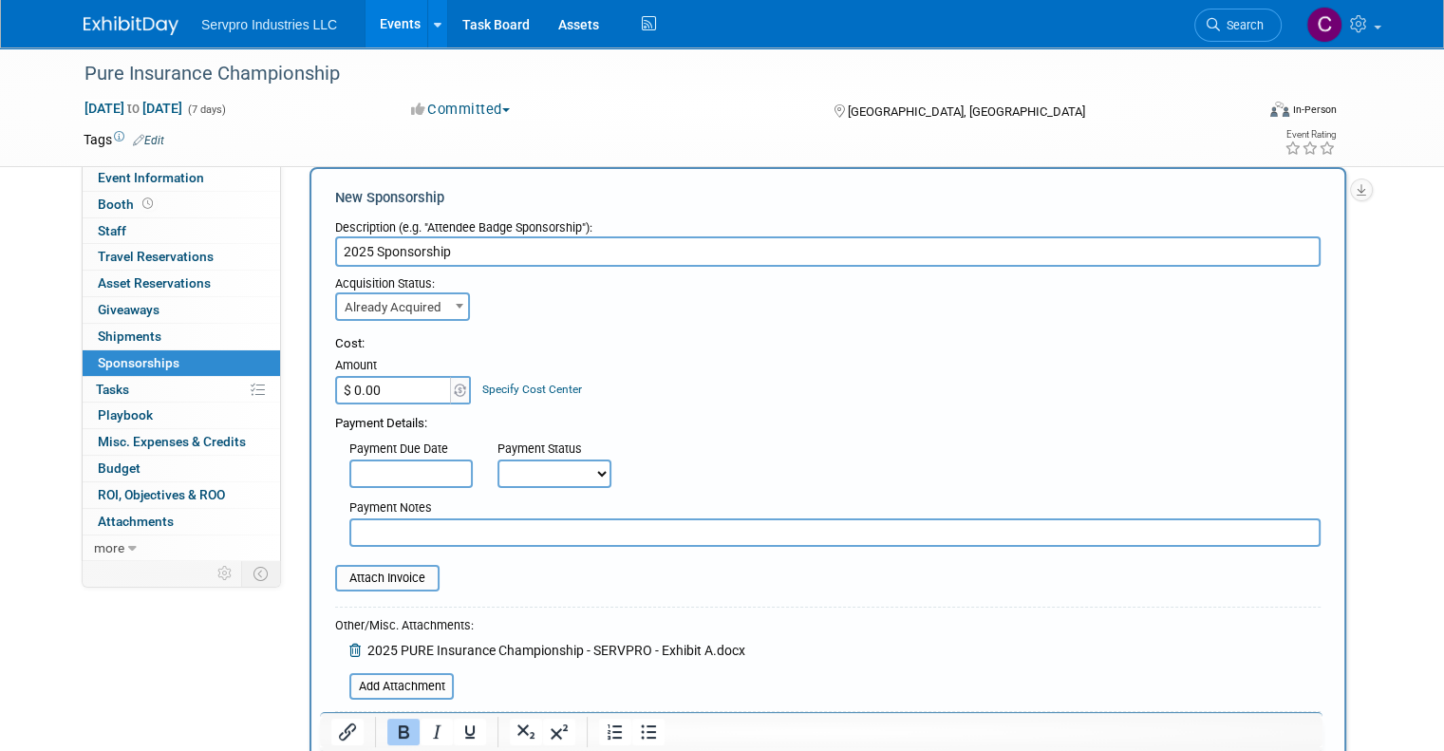
click at [361, 389] on input "$ 0.00" at bounding box center [394, 390] width 119 height 28
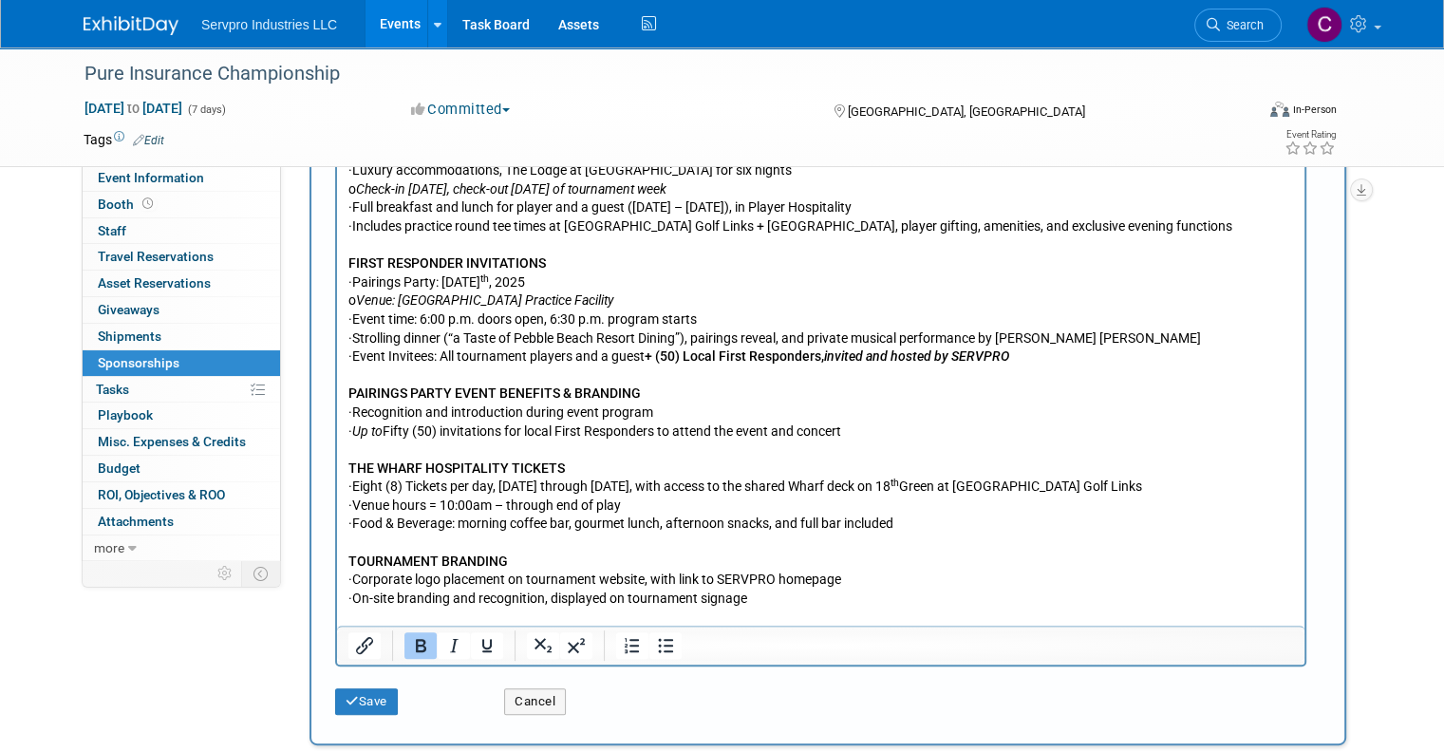
scroll to position [673, 0]
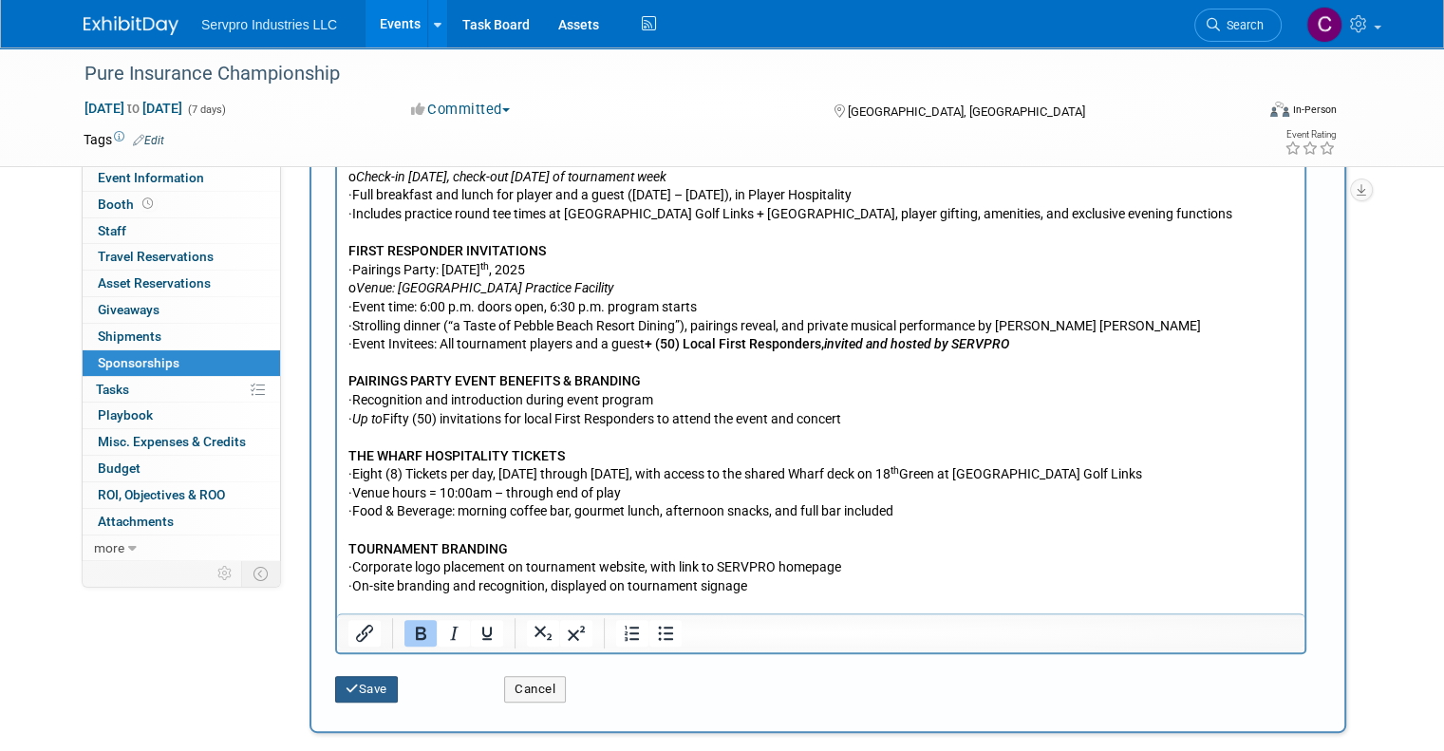
type input "$ 210,000.00"
click at [343, 696] on button "Save" at bounding box center [366, 689] width 63 height 27
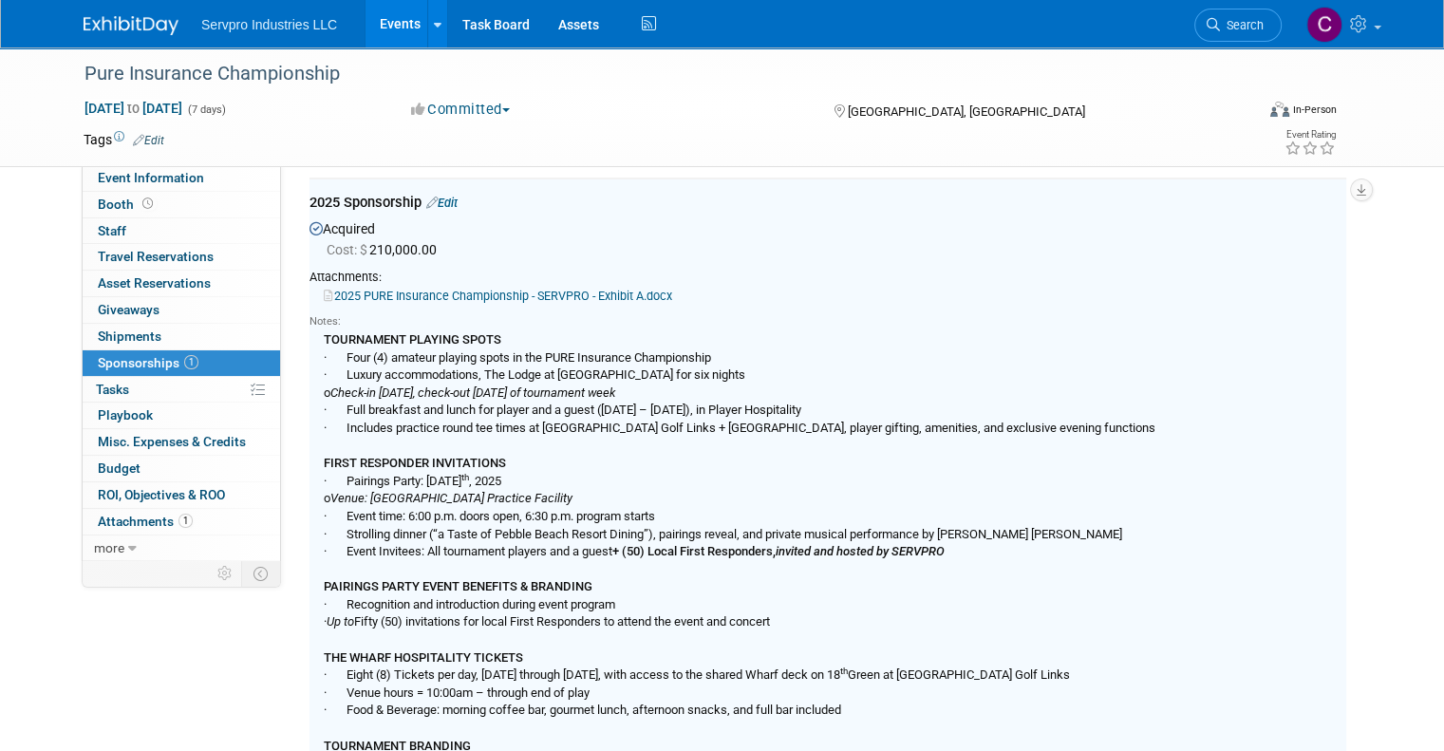
scroll to position [38, 0]
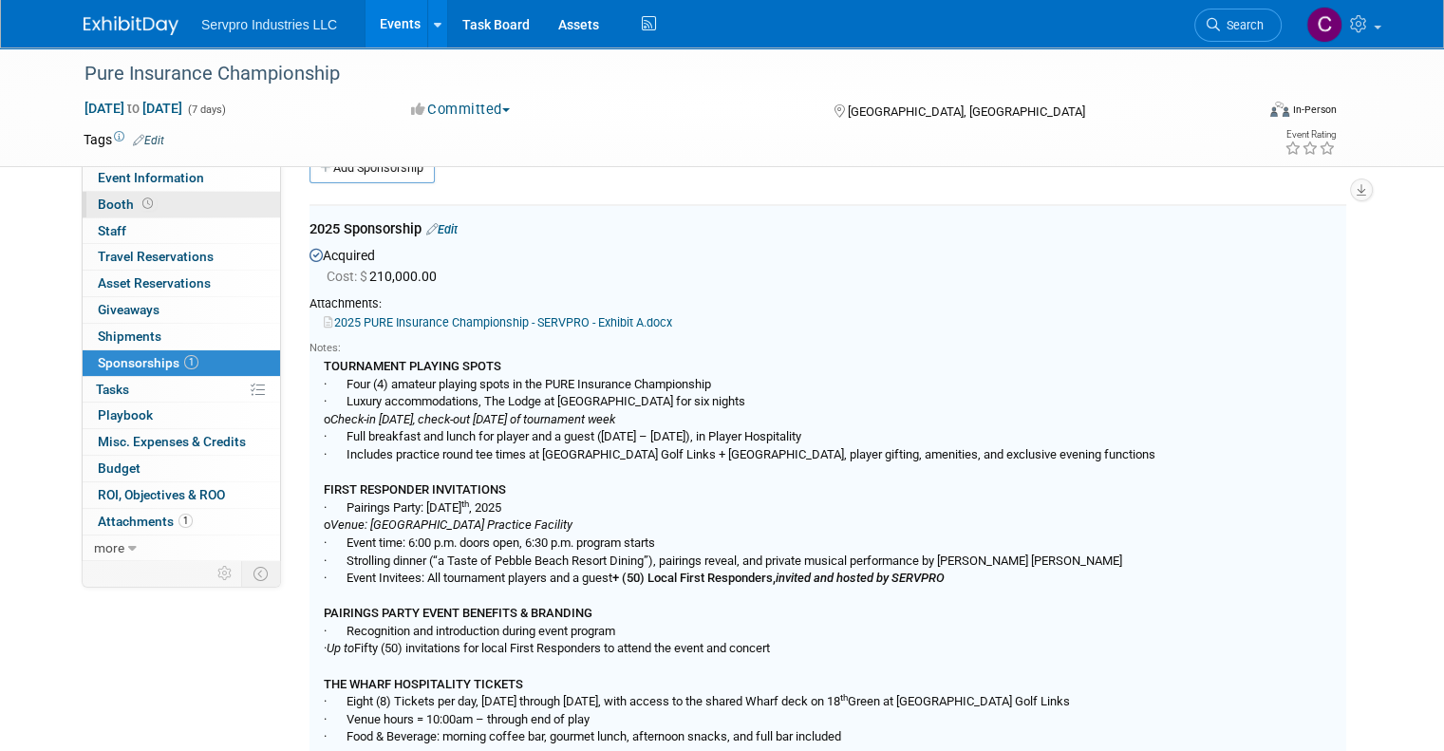
click at [142, 198] on icon at bounding box center [147, 203] width 10 height 10
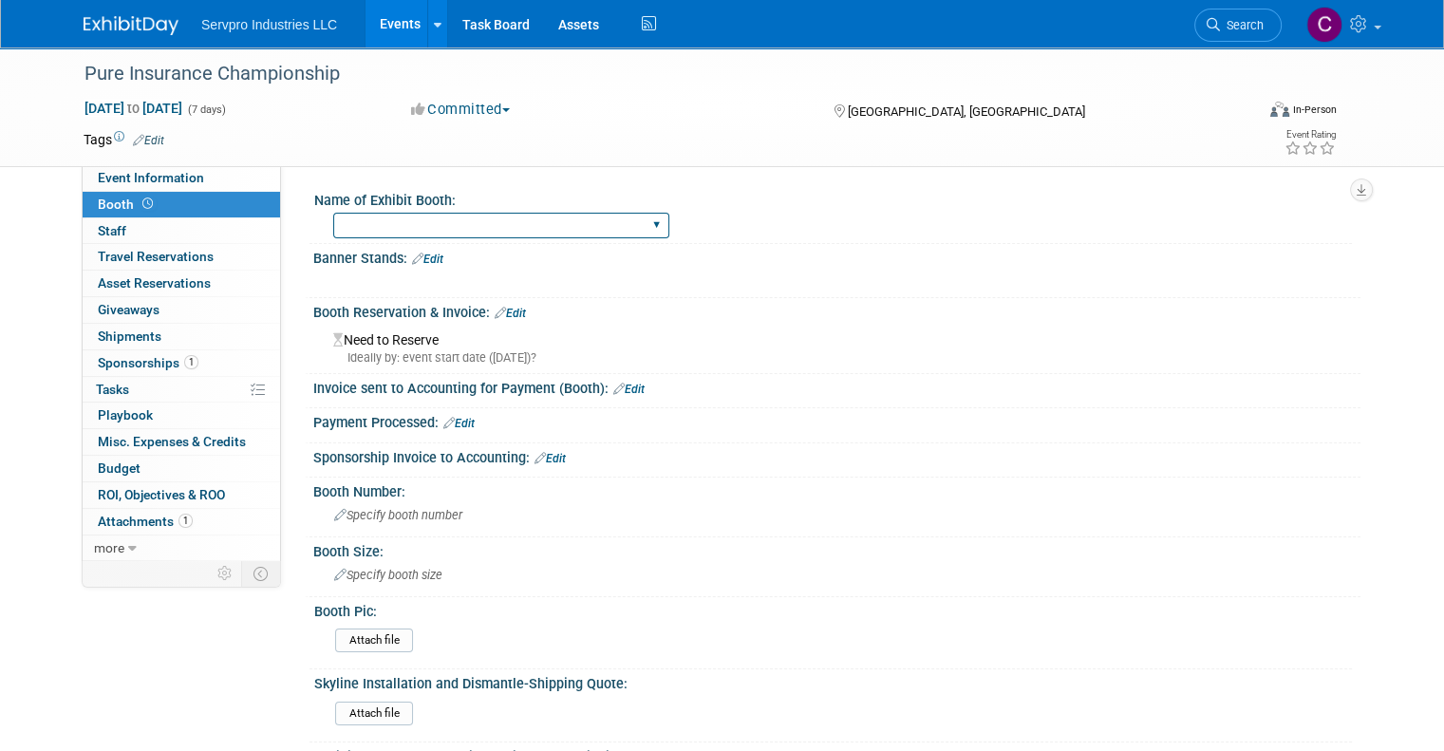
click at [340, 225] on select "Island Booth Tradewinds Immerse Popup 10 Foot Banner Stand Invita 10 Foot Strai…" at bounding box center [501, 226] width 336 height 26
select select "No Booth Needed"
click at [333, 213] on select "Island Booth Tradewinds Immerse Popup 10 Foot Banner Stand Invita 10 Foot Strai…" at bounding box center [501, 226] width 336 height 26
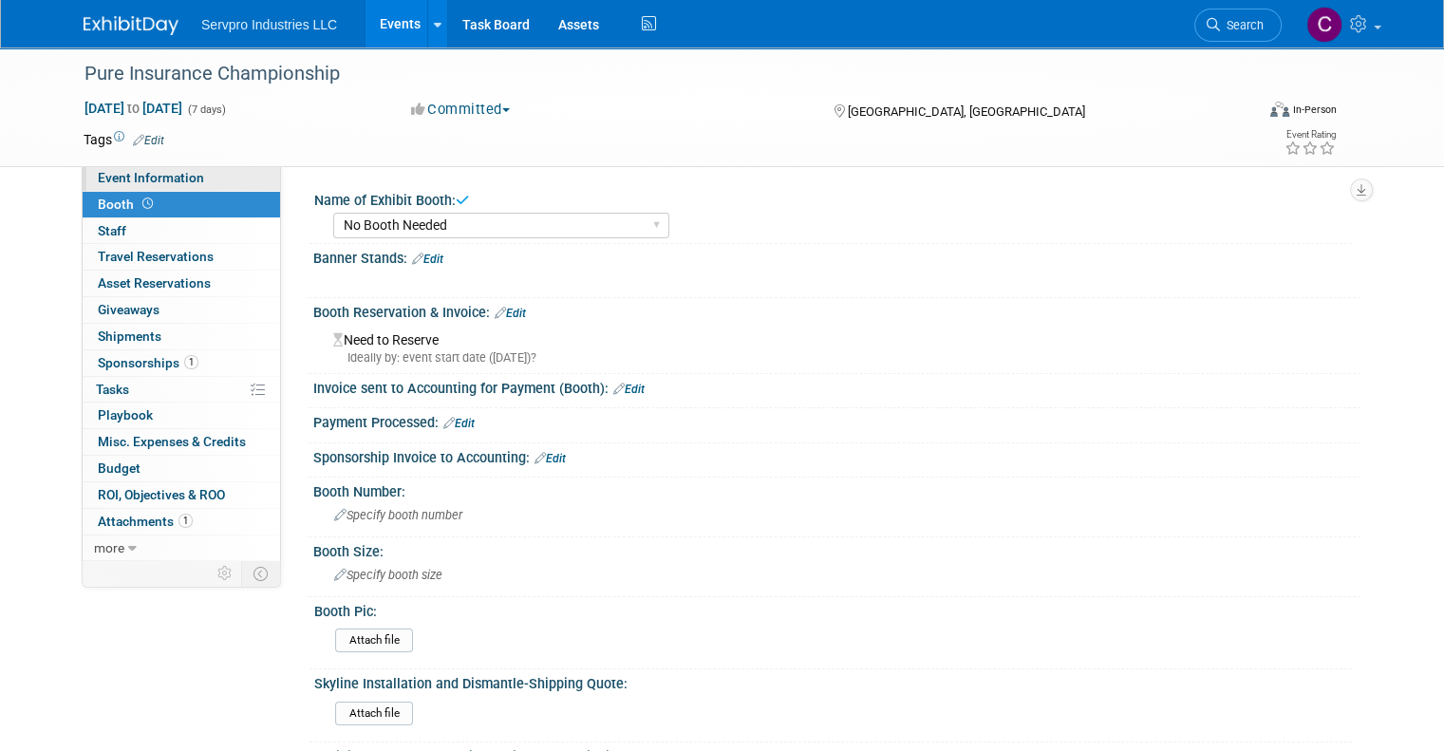
click at [148, 171] on span "Event Information" at bounding box center [151, 177] width 106 height 15
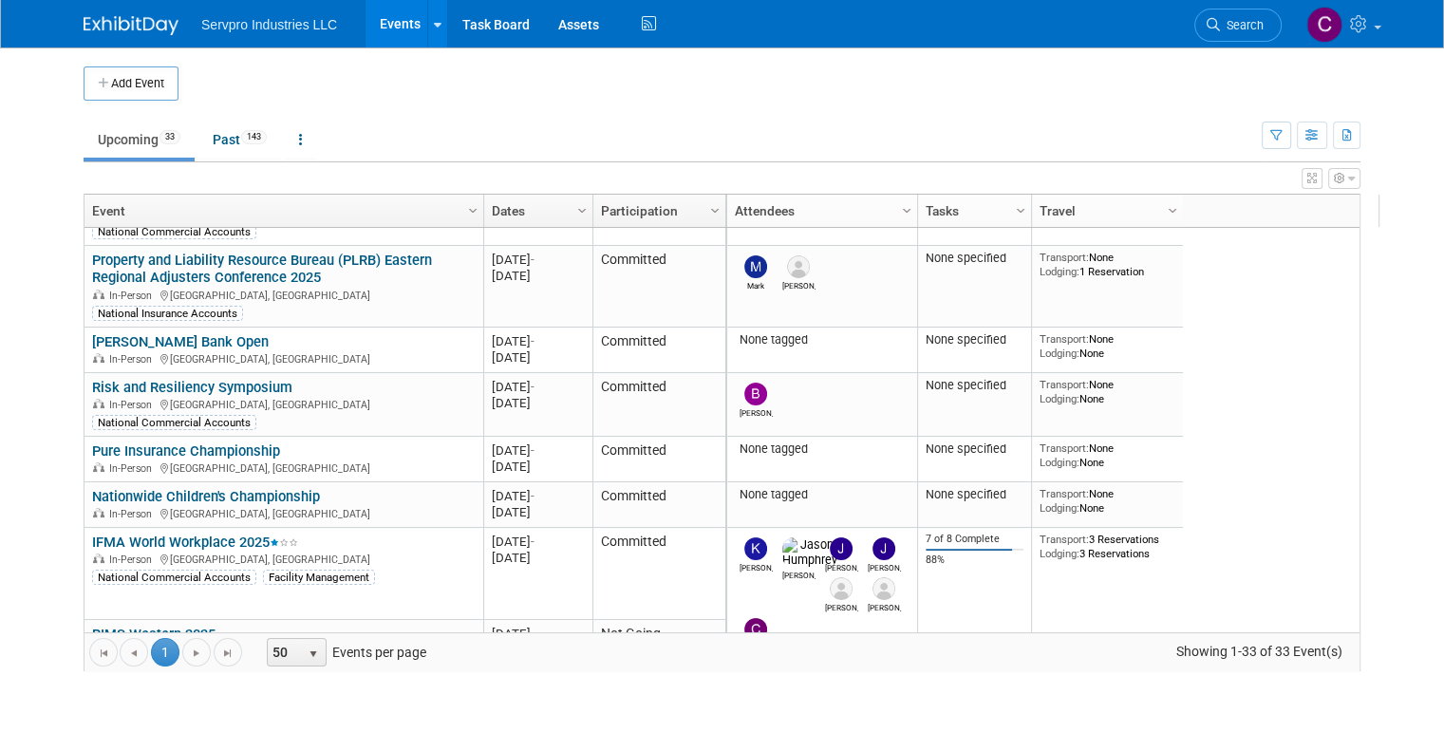
scroll to position [280, 0]
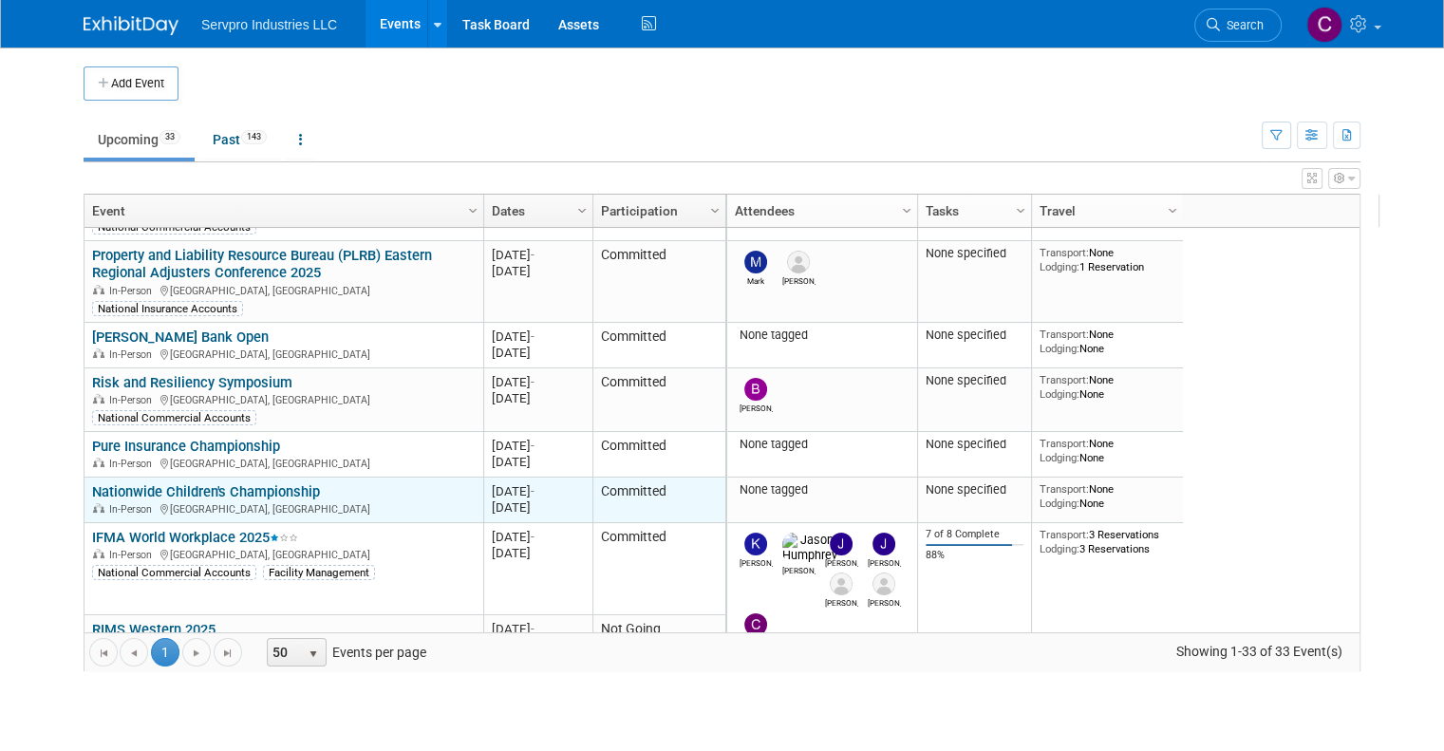
click at [273, 489] on link "Nationwide Children's Championship" at bounding box center [206, 491] width 228 height 17
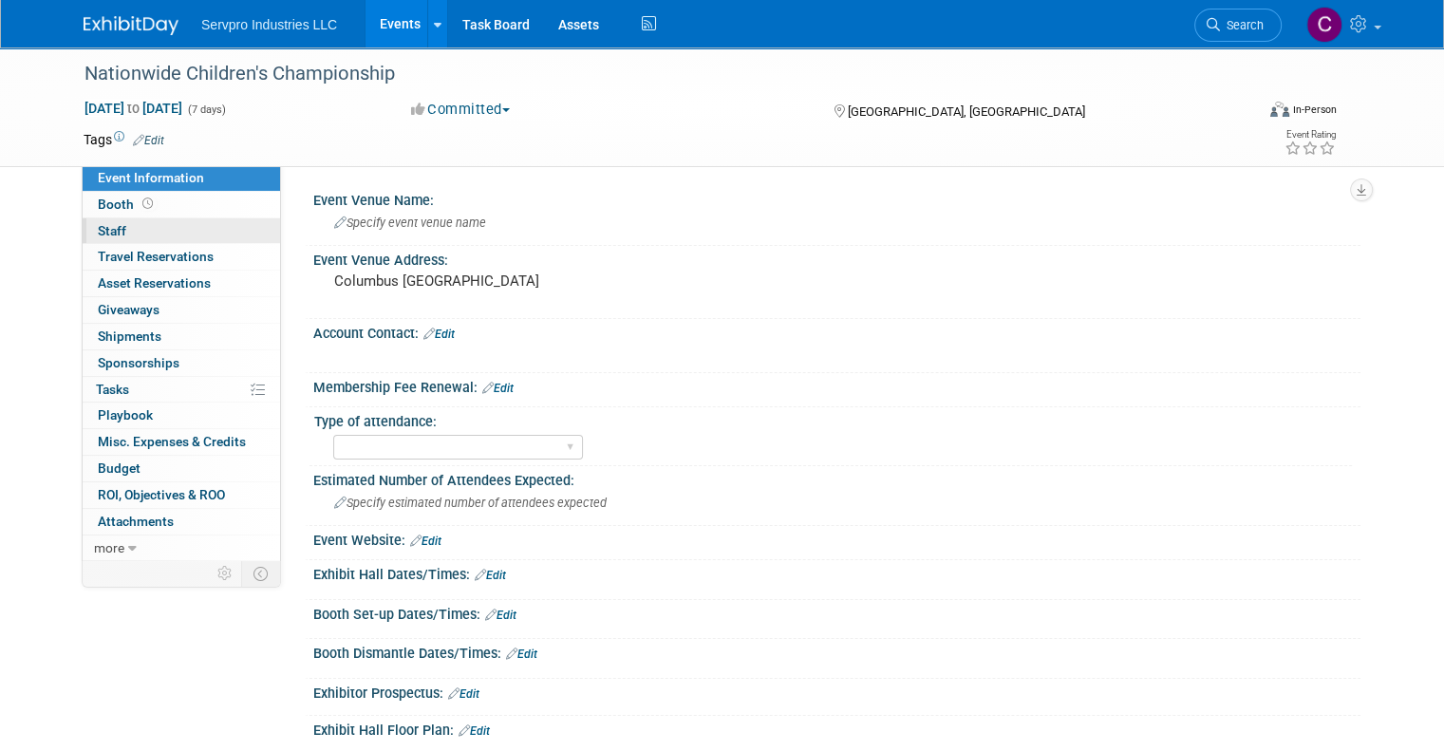
click at [99, 235] on span "Staff 0" at bounding box center [112, 230] width 28 height 15
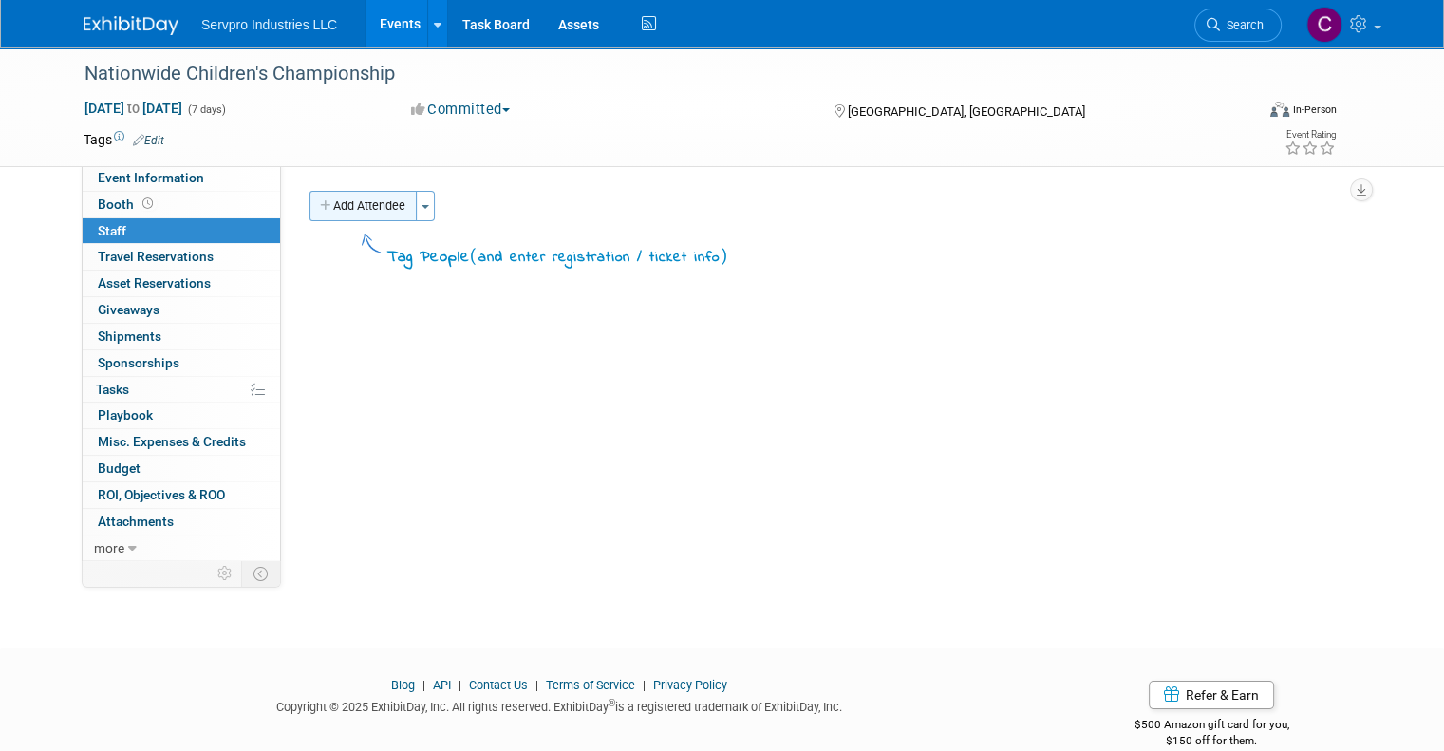
click at [357, 199] on button "Add Attendee" at bounding box center [362, 206] width 107 height 30
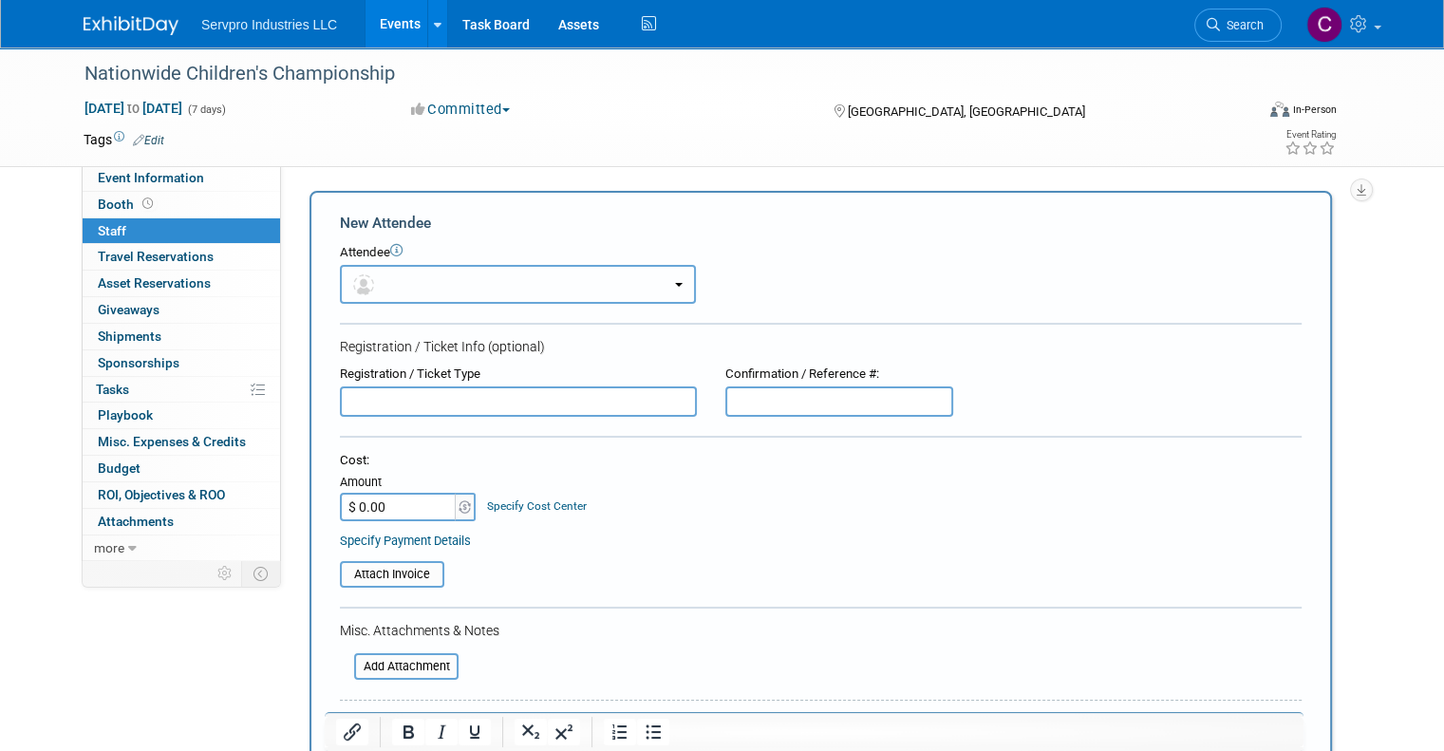
click at [397, 285] on button "button" at bounding box center [518, 284] width 356 height 39
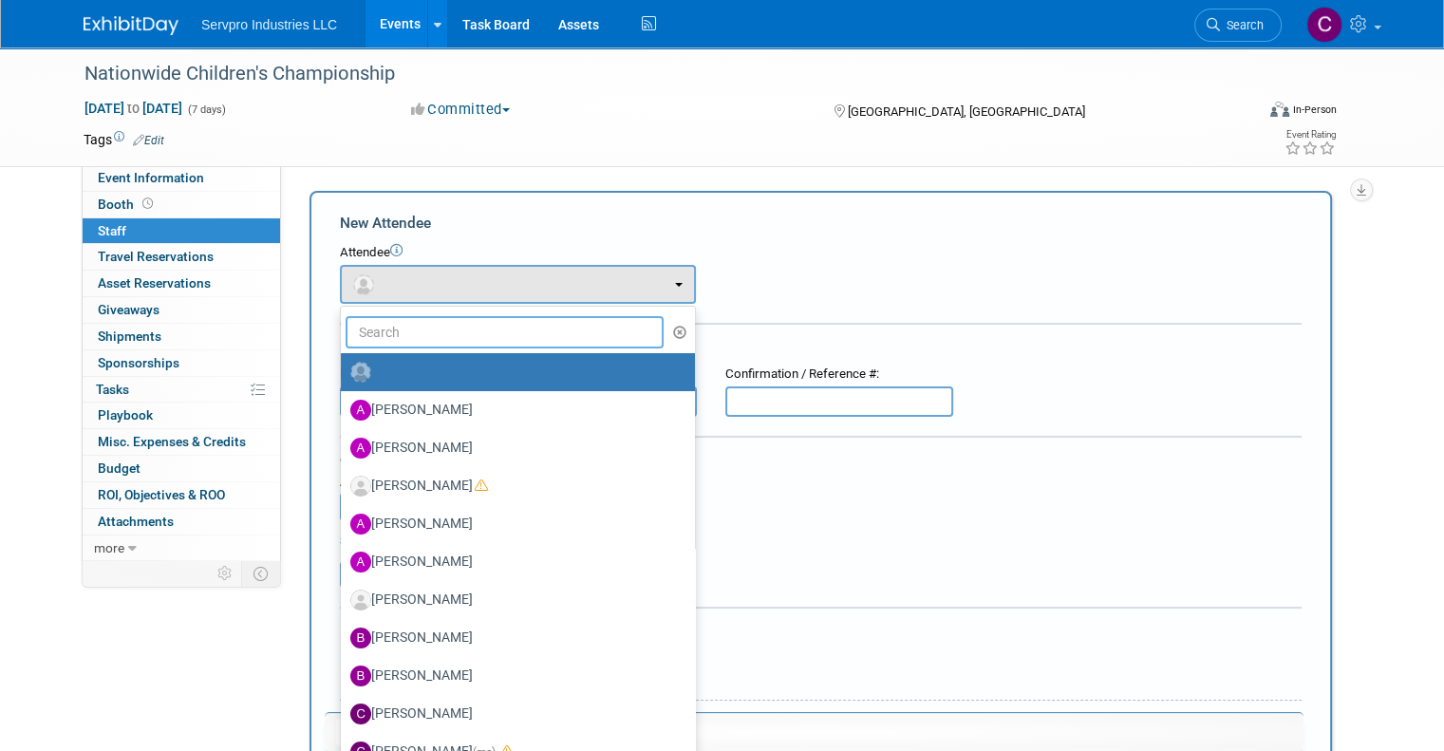
click at [383, 335] on input "text" at bounding box center [504, 332] width 318 height 32
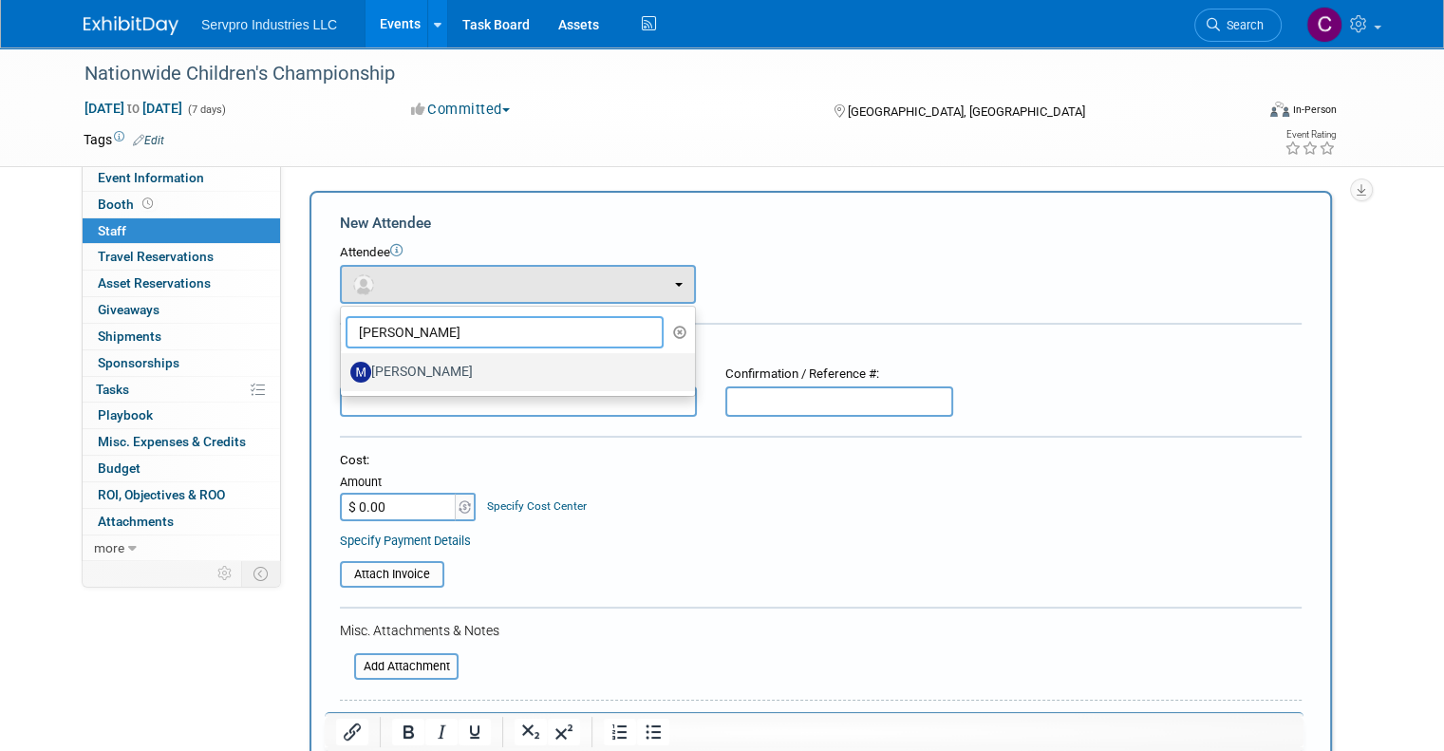
type input "mark bri"
click at [376, 374] on label "[PERSON_NAME]" at bounding box center [513, 372] width 326 height 30
click at [344, 374] on input "[PERSON_NAME]" at bounding box center [337, 370] width 12 height 12
select select "6e8099b7-f6b5-4517-aa4b-5229db2e2024"
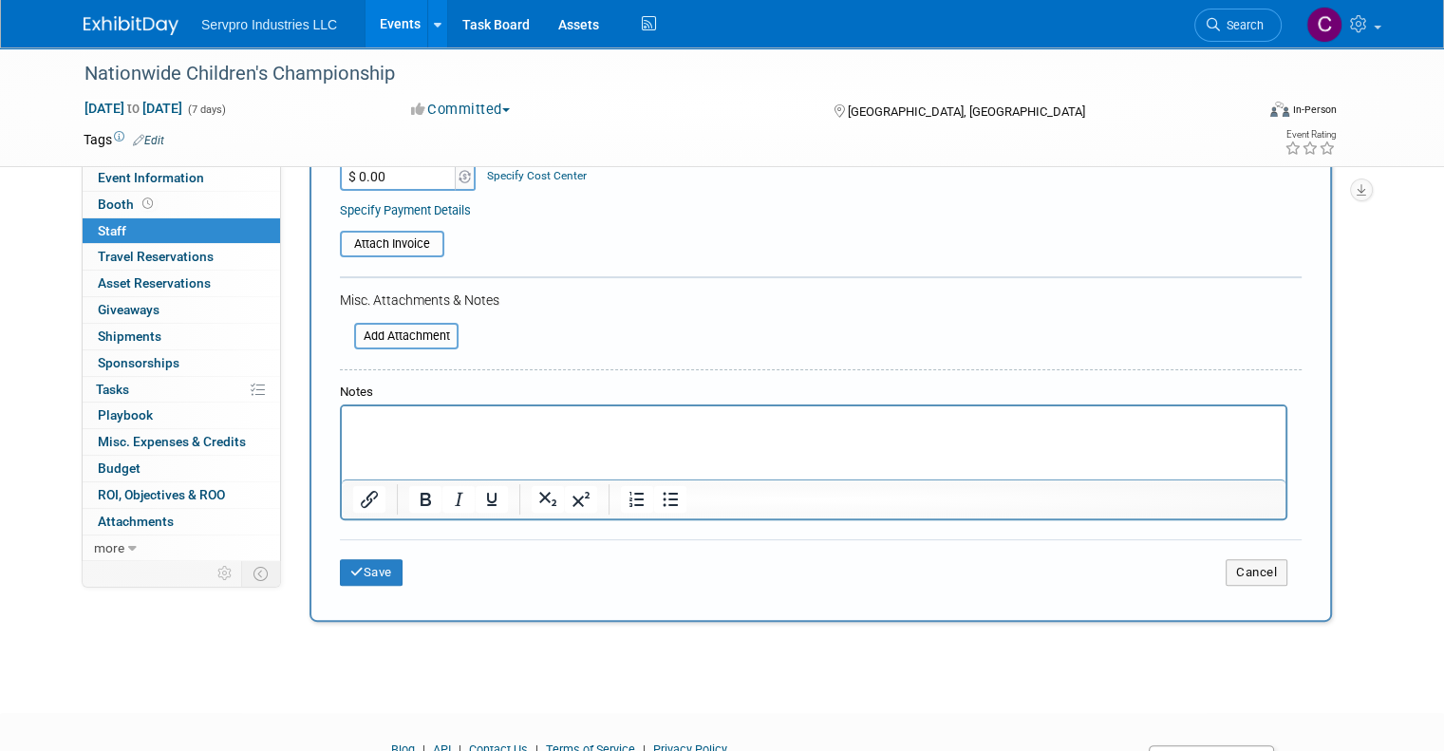
scroll to position [396, 0]
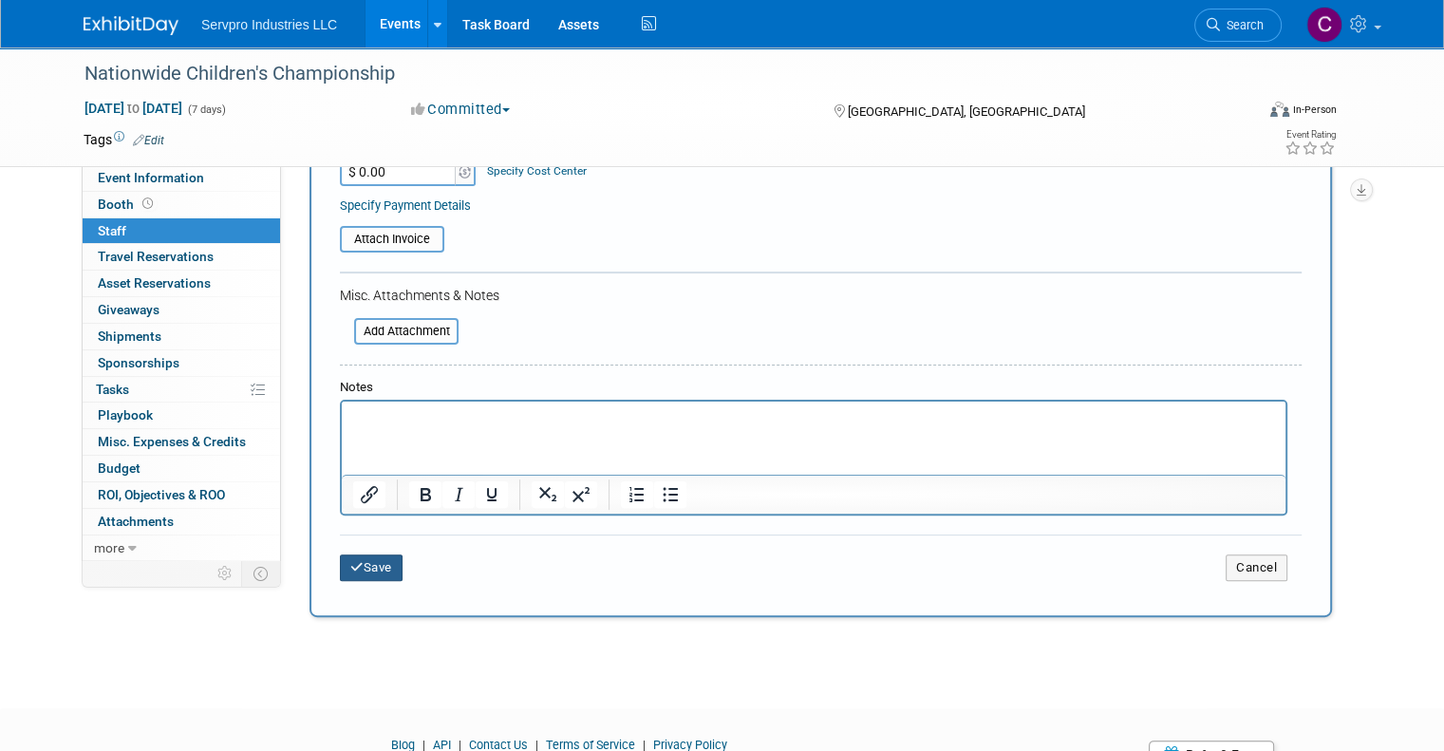
click at [364, 560] on button "Save" at bounding box center [371, 567] width 63 height 27
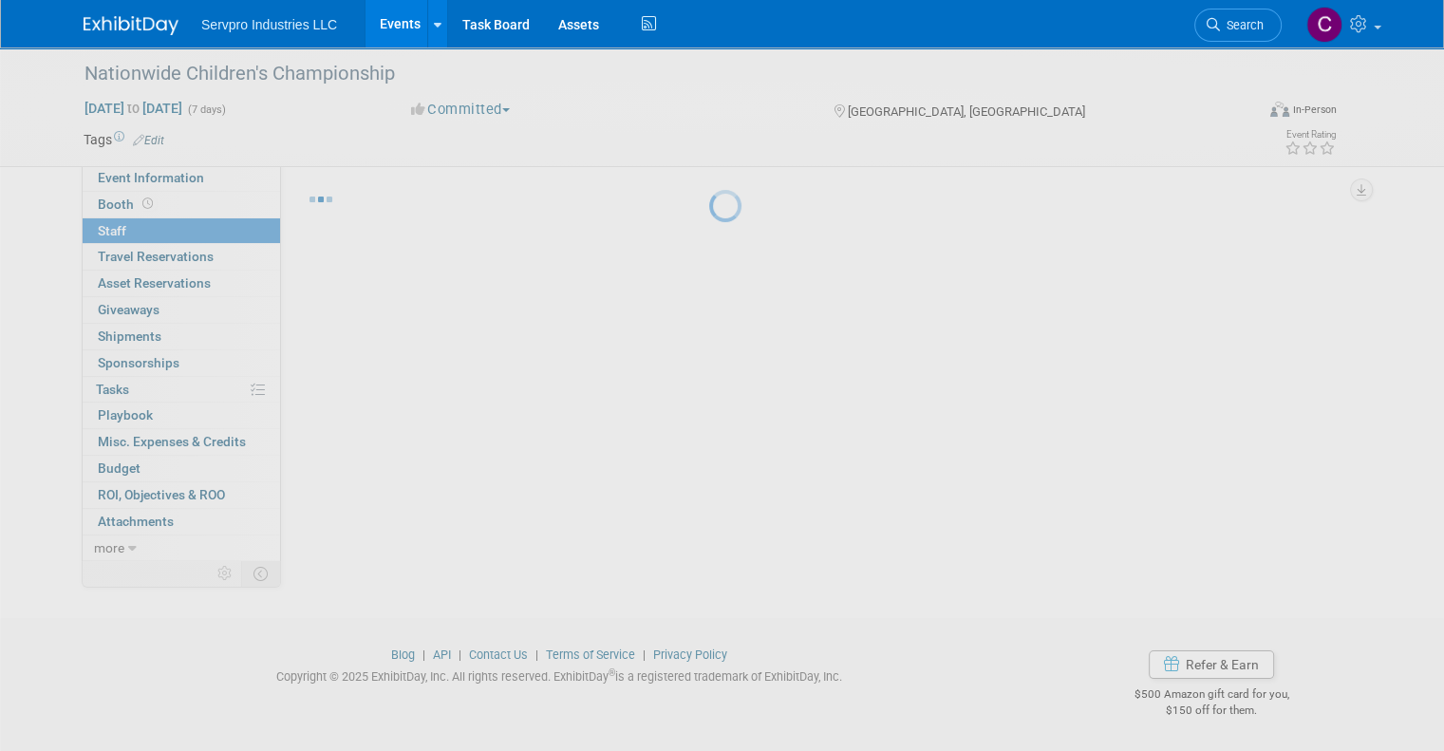
scroll to position [30, 0]
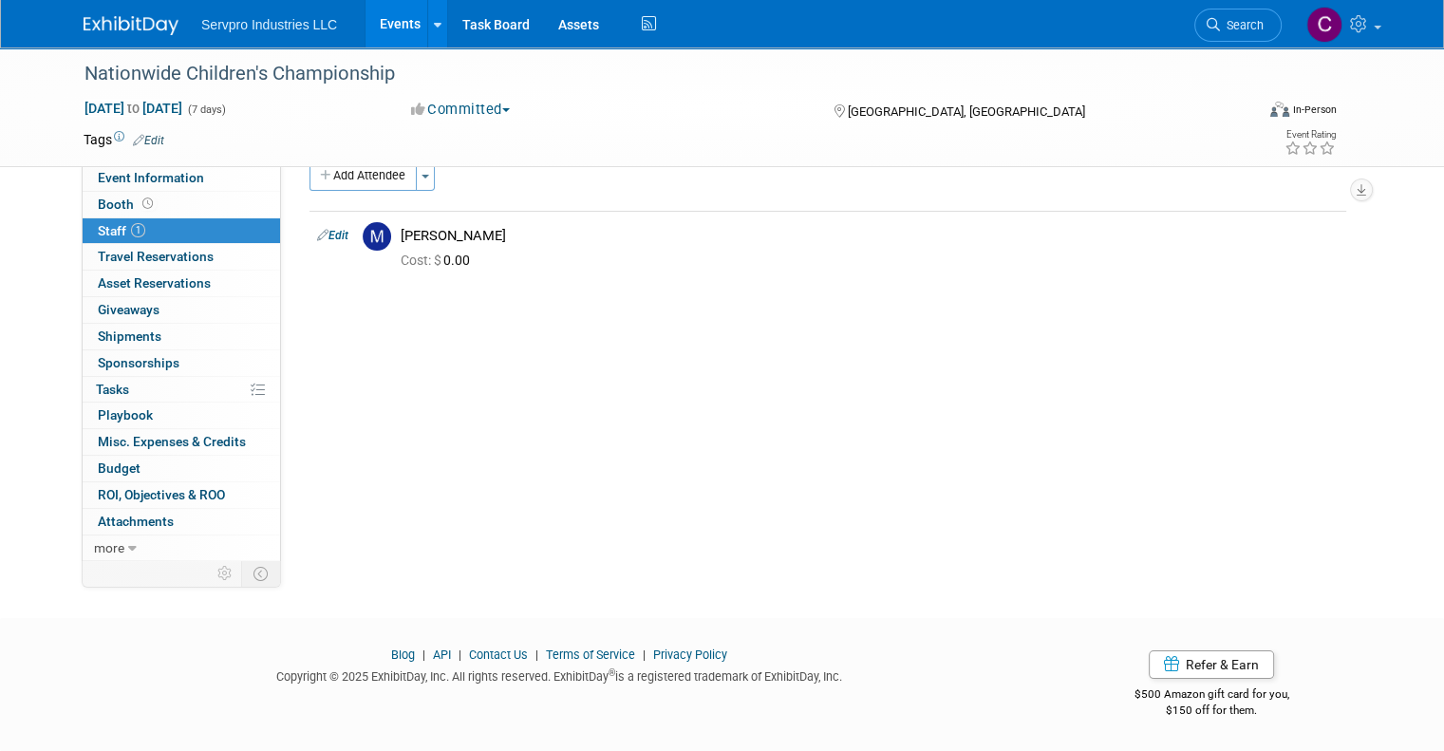
click at [371, 21] on link "Events" at bounding box center [399, 23] width 69 height 47
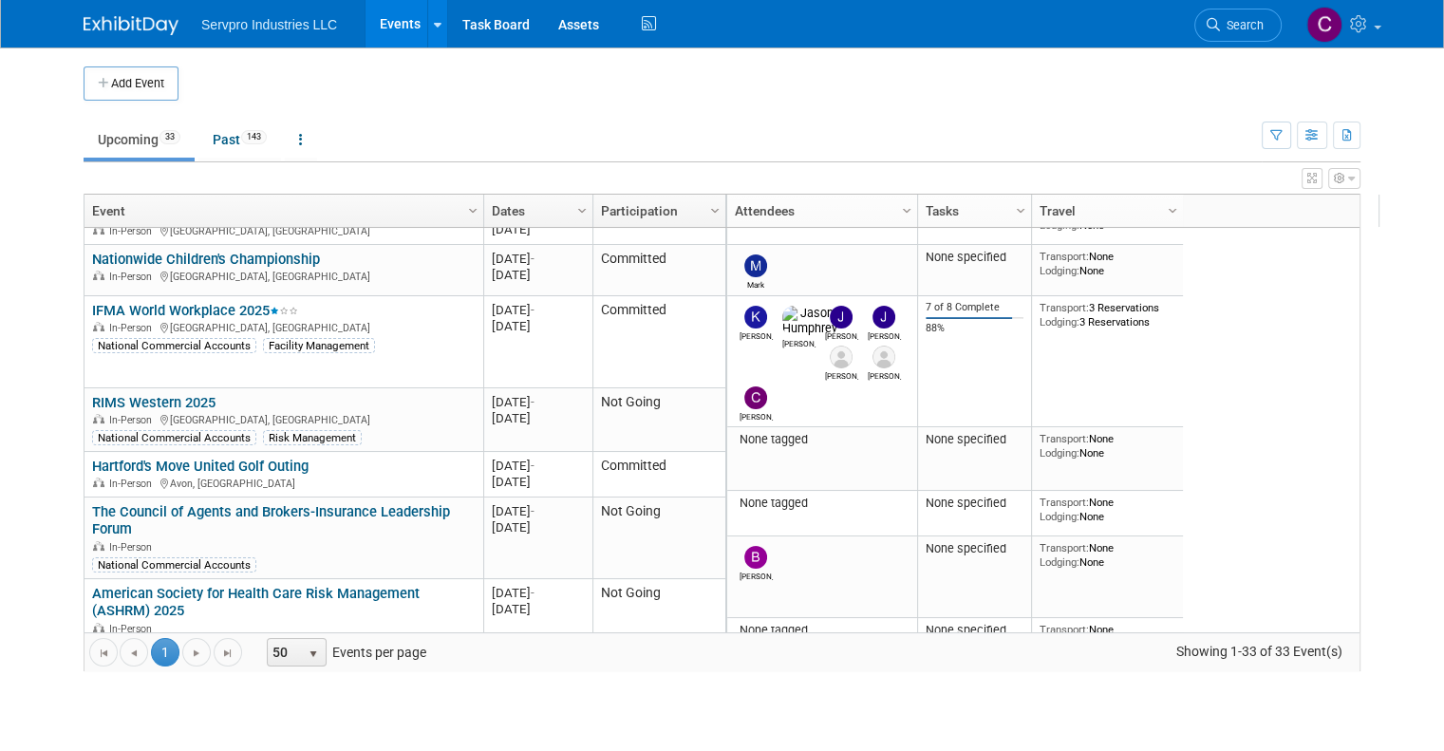
scroll to position [477, 0]
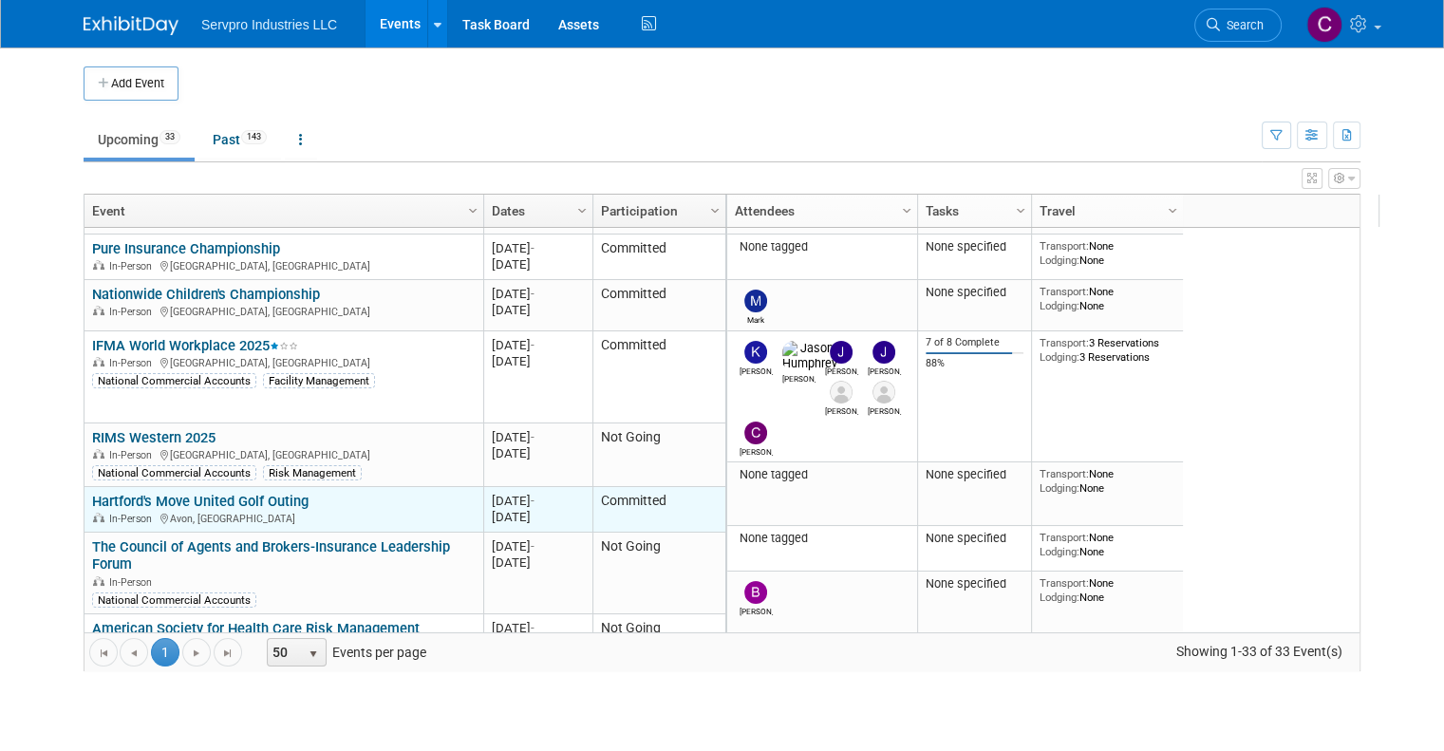
click at [164, 500] on link "Hartford's Move United Golf Outing" at bounding box center [200, 501] width 216 height 17
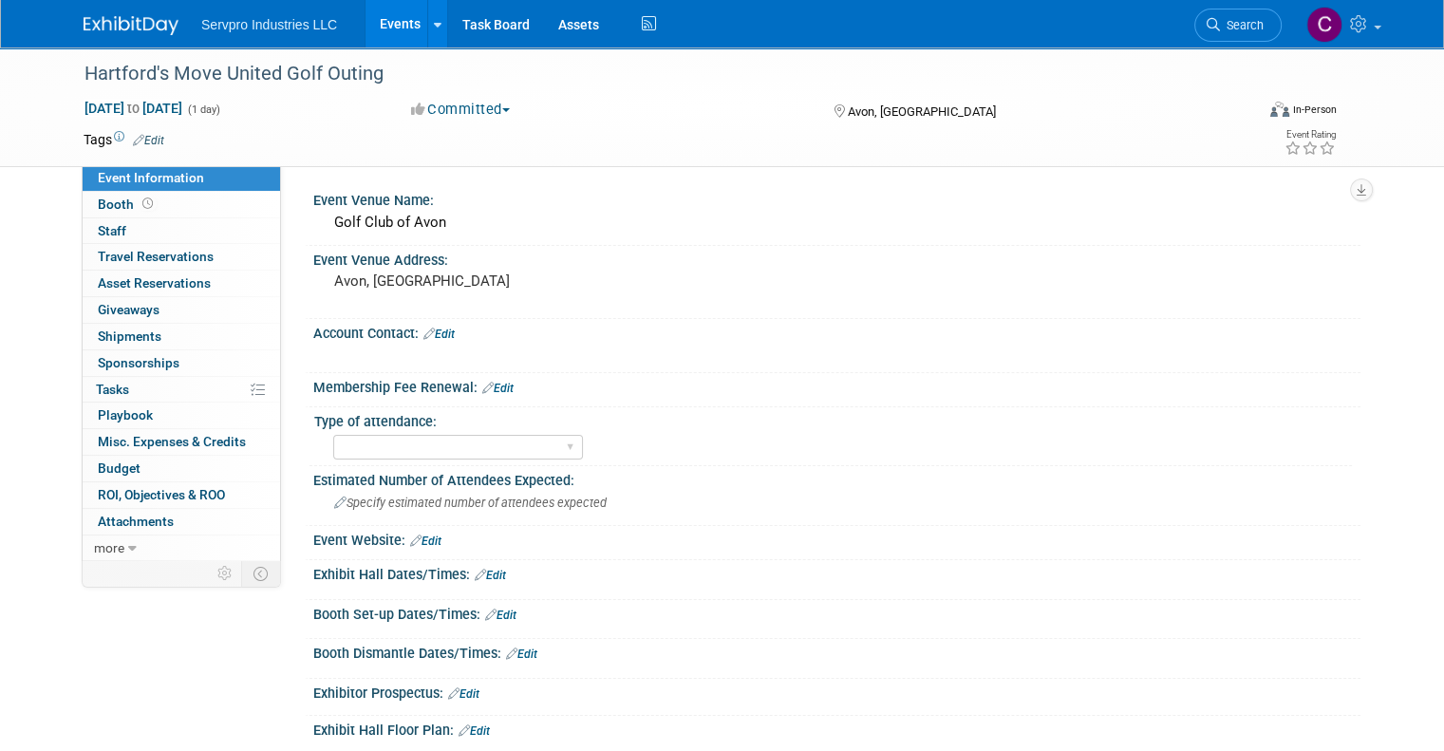
click at [375, 14] on link "Events" at bounding box center [399, 23] width 69 height 47
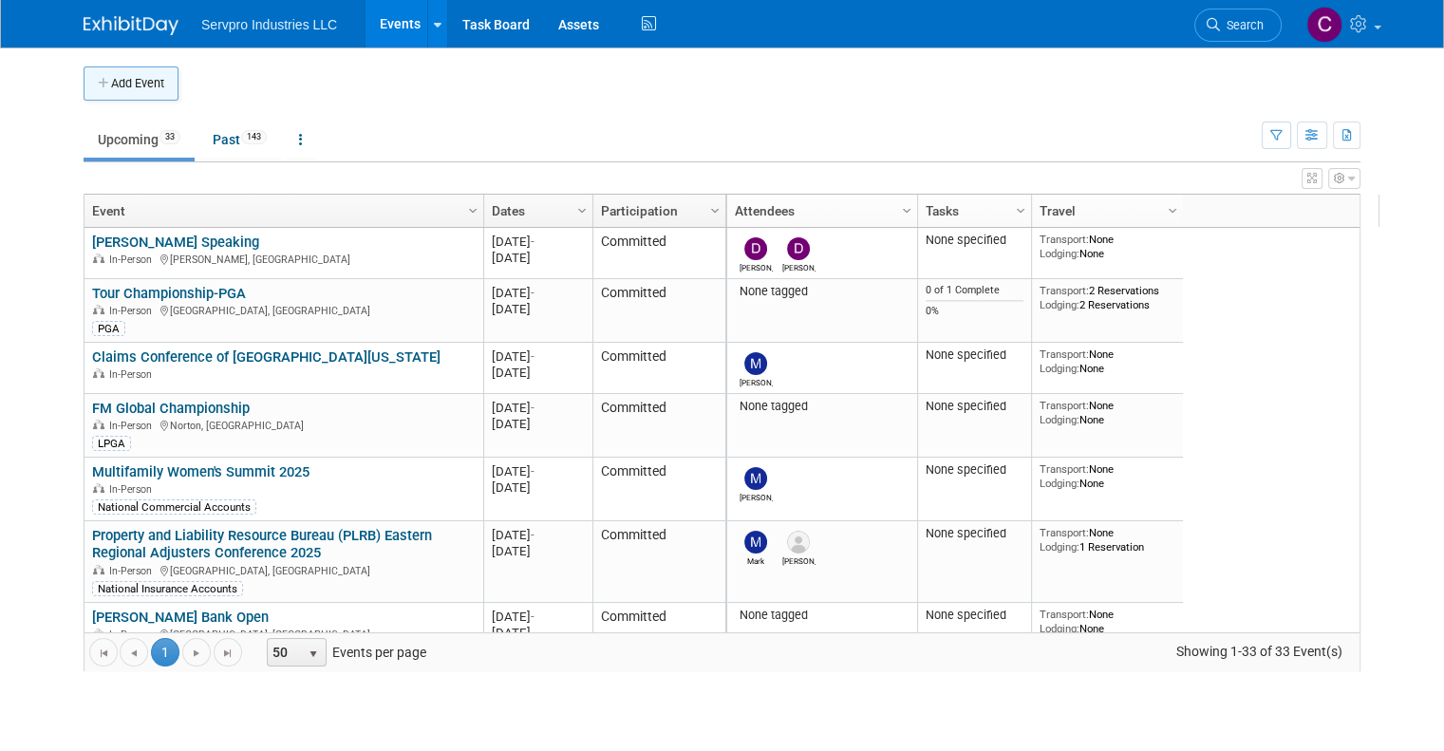
click at [118, 85] on button "Add Event" at bounding box center [131, 83] width 95 height 34
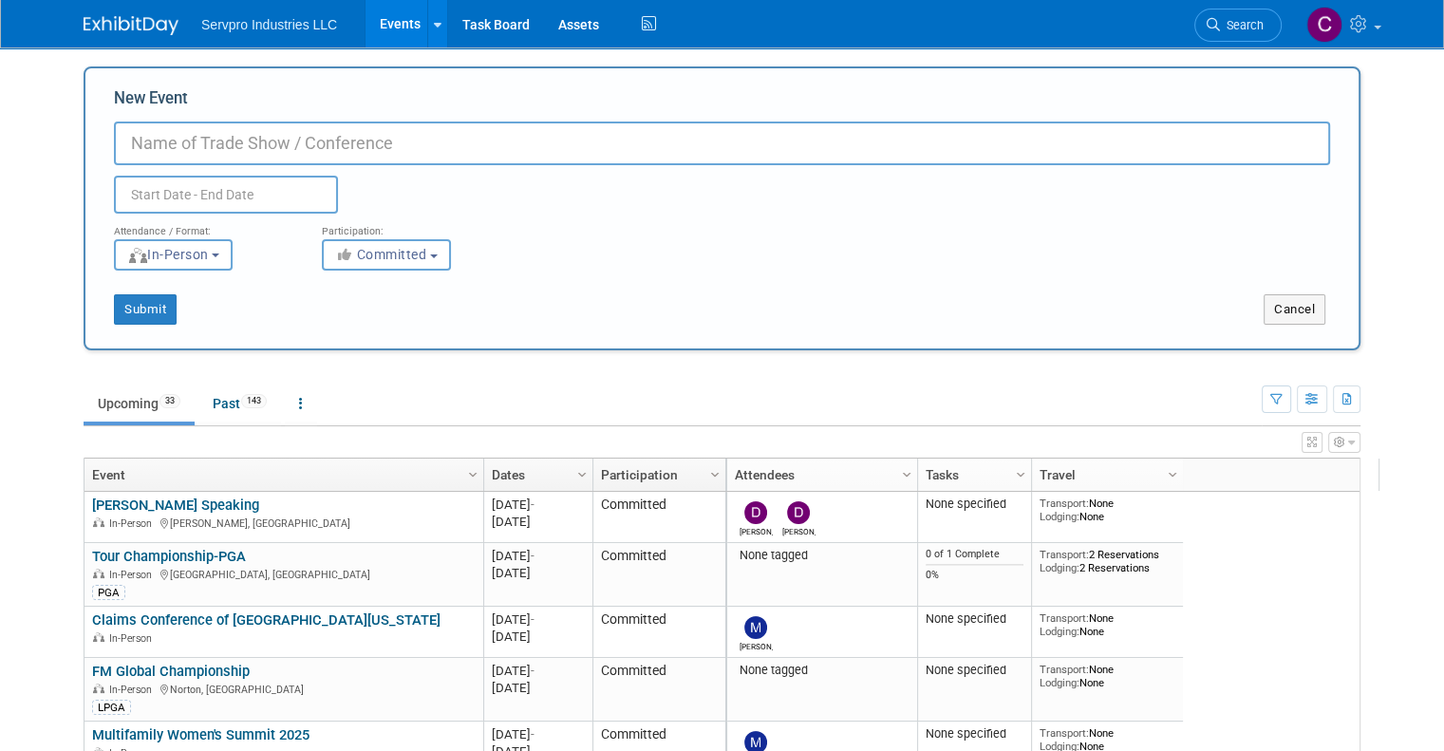
click at [269, 146] on input "New Event" at bounding box center [722, 143] width 1216 height 44
paste input "Rick Dubois"
click at [269, 146] on input "Rick Dubois" at bounding box center [722, 143] width 1216 height 44
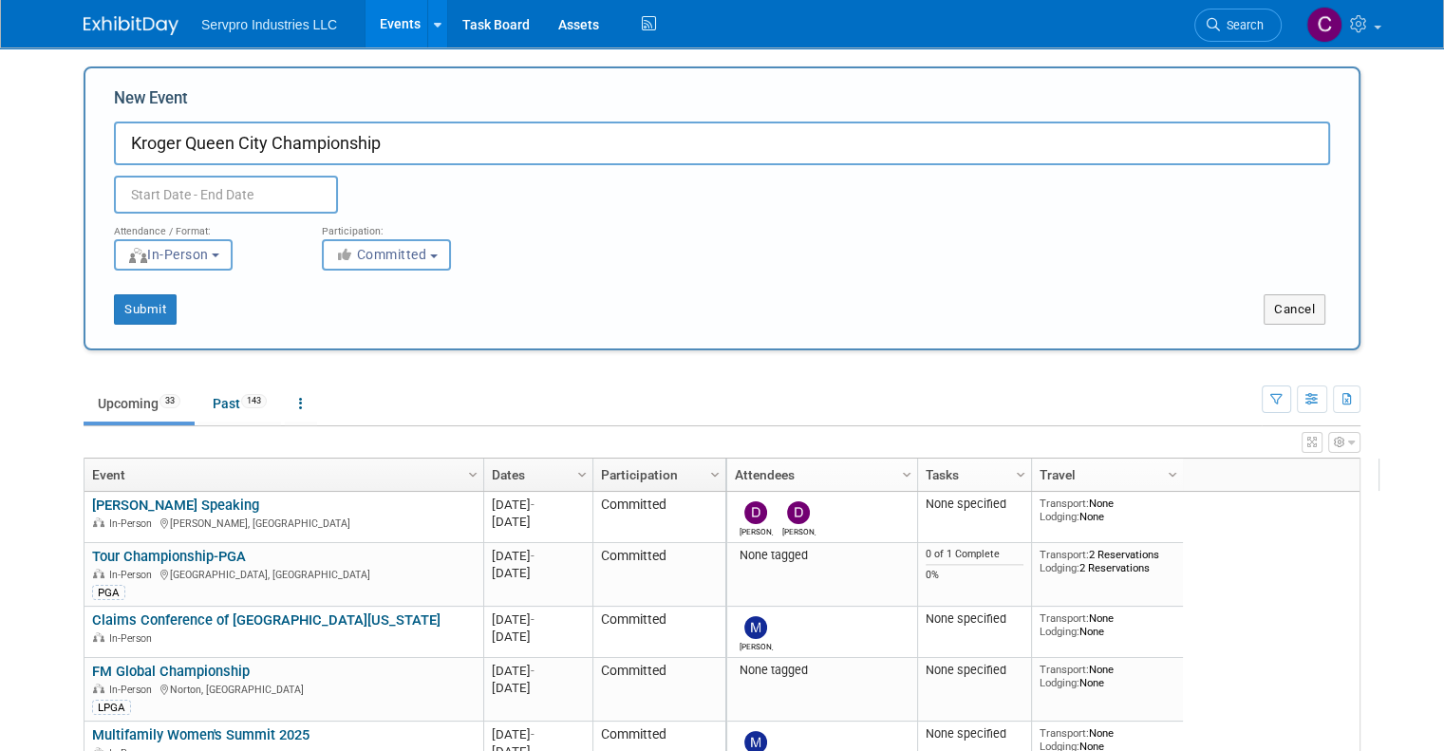
type input "Kroger Queen City Championship"
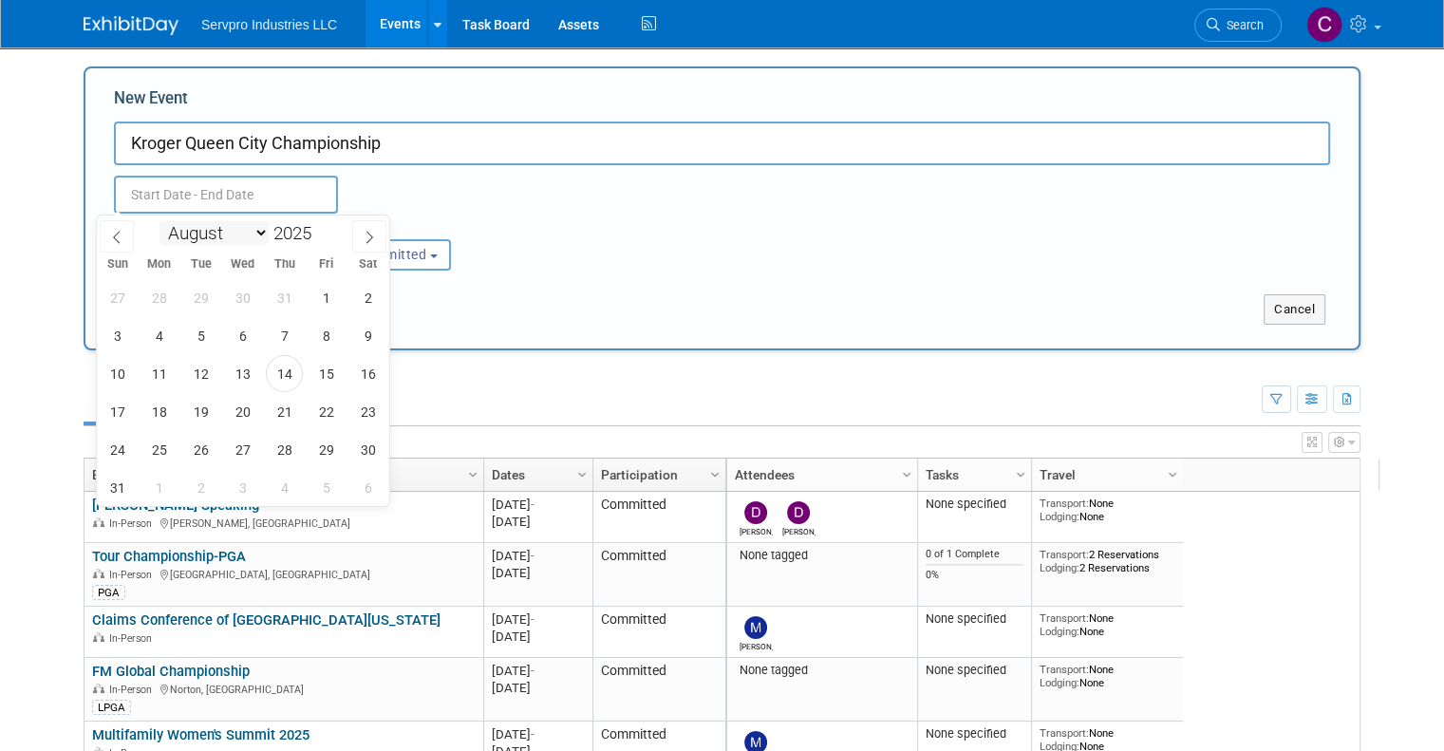
click at [257, 235] on select "January February March April May June July August September October November De…" at bounding box center [213, 233] width 109 height 24
select select "8"
click at [159, 221] on select "January February March April May June July August September October November De…" at bounding box center [213, 233] width 109 height 24
click at [286, 341] on span "11" at bounding box center [284, 335] width 37 height 37
click at [117, 366] on span "14" at bounding box center [117, 373] width 37 height 37
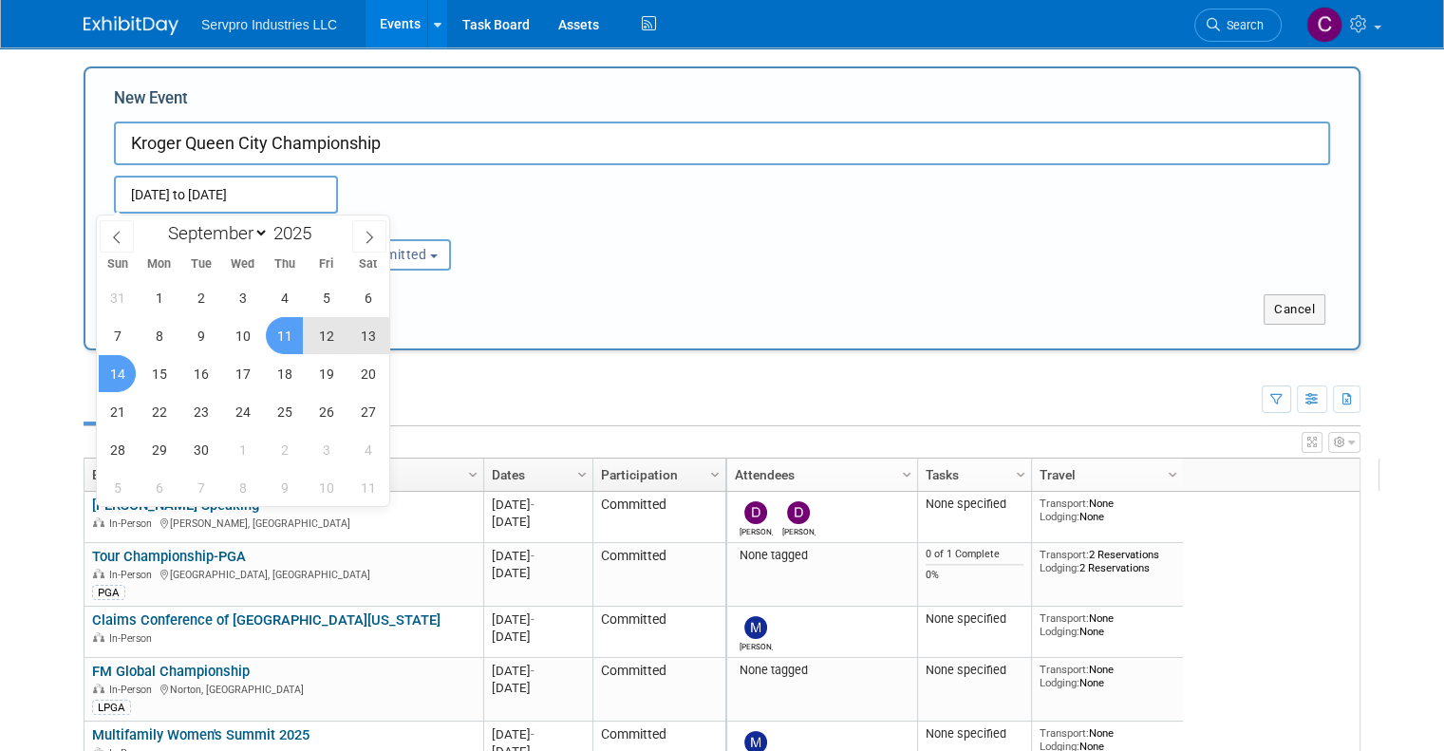
type input "Sep 11, 2025 to Sep 14, 2025"
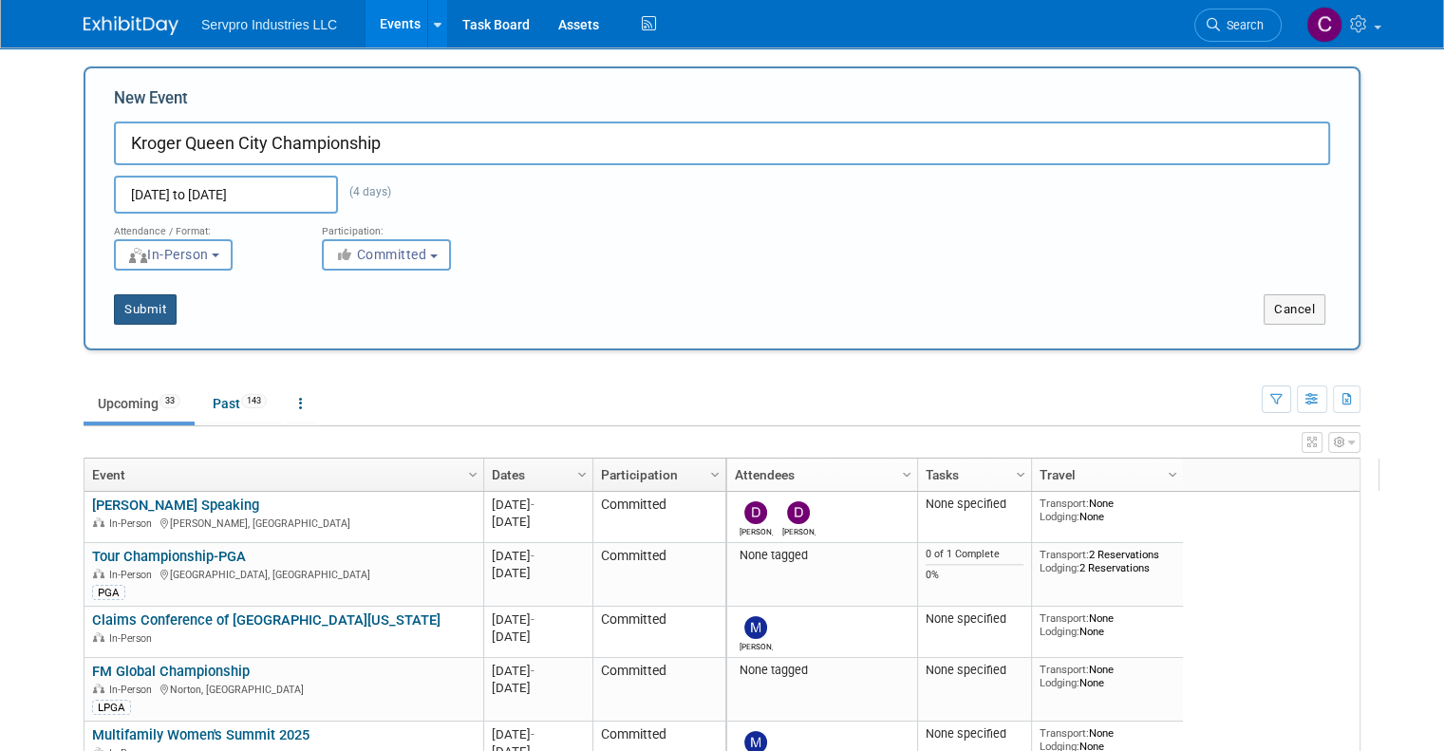
click at [121, 304] on button "Submit" at bounding box center [145, 309] width 63 height 30
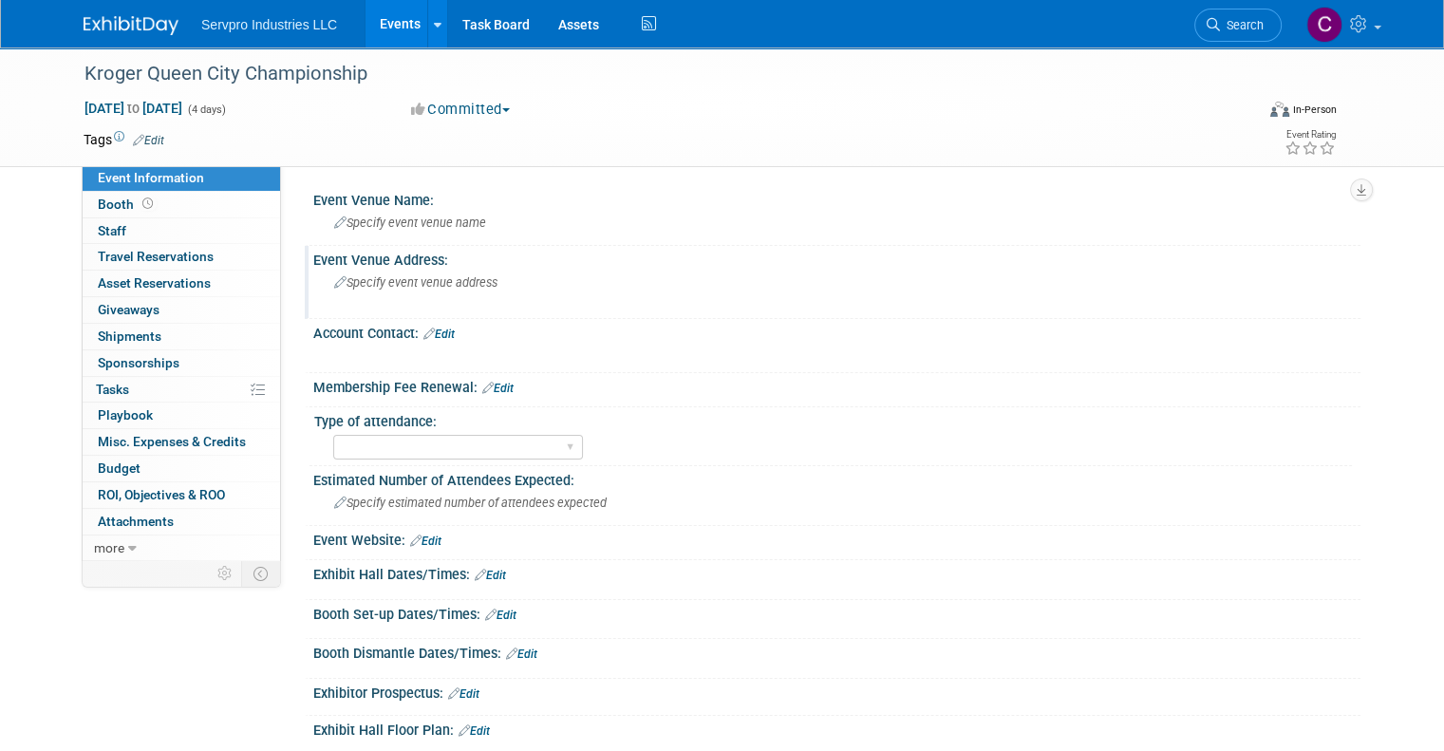
click at [356, 276] on span "Specify event venue address" at bounding box center [415, 282] width 163 height 14
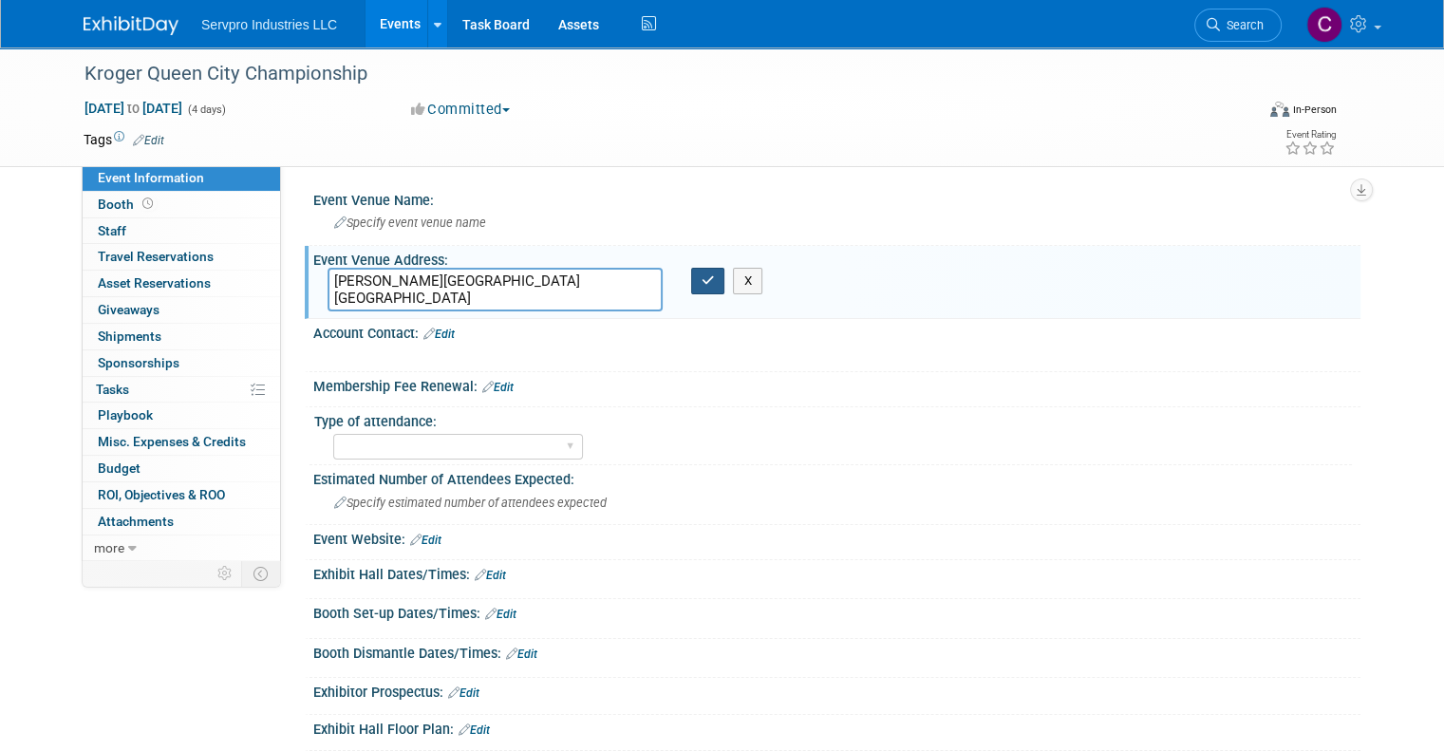
type textarea "[PERSON_NAME][GEOGRAPHIC_DATA] [GEOGRAPHIC_DATA]"
click at [706, 274] on icon "button" at bounding box center [707, 280] width 13 height 12
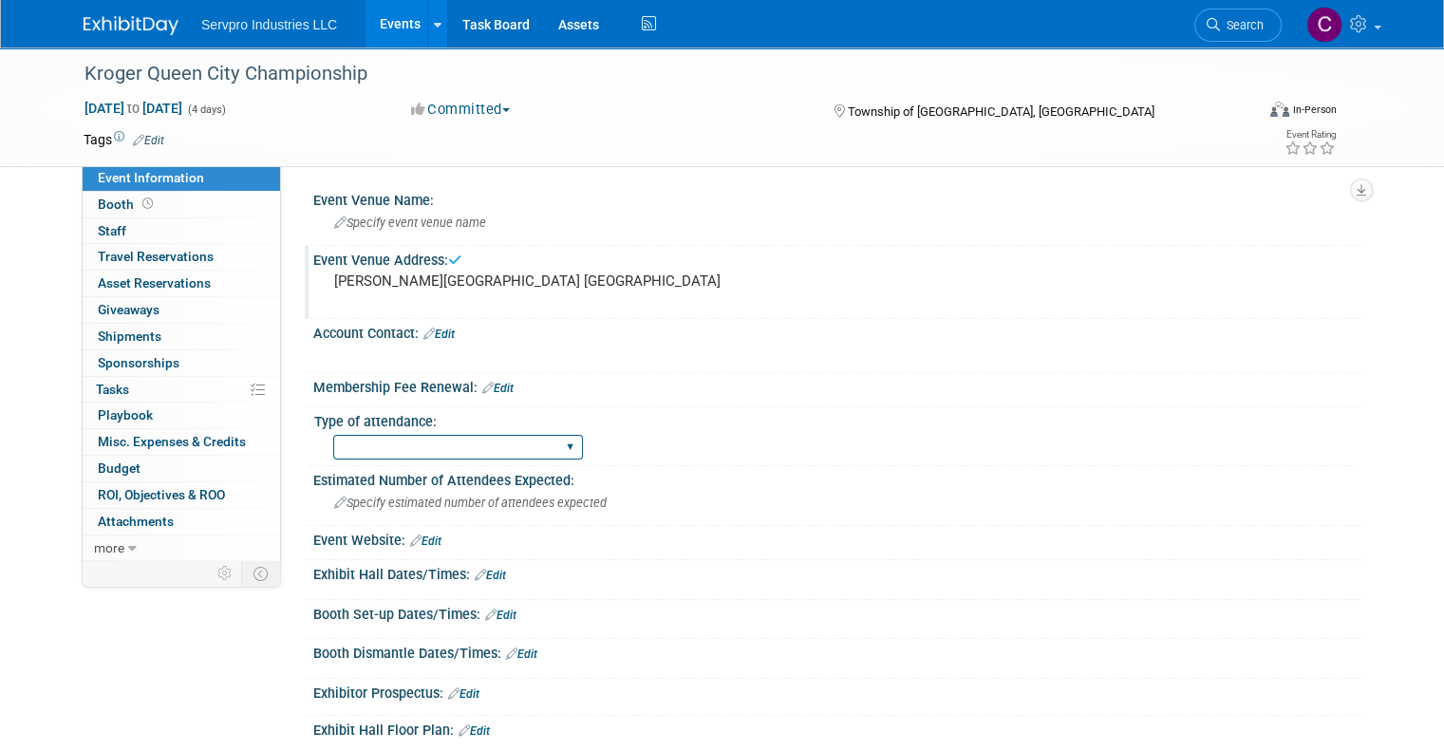
click at [480, 441] on select "Exhibitor Networking Event Only Sponsorship Only First Time Attending-Scope of …" at bounding box center [458, 448] width 250 height 26
select select "PGA-HQ"
click at [333, 435] on select "Exhibitor Networking Event Only Sponsorship Only First Time Attending-Scope of …" at bounding box center [458, 448] width 250 height 26
click at [113, 233] on link "0 Staff 0" at bounding box center [181, 231] width 197 height 26
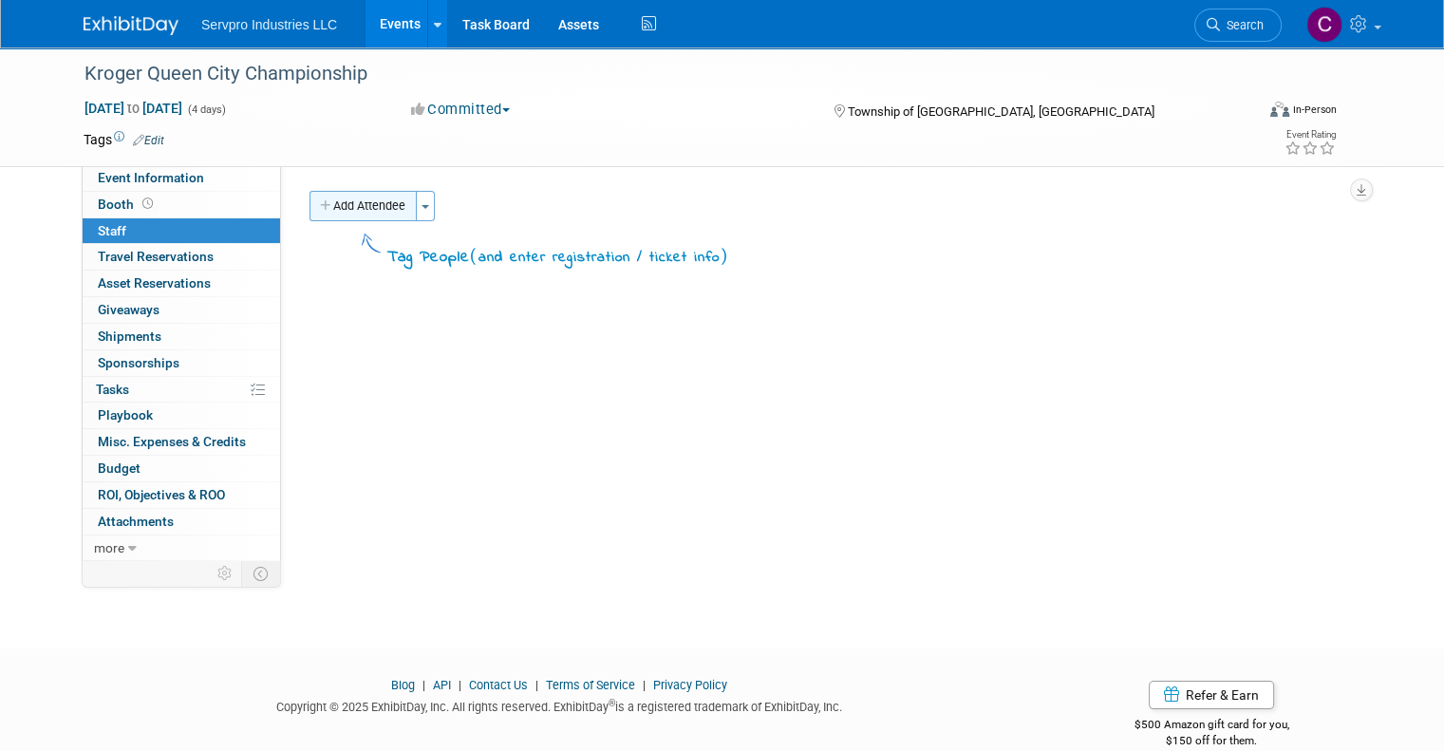
click at [340, 208] on button "Add Attendee" at bounding box center [362, 206] width 107 height 30
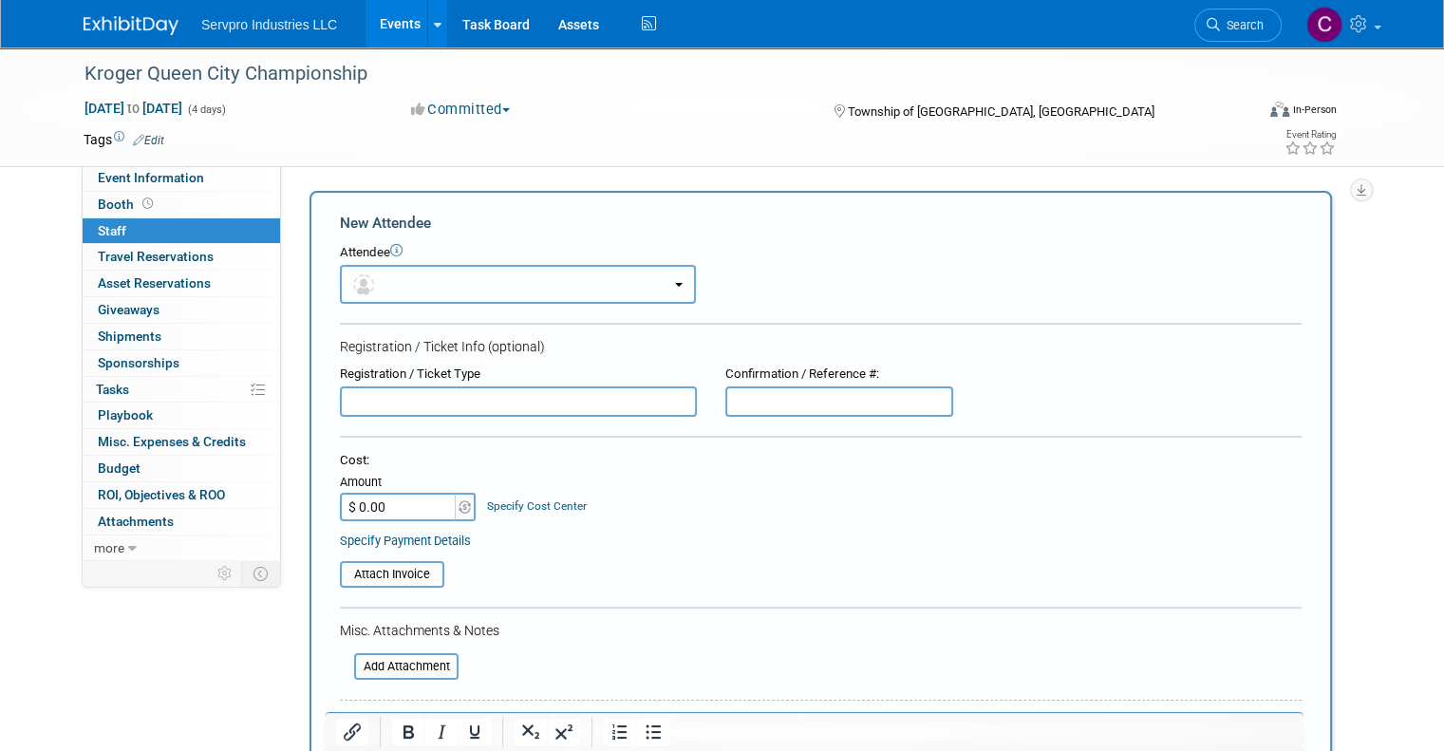
click at [384, 281] on button "button" at bounding box center [518, 284] width 356 height 39
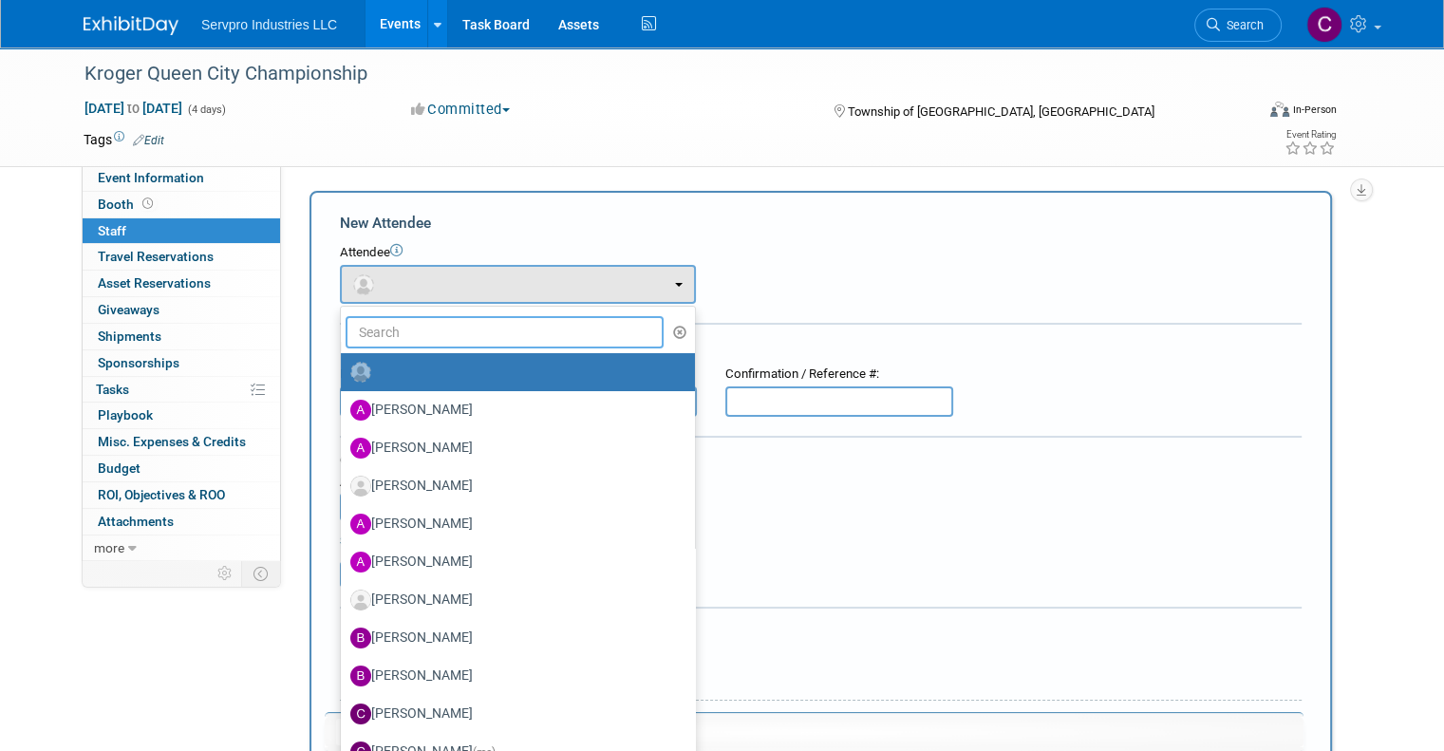
click at [384, 322] on input "text" at bounding box center [504, 332] width 318 height 32
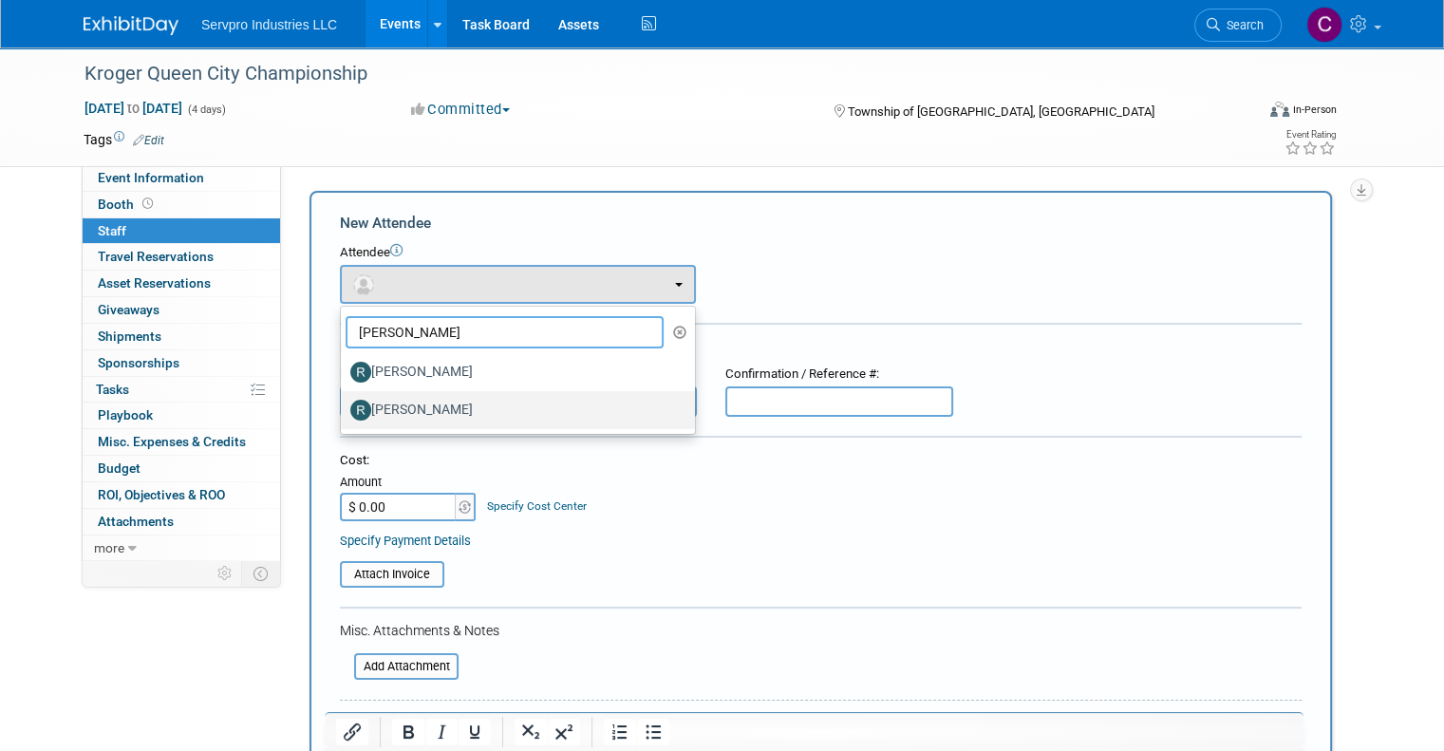
type input "rick"
click at [373, 402] on label "[PERSON_NAME]" at bounding box center [513, 410] width 326 height 30
click at [344, 402] on input "[PERSON_NAME]" at bounding box center [337, 407] width 12 height 12
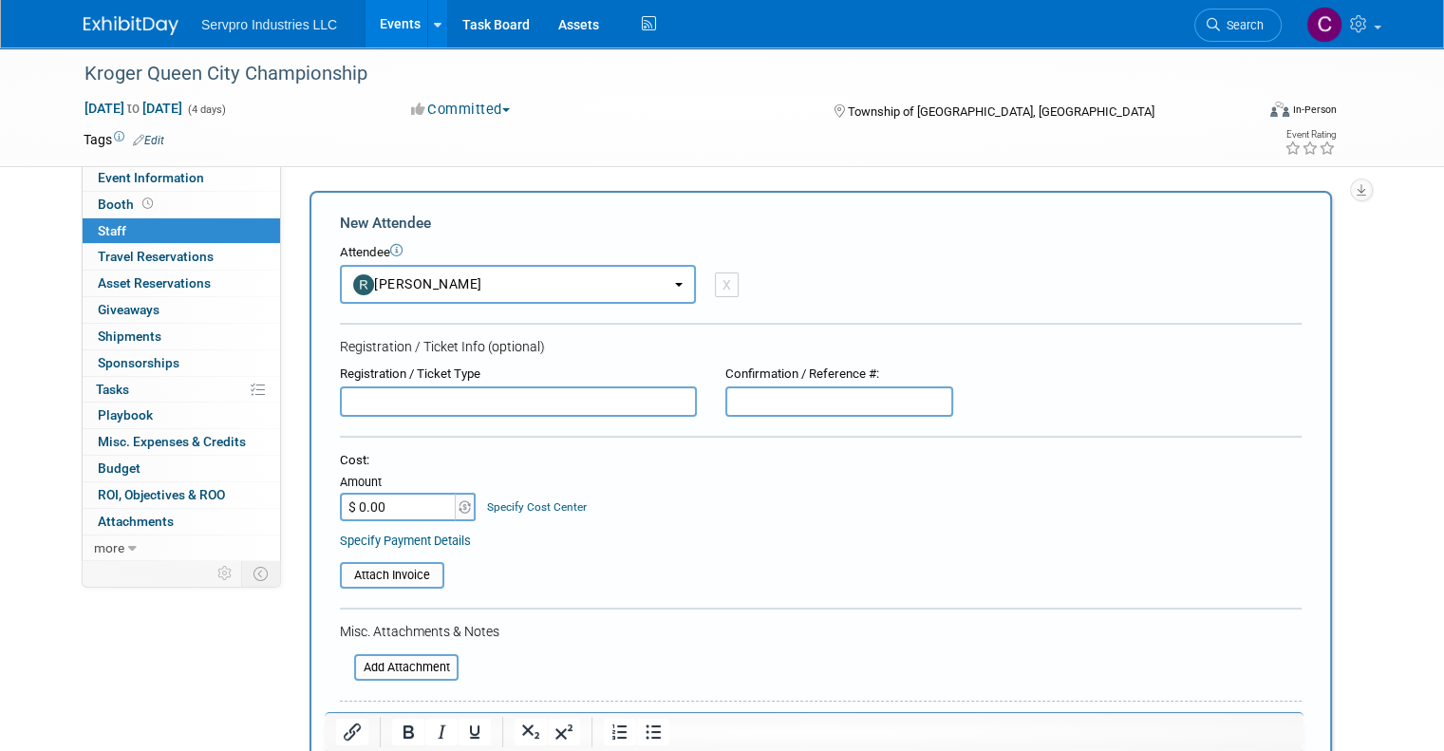
select select "e6327b4d-b617-437d-972f-a67eb18f58ba"
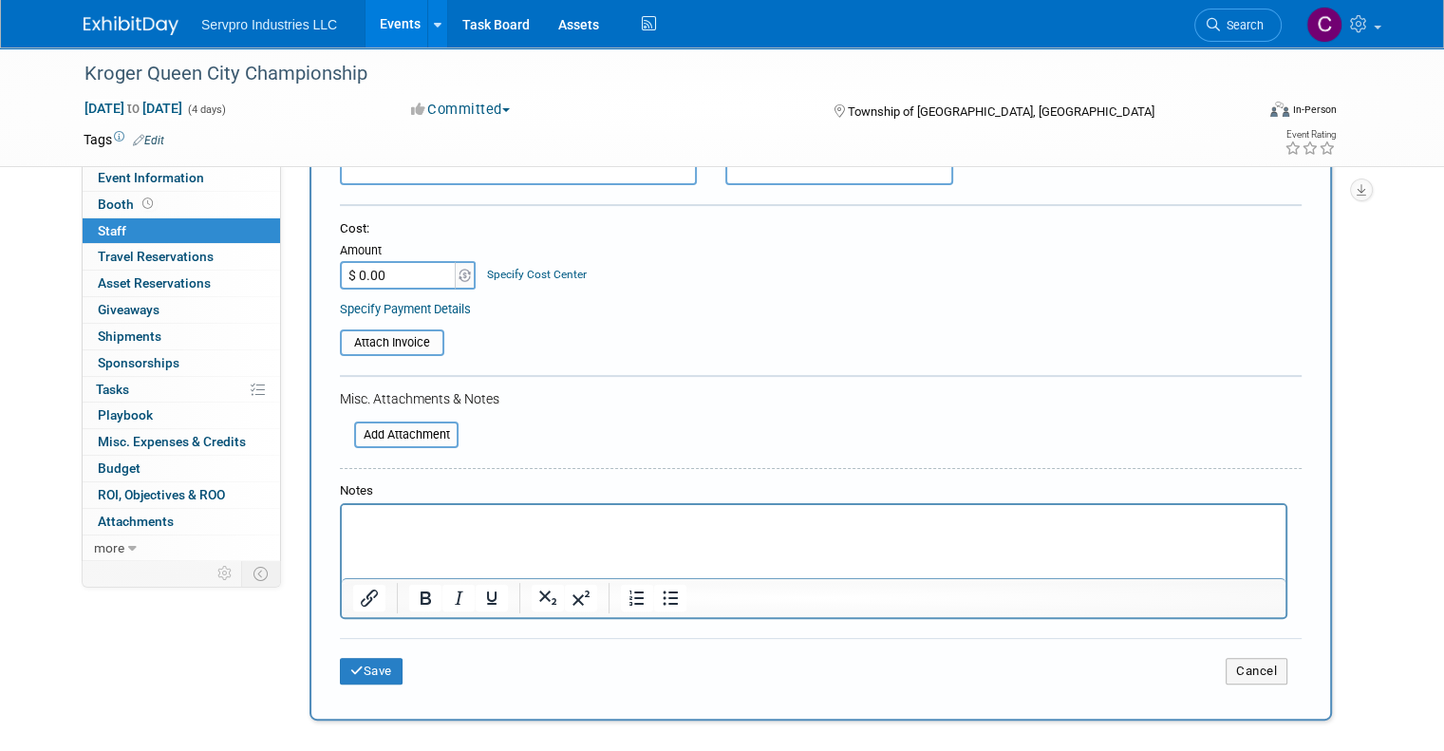
scroll to position [334, 0]
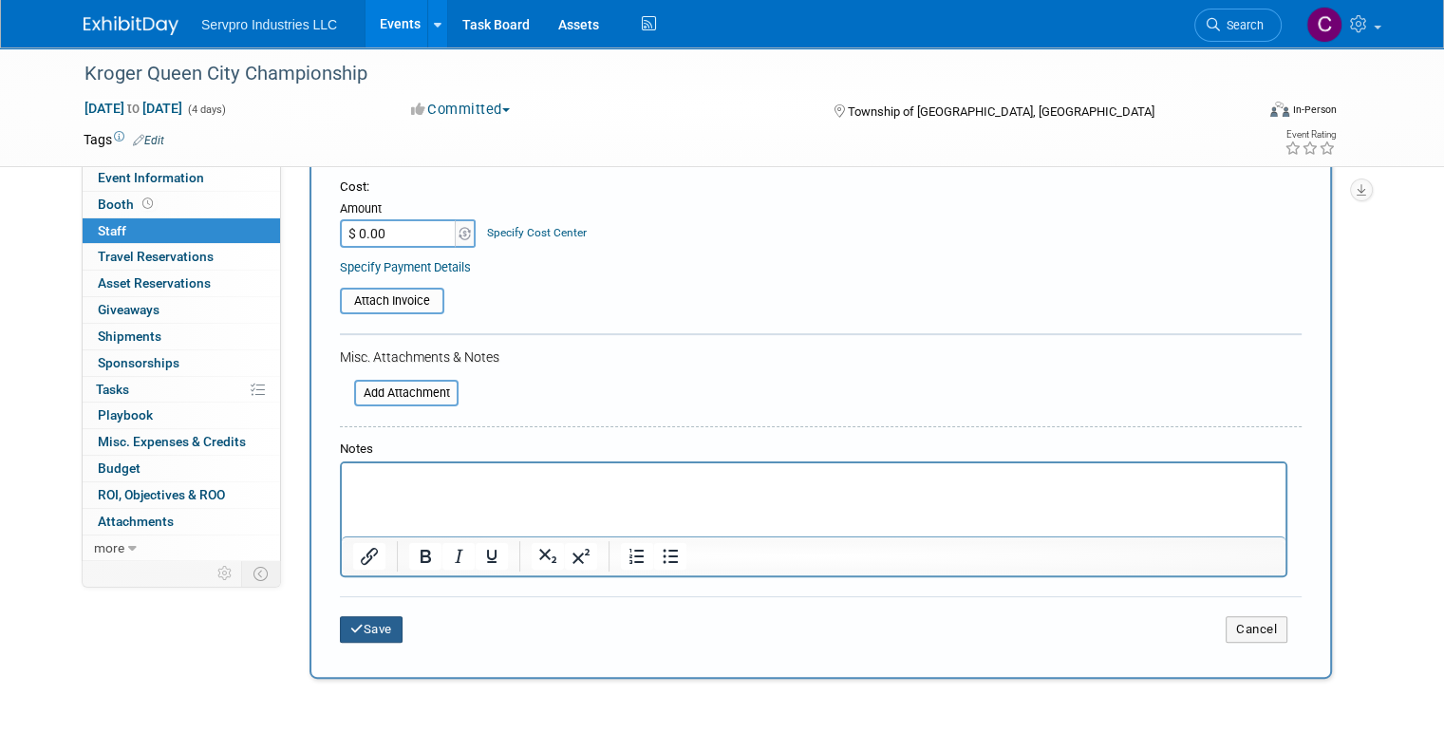
click at [348, 618] on button "Save" at bounding box center [371, 629] width 63 height 27
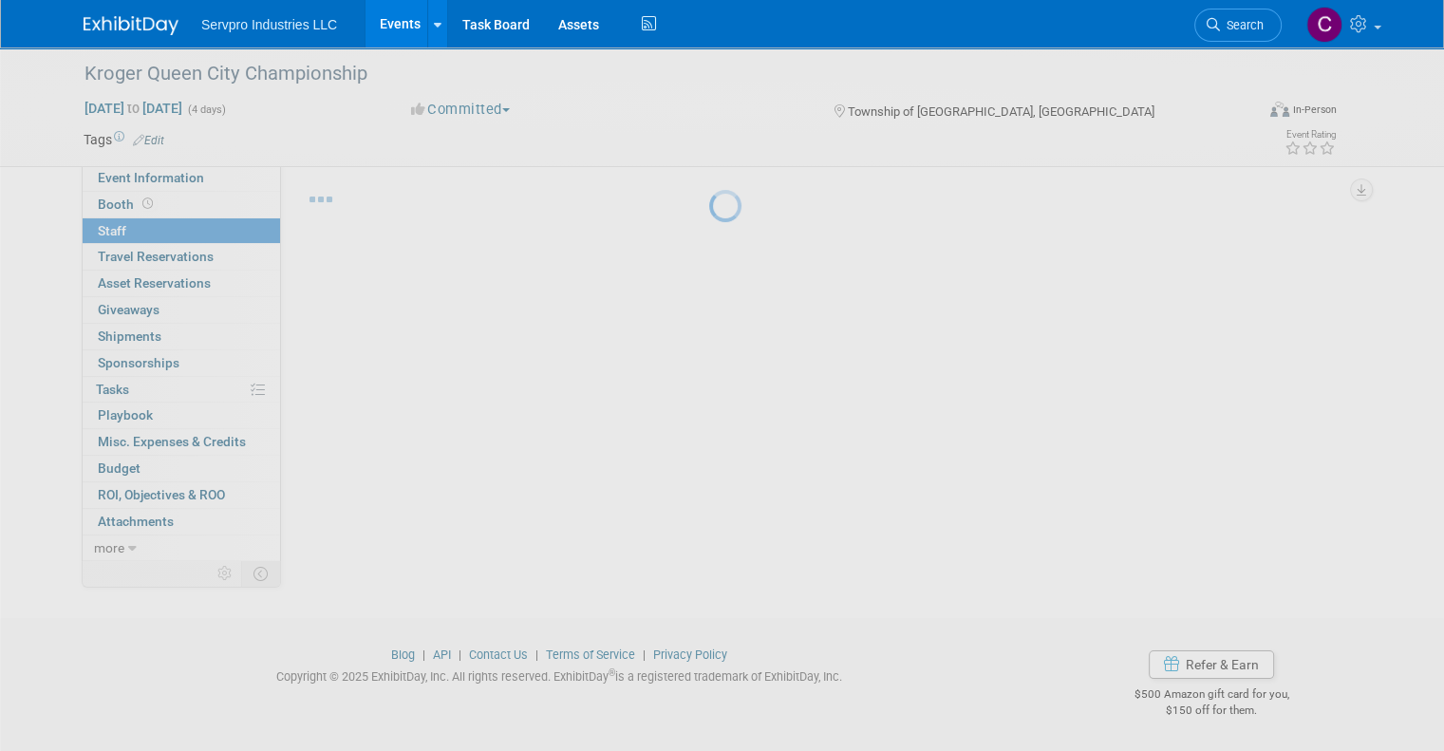
scroll to position [30, 0]
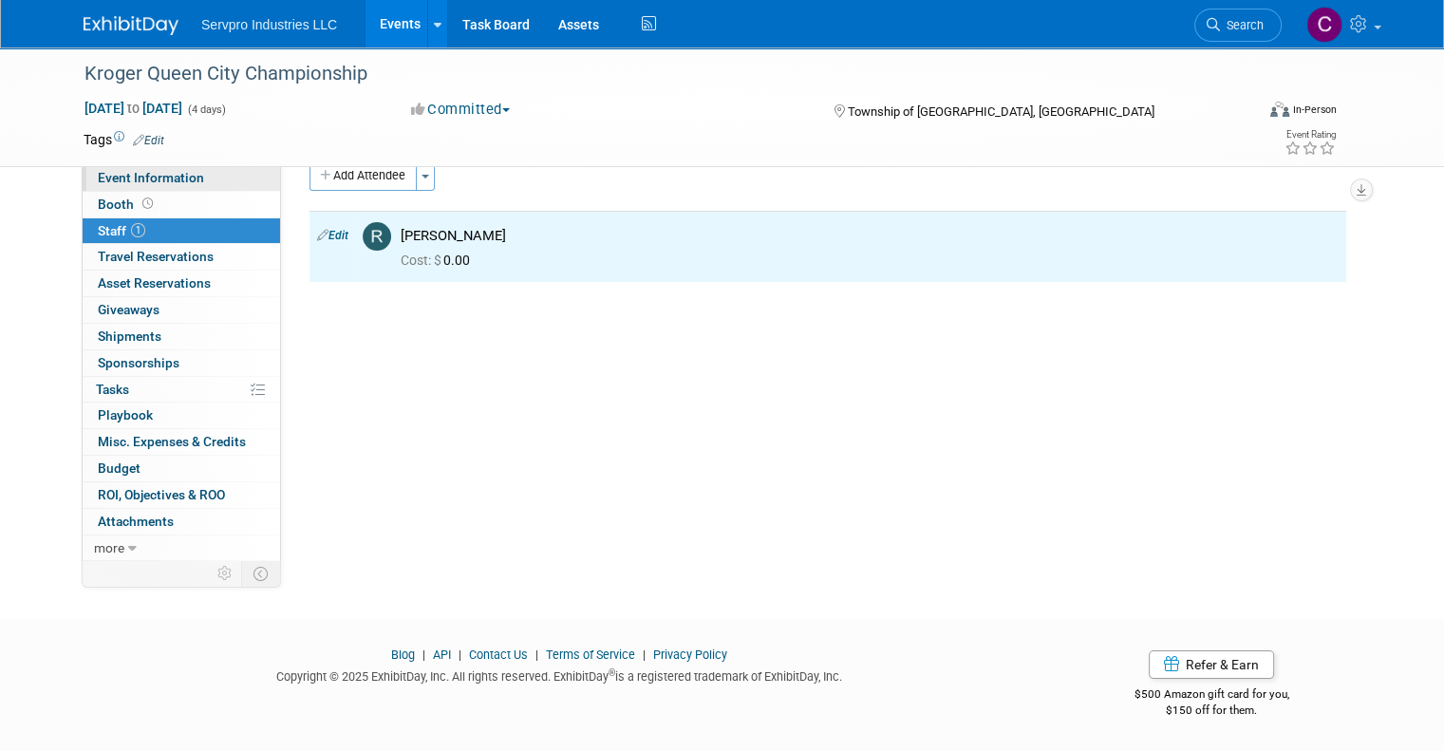
click at [159, 185] on span "Event Information" at bounding box center [151, 177] width 106 height 15
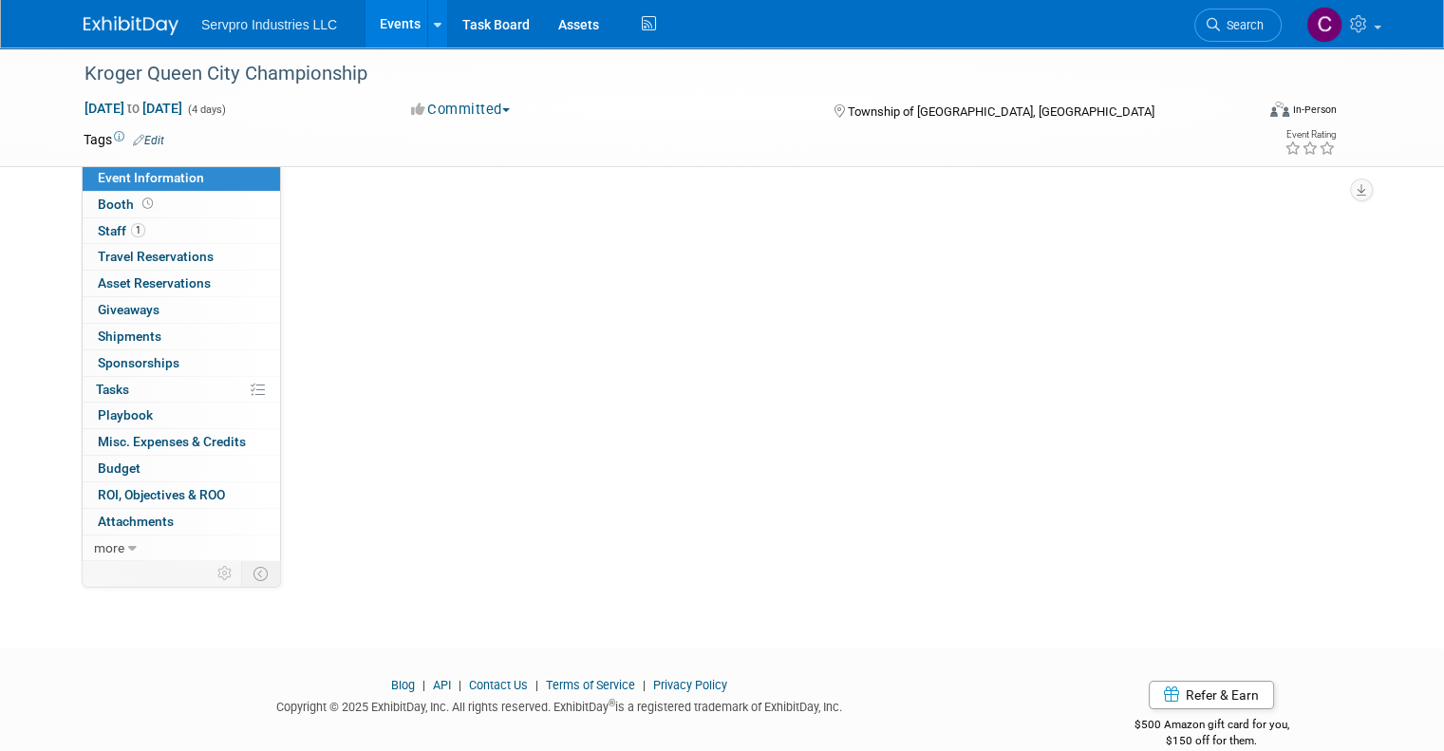
select select "PGA-HQ"
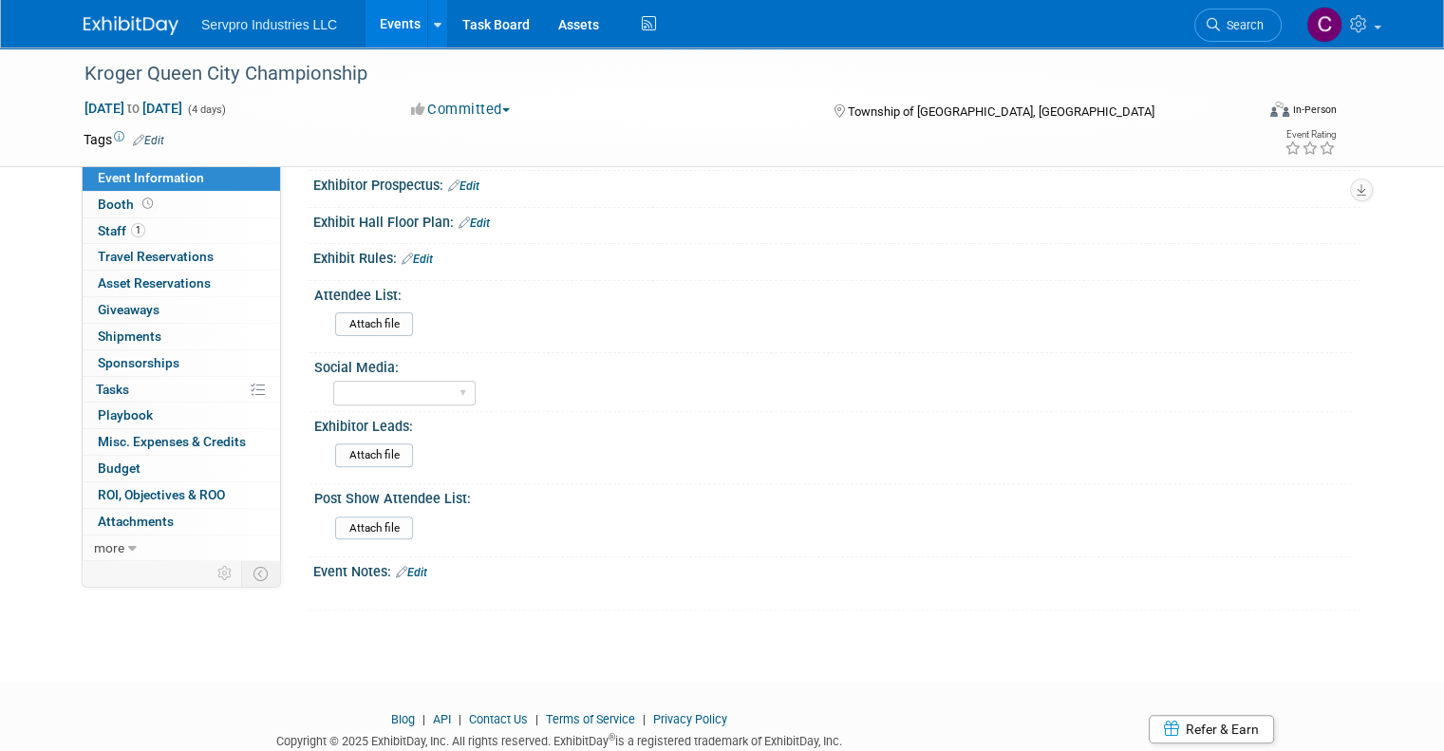
scroll to position [563, 0]
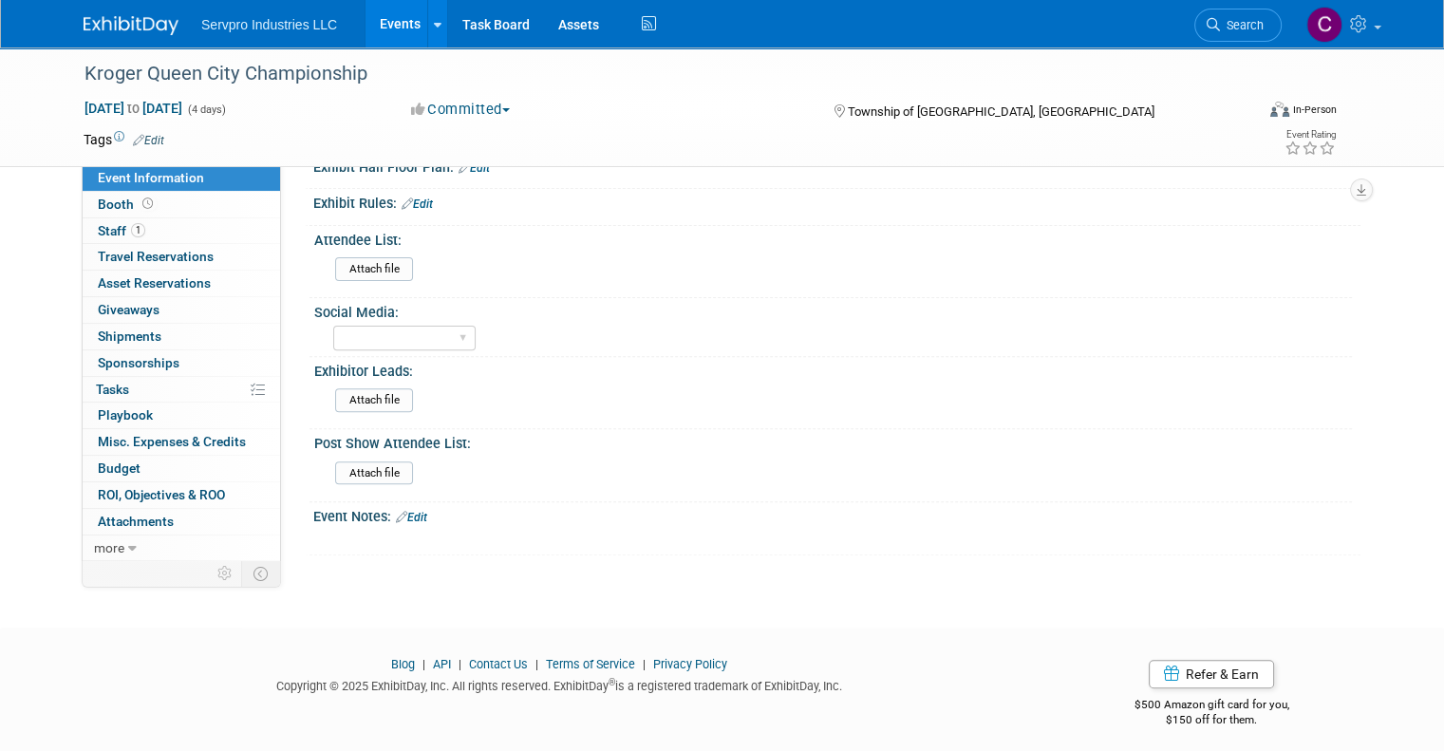
click at [404, 512] on link "Edit" at bounding box center [411, 517] width 31 height 13
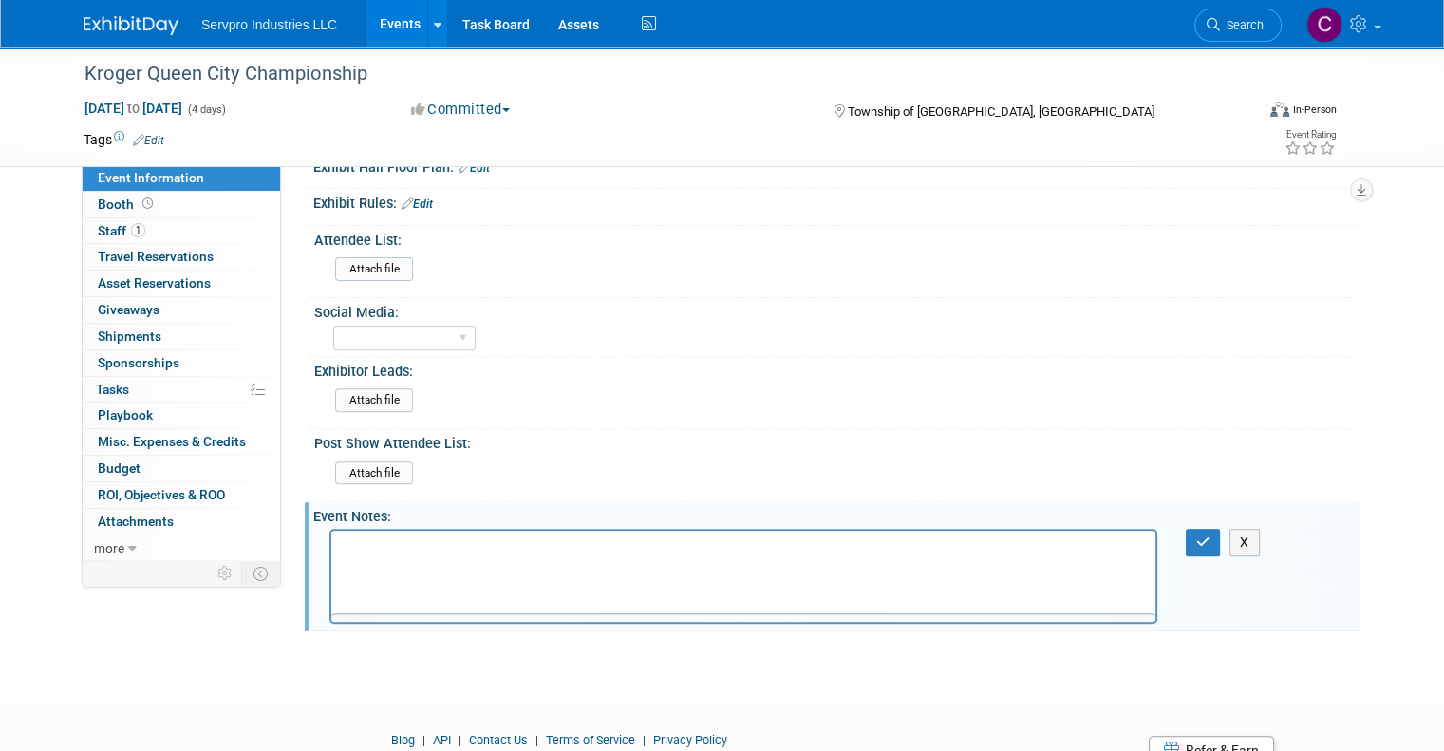
scroll to position [0, 0]
click at [1202, 534] on button "button" at bounding box center [1202, 543] width 35 height 28
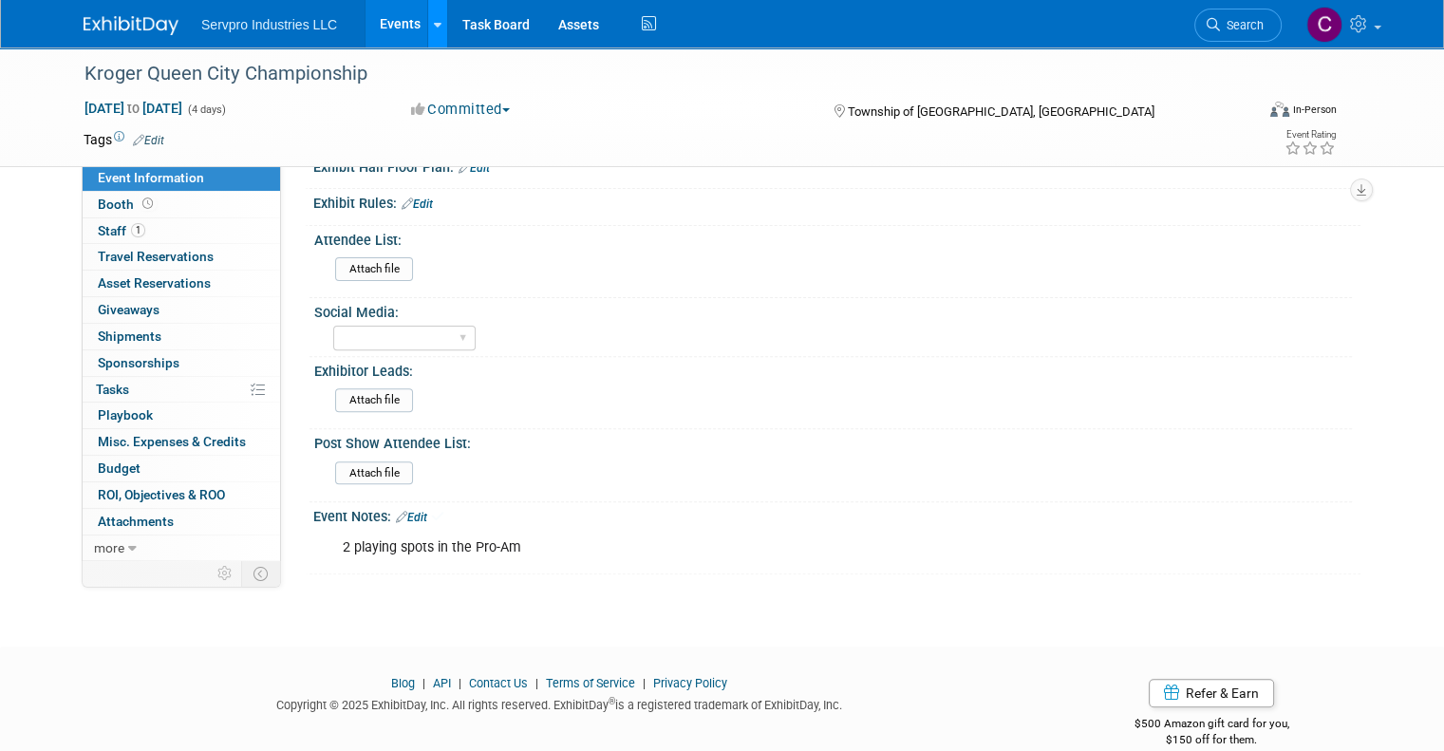
click at [427, 20] on link at bounding box center [437, 23] width 20 height 47
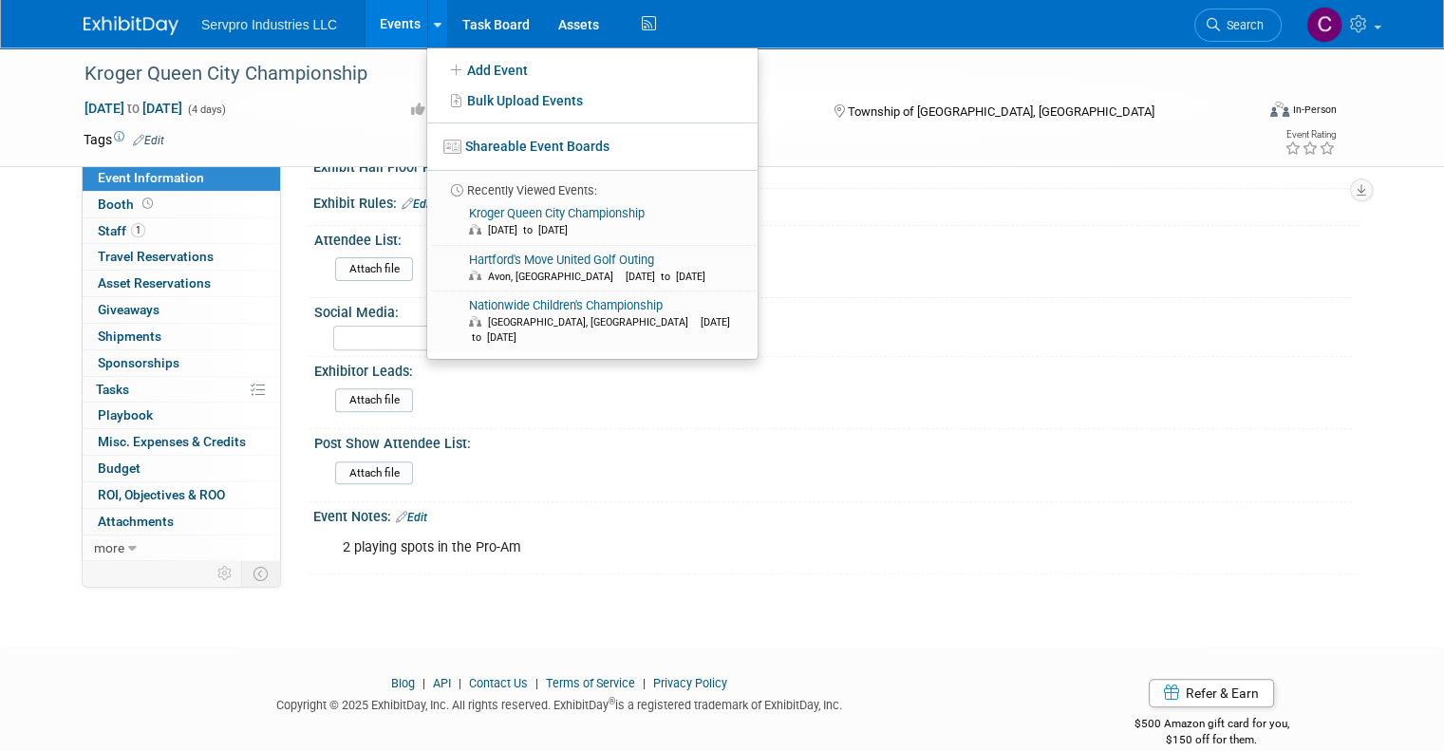
click at [389, 16] on link "Events" at bounding box center [399, 23] width 69 height 47
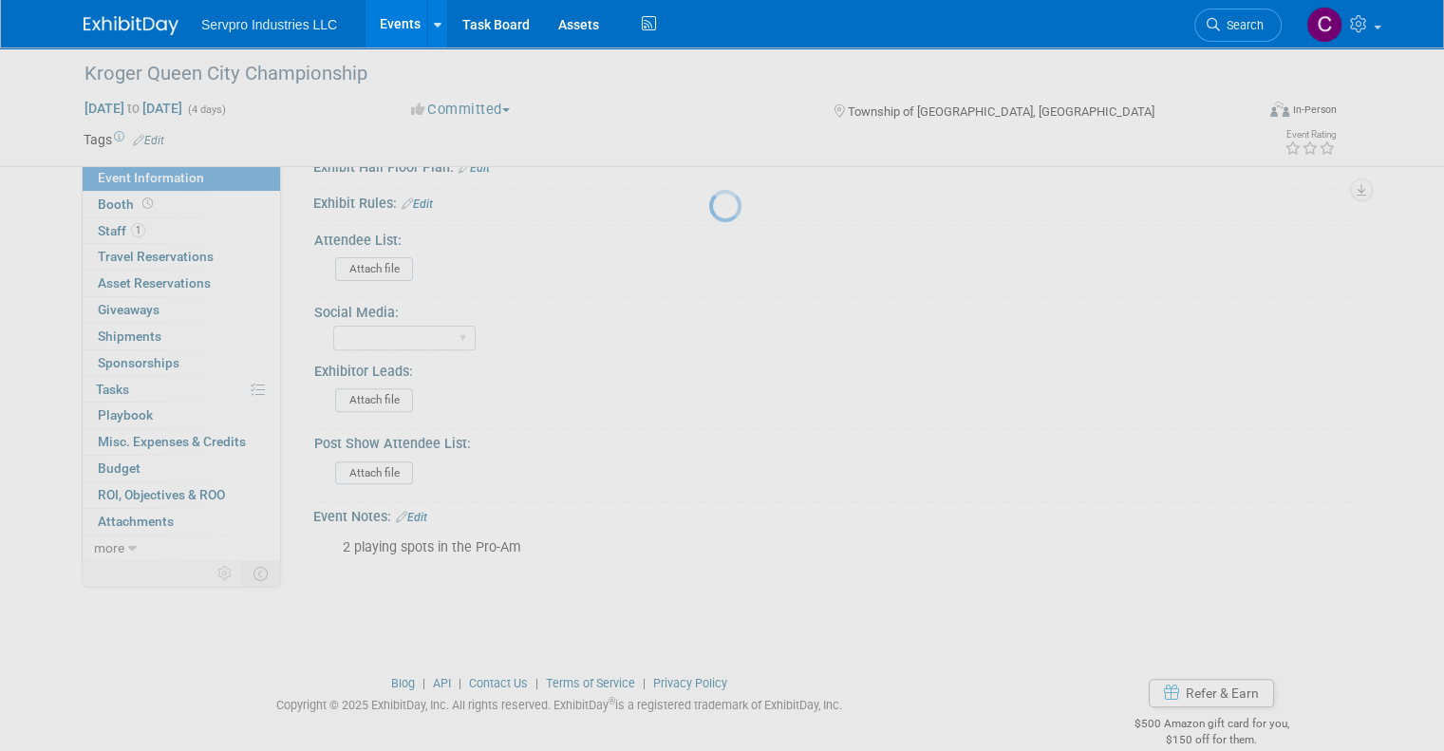
click at [389, 16] on link "Events" at bounding box center [399, 23] width 69 height 47
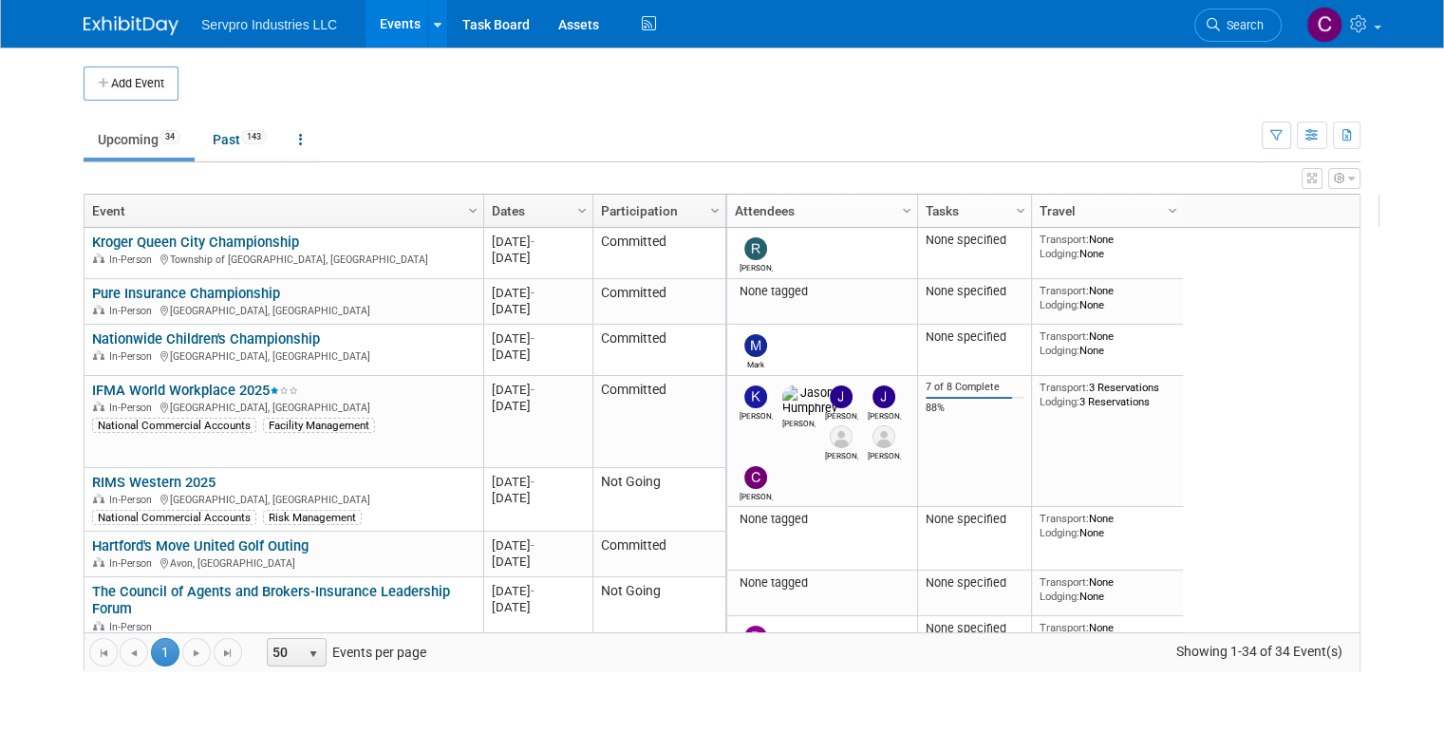
scroll to position [507, 0]
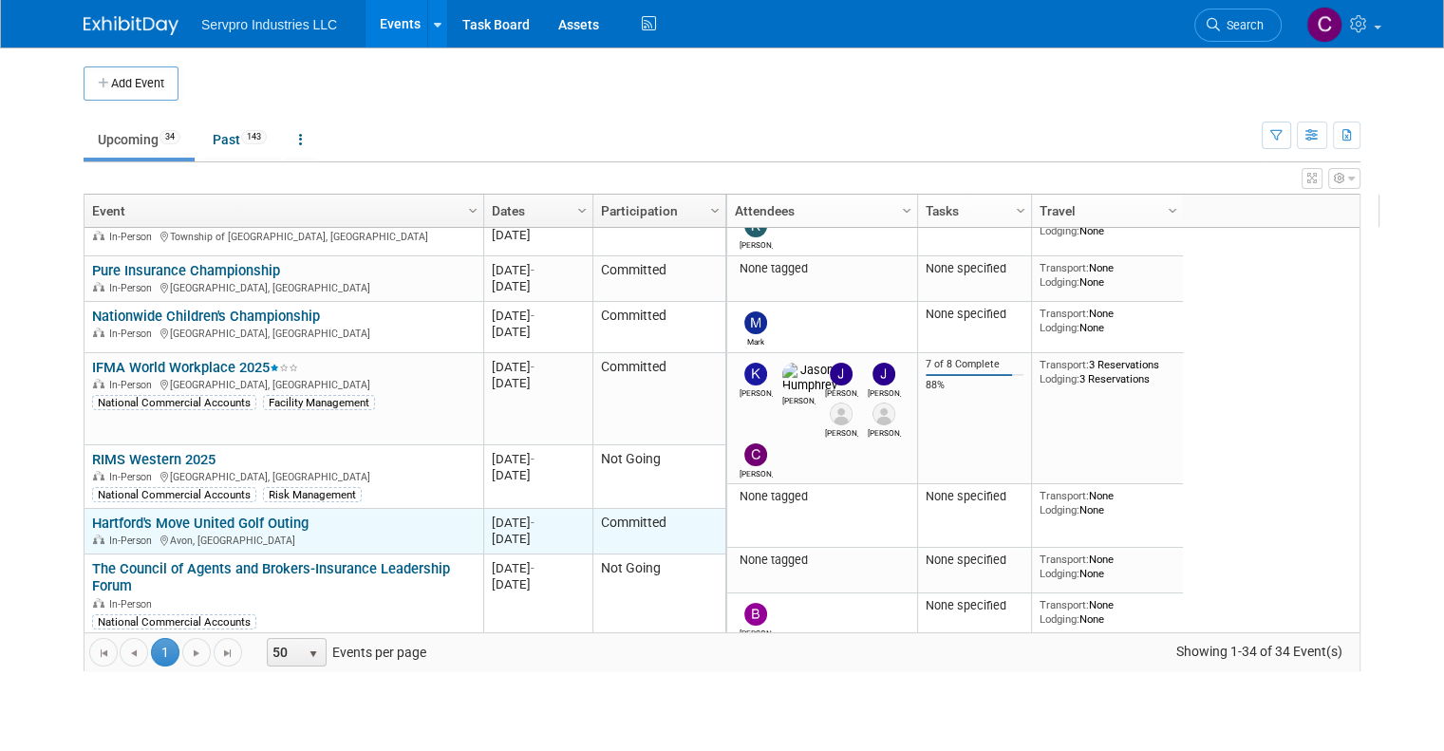
drag, startPoint x: 305, startPoint y: 523, endPoint x: 74, endPoint y: 520, distance: 230.7
click at [84, 520] on td "Hartford's Move United Golf Outing [GEOGRAPHIC_DATA]'s Move United Golf Outing …" at bounding box center [283, 532] width 399 height 46
copy link "Hartford's Move United Golf Outing"
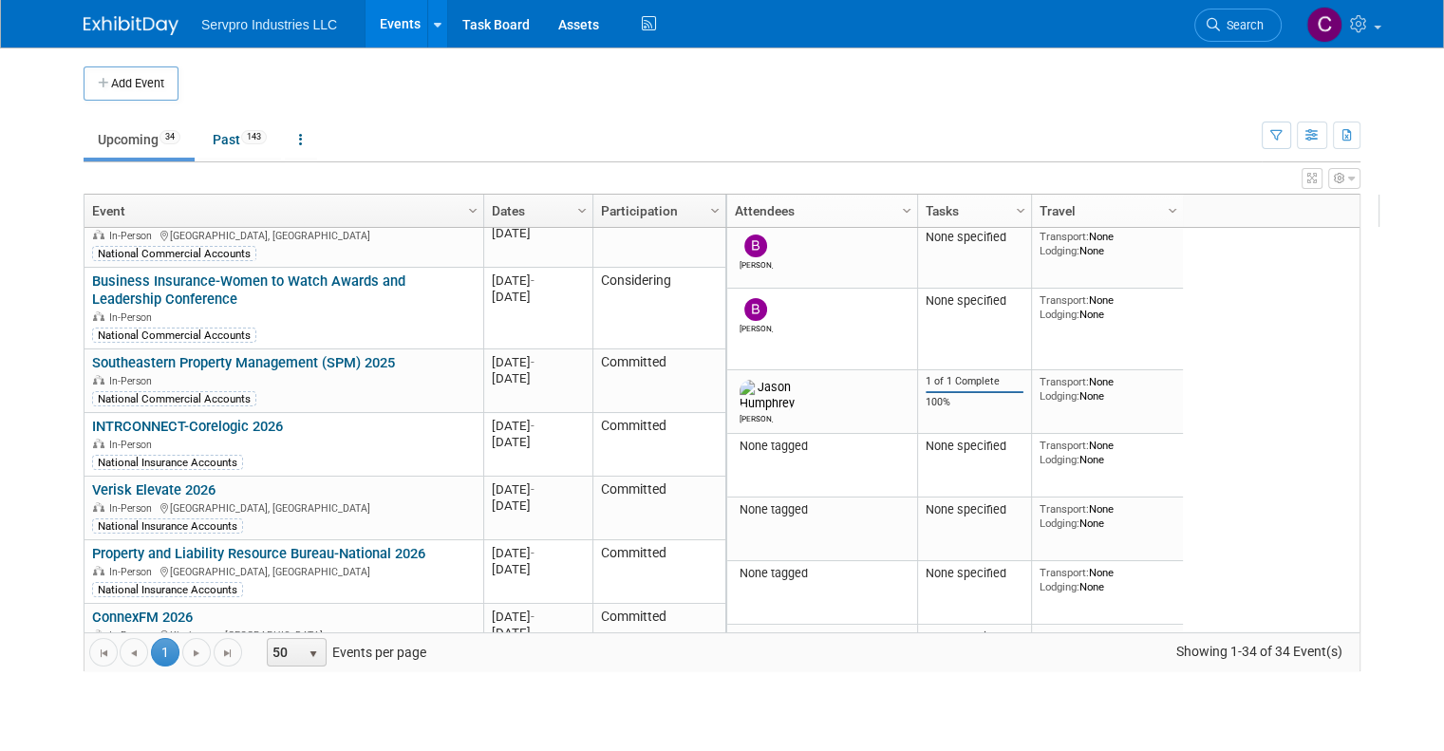
scroll to position [0, 0]
